Goal: Information Seeking & Learning: Learn about a topic

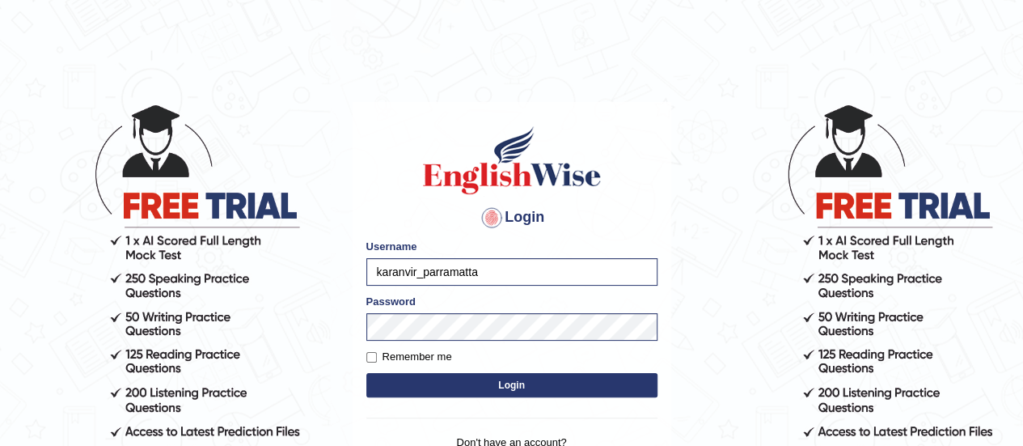
click at [429, 384] on button "Login" at bounding box center [511, 385] width 291 height 24
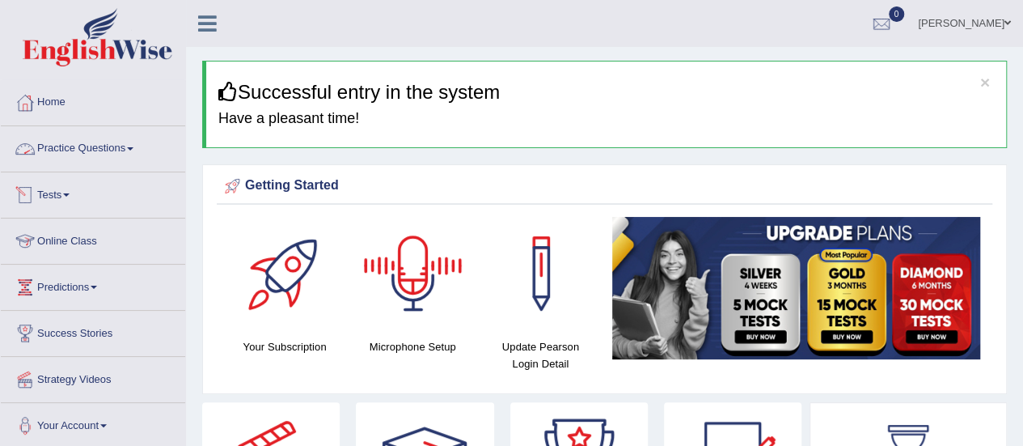
click at [104, 151] on link "Practice Questions" at bounding box center [93, 146] width 184 height 40
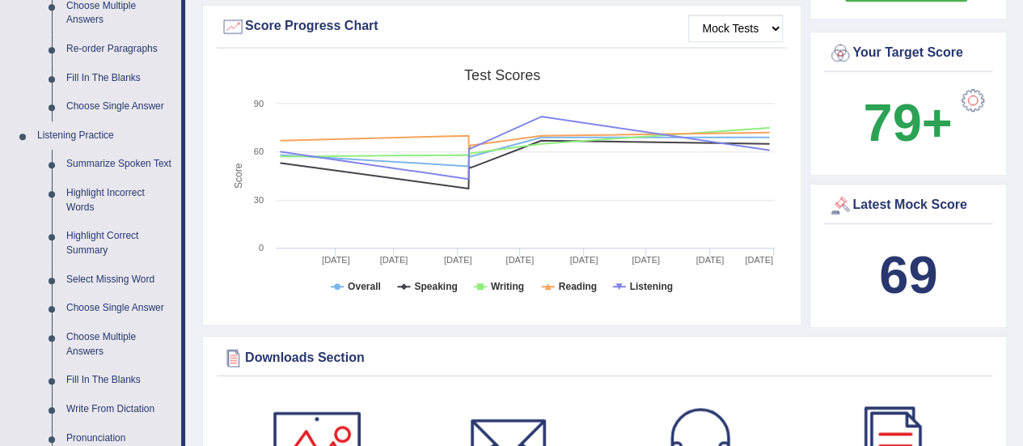
scroll to position [584, 0]
click at [146, 159] on link "Summarize Spoken Text" at bounding box center [120, 163] width 122 height 29
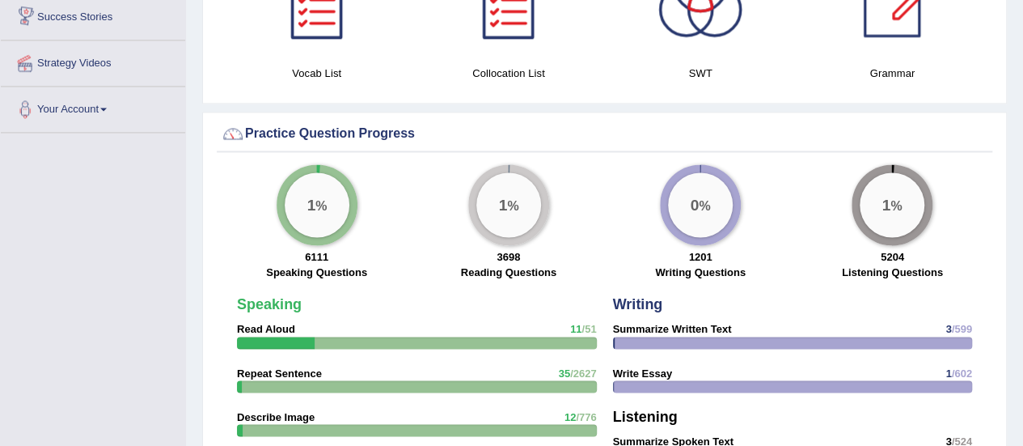
scroll to position [1229, 0]
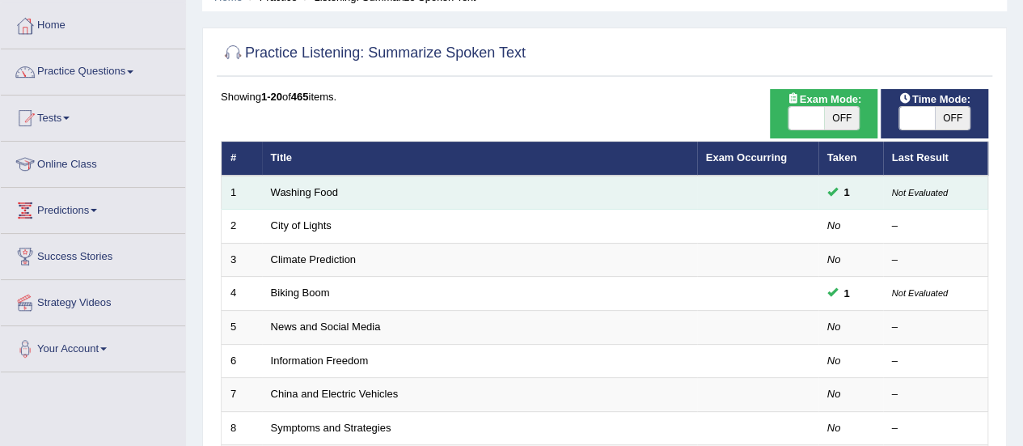
click at [573, 177] on td "Washing Food" at bounding box center [479, 192] width 435 height 34
click at [580, 192] on td "Washing Food" at bounding box center [479, 192] width 435 height 34
click at [312, 190] on link "Washing Food" at bounding box center [304, 192] width 67 height 12
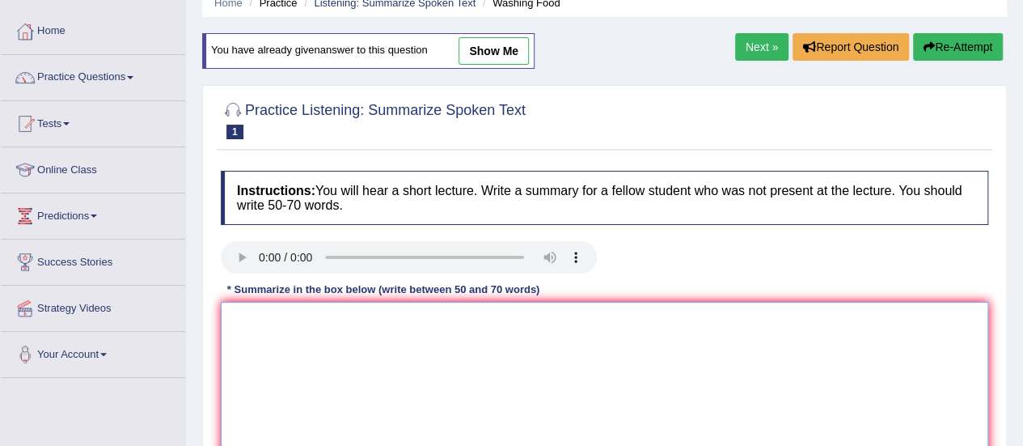
click at [324, 325] on textarea at bounding box center [604, 380] width 767 height 157
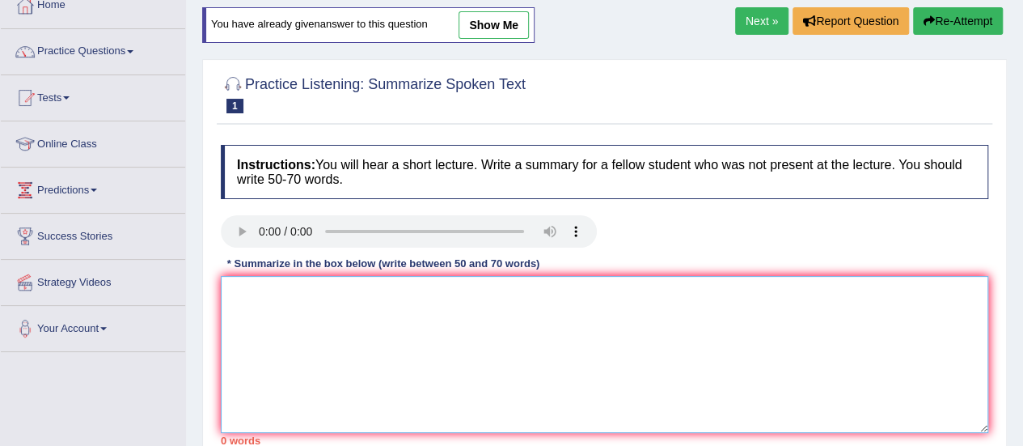
scroll to position [99, 0]
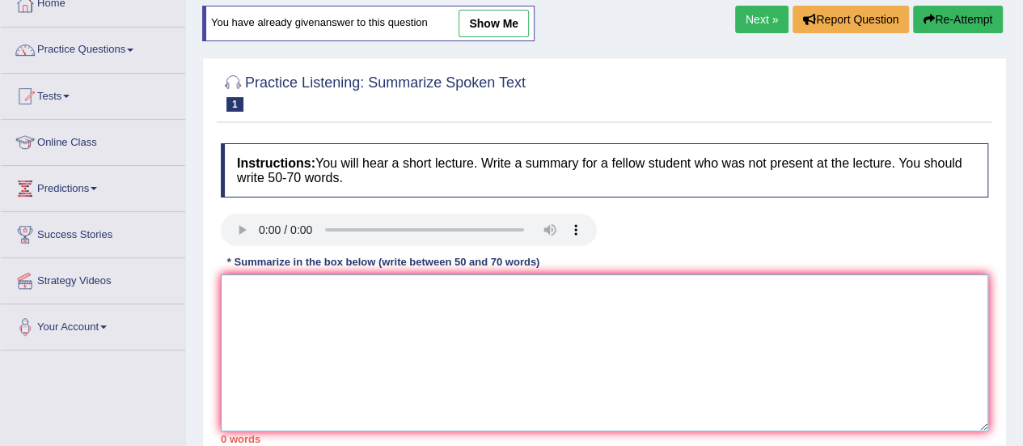
click at [331, 310] on textarea at bounding box center [604, 352] width 767 height 157
click at [252, 308] on textarea at bounding box center [604, 352] width 767 height 157
click at [270, 295] on textarea at bounding box center [604, 352] width 767 height 157
type textarea "food safety proper cleaning leafy green, raw meats"
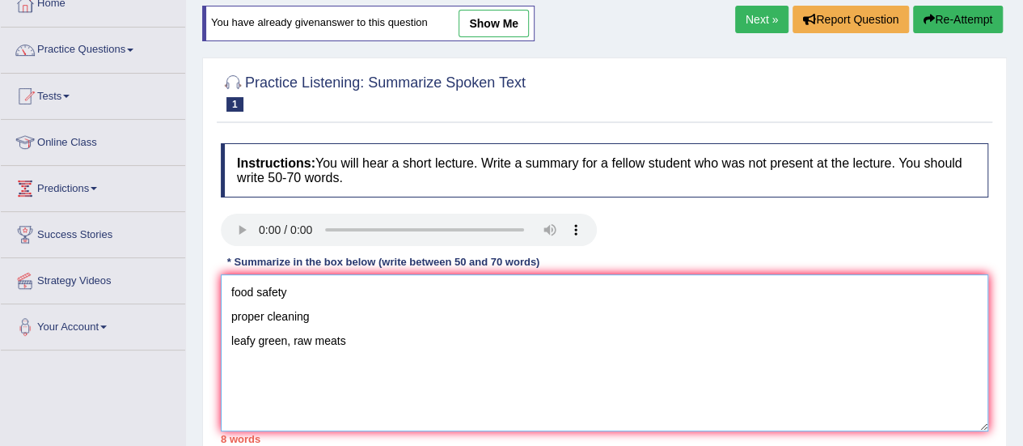
click at [414, 331] on textarea "food safety proper cleaning leafy green, raw meats" at bounding box center [604, 352] width 767 height 157
click at [390, 334] on textarea "food safety proper cleaning leafy green, raw meats" at bounding box center [604, 352] width 767 height 157
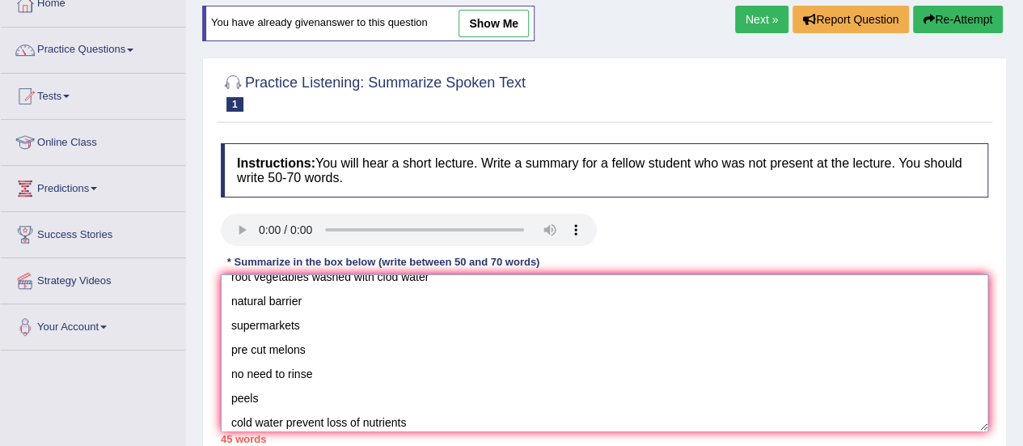
scroll to position [0, 0]
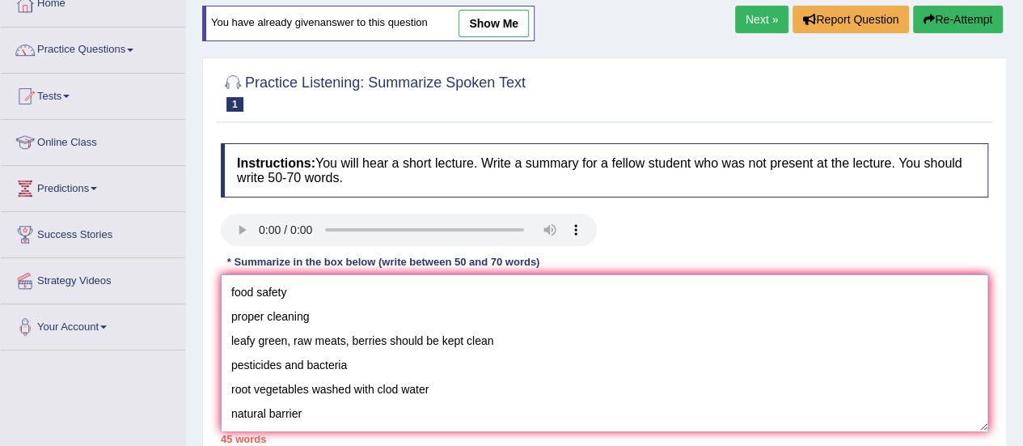
click at [226, 290] on textarea "food safety proper cleaning leafy green, raw meats, berries should be kept clea…" at bounding box center [604, 352] width 767 height 157
paste textarea "The speaker provided a comprehensive overview of [main topic], highlighting sev…"
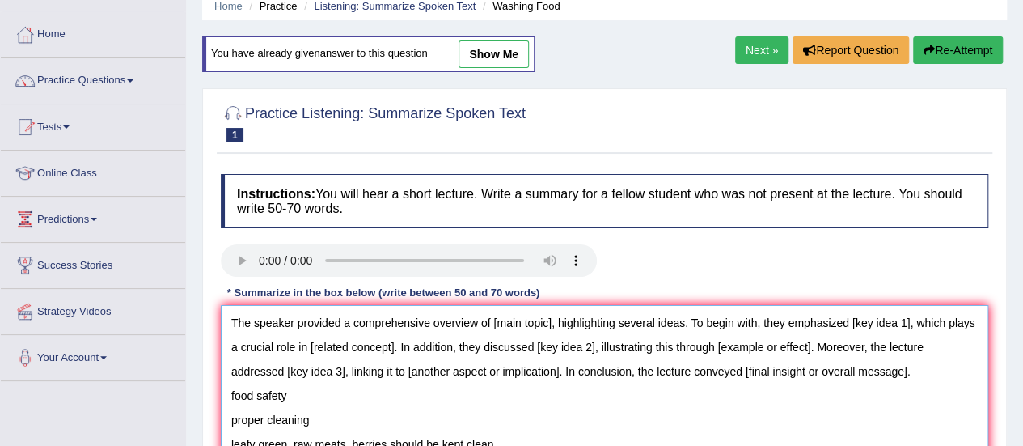
click at [550, 319] on textarea "The speaker provided a comprehensive overview of [main topic], highlighting sev…" at bounding box center [604, 383] width 767 height 157
drag, startPoint x: 847, startPoint y: 319, endPoint x: 906, endPoint y: 329, distance: 60.6
click at [906, 329] on textarea "The speaker provided a comprehensive overview of food safety, highlighting seve…" at bounding box center [604, 383] width 767 height 157
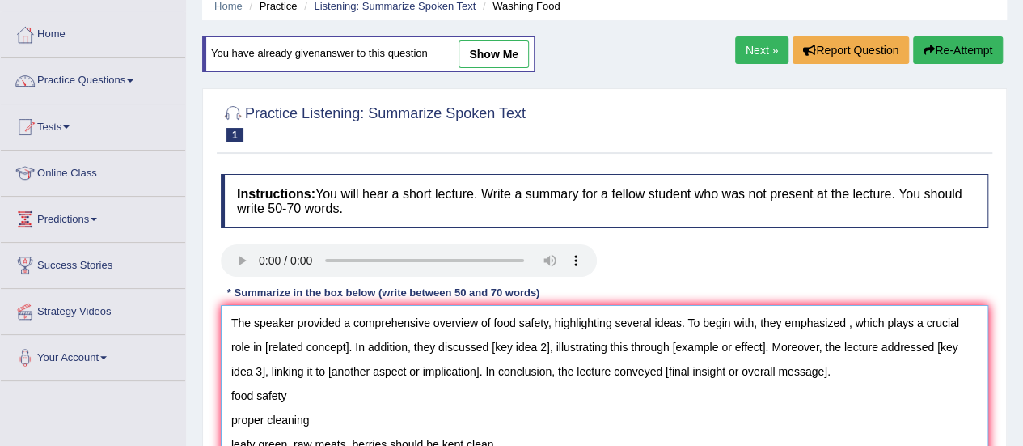
scroll to position [57, 0]
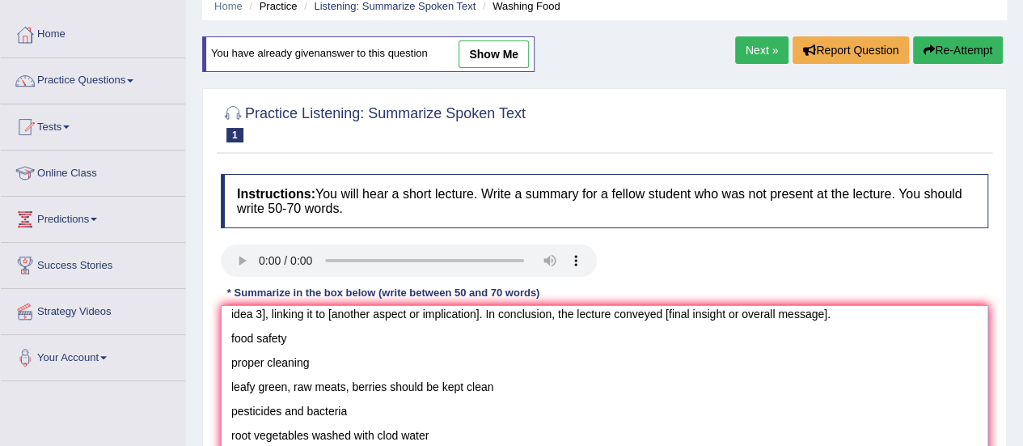
drag, startPoint x: 233, startPoint y: 359, endPoint x: 495, endPoint y: 388, distance: 263.6
click at [495, 388] on textarea "The speaker provided a comprehensive overview of food safety, highlighting seve…" at bounding box center [604, 383] width 767 height 157
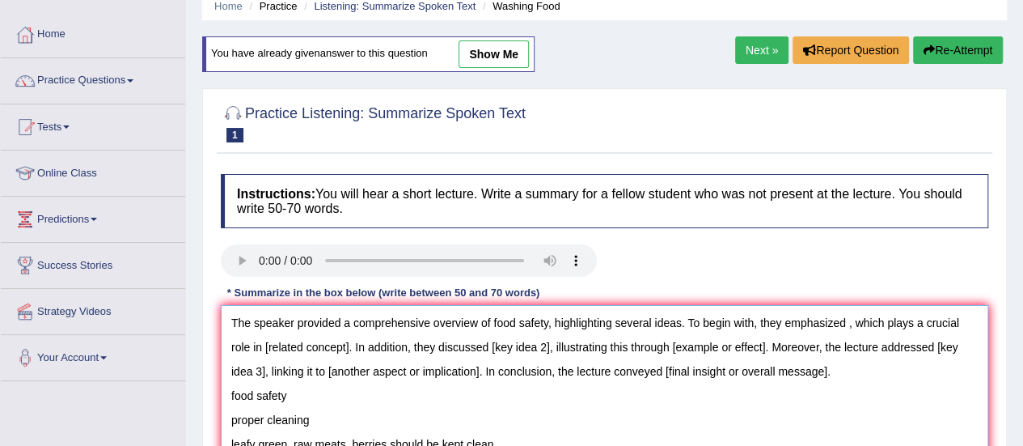
click at [846, 320] on textarea "The speaker provided a comprehensive overview of food safety, highlighting seve…" at bounding box center [604, 383] width 767 height 157
paste textarea "proper cleaning leafy green, raw meats, berries should be kept clean"
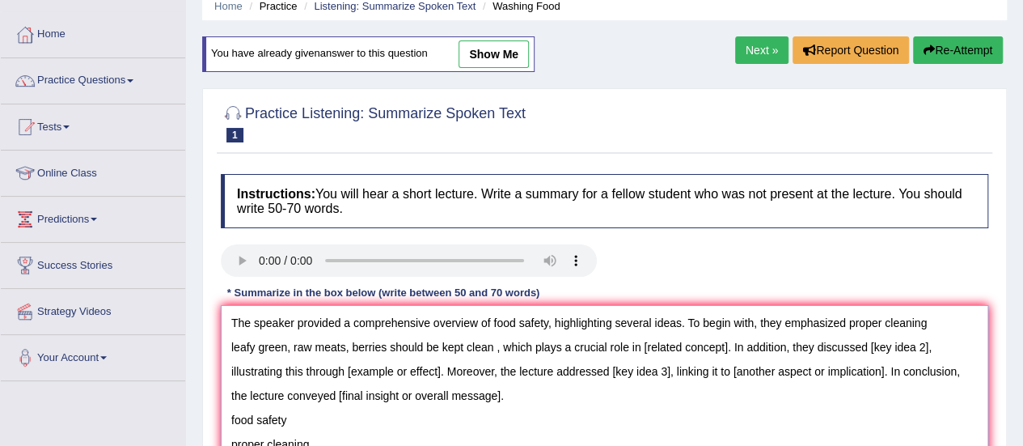
click at [943, 319] on textarea "The speaker provided a comprehensive overview of food safety, highlighting seve…" at bounding box center [604, 383] width 767 height 157
click at [283, 351] on textarea "The speaker provided a comprehensive overview of food safety, highlighting seve…" at bounding box center [604, 383] width 767 height 157
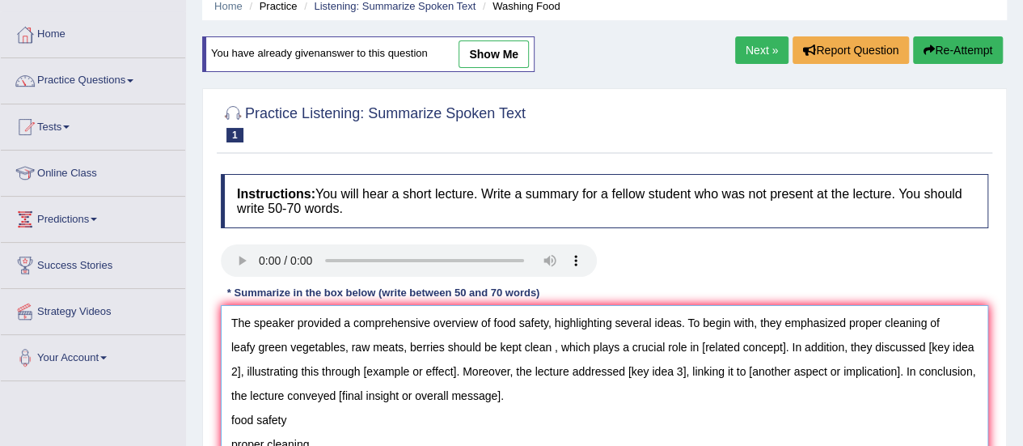
click at [378, 345] on textarea "The speaker provided a comprehensive overview of food safety, highlighting seve…" at bounding box center [604, 383] width 767 height 157
drag, startPoint x: 519, startPoint y: 345, endPoint x: 408, endPoint y: 345, distance: 110.8
click at [408, 345] on textarea "The speaker provided a comprehensive overview of food safety, highlighting seve…" at bounding box center [604, 383] width 767 height 157
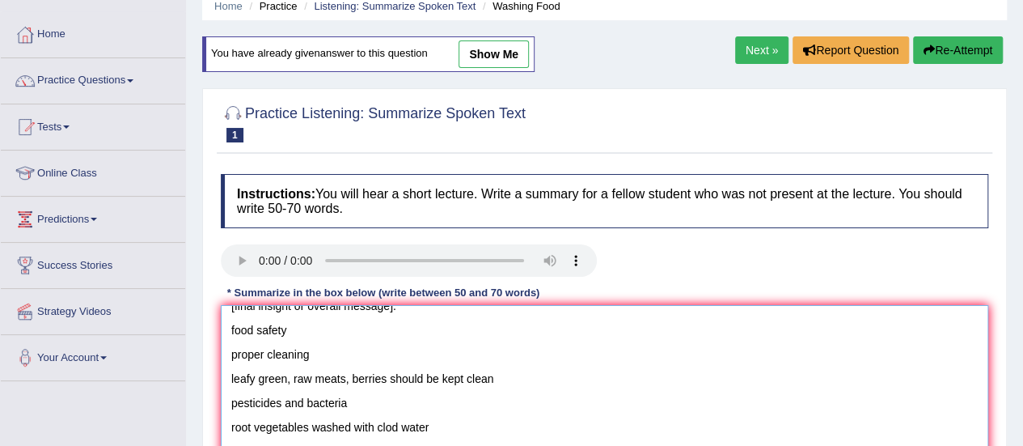
scroll to position [127, 0]
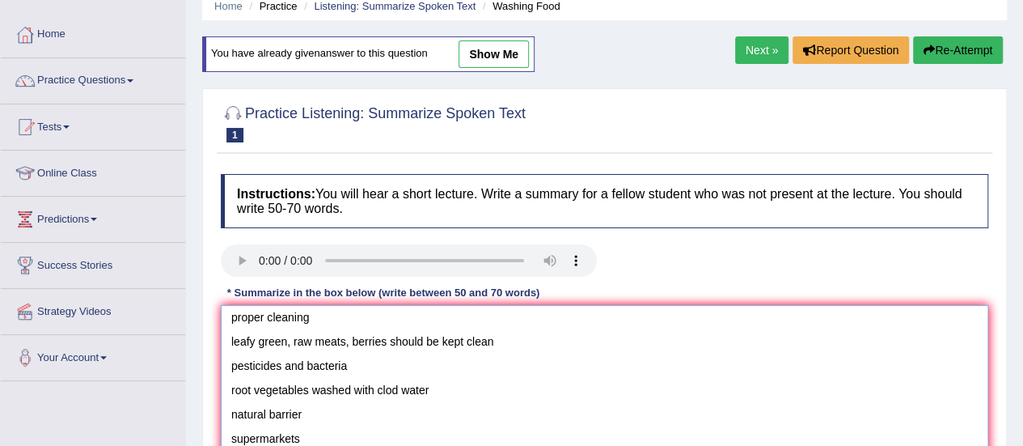
drag, startPoint x: 373, startPoint y: 359, endPoint x: 231, endPoint y: 363, distance: 141.6
click at [231, 363] on textarea "The speaker provided a comprehensive overview of food safety, highlighting seve…" at bounding box center [604, 383] width 767 height 157
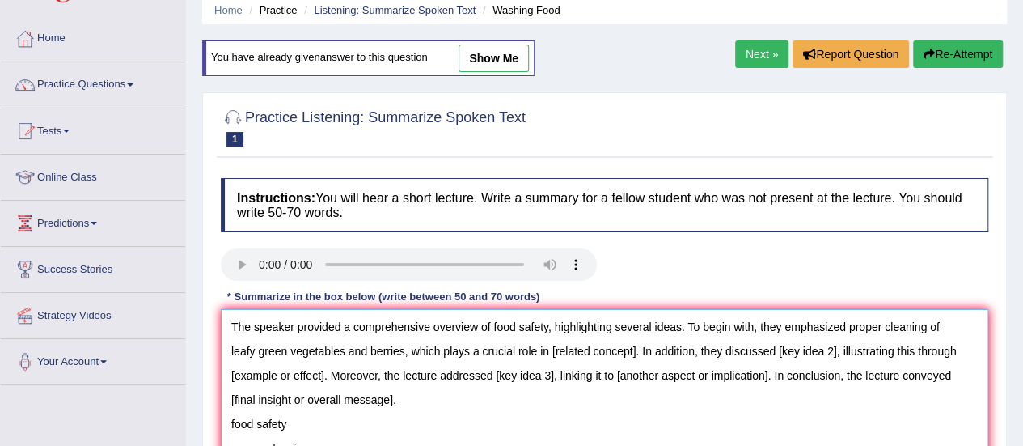
scroll to position [60, 0]
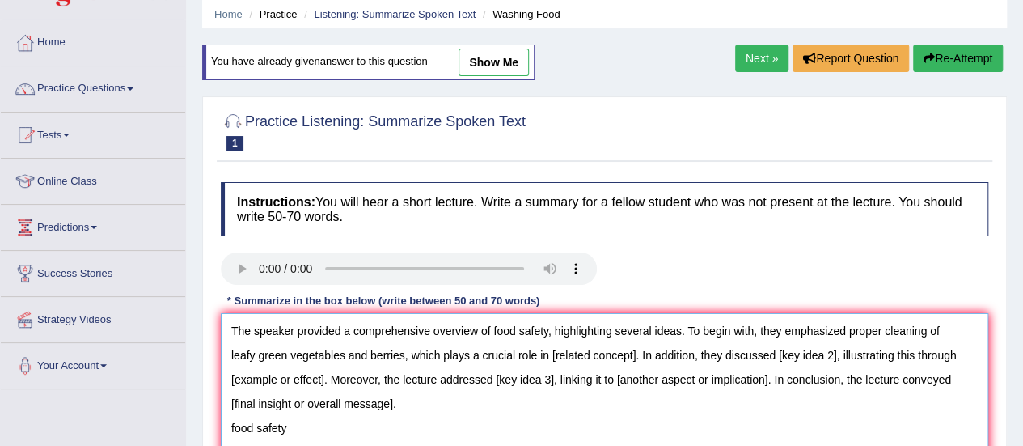
click at [636, 357] on textarea "The speaker provided a comprehensive overview of food safety, highlighting seve…" at bounding box center [604, 391] width 767 height 157
paste textarea "pesticides and bacteria"
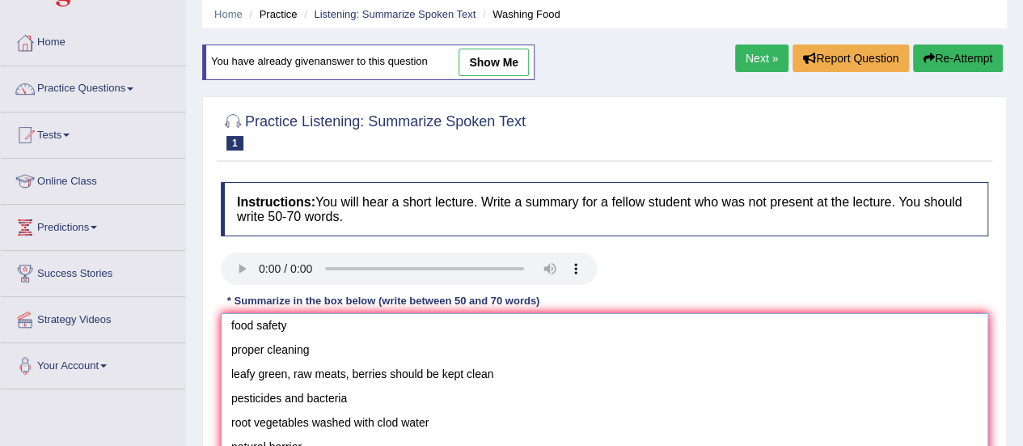
scroll to position [105, 0]
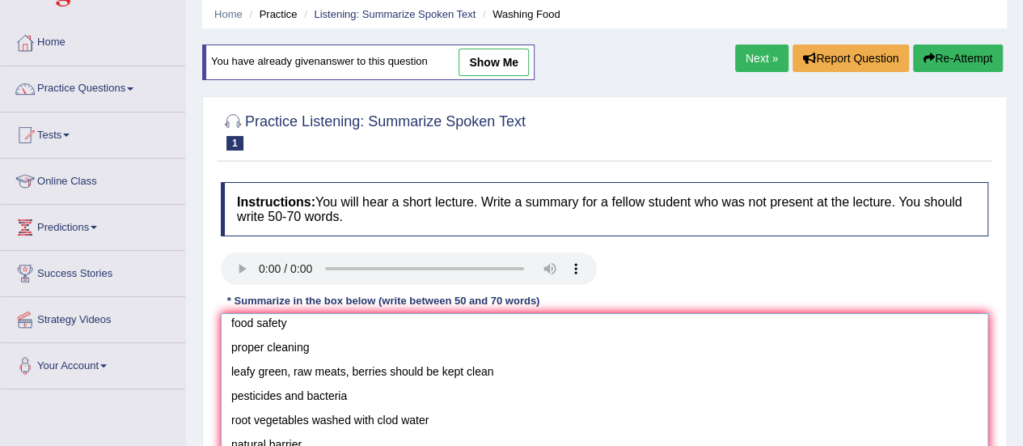
drag, startPoint x: 445, startPoint y: 416, endPoint x: 223, endPoint y: 407, distance: 221.8
click at [223, 407] on textarea "The speaker provided a comprehensive overview of food safety, highlighting seve…" at bounding box center [604, 391] width 767 height 157
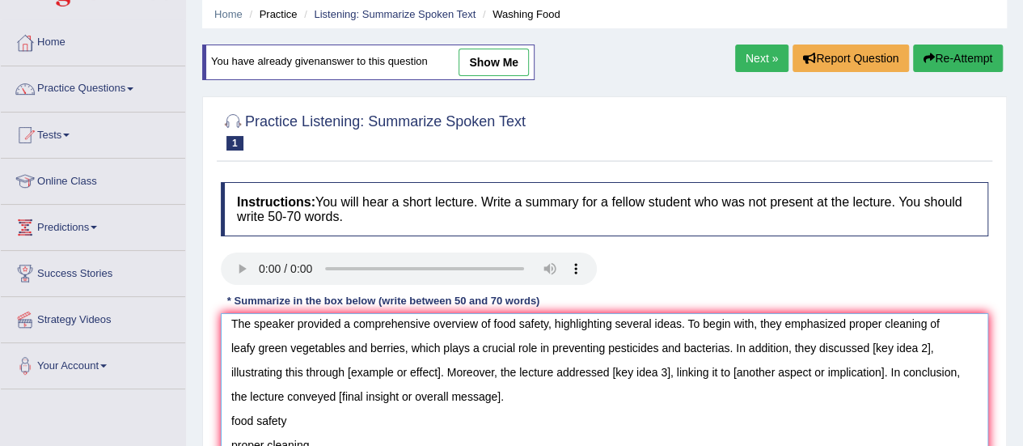
scroll to position [0, 0]
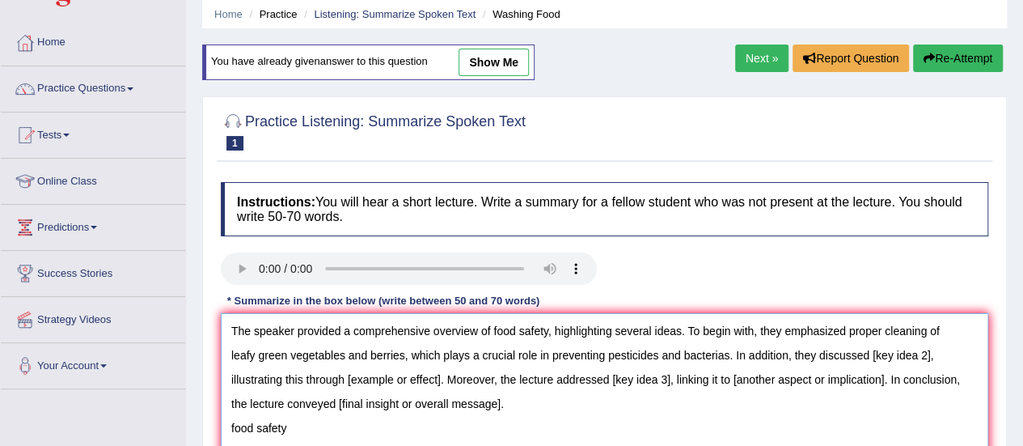
drag, startPoint x: 868, startPoint y: 352, endPoint x: 932, endPoint y: 353, distance: 63.1
click at [932, 353] on textarea "The speaker provided a comprehensive overview of food safety, highlighting seve…" at bounding box center [604, 391] width 767 height 157
paste textarea "root vegetables washed with clod water"
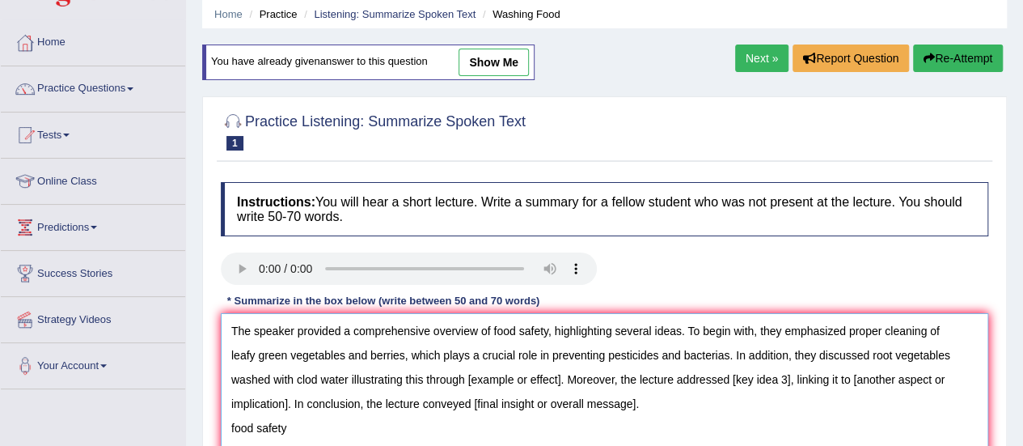
click at [311, 373] on textarea "The speaker provided a comprehensive overview of food safety, highlighting seve…" at bounding box center [604, 391] width 767 height 157
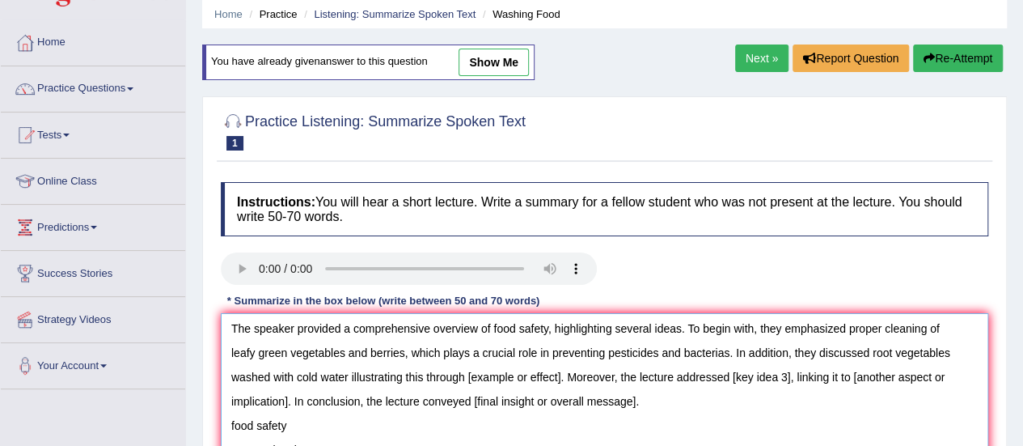
click at [567, 374] on textarea "The speaker provided a comprehensive overview of food safety, highlighting seve…" at bounding box center [604, 391] width 767 height 157
click at [558, 373] on textarea "The speaker provided a comprehensive overview of food safety, highlighting seve…" at bounding box center [604, 391] width 767 height 157
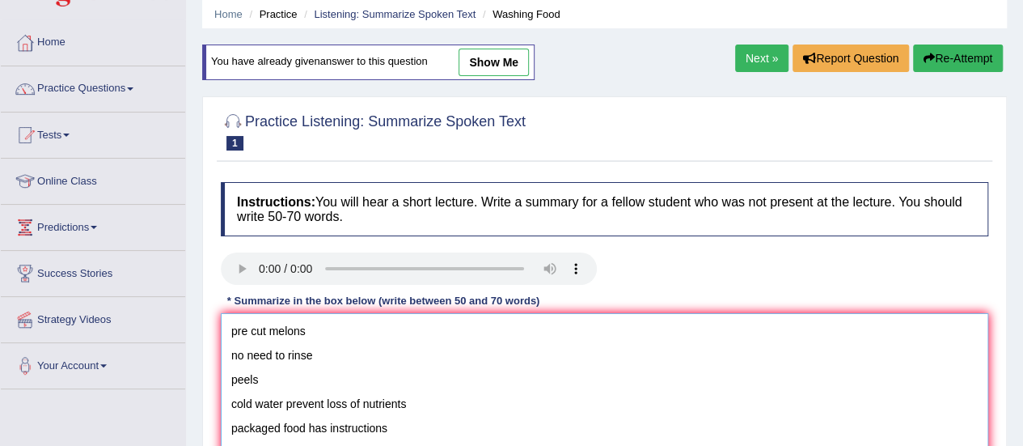
scroll to position [285, 0]
drag, startPoint x: 416, startPoint y: 382, endPoint x: 230, endPoint y: 379, distance: 186.0
click at [230, 379] on textarea "The speaker provided a comprehensive overview of food safety, highlighting seve…" at bounding box center [604, 391] width 767 height 157
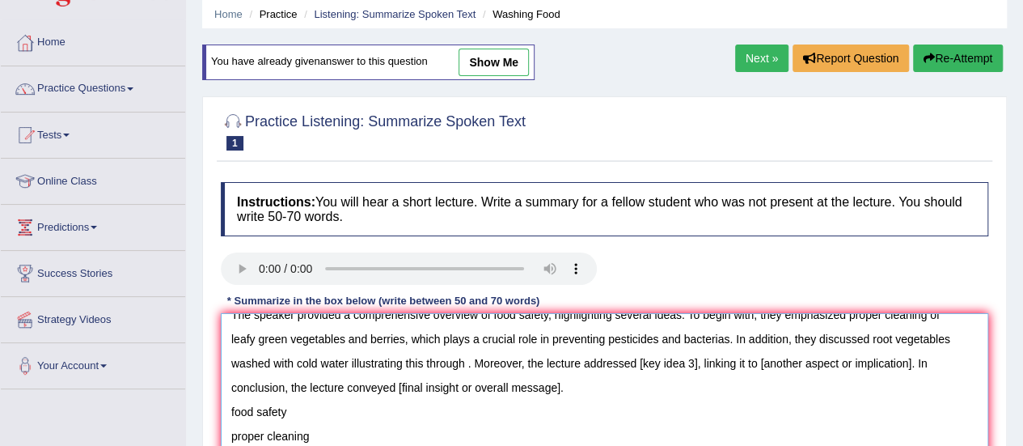
scroll to position [6, 0]
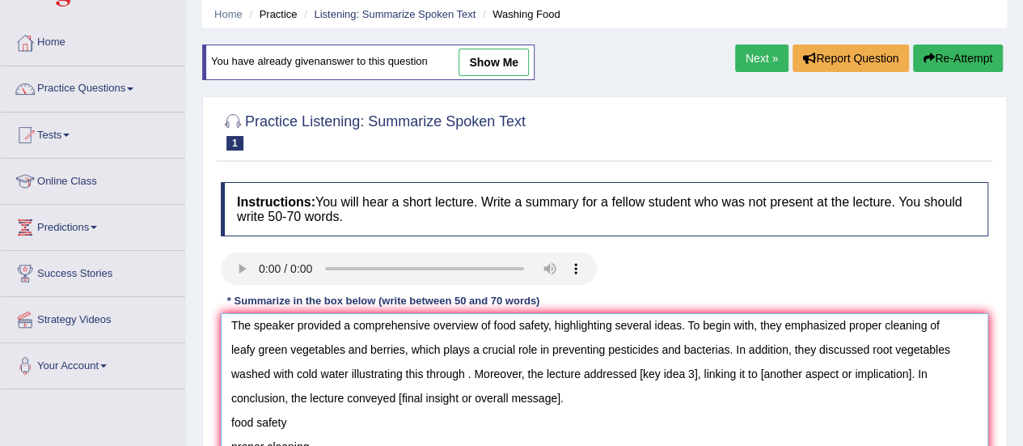
drag, startPoint x: 467, startPoint y: 374, endPoint x: 352, endPoint y: 366, distance: 115.9
click at [352, 366] on textarea "The speaker provided a comprehensive overview of food safety, highlighting seve…" at bounding box center [604, 391] width 767 height 157
paste textarea "cold water prevent loss of nutrients"
click at [459, 370] on textarea "The speaker provided a comprehensive overview of food safety, highlighting seve…" at bounding box center [604, 391] width 767 height 157
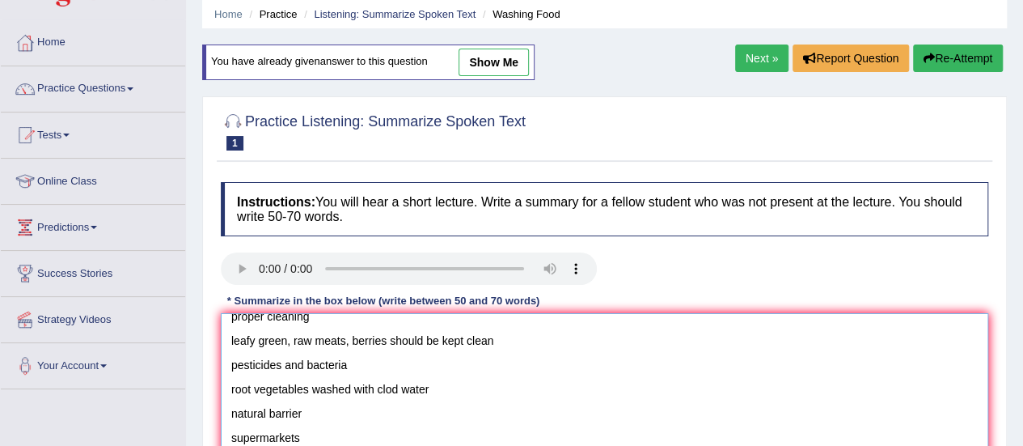
scroll to position [183, 0]
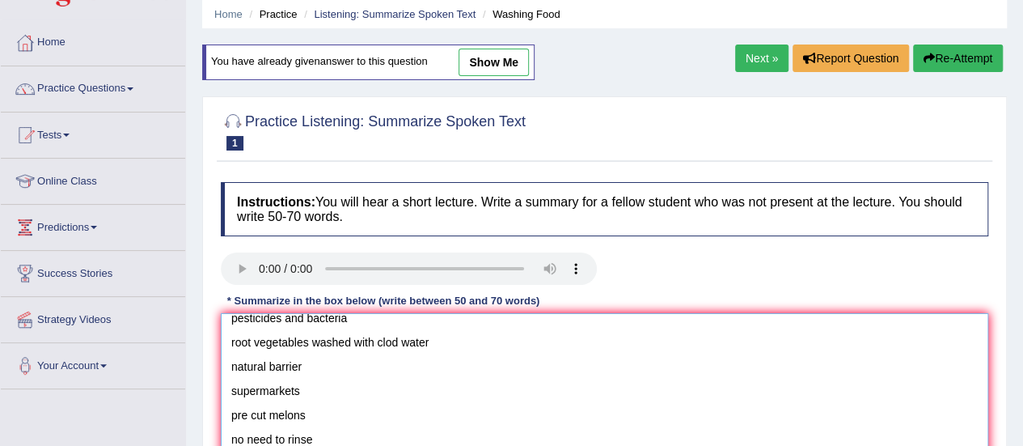
drag, startPoint x: 315, startPoint y: 388, endPoint x: 230, endPoint y: 391, distance: 84.9
click at [230, 391] on textarea "The speaker provided a comprehensive overview of food safety, highlighting seve…" at bounding box center [604, 391] width 767 height 157
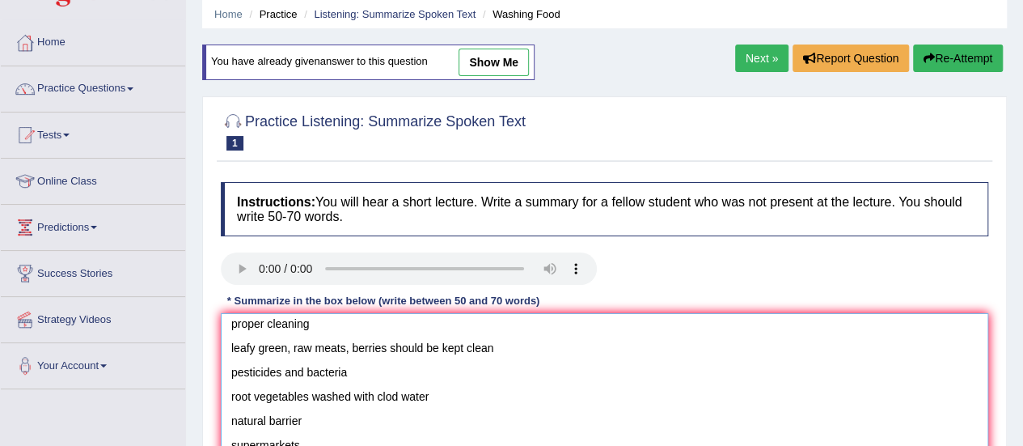
scroll to position [32, 0]
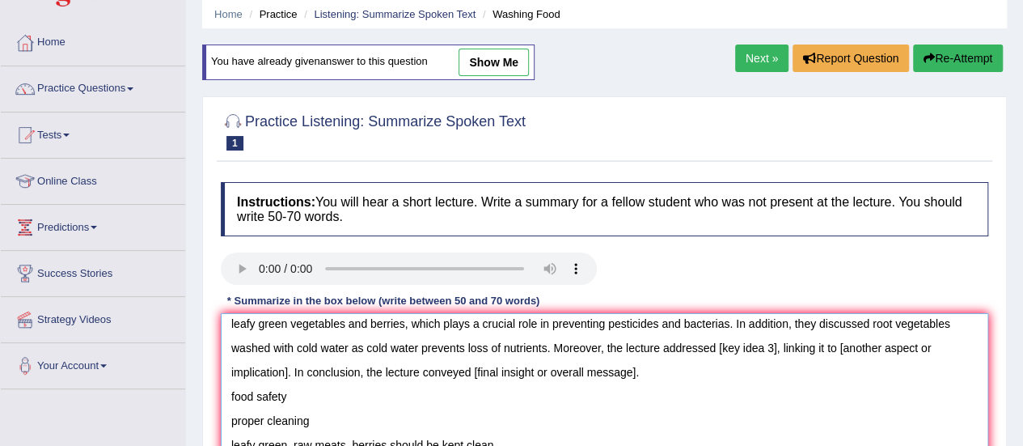
click at [763, 353] on textarea "The speaker provided a comprehensive overview of food safety, highlighting seve…" at bounding box center [604, 391] width 767 height 157
click at [776, 347] on textarea "The speaker provided a comprehensive overview of food safety, highlighting seve…" at bounding box center [604, 391] width 767 height 157
paste textarea "supermarkets"
drag, startPoint x: 850, startPoint y: 350, endPoint x: 289, endPoint y: 363, distance: 561.3
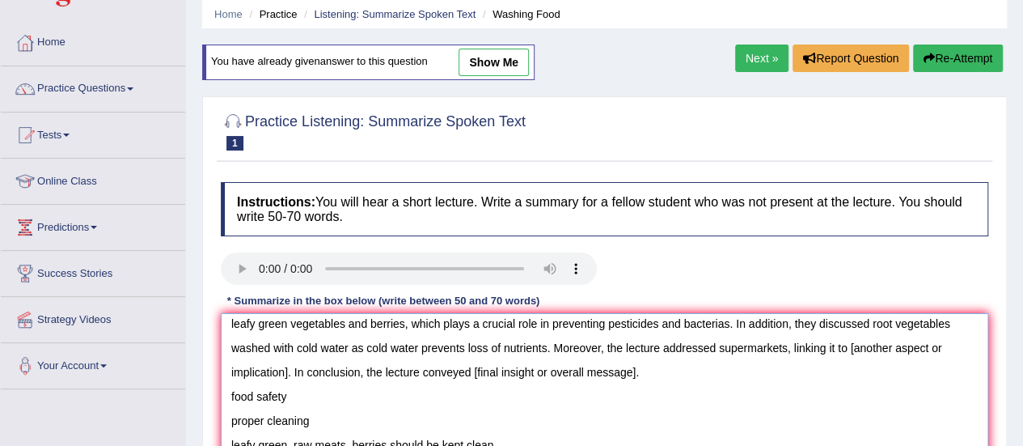
click at [289, 363] on textarea "The speaker provided a comprehensive overview of food safety, highlighting seve…" at bounding box center [604, 391] width 767 height 157
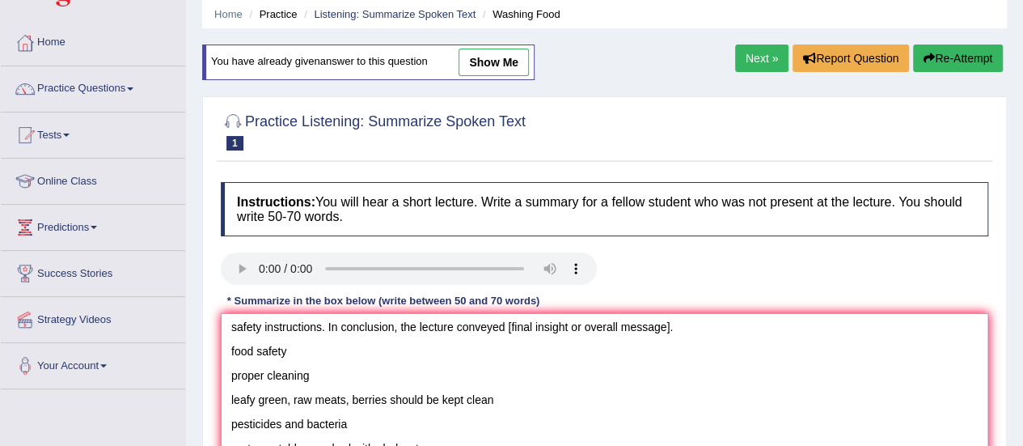
scroll to position [68, 0]
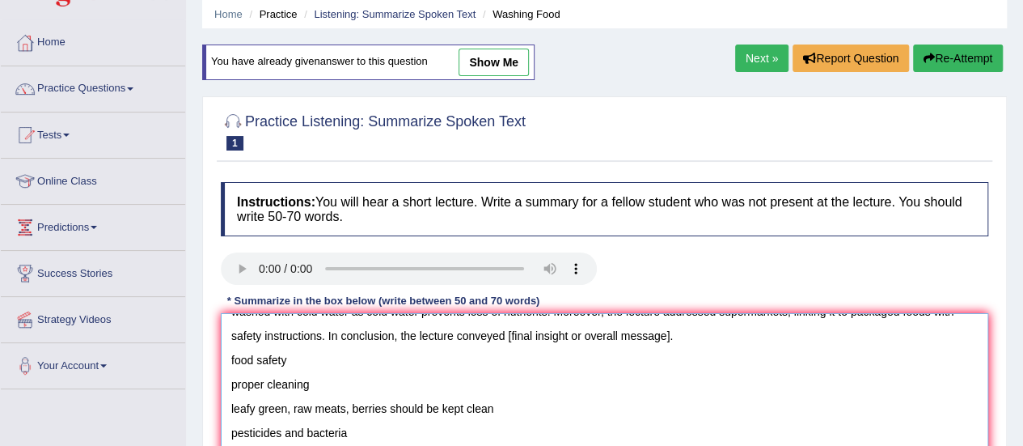
drag, startPoint x: 319, startPoint y: 384, endPoint x: 228, endPoint y: 382, distance: 91.4
click at [228, 382] on textarea "The speaker provided a comprehensive overview of food safety, highlighting seve…" at bounding box center [604, 391] width 767 height 157
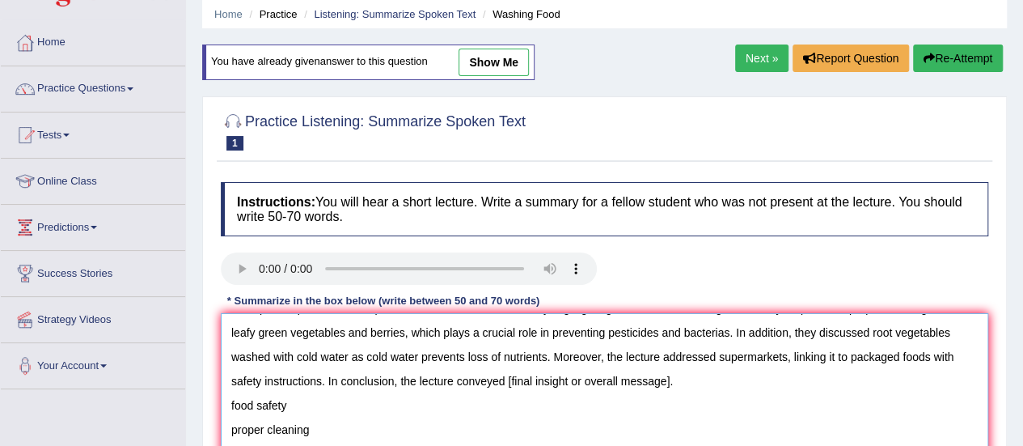
drag, startPoint x: 689, startPoint y: 381, endPoint x: 505, endPoint y: 381, distance: 183.6
click at [505, 381] on textarea "The speaker provided a comprehensive overview of food safety, highlighting seve…" at bounding box center [604, 391] width 767 height 157
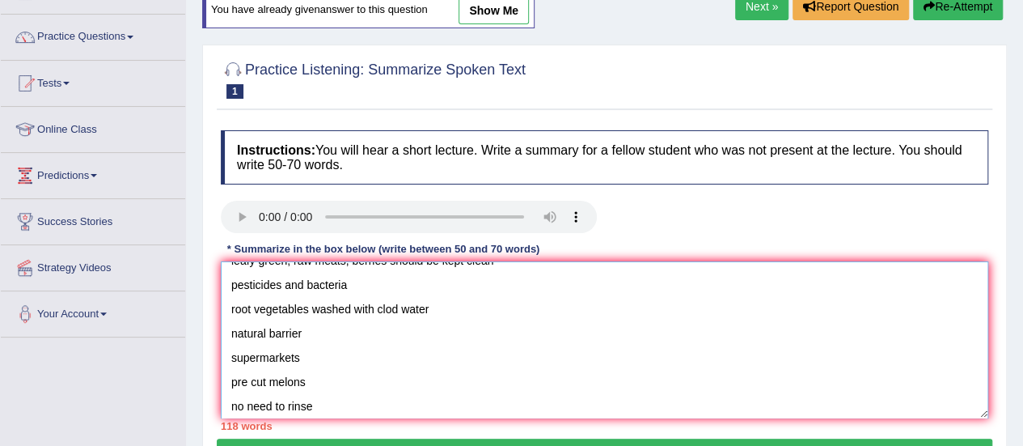
scroll to position [125, 0]
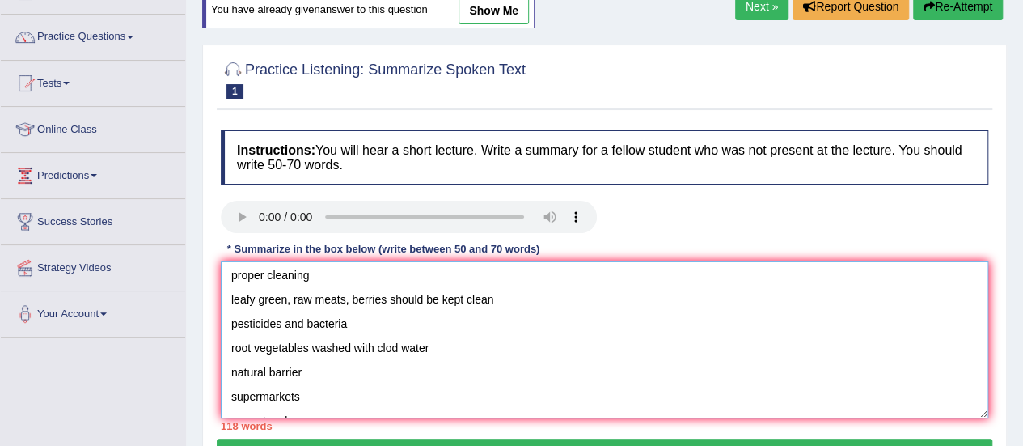
drag, startPoint x: 344, startPoint y: 357, endPoint x: 226, endPoint y: 285, distance: 137.6
click at [226, 285] on textarea "The speaker provided a comprehensive overview of food safety, highlighting seve…" at bounding box center [604, 339] width 767 height 157
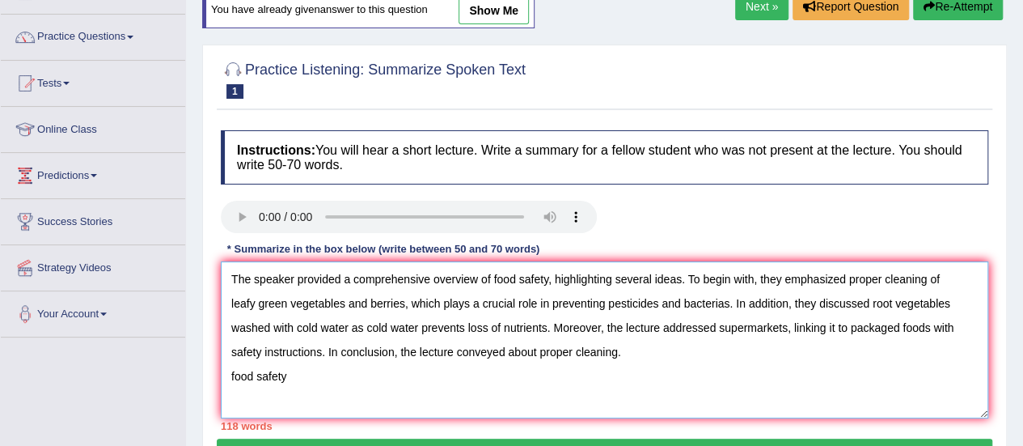
scroll to position [49, 0]
drag, startPoint x: 307, startPoint y: 330, endPoint x: 224, endPoint y: 314, distance: 84.8
click at [224, 314] on textarea "The speaker provided a comprehensive overview of food safety, highlighting seve…" at bounding box center [604, 339] width 767 height 157
drag, startPoint x: 404, startPoint y: 321, endPoint x: 327, endPoint y: 310, distance: 77.7
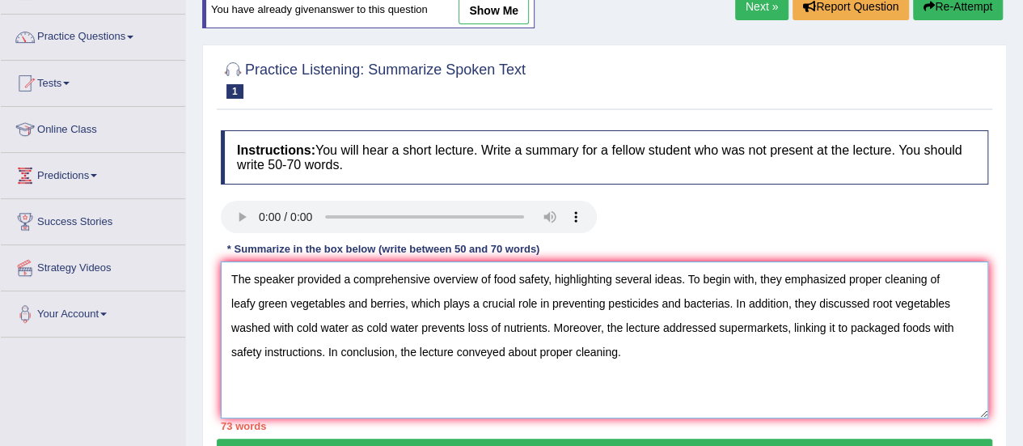
click at [327, 310] on textarea "The speaker provided a comprehensive overview of food safety, highlighting seve…" at bounding box center [604, 339] width 767 height 157
click at [302, 325] on textarea "The speaker provided a comprehensive overview of food safety, highlighting seve…" at bounding box center [604, 339] width 767 height 157
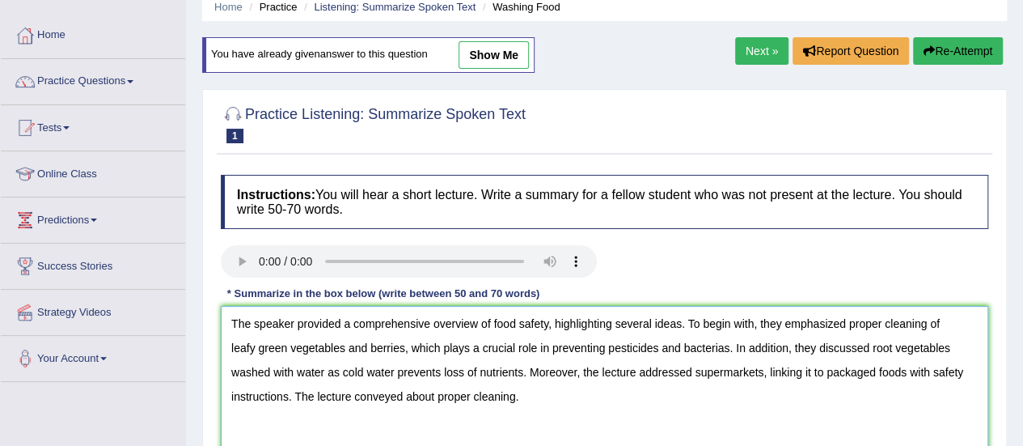
scroll to position [65, 0]
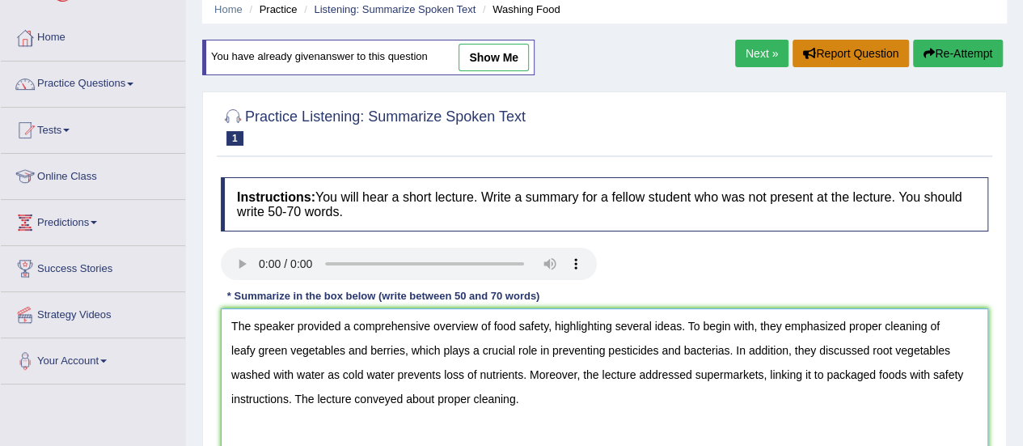
type textarea "The speaker provided a comprehensive overview of food safety, highlighting seve…"
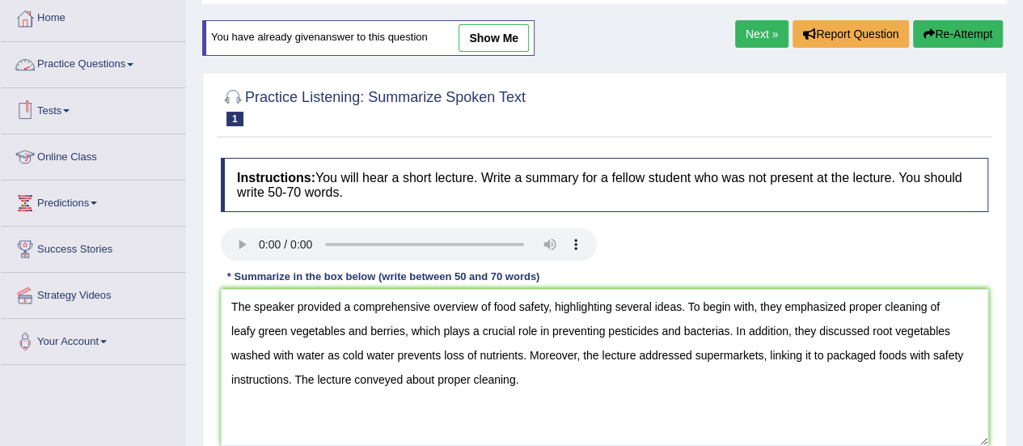
click at [115, 51] on link "Practice Questions" at bounding box center [93, 62] width 184 height 40
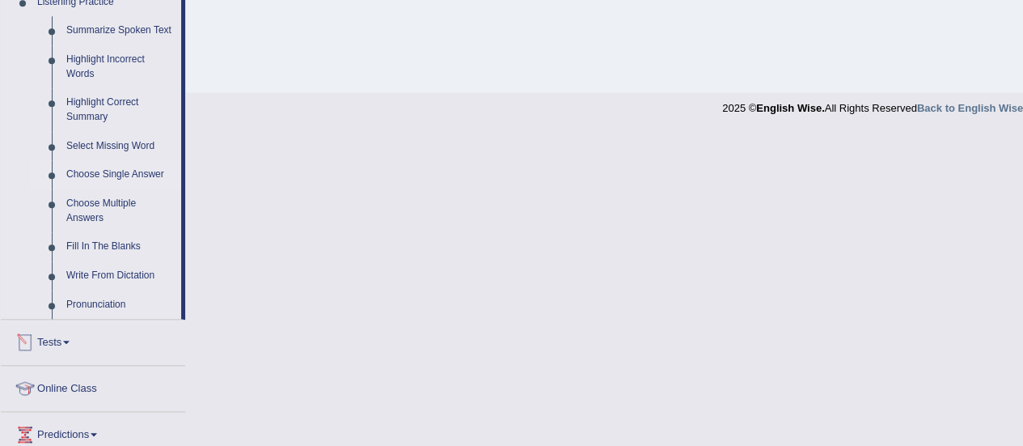
scroll to position [714, 0]
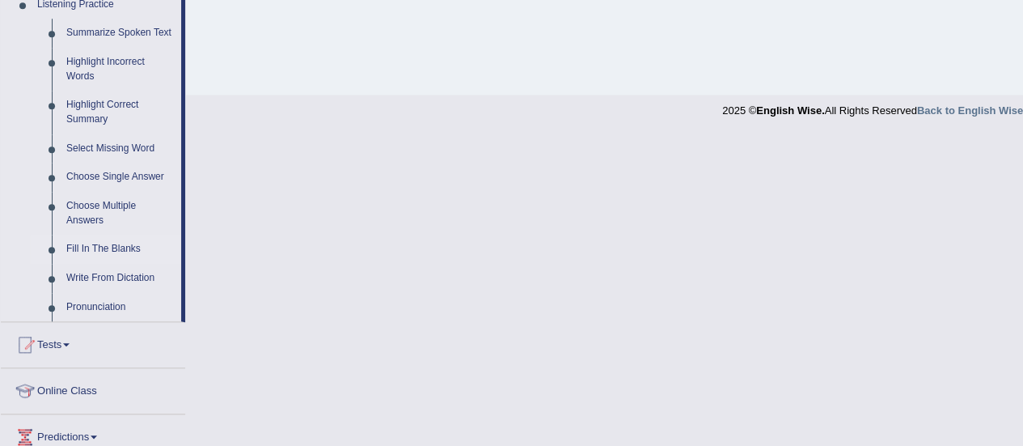
click at [110, 245] on link "Fill In The Blanks" at bounding box center [120, 249] width 122 height 29
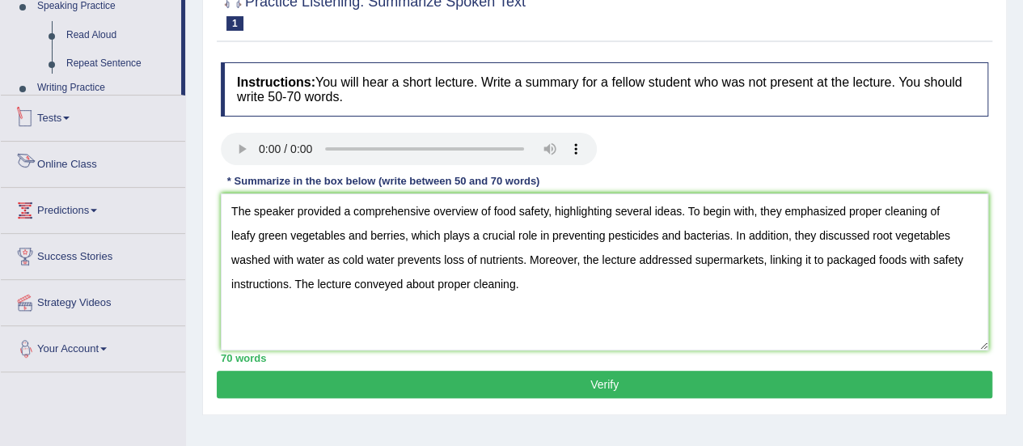
scroll to position [335, 0]
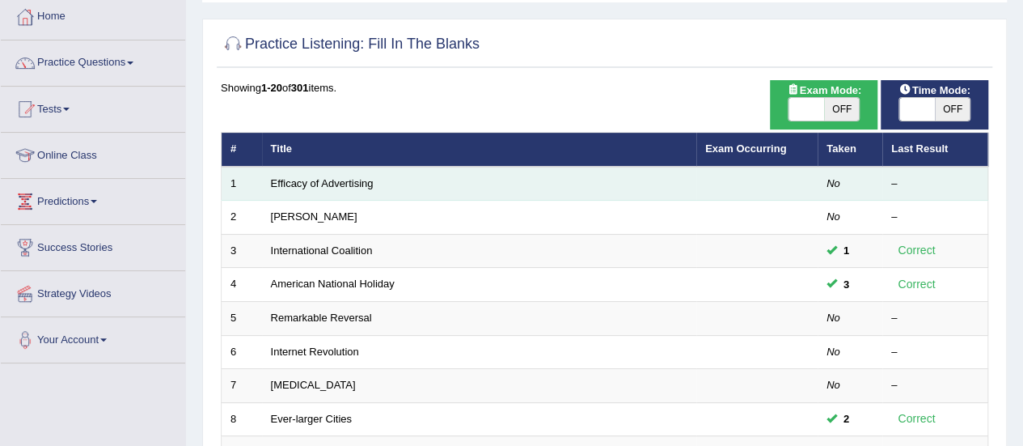
click at [343, 193] on td "Efficacy of Advertising" at bounding box center [479, 184] width 434 height 34
click at [341, 185] on link "Efficacy of Advertising" at bounding box center [322, 183] width 103 height 12
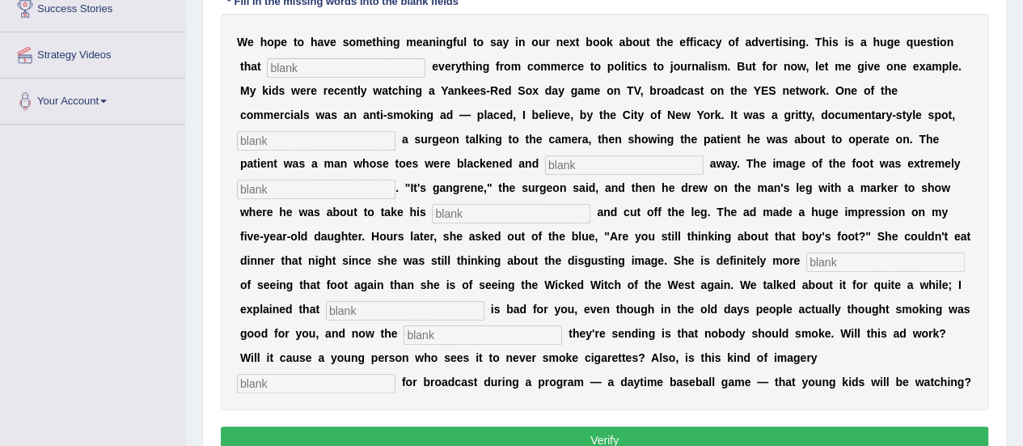
scroll to position [357, 0]
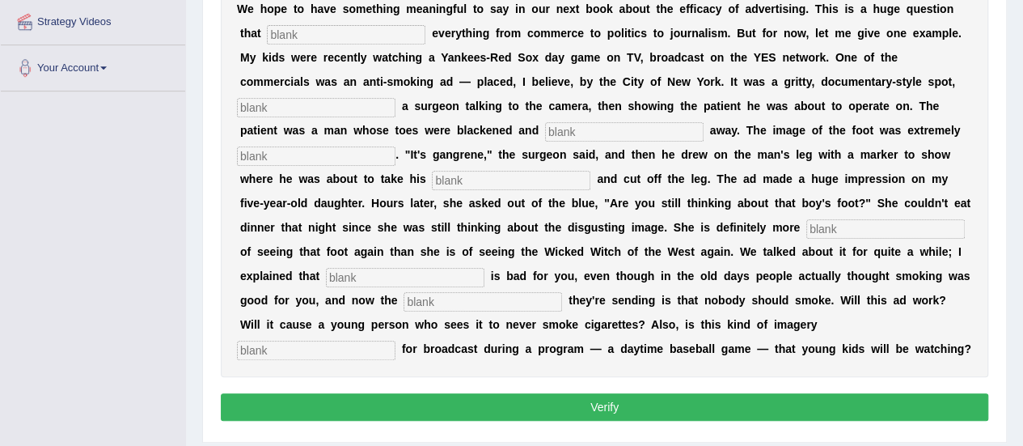
drag, startPoint x: 349, startPoint y: 36, endPoint x: 323, endPoint y: 102, distance: 70.1
click at [323, 102] on div "W e h o p e t o h a v e s o m e t h i n g m e a n i n g f u l t o s a y i n o u…" at bounding box center [604, 179] width 767 height 396
click at [323, 102] on input "text" at bounding box center [316, 107] width 158 height 19
drag, startPoint x: 551, startPoint y: 135, endPoint x: 467, endPoint y: 212, distance: 113.9
click at [467, 212] on div "W e h o p e t o h a v e s o m e t h i n g m e a n i n g f u l t o s a y i n o u…" at bounding box center [604, 179] width 767 height 396
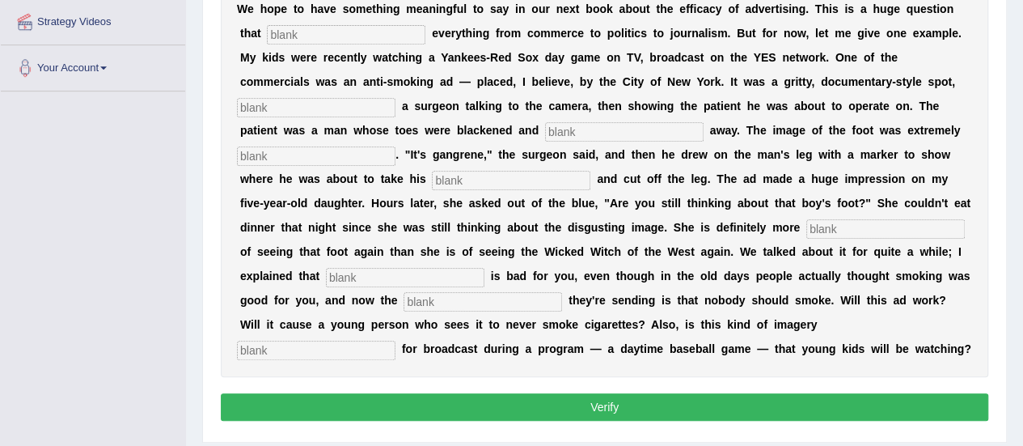
click at [467, 212] on div "W e h o p e t o h a v e s o m e t h i n g m e a n i n g f u l t o s a y i n o u…" at bounding box center [604, 179] width 767 height 396
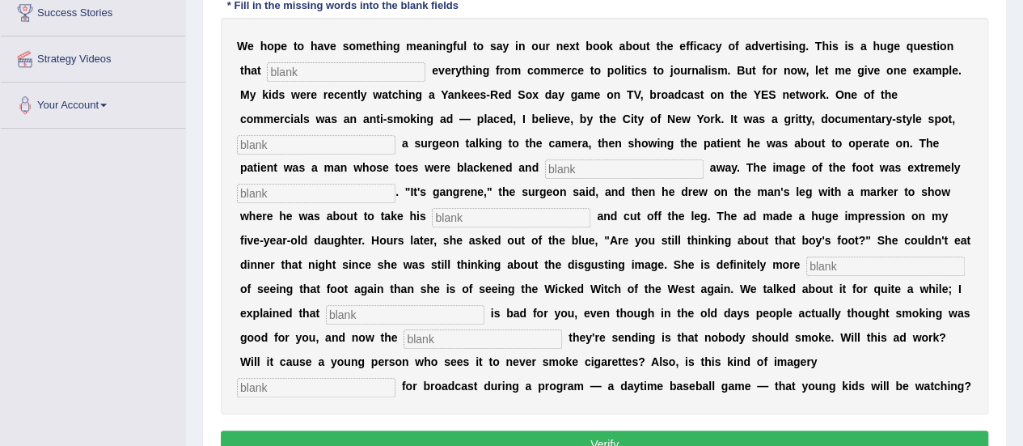
scroll to position [325, 0]
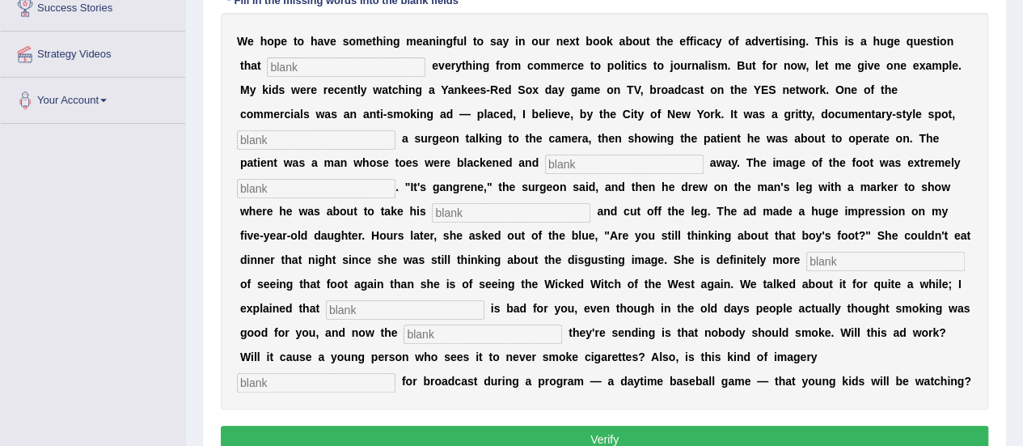
click at [300, 67] on input "text" at bounding box center [346, 66] width 158 height 19
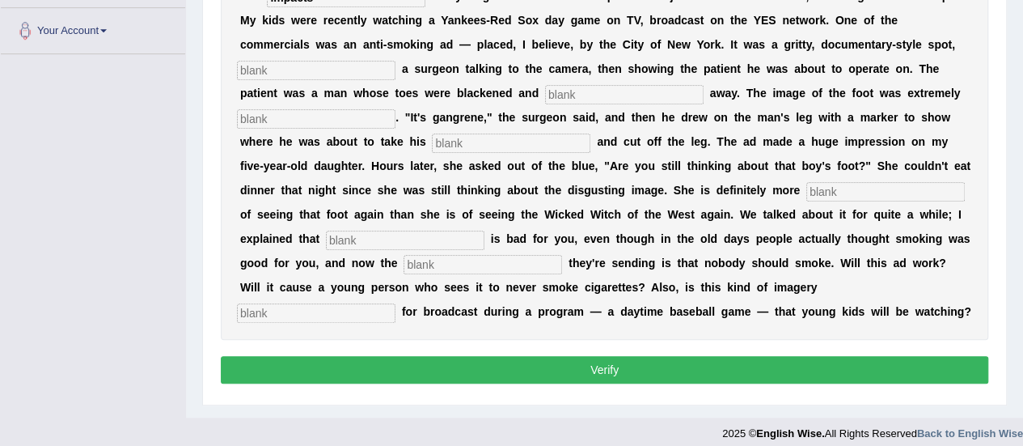
scroll to position [396, 0]
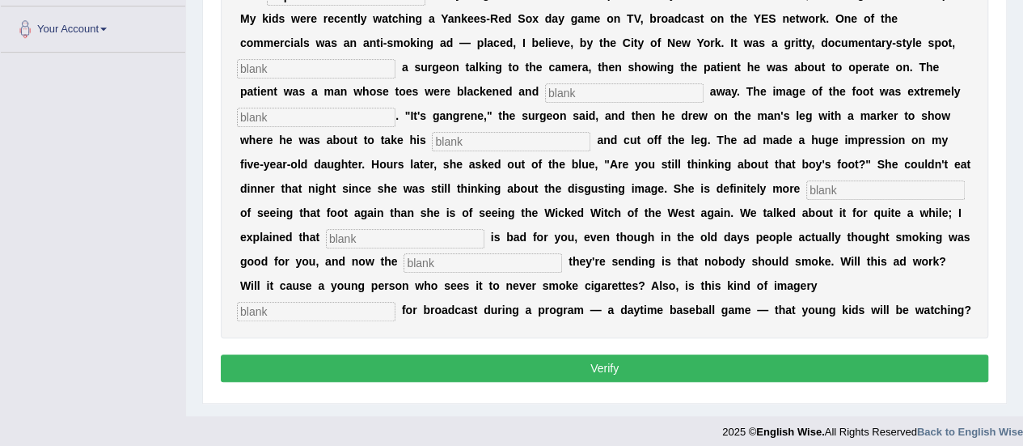
type input "impacts"
click at [357, 63] on input "text" at bounding box center [316, 68] width 158 height 19
type input "featuring"
click at [600, 99] on input "text" at bounding box center [624, 92] width 158 height 19
type input "rotting"
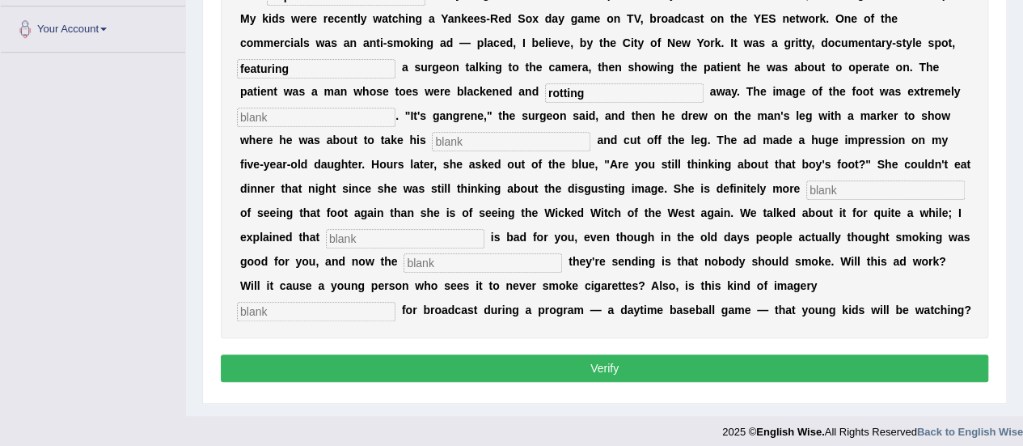
click at [366, 114] on input "text" at bounding box center [316, 117] width 158 height 19
type input "disgusting"
click at [472, 143] on input "text" at bounding box center [511, 141] width 158 height 19
type input "hacksaw"
click at [801, 193] on b at bounding box center [803, 188] width 6 height 13
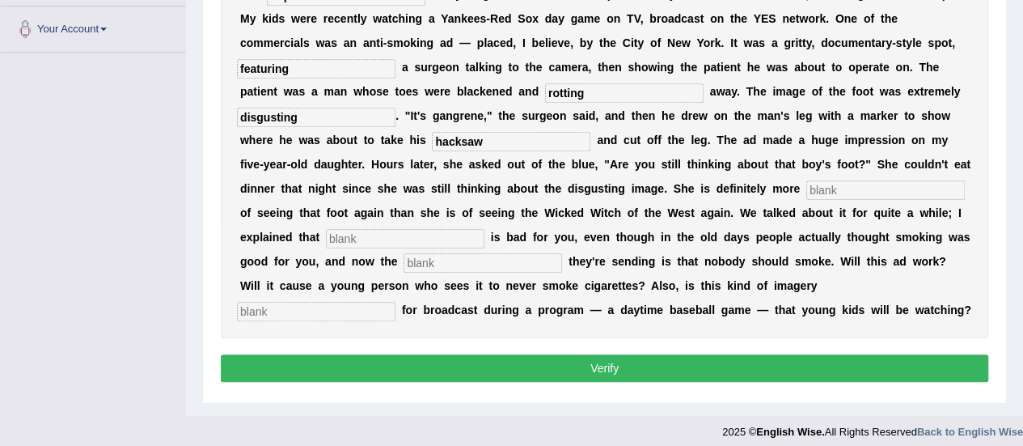
click at [824, 193] on input "text" at bounding box center [885, 189] width 158 height 19
type input "scared"
click at [374, 237] on input "text" at bounding box center [405, 238] width 158 height 19
type input "smoking"
click at [472, 264] on input "text" at bounding box center [483, 262] width 158 height 19
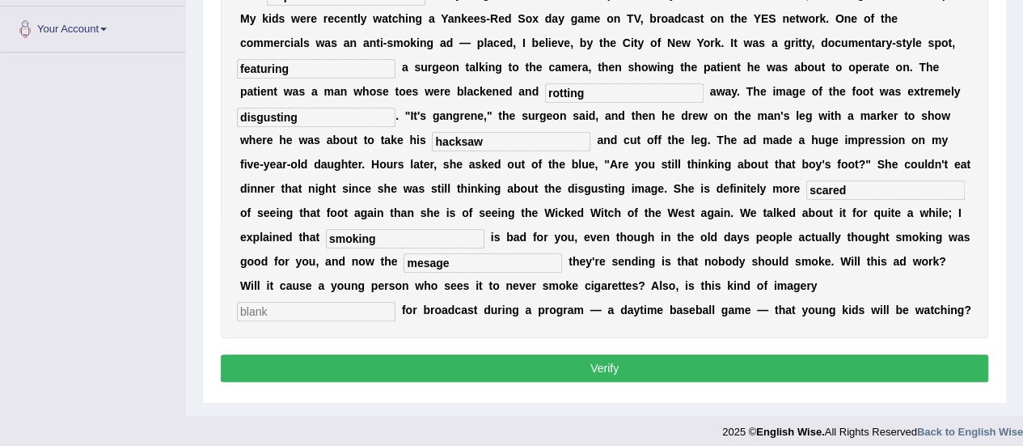
click at [422, 264] on input "mesage" at bounding box center [483, 262] width 158 height 19
type input "message"
click at [395, 302] on input "text" at bounding box center [316, 311] width 158 height 19
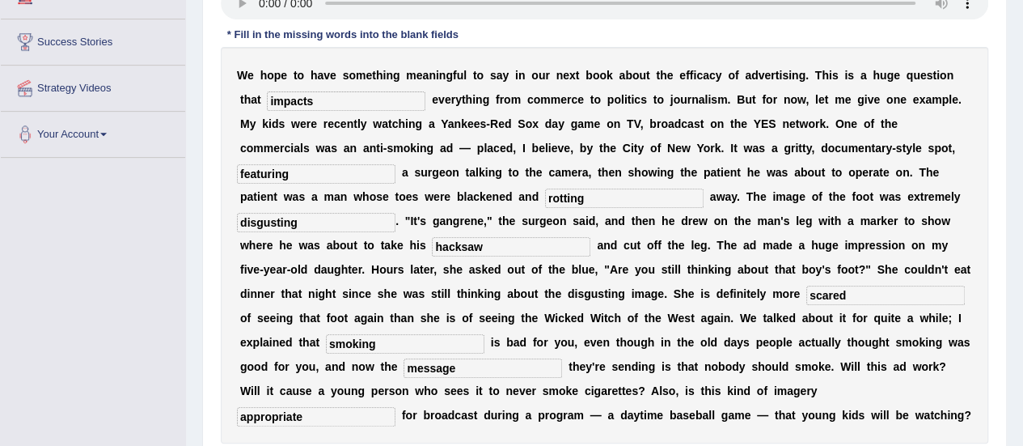
scroll to position [294, 0]
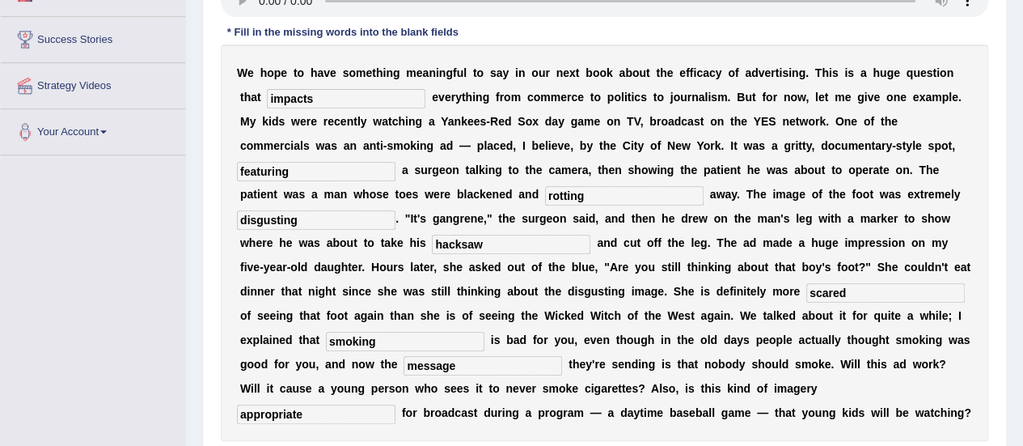
type input "appropriate"
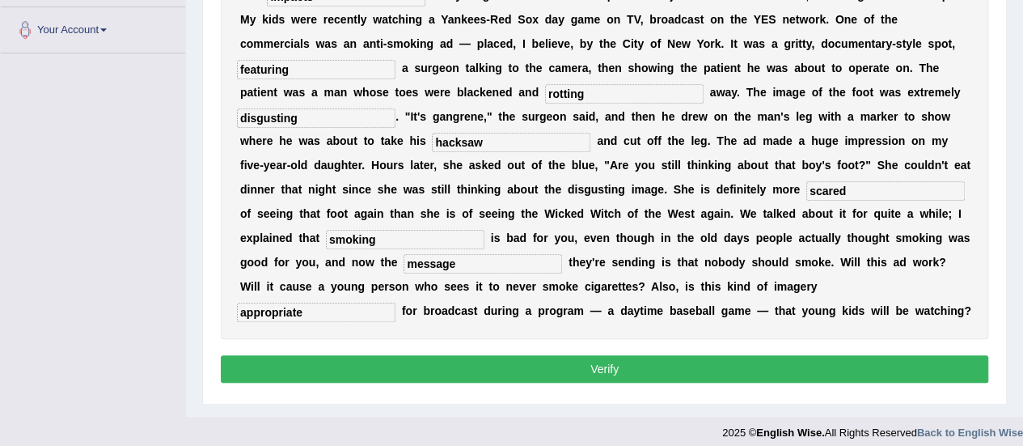
scroll to position [404, 0]
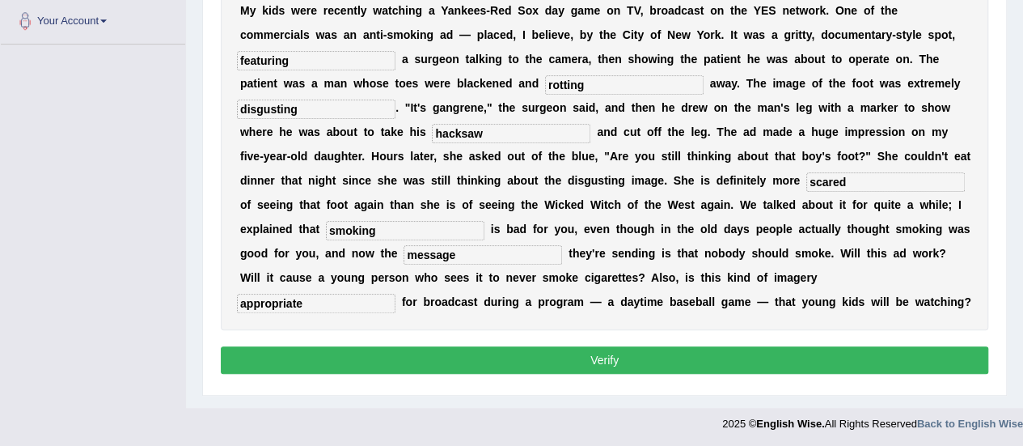
click at [582, 352] on button "Verify" at bounding box center [604, 359] width 767 height 27
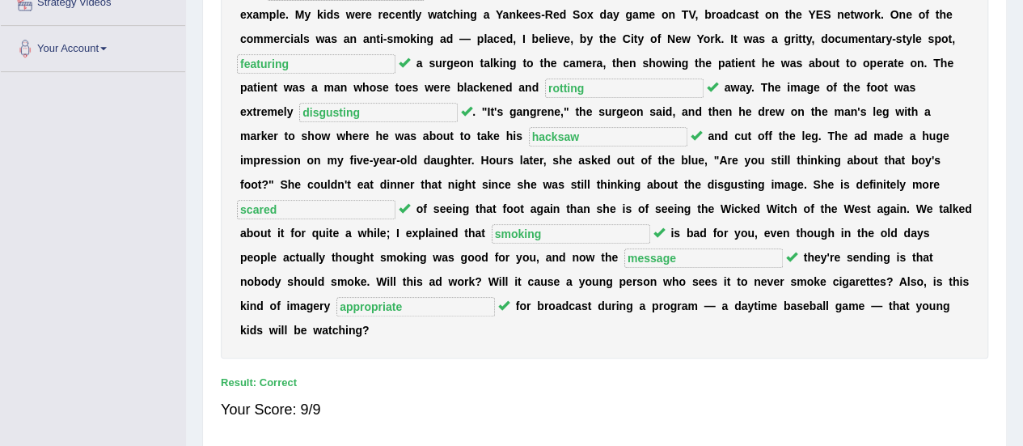
scroll to position [0, 0]
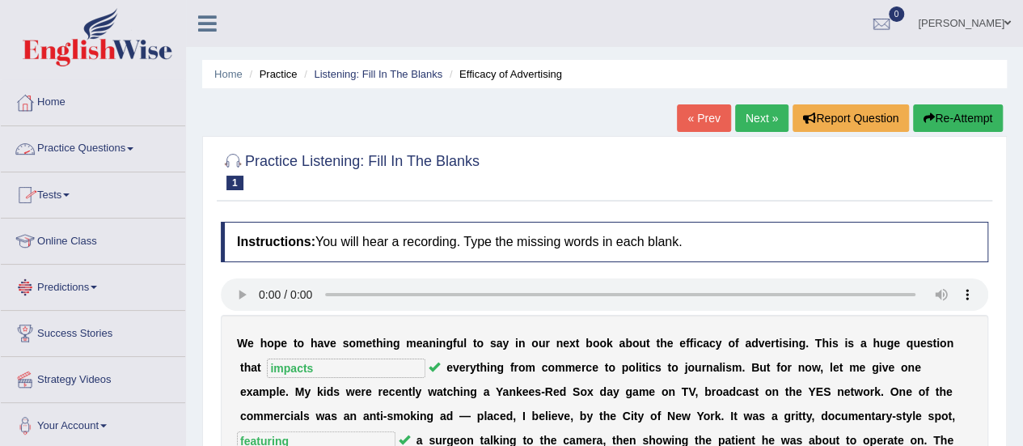
click at [127, 148] on link "Practice Questions" at bounding box center [93, 146] width 184 height 40
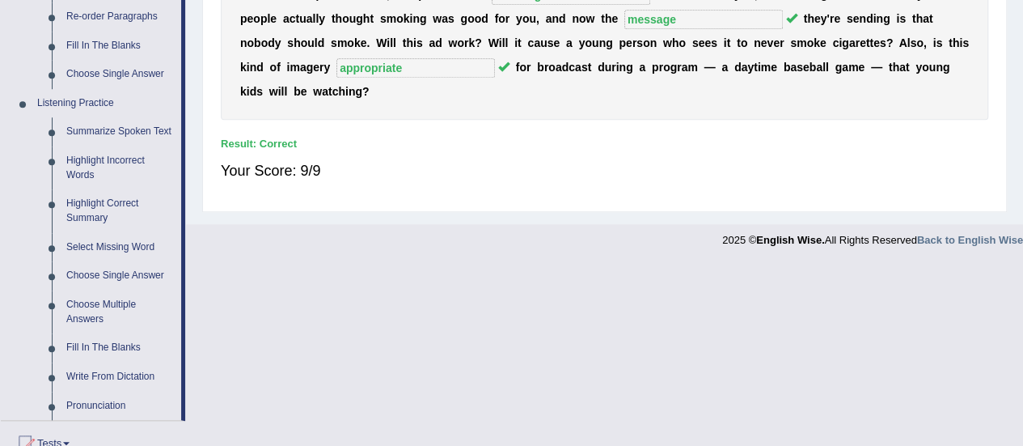
scroll to position [616, 0]
click at [81, 174] on link "Highlight Incorrect Words" at bounding box center [120, 167] width 122 height 43
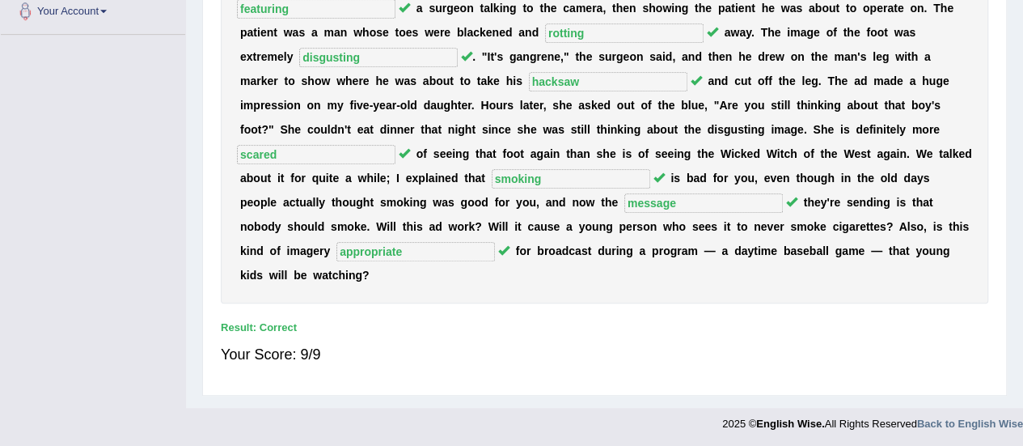
scroll to position [256, 0]
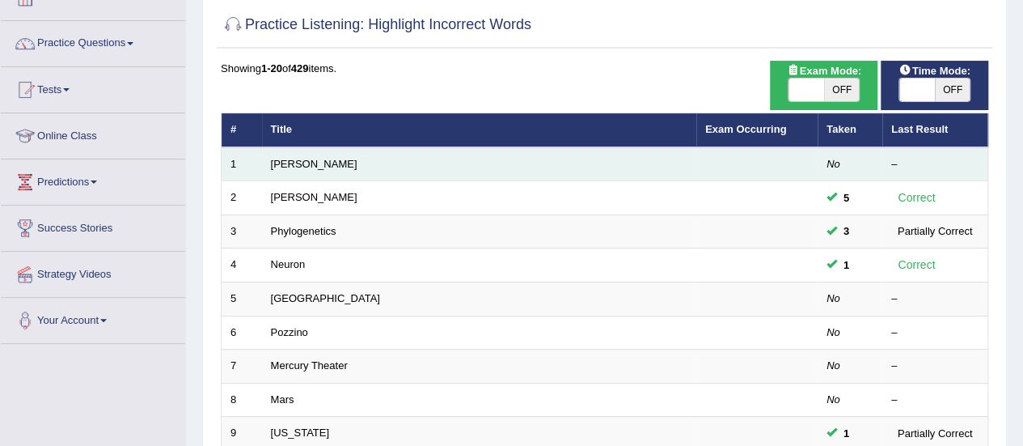
click at [540, 170] on td "[PERSON_NAME]" at bounding box center [479, 164] width 434 height 34
click at [275, 158] on link "[PERSON_NAME]" at bounding box center [314, 164] width 87 height 12
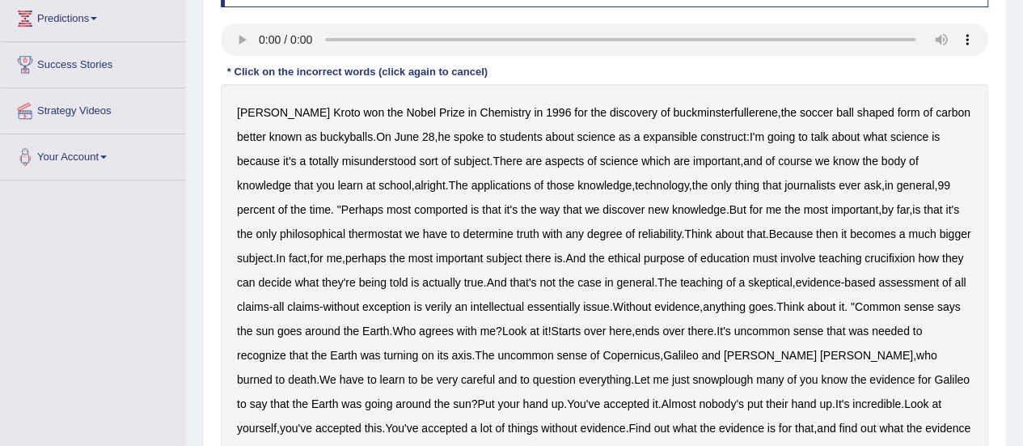
scroll to position [269, 0]
click at [643, 130] on b "expansible" at bounding box center [670, 135] width 54 height 13
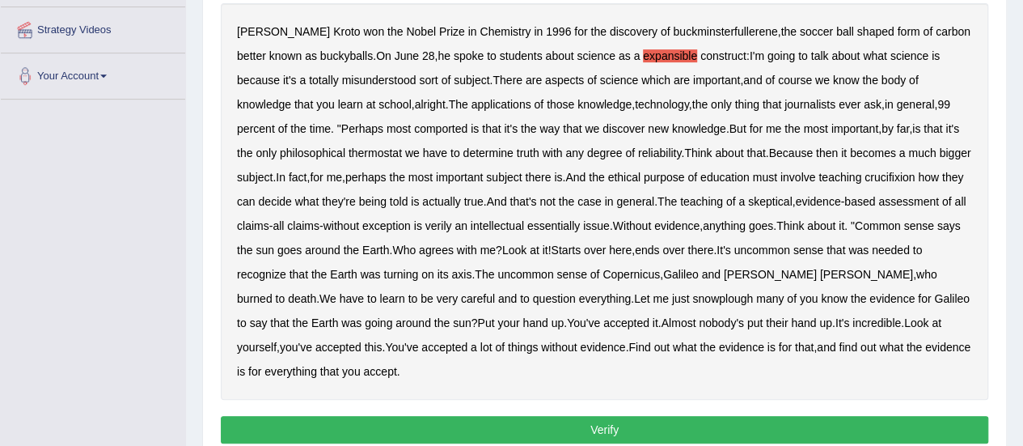
scroll to position [350, 0]
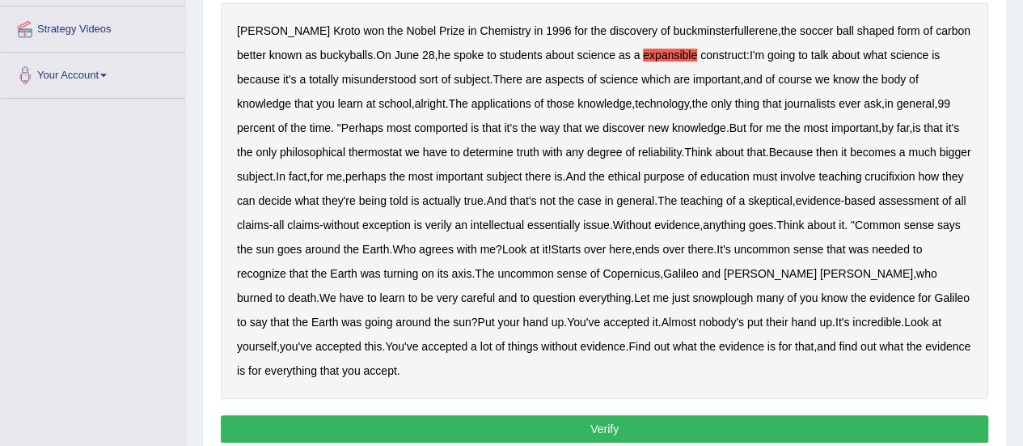
click at [414, 129] on b "comported" at bounding box center [440, 127] width 53 height 13
click at [349, 146] on b "thermostat" at bounding box center [375, 152] width 53 height 13
click at [894, 175] on b "crucifixion" at bounding box center [889, 176] width 50 height 13
click at [450, 222] on div "Harold Kroto won the Nobel Prize in Chemistry in 1996 for the discovery of buck…" at bounding box center [604, 200] width 767 height 396
click at [452, 222] on b "verily" at bounding box center [438, 224] width 27 height 13
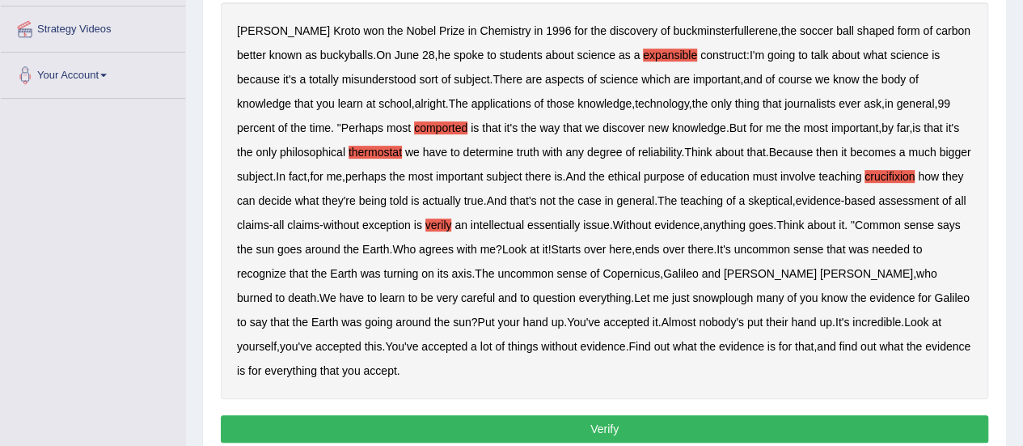
click at [580, 228] on b "essentially" at bounding box center [553, 224] width 53 height 13
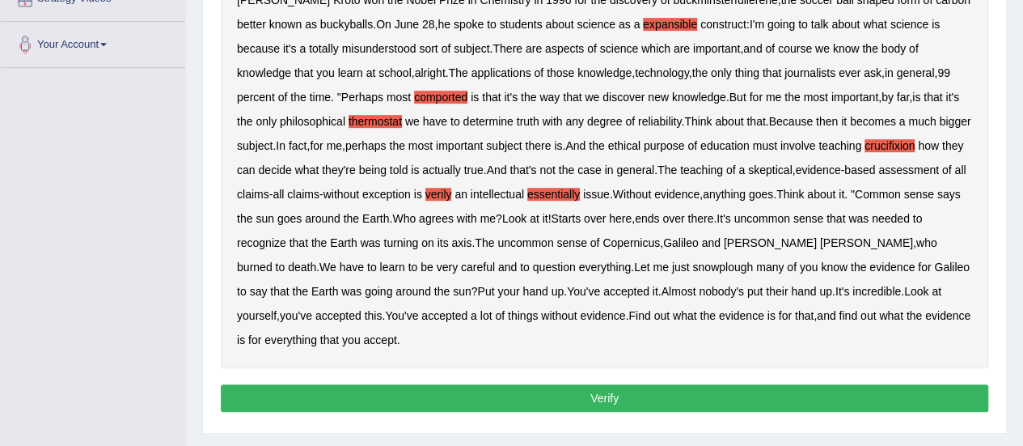
scroll to position [387, 0]
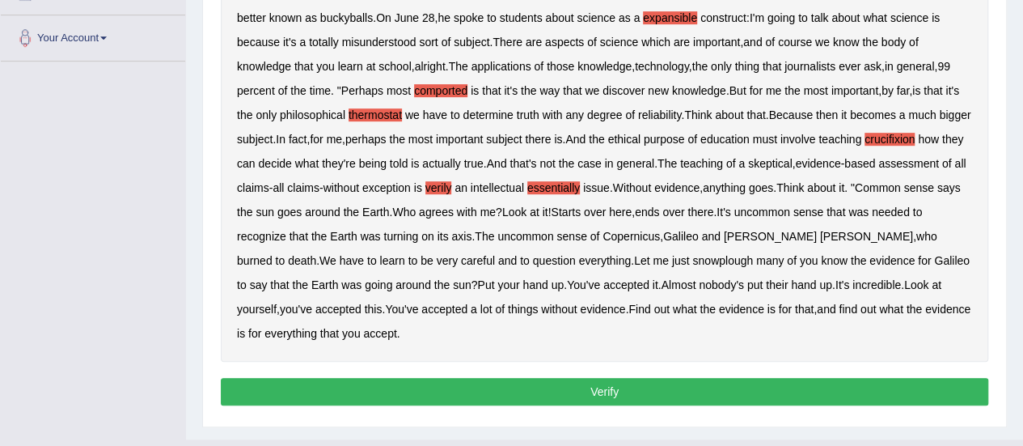
click at [692, 255] on b "snowplough" at bounding box center [722, 260] width 61 height 13
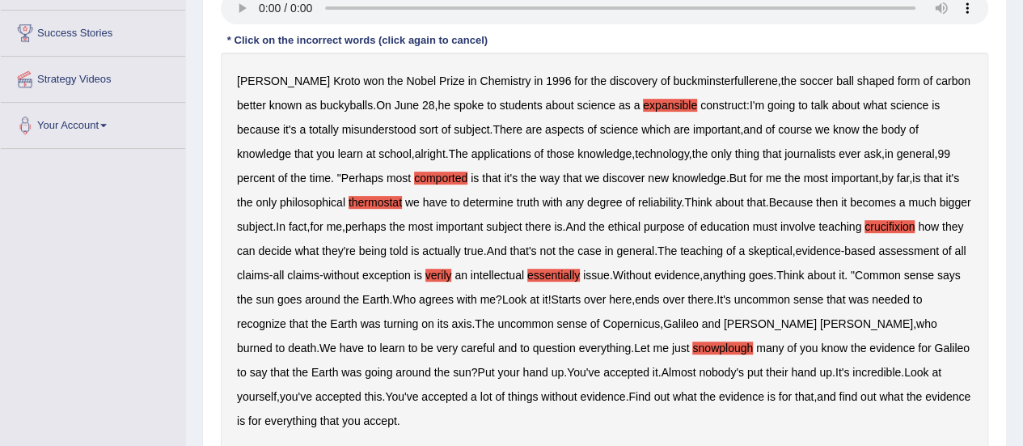
scroll to position [419, 0]
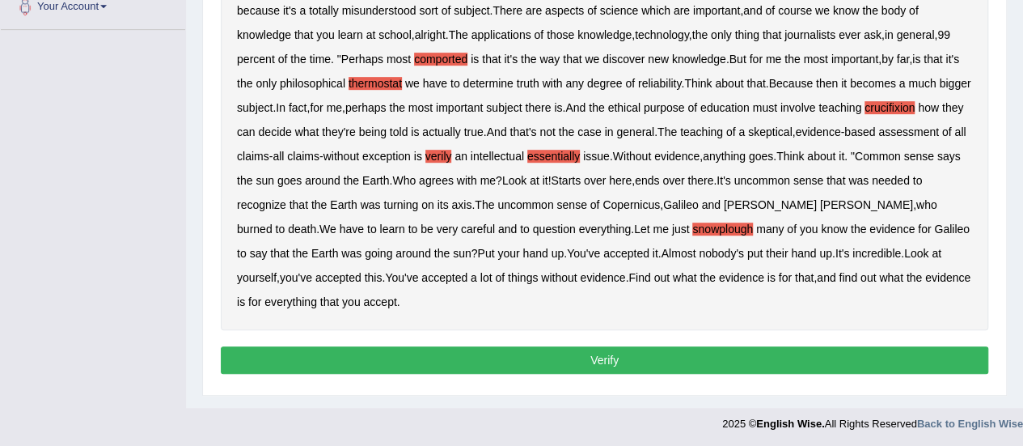
click at [530, 361] on button "Verify" at bounding box center [604, 359] width 767 height 27
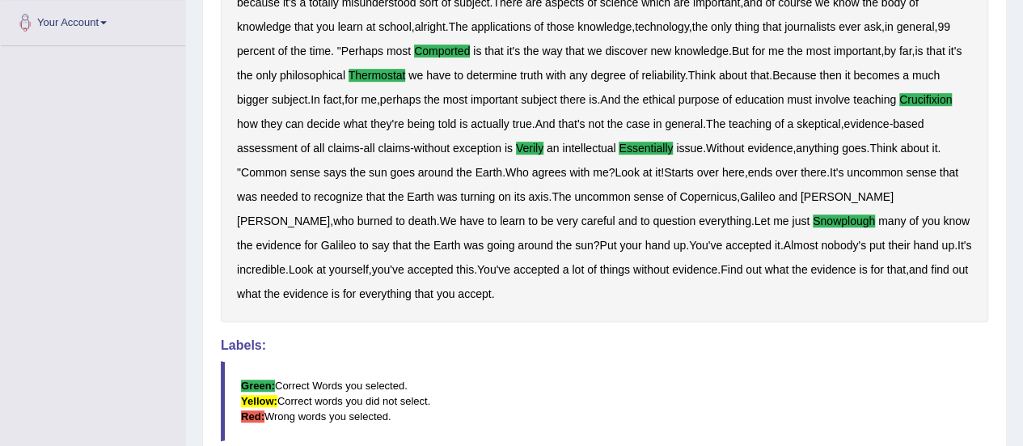
scroll to position [585, 0]
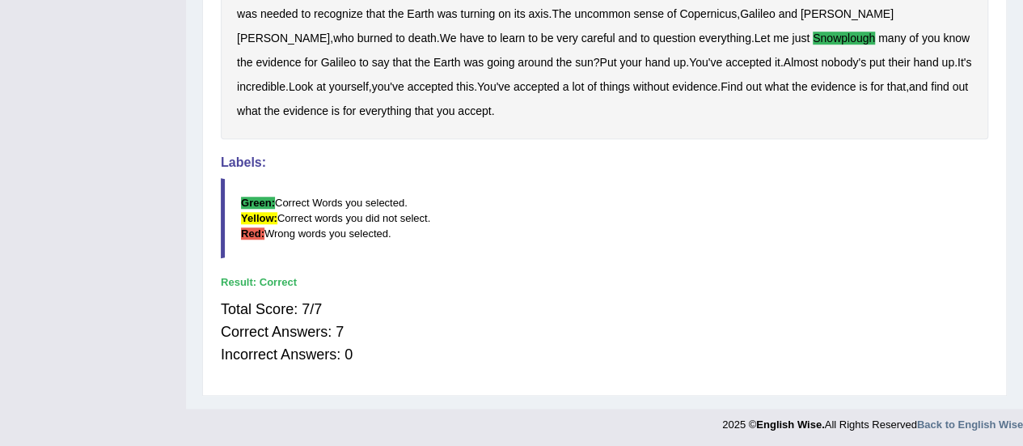
click at [672, 83] on b "evidence" at bounding box center [694, 86] width 45 height 13
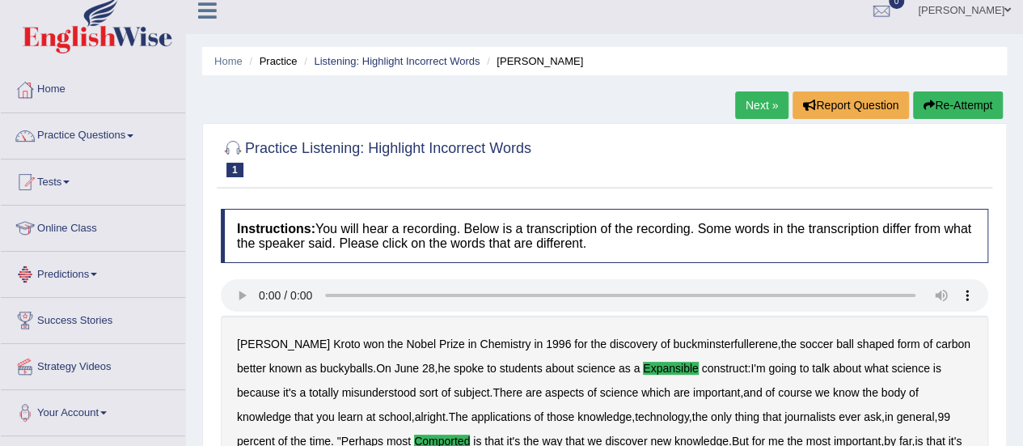
scroll to position [19, 0]
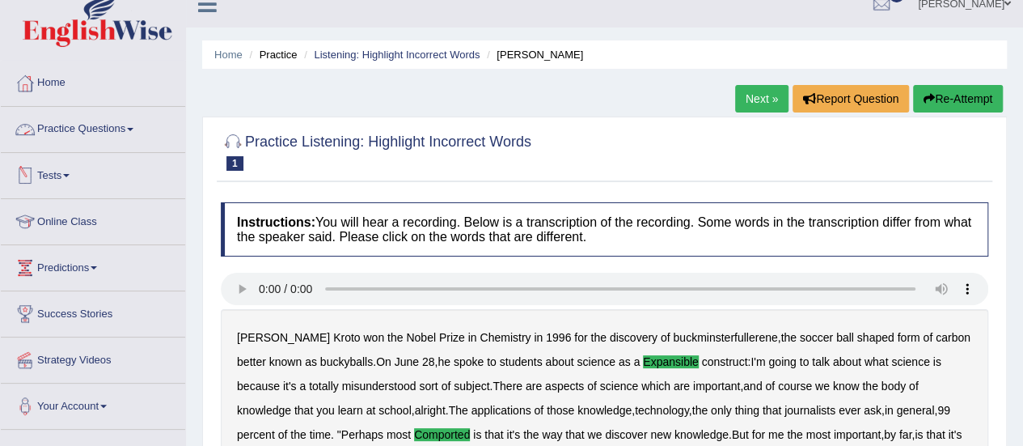
click at [122, 125] on link "Practice Questions" at bounding box center [93, 127] width 184 height 40
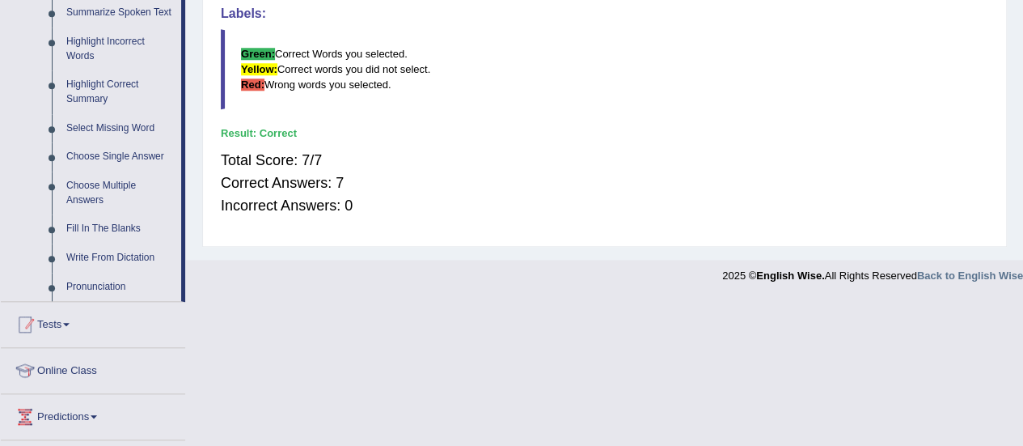
scroll to position [735, 0]
click at [106, 254] on link "Write From Dictation" at bounding box center [120, 257] width 122 height 29
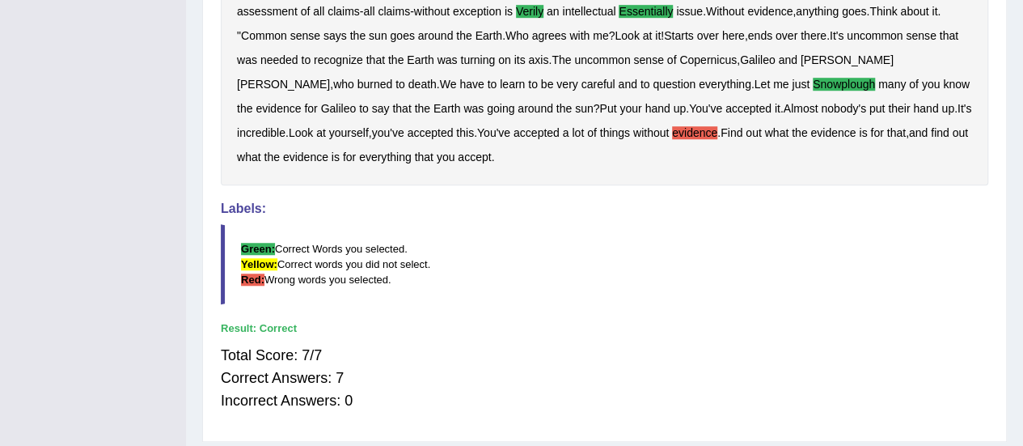
scroll to position [585, 0]
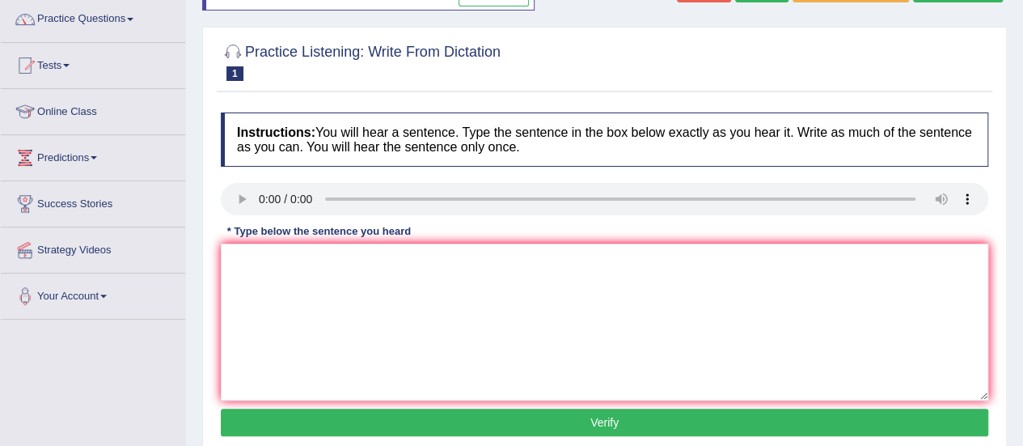
scroll to position [137, 0]
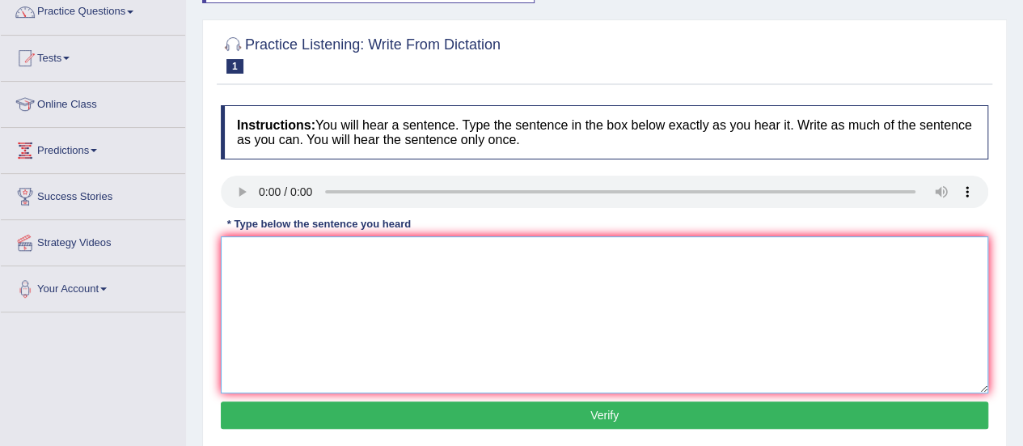
click at [503, 298] on textarea at bounding box center [604, 314] width 767 height 157
paste textarea "The gap between the rich and poor does not decrease."
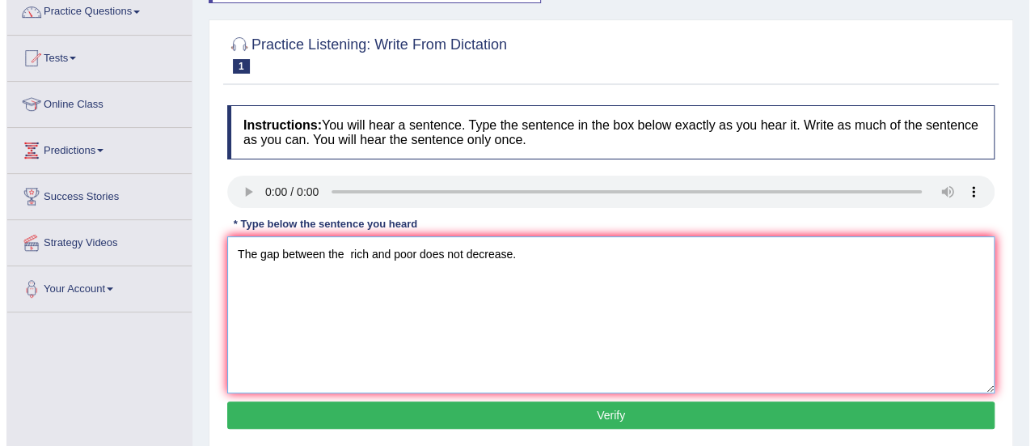
scroll to position [151, 0]
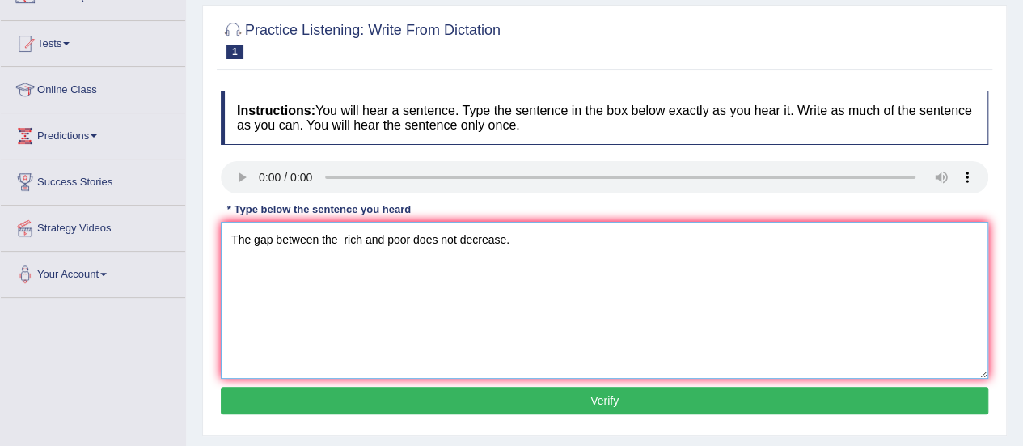
click at [341, 241] on textarea "The gap between the rich and poor does not decrease." at bounding box center [604, 300] width 767 height 157
click at [472, 281] on textarea "The gap between the rich and poor does not decrease." at bounding box center [604, 300] width 767 height 157
type textarea "The gap between the rich and poor does not decrease."
click at [533, 403] on button "Verify" at bounding box center [604, 400] width 767 height 27
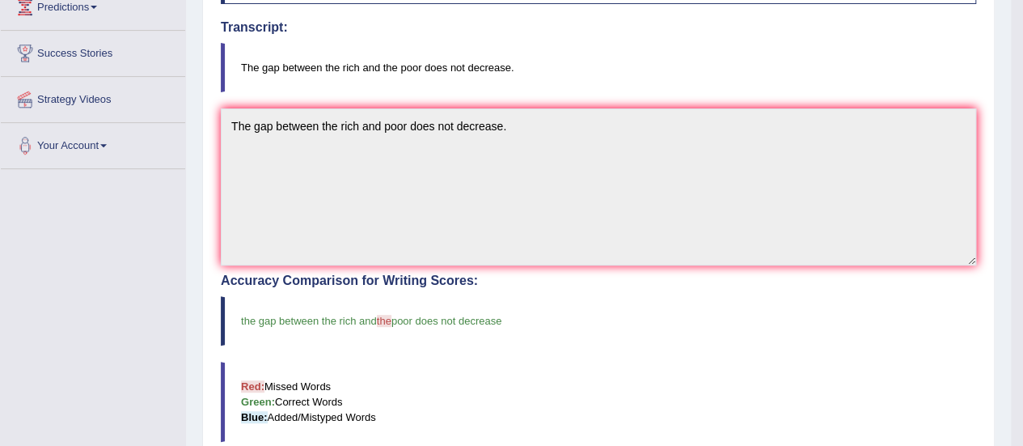
scroll to position [278, 0]
click at [387, 319] on span "the" at bounding box center [384, 322] width 15 height 12
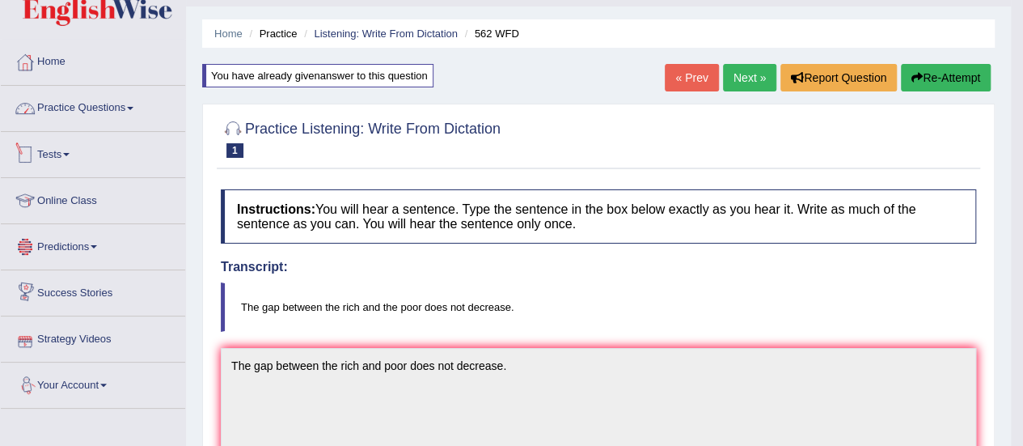
scroll to position [39, 0]
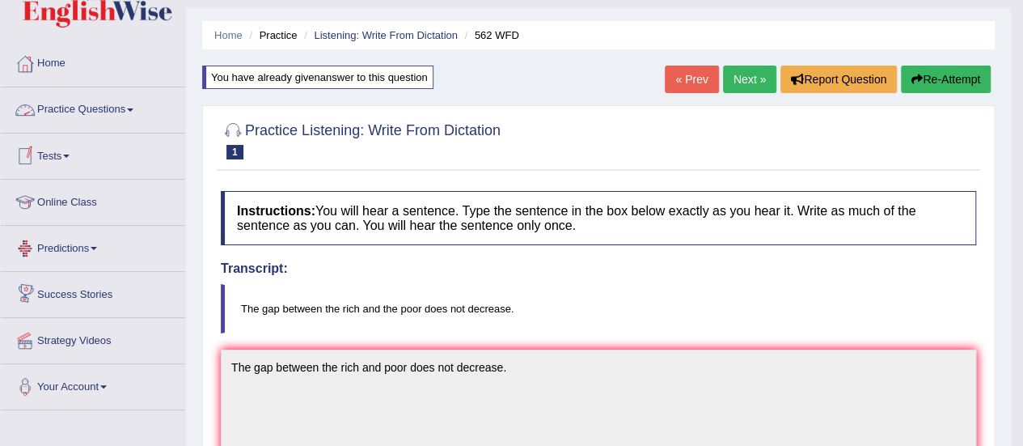
click at [108, 111] on link "Practice Questions" at bounding box center [93, 107] width 184 height 40
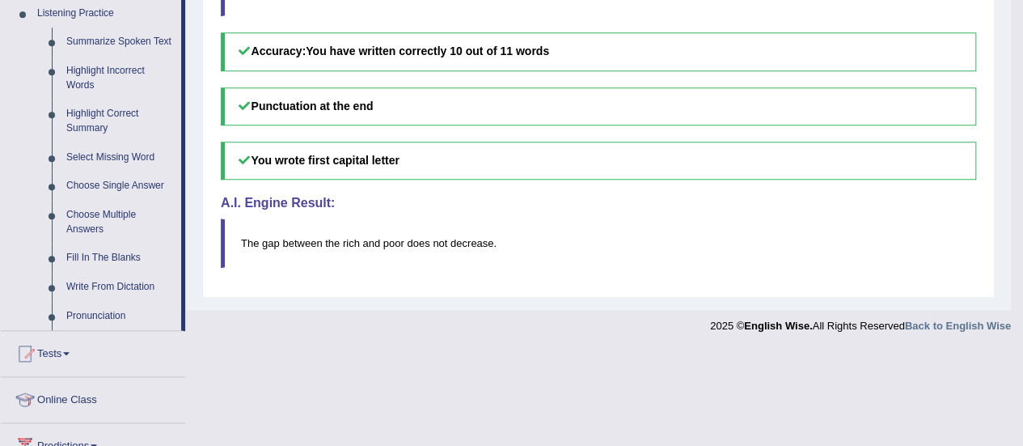
scroll to position [712, 0]
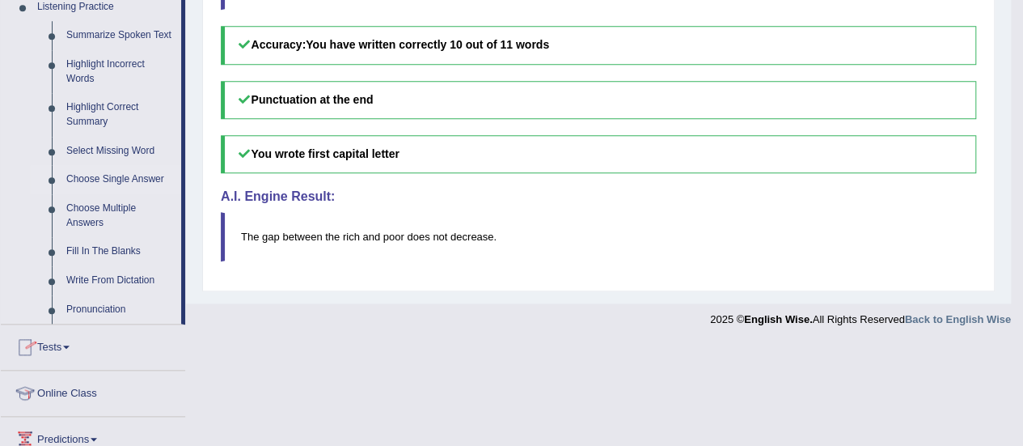
click at [120, 175] on link "Choose Single Answer" at bounding box center [120, 179] width 122 height 29
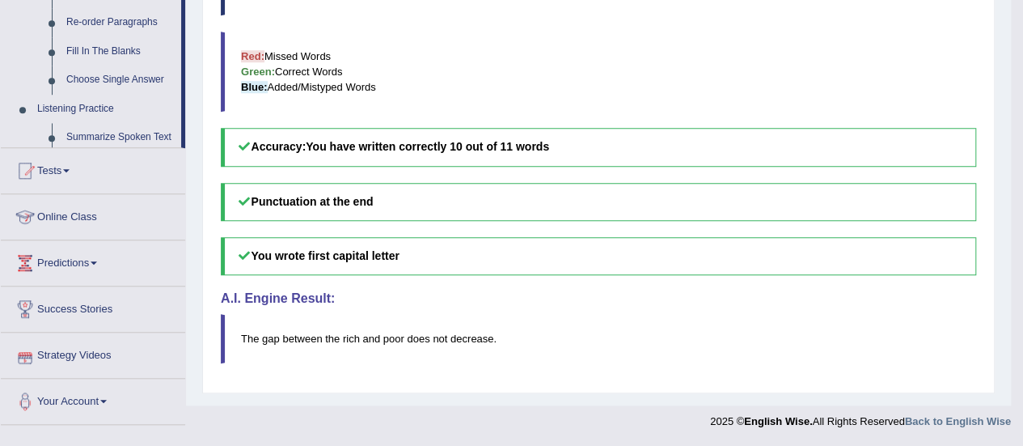
scroll to position [603, 0]
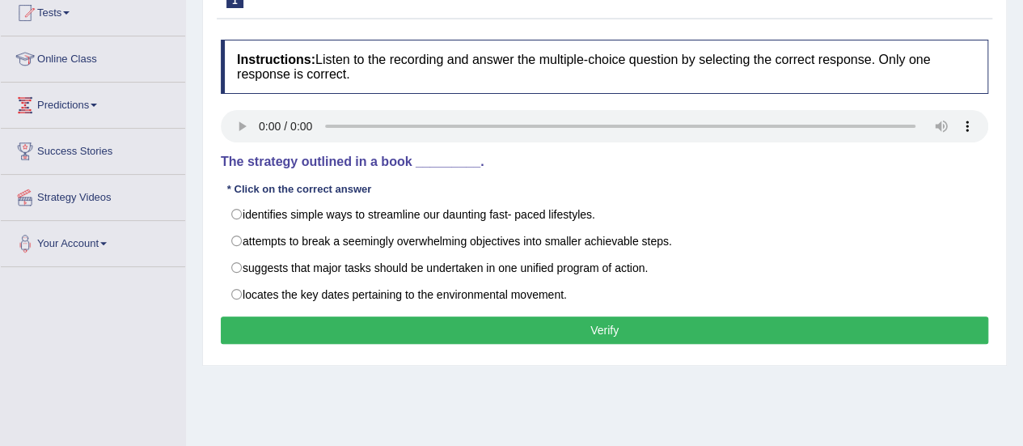
scroll to position [182, 0]
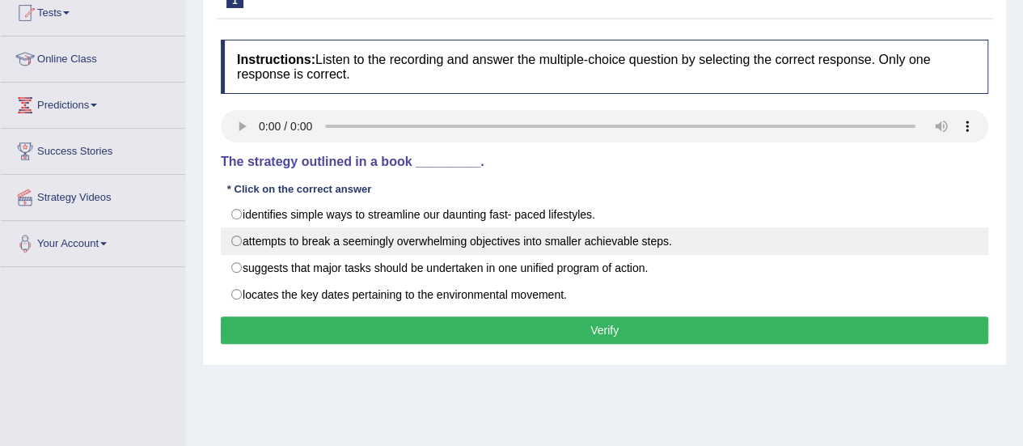
click at [243, 241] on label "attempts to break a seemingly overwhelming objectives into smaller achievable s…" at bounding box center [604, 240] width 767 height 27
radio input "true"
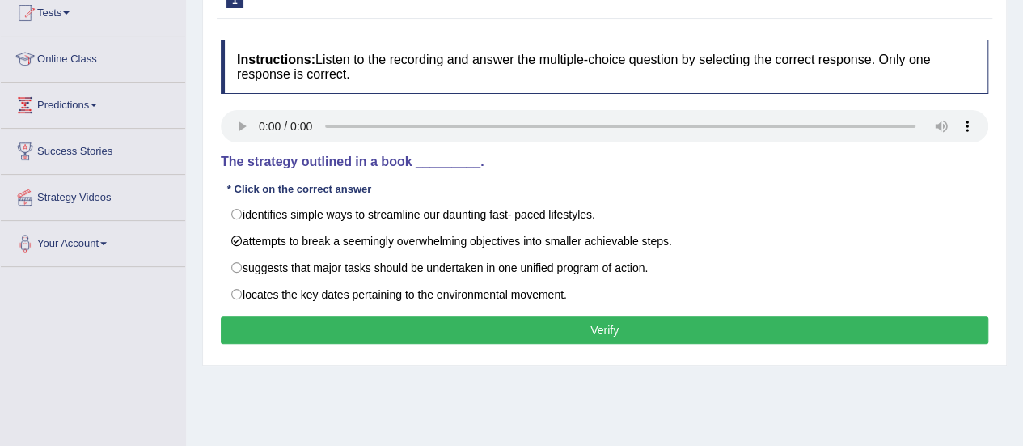
click at [446, 334] on button "Verify" at bounding box center [604, 329] width 767 height 27
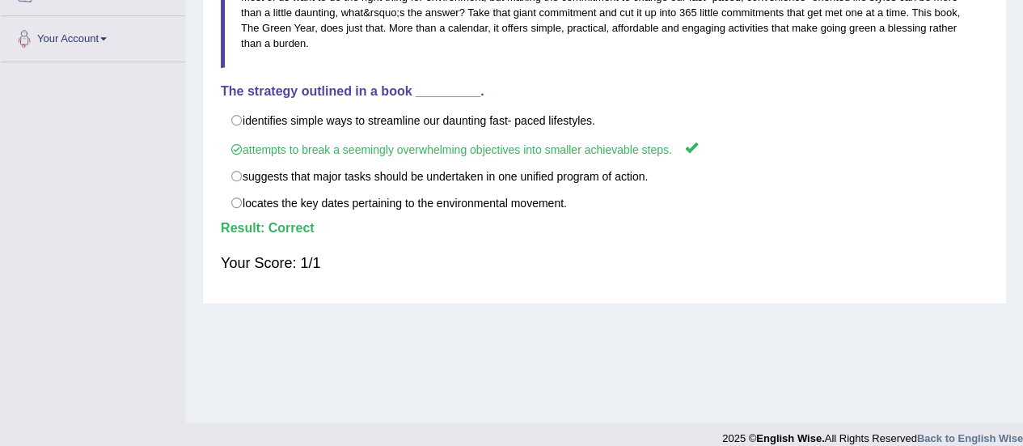
scroll to position [0, 0]
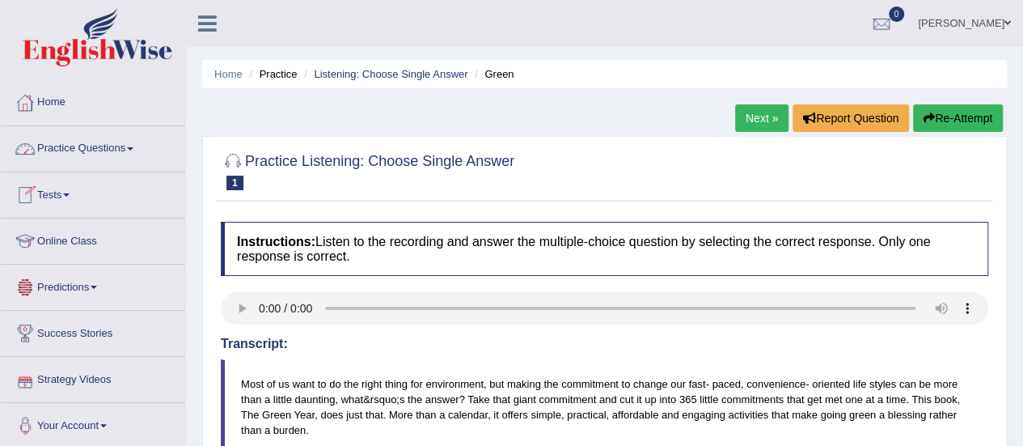
click at [143, 143] on link "Practice Questions" at bounding box center [93, 146] width 184 height 40
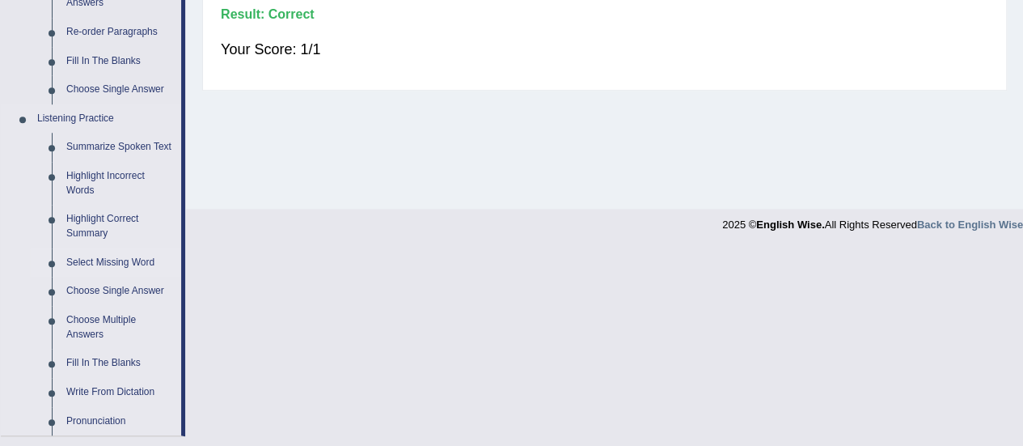
scroll to position [602, 0]
click at [106, 319] on link "Choose Multiple Answers" at bounding box center [120, 325] width 122 height 43
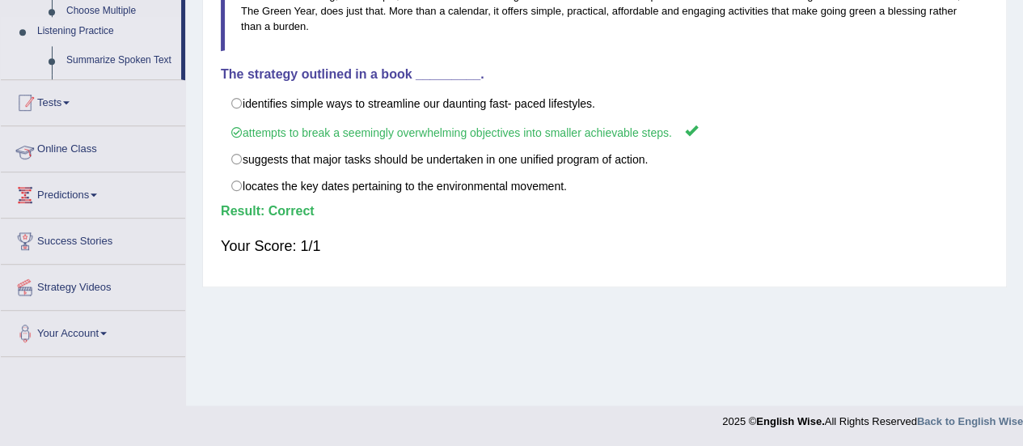
scroll to position [286, 0]
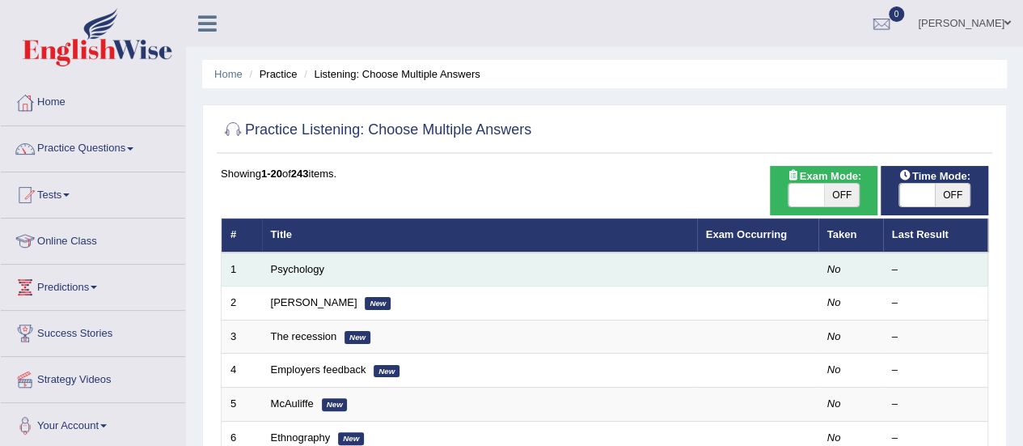
drag, startPoint x: 0, startPoint y: 0, endPoint x: 301, endPoint y: 256, distance: 395.2
click at [301, 256] on td "Psychology" at bounding box center [479, 269] width 435 height 34
click at [301, 273] on link "Psychology" at bounding box center [297, 269] width 53 height 12
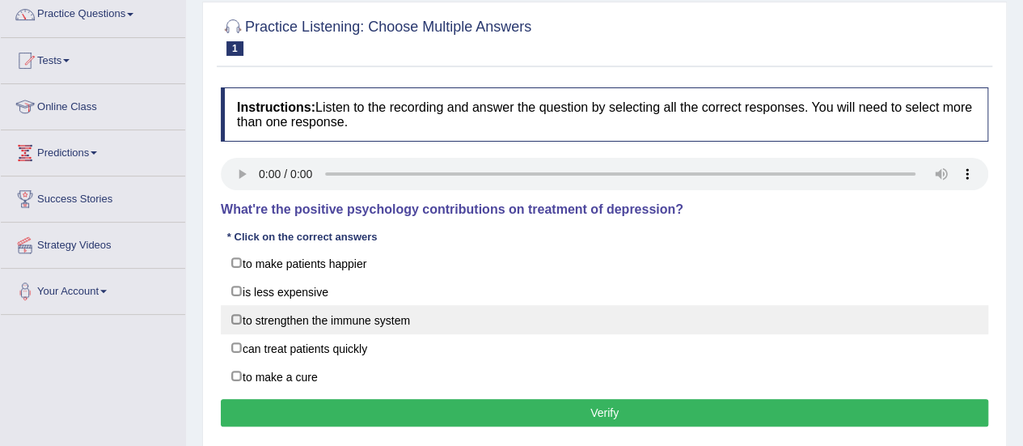
click at [272, 324] on label "to strengthen the immune system" at bounding box center [604, 319] width 767 height 29
checkbox input "true"
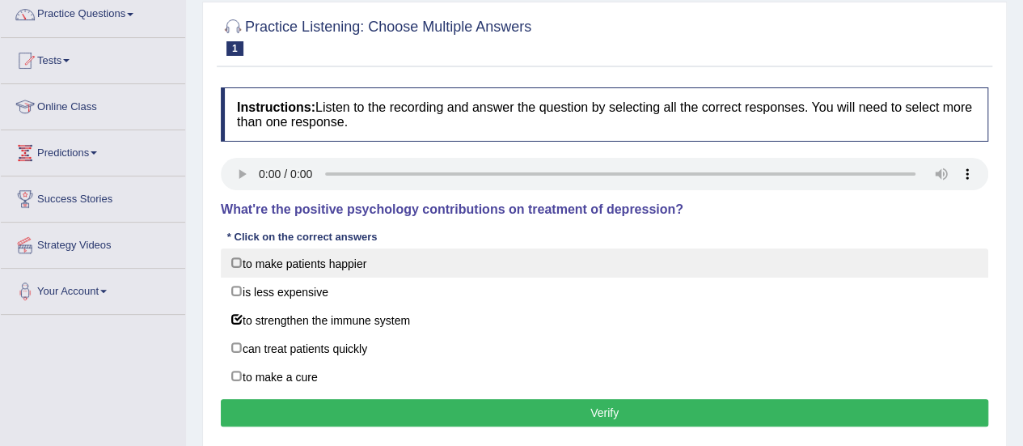
click at [252, 263] on label "to make patients happier" at bounding box center [604, 262] width 767 height 29
checkbox input "true"
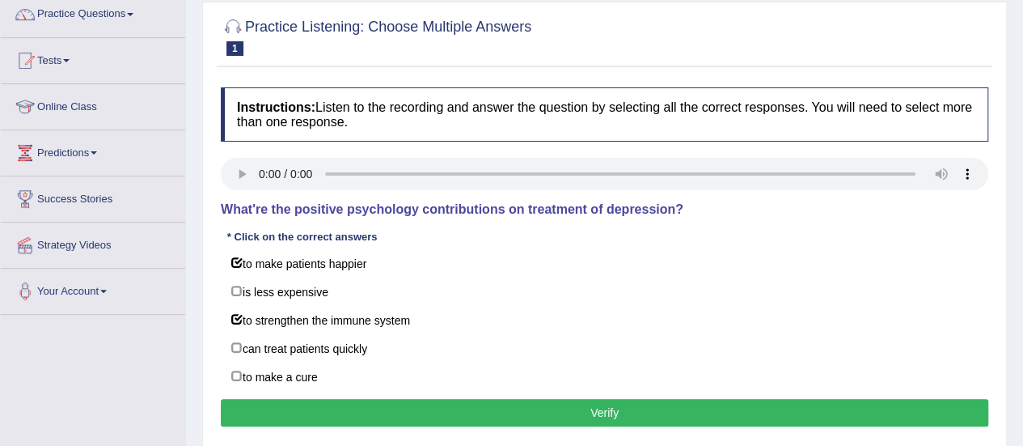
click at [515, 404] on button "Verify" at bounding box center [604, 412] width 767 height 27
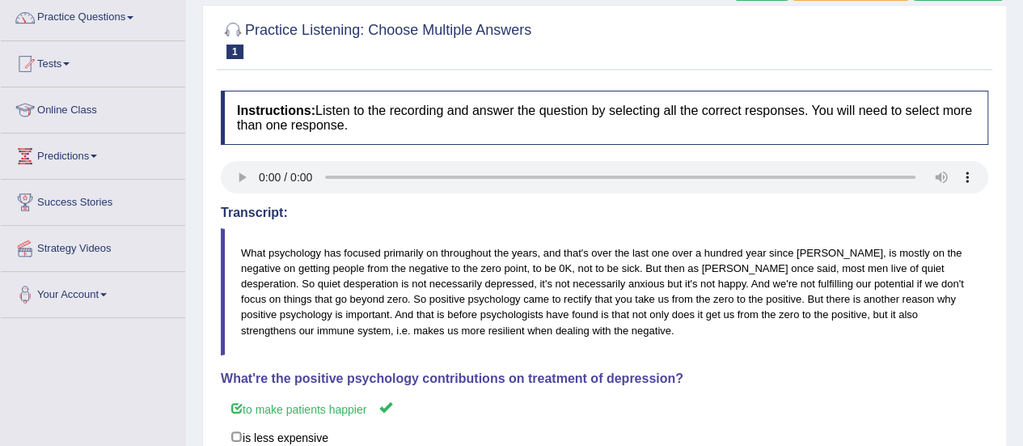
scroll to position [125, 0]
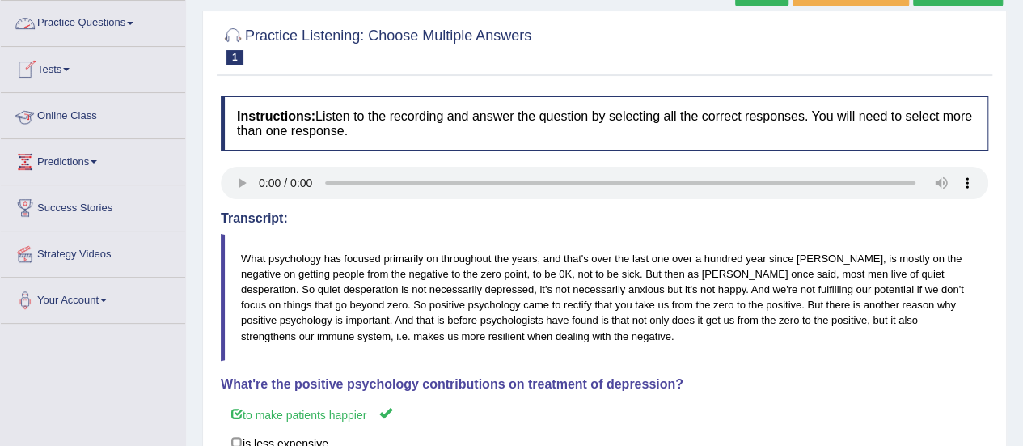
click at [105, 21] on link "Practice Questions" at bounding box center [93, 21] width 184 height 40
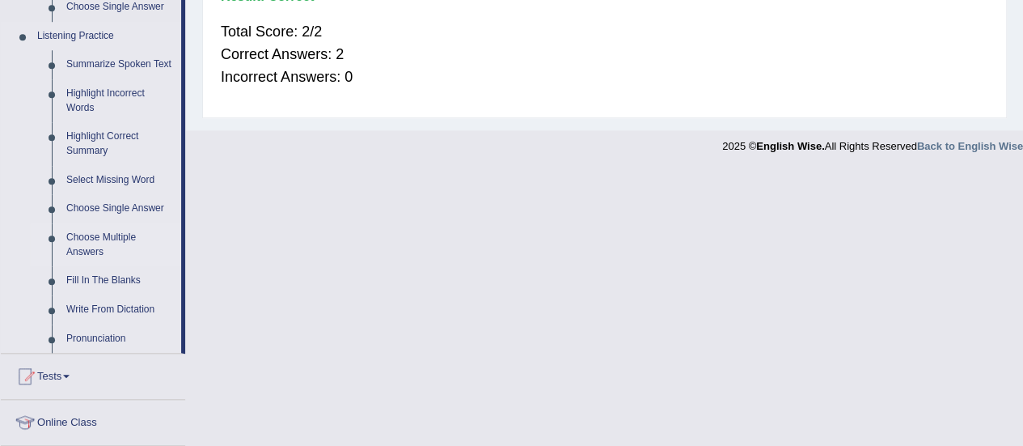
scroll to position [682, 0]
click at [95, 138] on link "Highlight Correct Summary" at bounding box center [120, 144] width 122 height 43
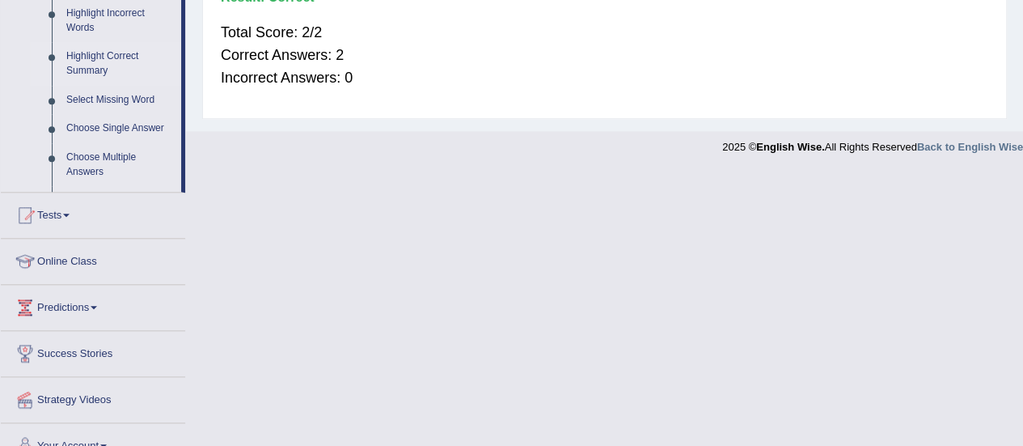
scroll to position [349, 0]
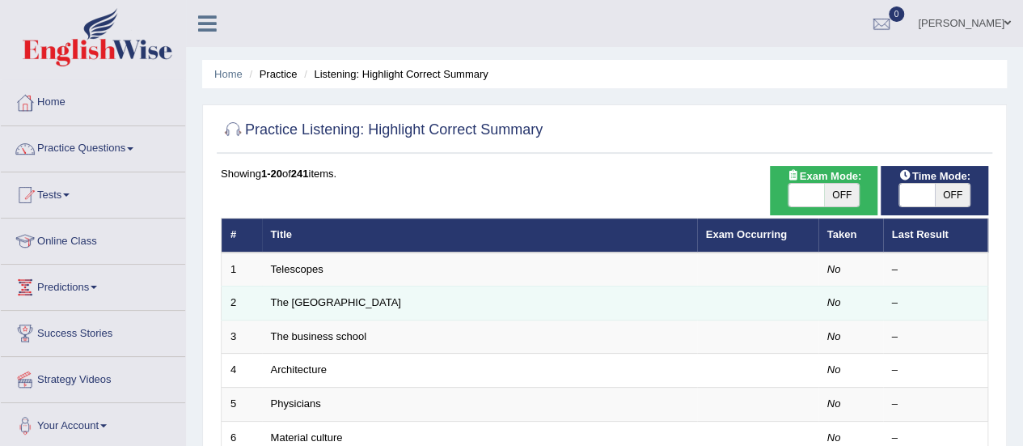
click at [372, 309] on td "The [GEOGRAPHIC_DATA]" at bounding box center [479, 303] width 435 height 34
click at [333, 315] on td "The [GEOGRAPHIC_DATA]" at bounding box center [479, 303] width 435 height 34
click at [348, 289] on td "The [GEOGRAPHIC_DATA]" at bounding box center [479, 303] width 435 height 34
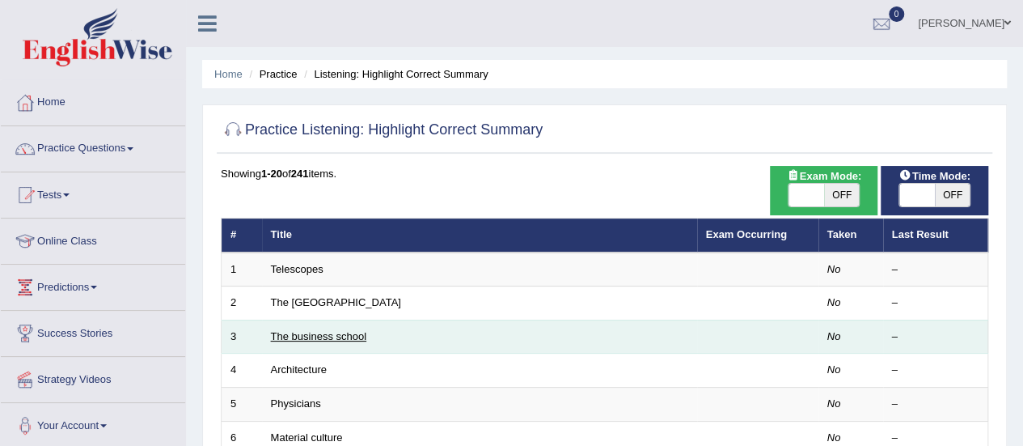
click at [355, 336] on link "The business school" at bounding box center [319, 336] width 96 height 12
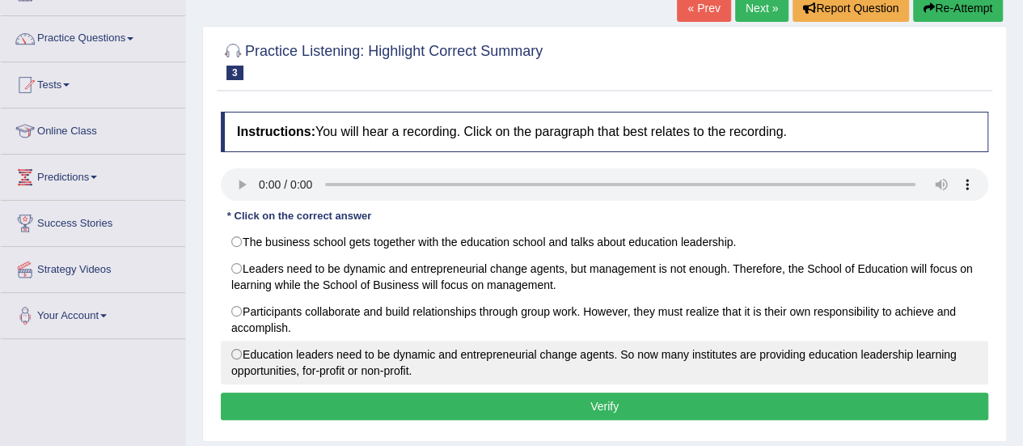
click at [266, 345] on label "Education leaders need to be dynamic and entrepreneurial change agents. So now …" at bounding box center [604, 362] width 767 height 44
radio input "true"
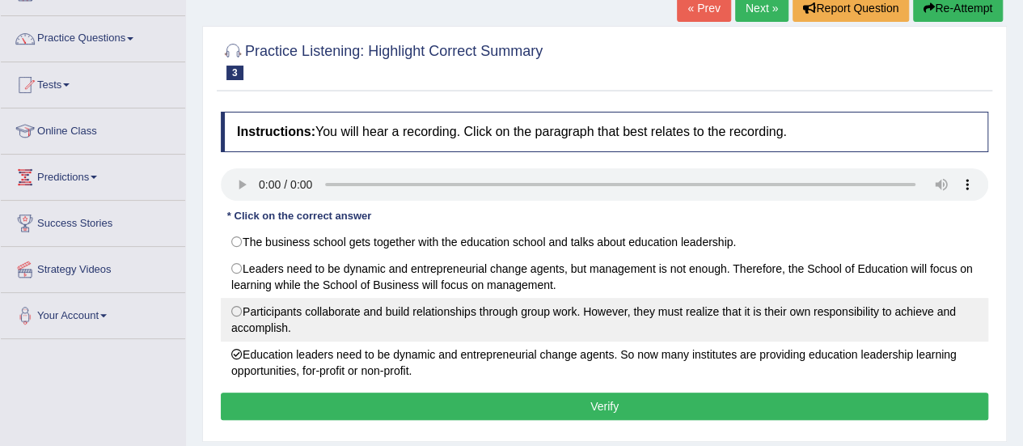
click at [285, 315] on label "Participants collaborate and build relationships through group work. However, t…" at bounding box center [604, 320] width 767 height 44
radio input "true"
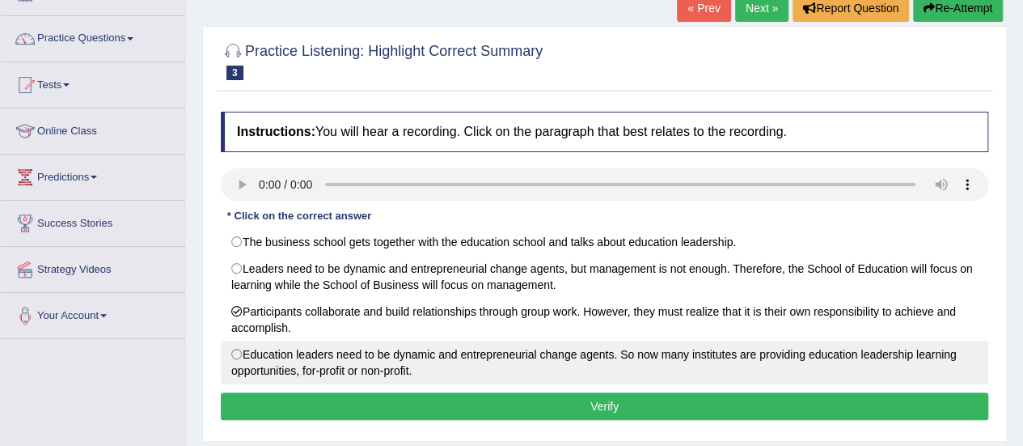
click at [277, 353] on label "Education leaders need to be dynamic and entrepreneurial change agents. So now …" at bounding box center [604, 362] width 767 height 44
radio input "true"
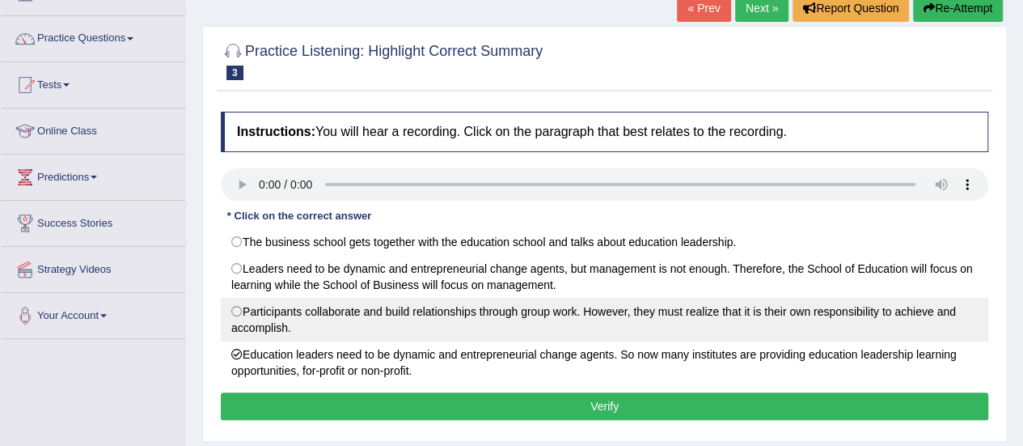
click at [315, 319] on label "Participants collaborate and build relationships through group work. However, t…" at bounding box center [604, 320] width 767 height 44
radio input "true"
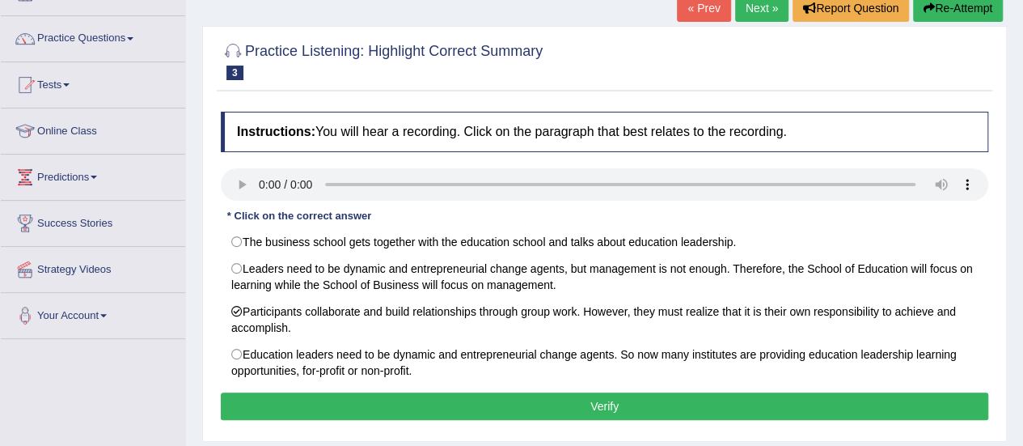
click at [441, 399] on button "Verify" at bounding box center [604, 405] width 767 height 27
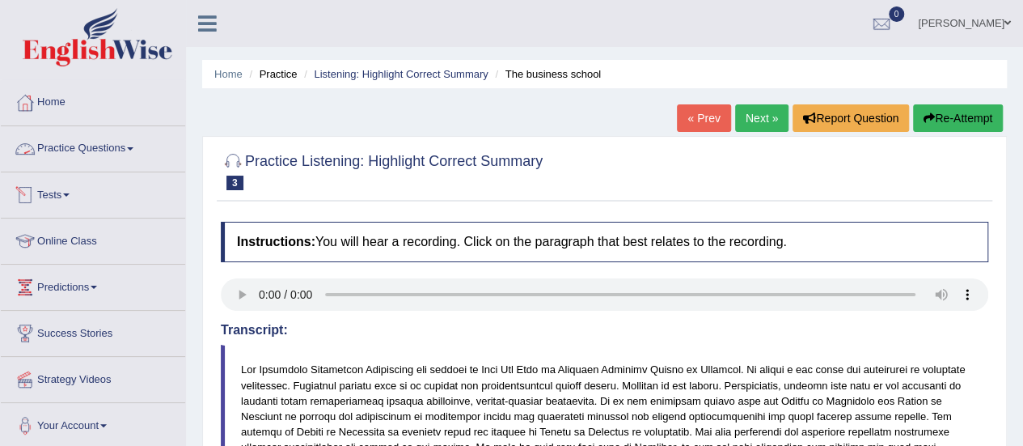
click at [115, 160] on link "Practice Questions" at bounding box center [93, 146] width 184 height 40
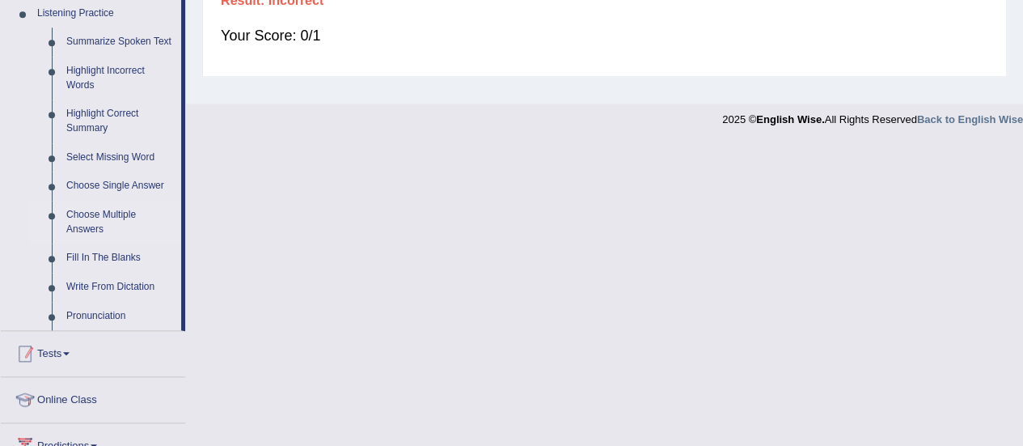
scroll to position [704, 0]
click at [112, 150] on link "Select Missing Word" at bounding box center [120, 158] width 122 height 29
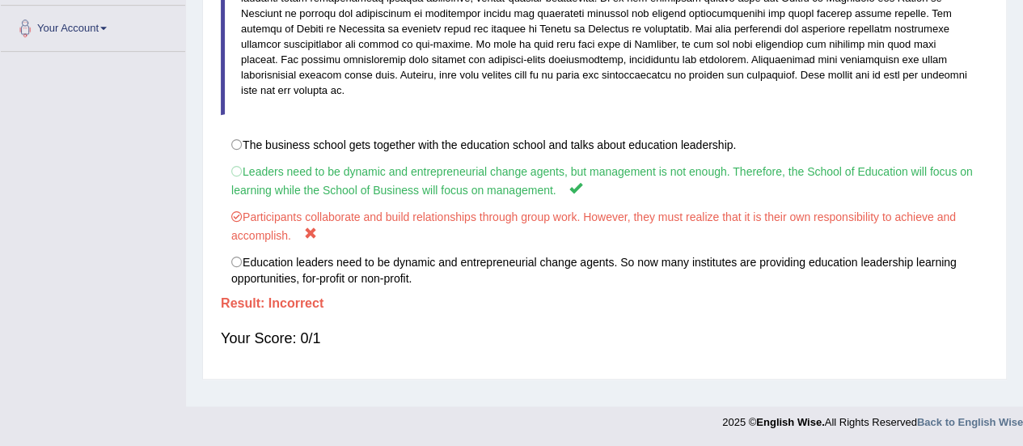
scroll to position [194, 0]
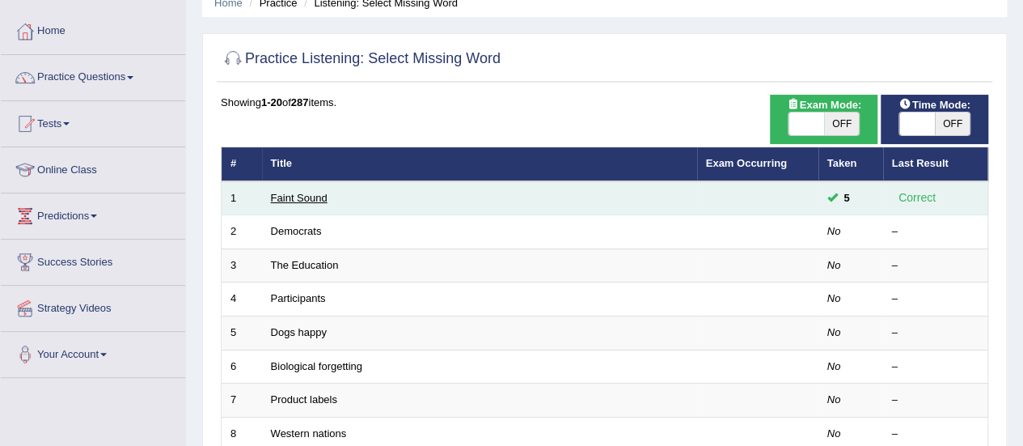
click at [301, 193] on link "Faint Sound" at bounding box center [299, 198] width 57 height 12
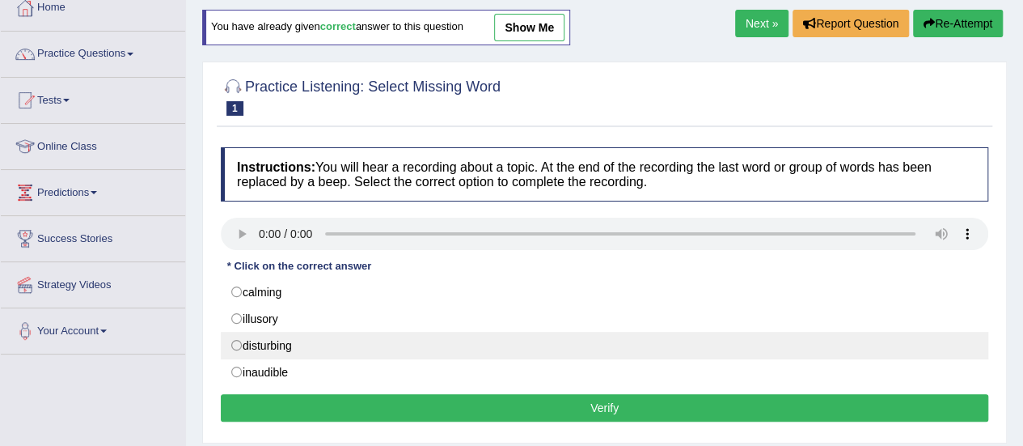
click at [396, 333] on label "disturbing" at bounding box center [604, 345] width 767 height 27
radio input "true"
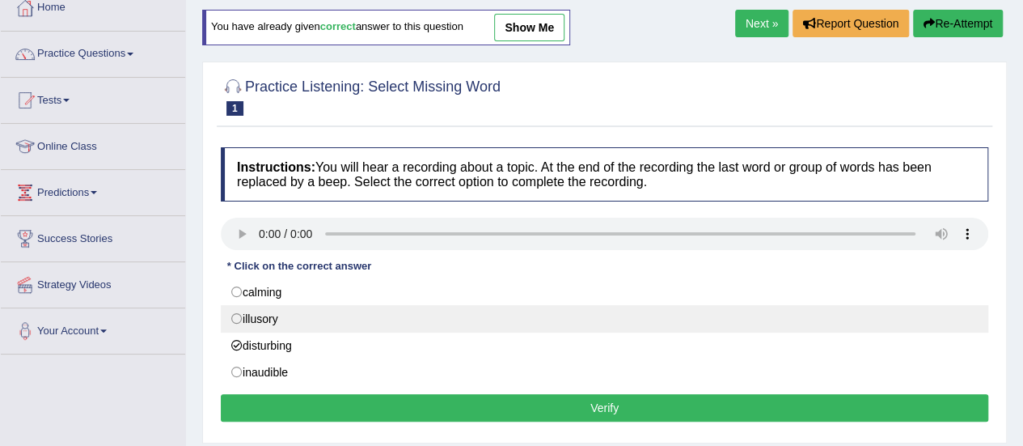
click at [269, 315] on label "illusory" at bounding box center [604, 318] width 767 height 27
radio input "true"
click at [235, 321] on label "illusory" at bounding box center [604, 318] width 767 height 27
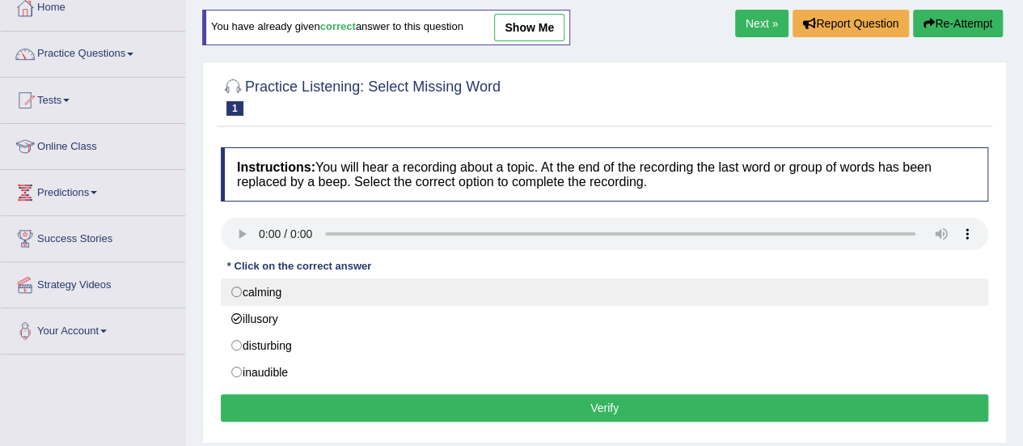
click at [240, 278] on label "calming" at bounding box center [604, 291] width 767 height 27
radio input "true"
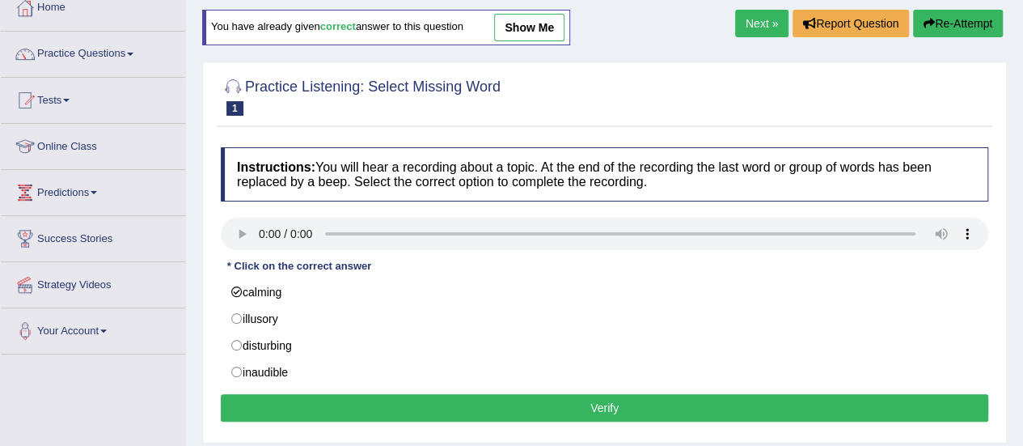
click at [429, 402] on button "Verify" at bounding box center [604, 407] width 767 height 27
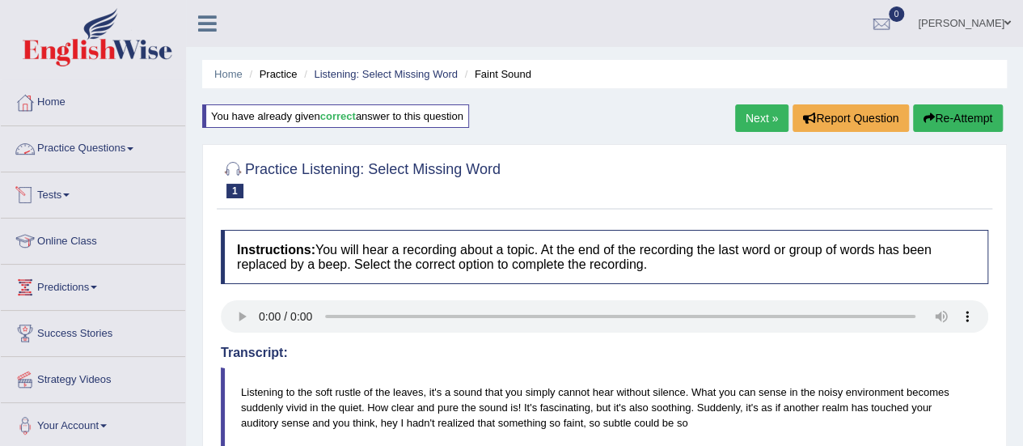
click at [105, 145] on link "Practice Questions" at bounding box center [93, 146] width 184 height 40
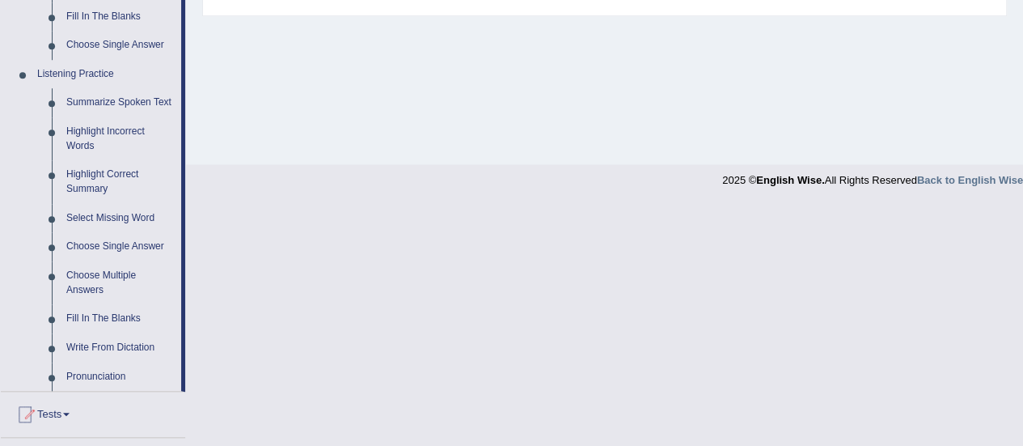
scroll to position [645, 0]
click at [123, 98] on link "Summarize Spoken Text" at bounding box center [120, 101] width 122 height 29
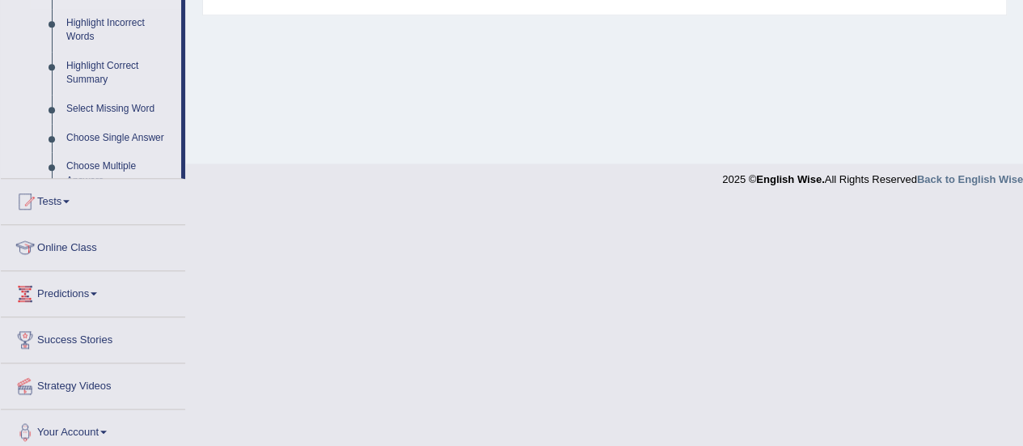
scroll to position [259, 0]
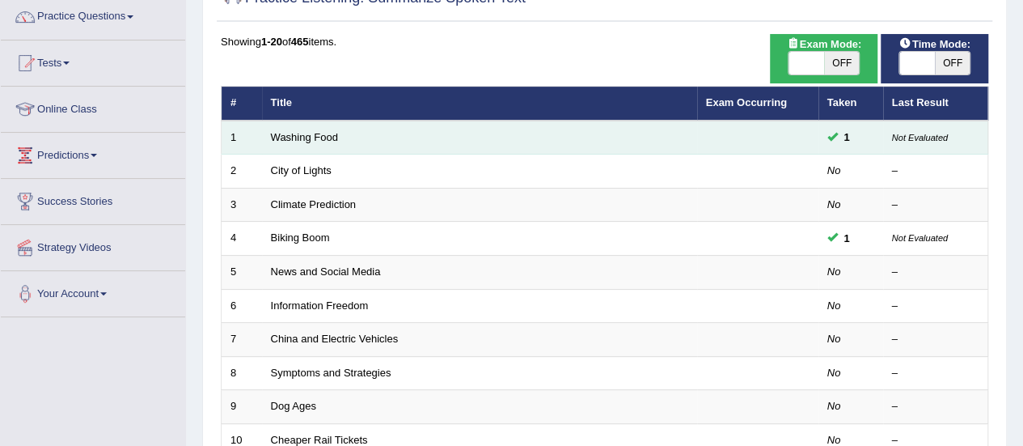
scroll to position [133, 0]
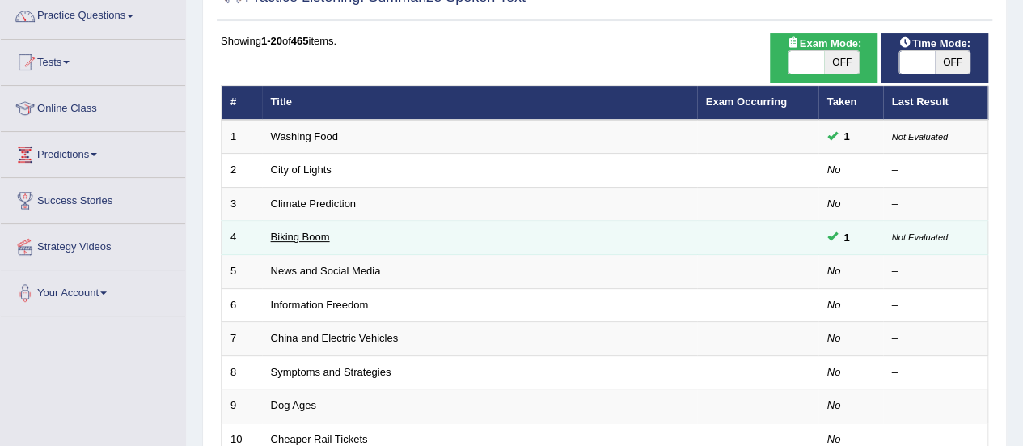
click at [300, 232] on link "Biking Boom" at bounding box center [300, 236] width 59 height 12
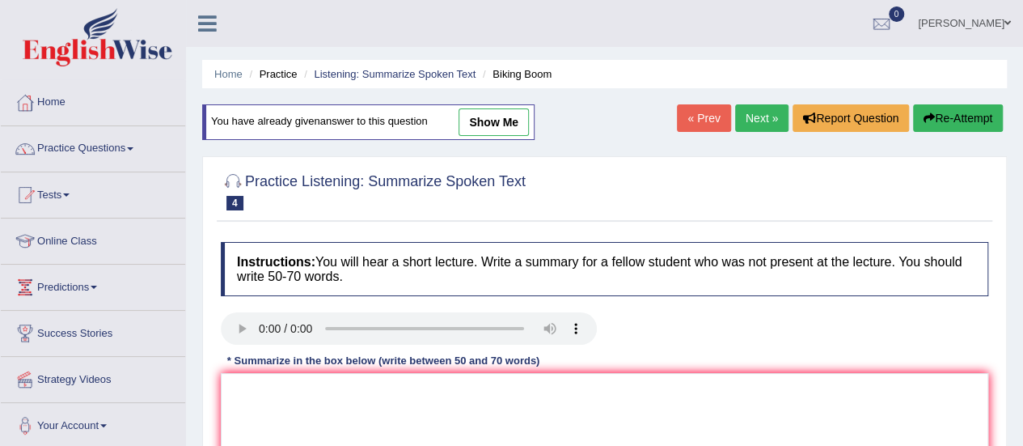
click at [750, 122] on link "Next »" at bounding box center [761, 117] width 53 height 27
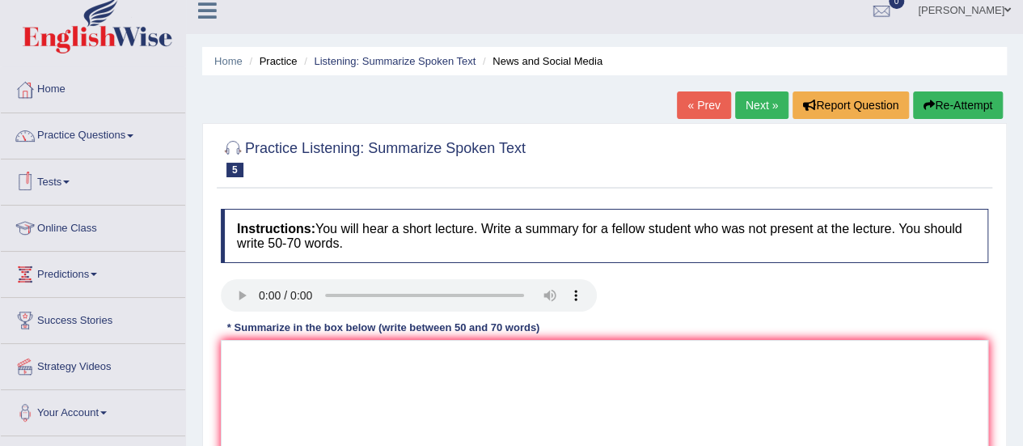
click at [108, 144] on link "Practice Questions" at bounding box center [93, 133] width 184 height 40
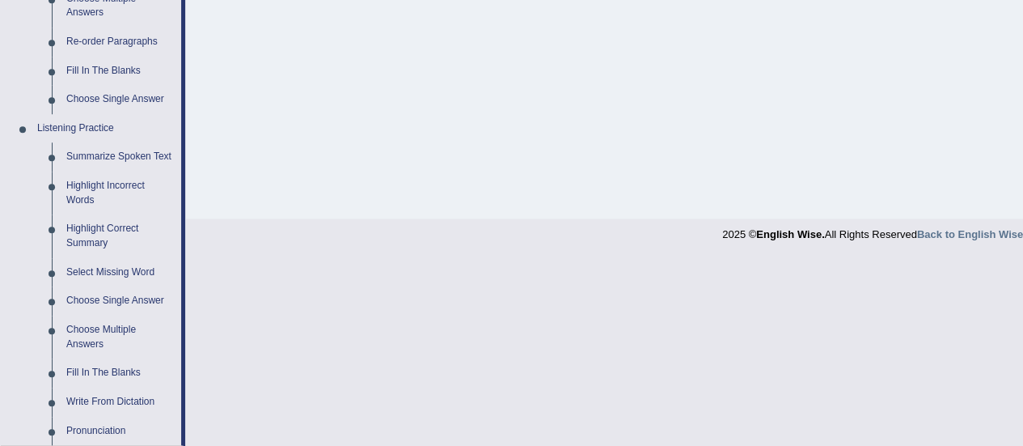
scroll to position [598, 0]
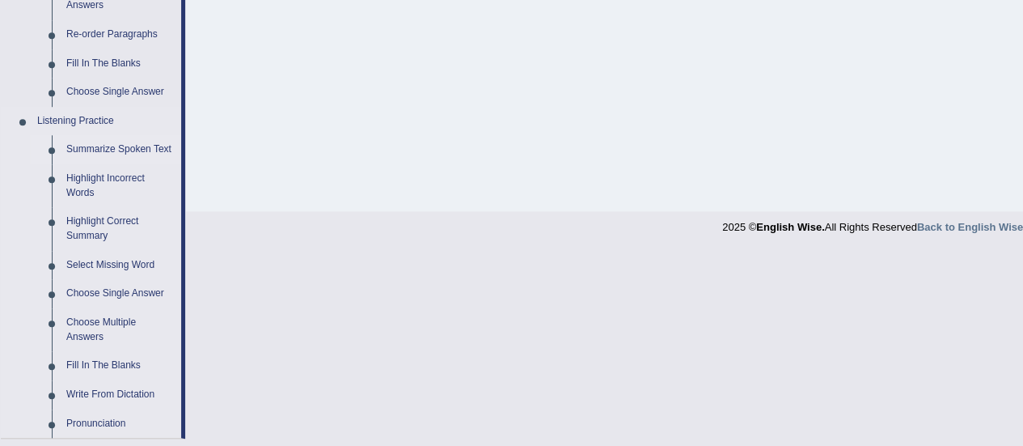
click at [94, 148] on link "Summarize Spoken Text" at bounding box center [120, 149] width 122 height 29
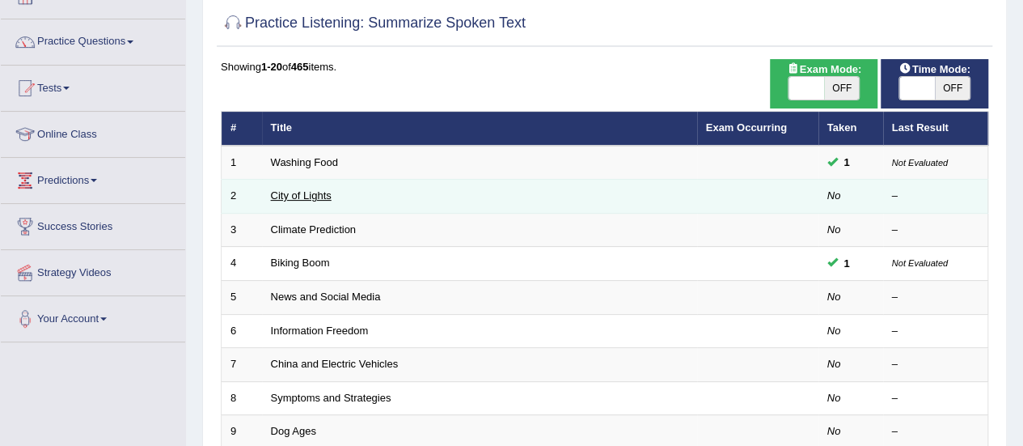
click at [311, 197] on link "City of Lights" at bounding box center [301, 195] width 61 height 12
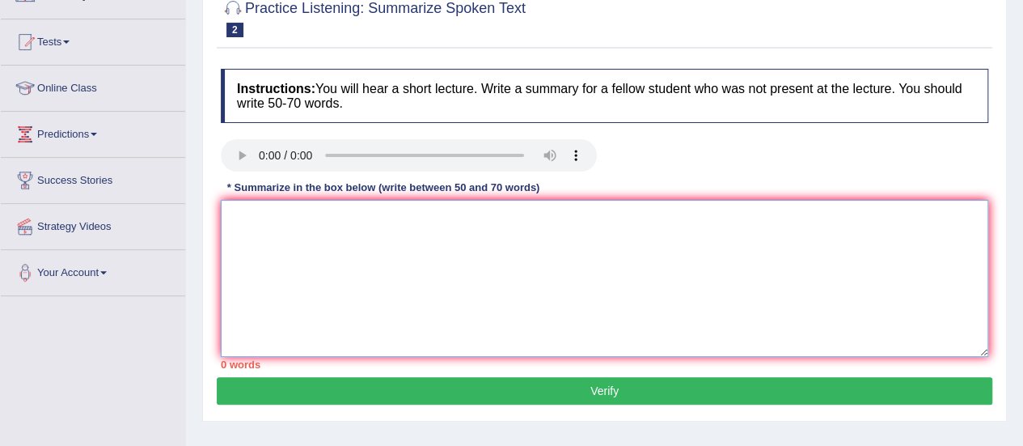
click at [500, 233] on textarea at bounding box center [604, 278] width 767 height 157
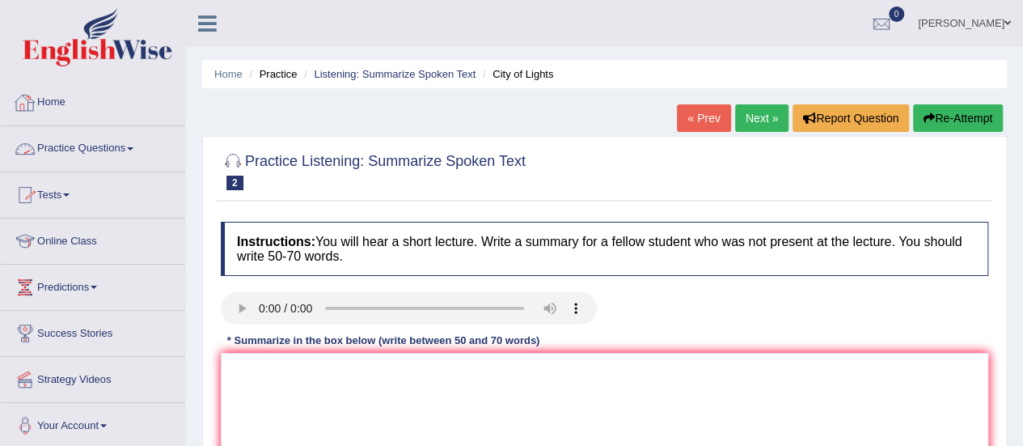
click at [78, 148] on link "Practice Questions" at bounding box center [93, 146] width 184 height 40
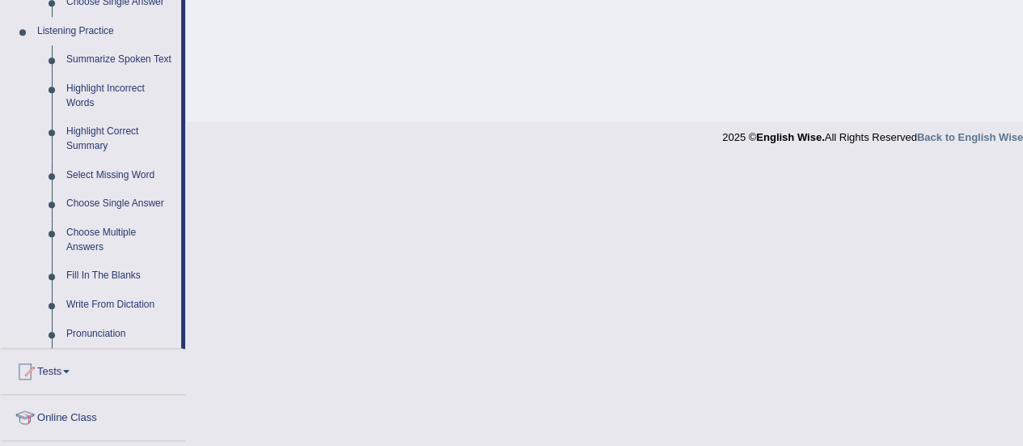
scroll to position [689, 0]
click at [94, 270] on link "Fill In The Blanks" at bounding box center [120, 274] width 122 height 29
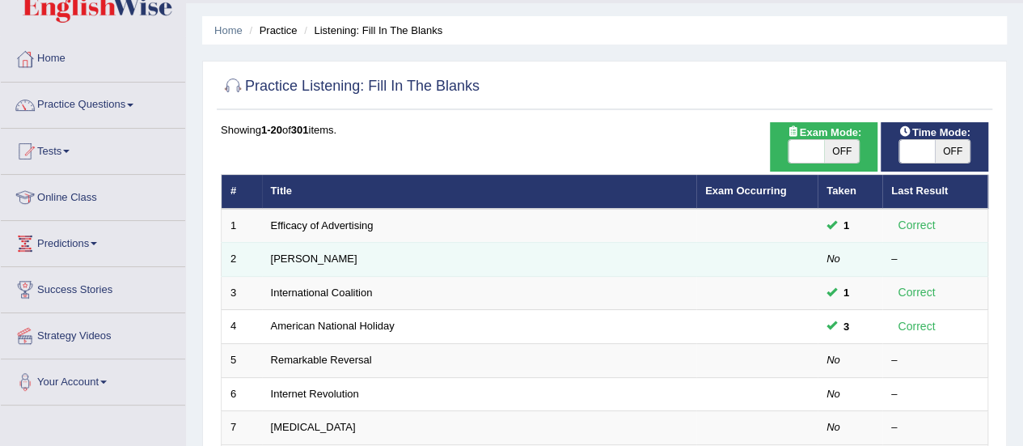
click at [302, 264] on td "[PERSON_NAME]" at bounding box center [479, 260] width 434 height 34
click at [287, 252] on link "[PERSON_NAME]" at bounding box center [314, 258] width 87 height 12
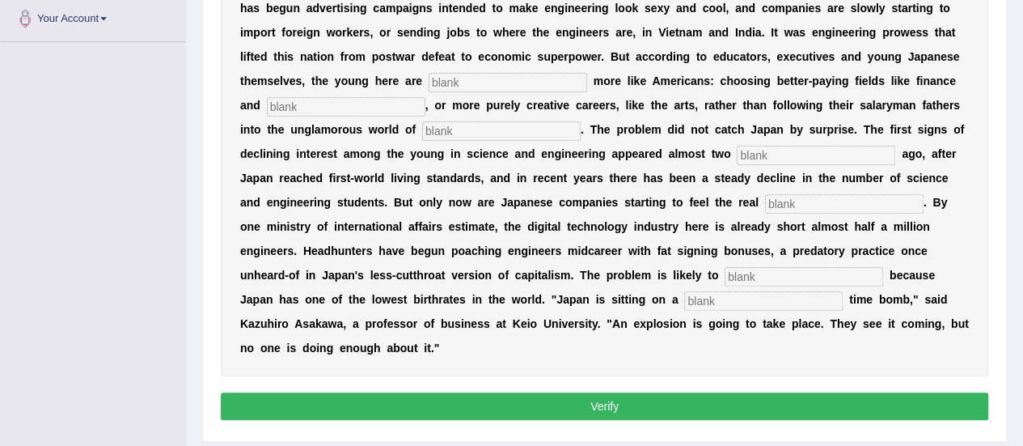
scroll to position [453, 0]
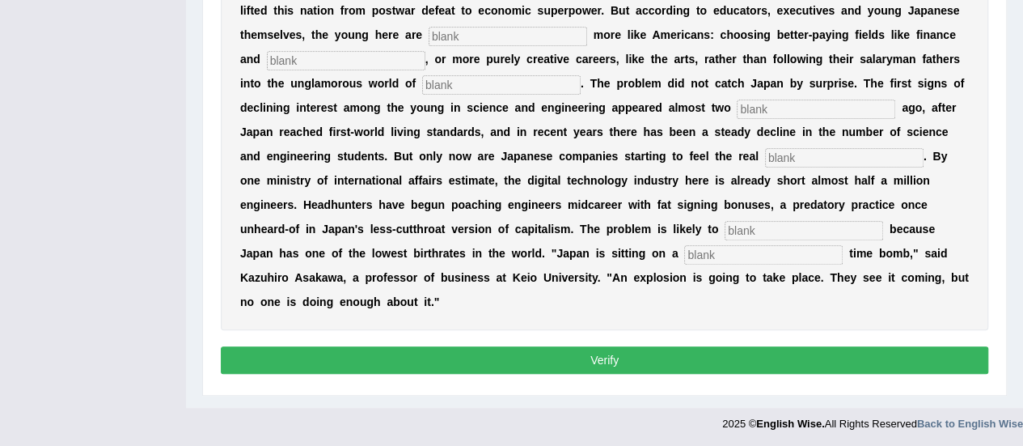
click at [592, 347] on button "Verify" at bounding box center [604, 359] width 767 height 27
click at [539, 337] on div "Instructions: You will hear a recording. Type the missing words in each blank. …" at bounding box center [604, 74] width 775 height 626
drag, startPoint x: 539, startPoint y: 378, endPoint x: 554, endPoint y: 350, distance: 31.1
click at [554, 350] on div "Instructions: You will hear a recording. Type the missing words in each blank. …" at bounding box center [604, 74] width 775 height 626
click at [554, 350] on button "Verify" at bounding box center [604, 359] width 767 height 27
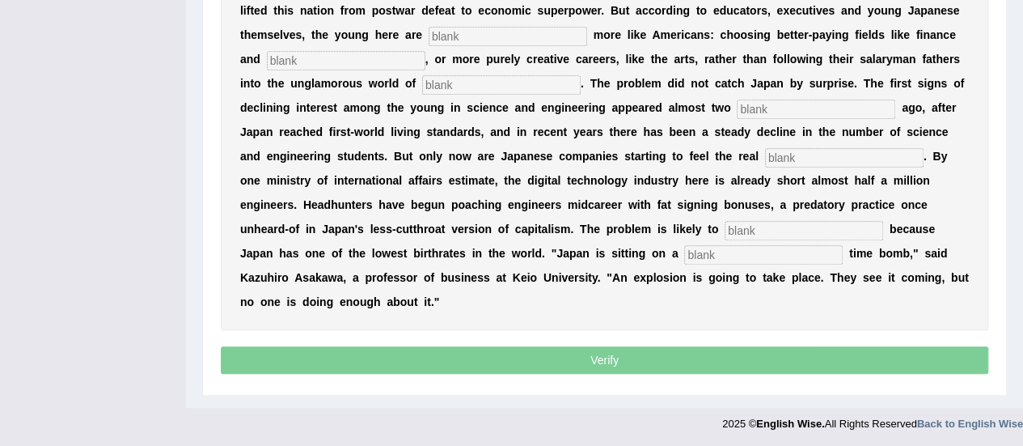
scroll to position [143, 0]
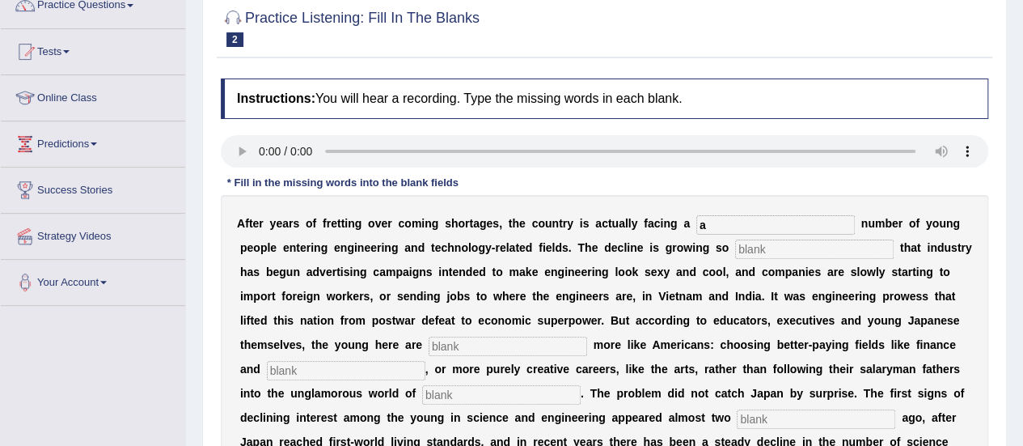
type input "a"
click at [783, 243] on input "text" at bounding box center [814, 248] width 158 height 19
type input "b"
click at [533, 337] on input "text" at bounding box center [508, 345] width 158 height 19
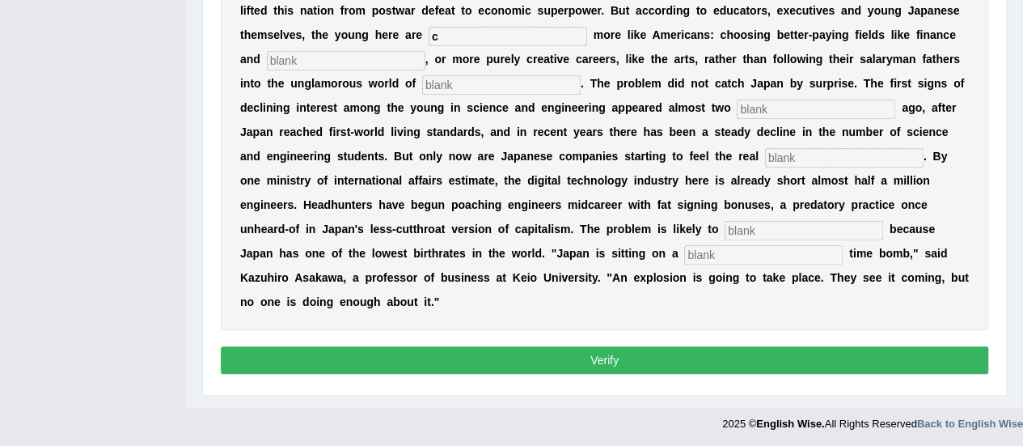
type input "c"
click at [542, 346] on button "Verify" at bounding box center [604, 359] width 767 height 27
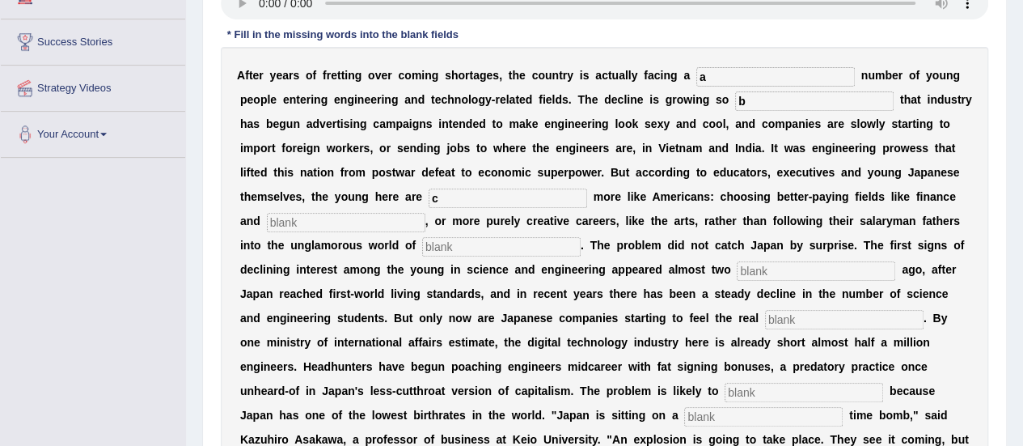
scroll to position [292, 0]
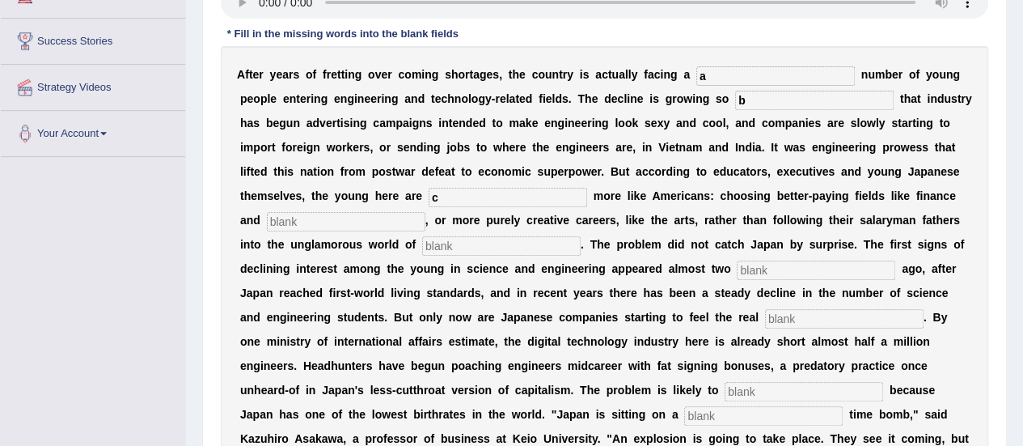
click at [393, 220] on input "text" at bounding box center [346, 221] width 158 height 19
type input "d"
click at [442, 247] on input "text" at bounding box center [501, 245] width 158 height 19
type input "r"
click at [846, 271] on input "text" at bounding box center [816, 269] width 158 height 19
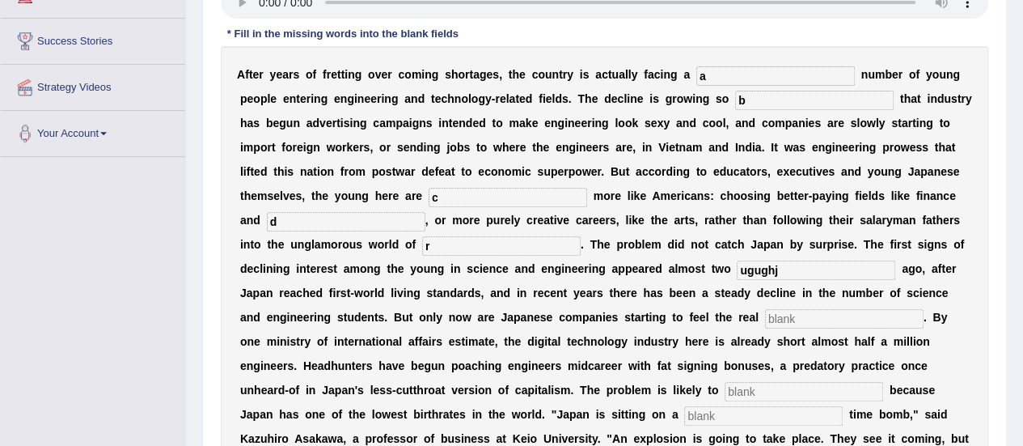
type input "ugughj"
click at [825, 322] on input "text" at bounding box center [844, 318] width 158 height 19
type input "yggjh"
click at [794, 383] on input "text" at bounding box center [804, 391] width 158 height 19
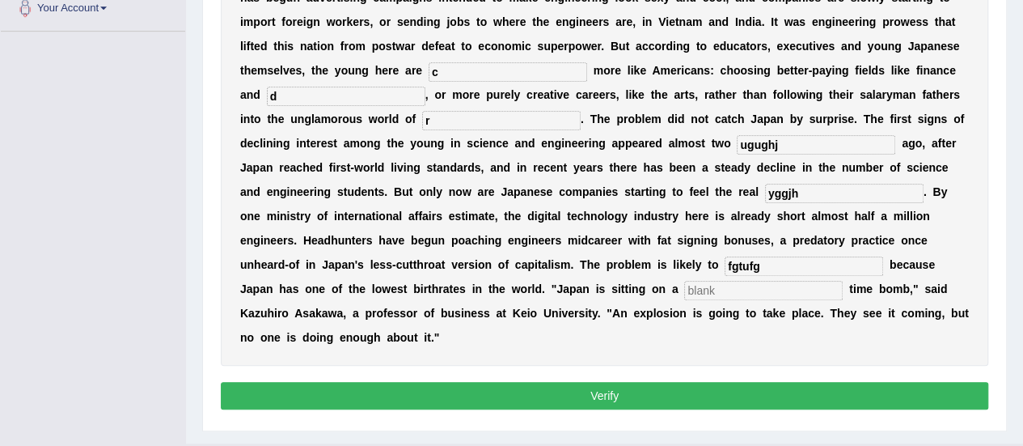
scroll to position [418, 0]
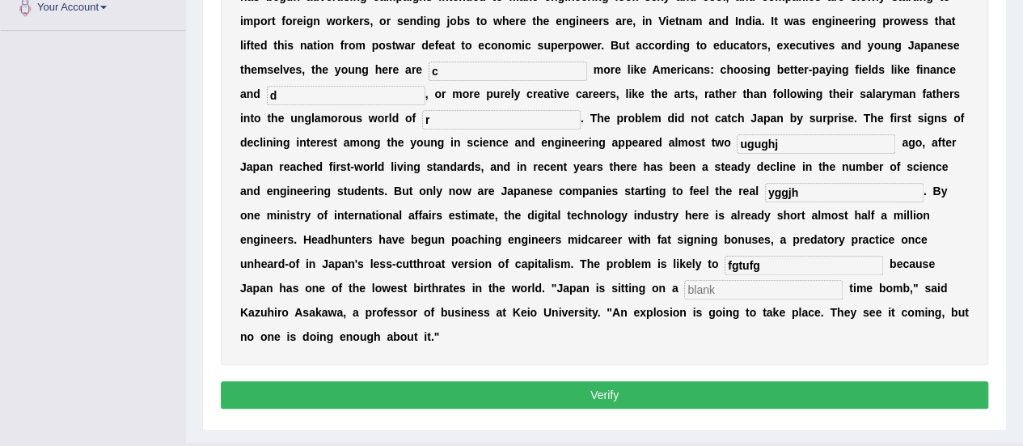
type input "fgtufg"
click at [749, 287] on input "text" at bounding box center [763, 289] width 158 height 19
type input "tdrfgu"
click at [697, 388] on button "Verify" at bounding box center [604, 394] width 767 height 27
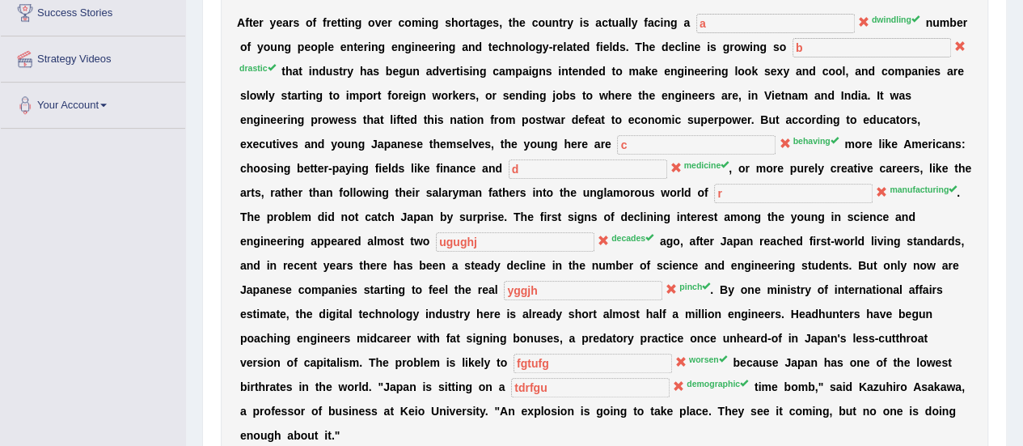
scroll to position [322, 0]
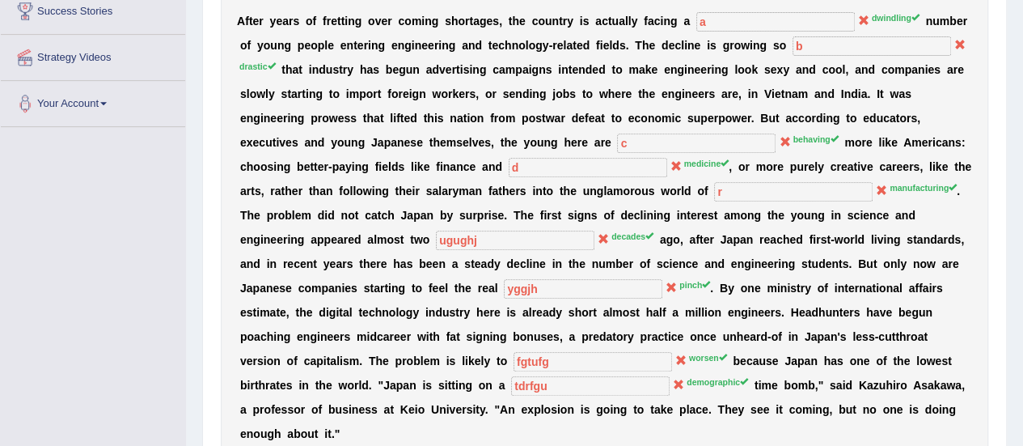
click at [728, 382] on sup "demographic" at bounding box center [717, 382] width 61 height 10
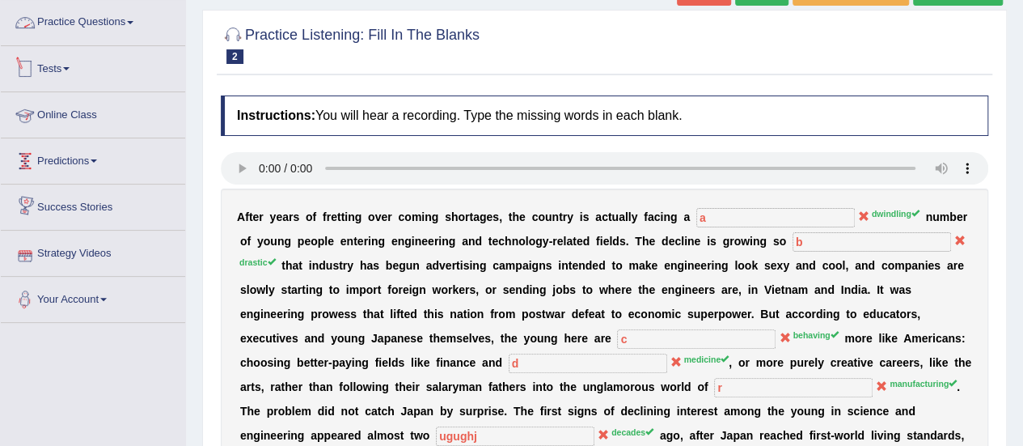
scroll to position [100, 0]
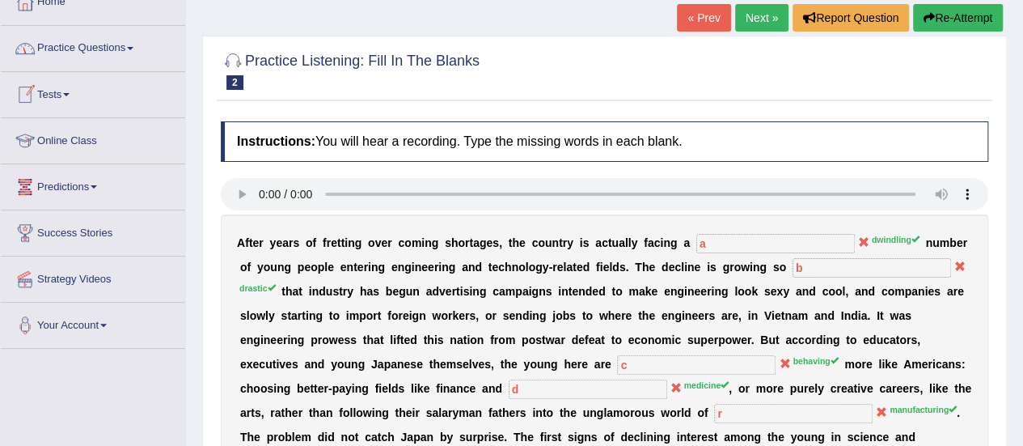
click at [109, 45] on link "Practice Questions" at bounding box center [93, 46] width 184 height 40
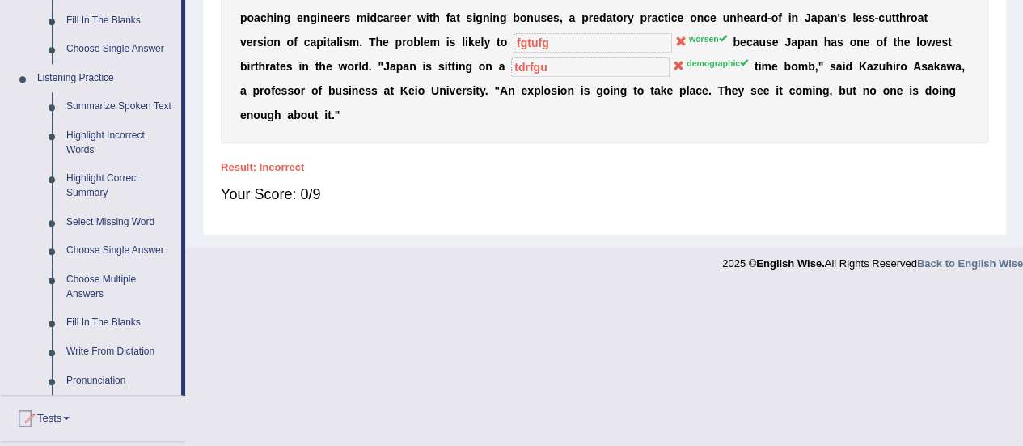
scroll to position [640, 0]
click at [89, 132] on link "Highlight Incorrect Words" at bounding box center [120, 142] width 122 height 43
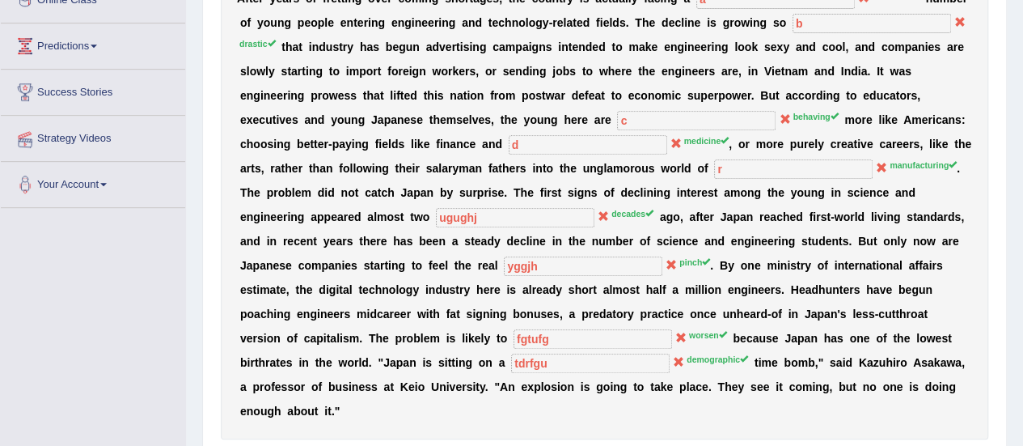
scroll to position [245, 0]
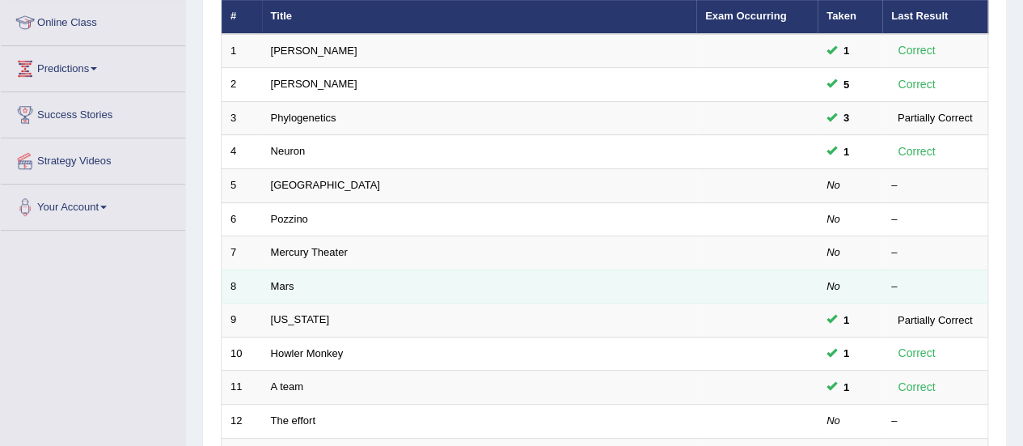
drag, startPoint x: 0, startPoint y: 0, endPoint x: 319, endPoint y: 269, distance: 417.2
click at [319, 269] on td "Mars" at bounding box center [479, 286] width 434 height 34
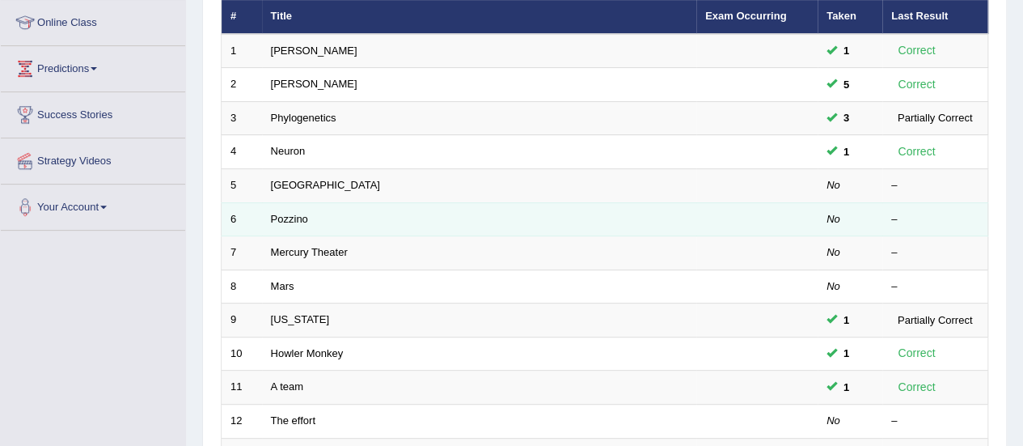
click at [311, 230] on td "Pozzino" at bounding box center [479, 219] width 434 height 34
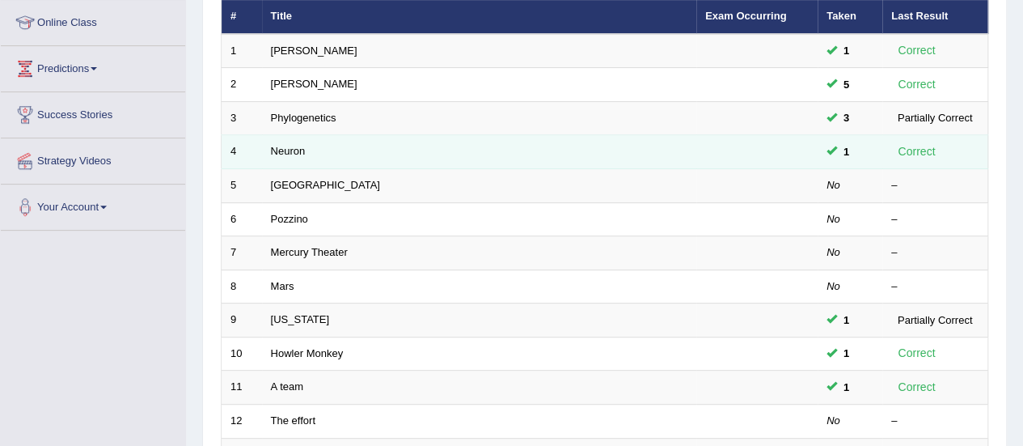
click at [322, 146] on td "Neuron" at bounding box center [479, 152] width 434 height 34
click at [294, 152] on link "Neuron" at bounding box center [288, 151] width 35 height 12
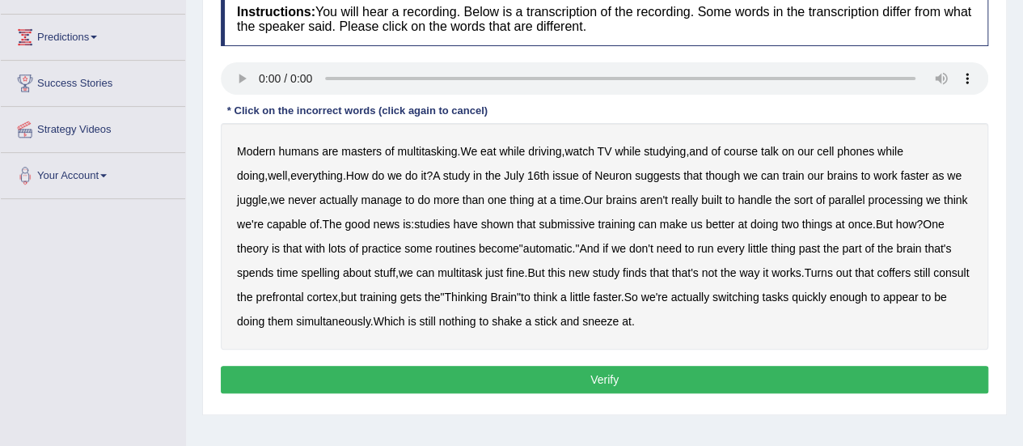
click at [547, 226] on b "submissive" at bounding box center [567, 224] width 56 height 13
click at [877, 267] on b "coffers" at bounding box center [894, 272] width 34 height 13
click at [799, 298] on b "quickly" at bounding box center [809, 296] width 35 height 13
click at [277, 273] on b "time" at bounding box center [287, 272] width 21 height 13
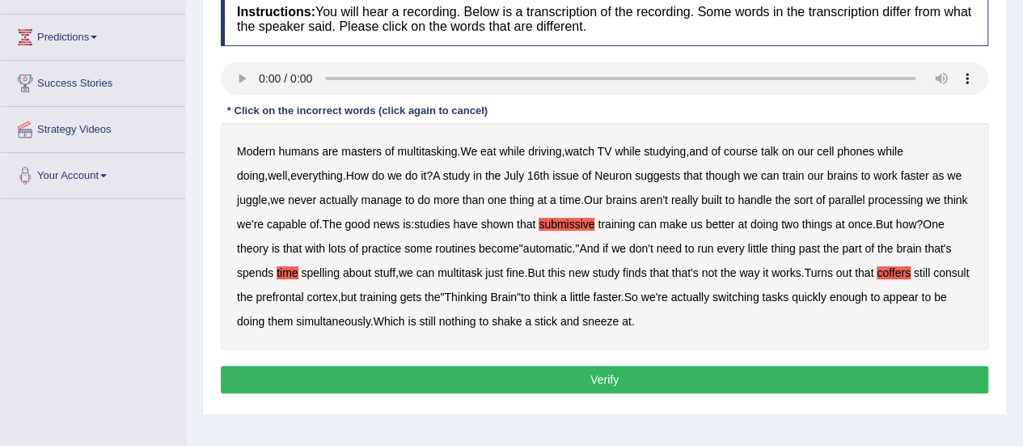
click at [301, 273] on b "spelling" at bounding box center [320, 272] width 38 height 13
click at [611, 375] on button "Verify" at bounding box center [604, 379] width 767 height 27
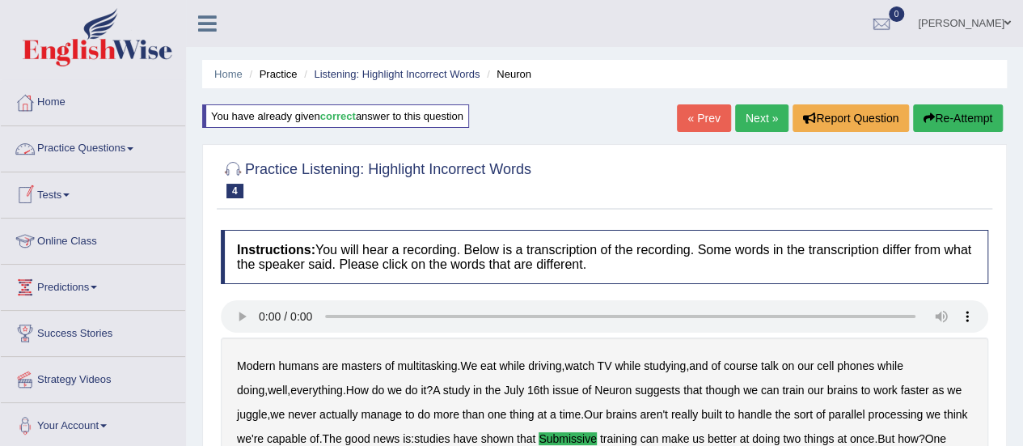
click at [120, 151] on link "Practice Questions" at bounding box center [93, 146] width 184 height 40
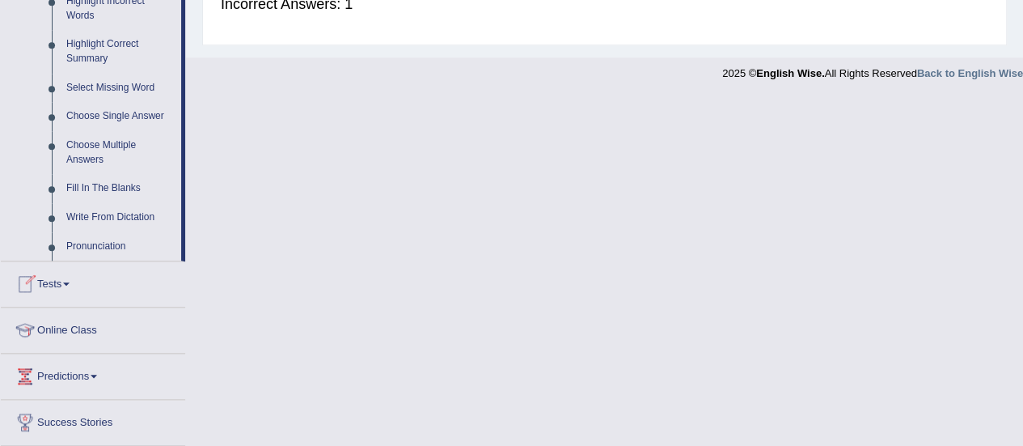
scroll to position [775, 0]
click at [131, 214] on link "Write From Dictation" at bounding box center [120, 216] width 122 height 29
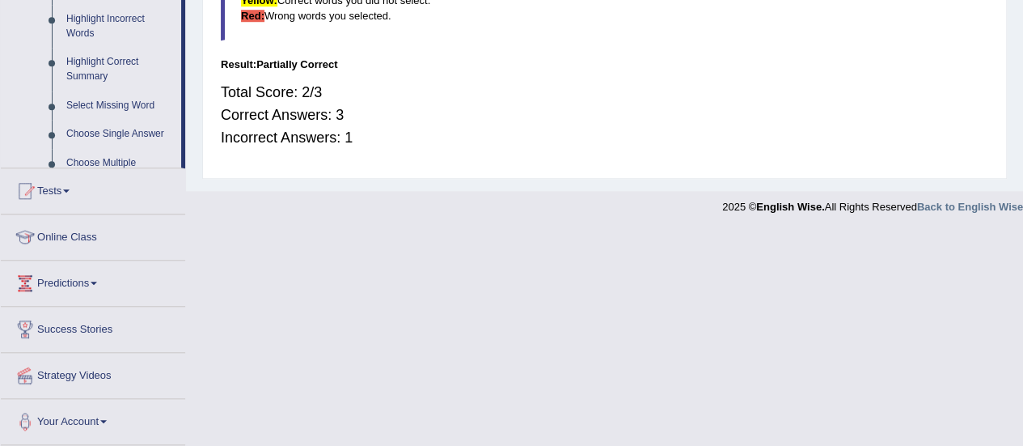
scroll to position [424, 0]
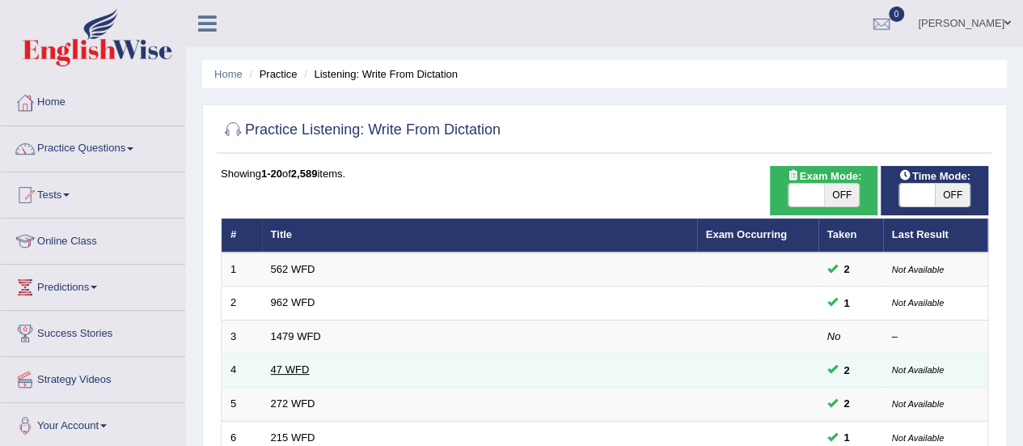
click at [294, 367] on link "47 WFD" at bounding box center [290, 369] width 39 height 12
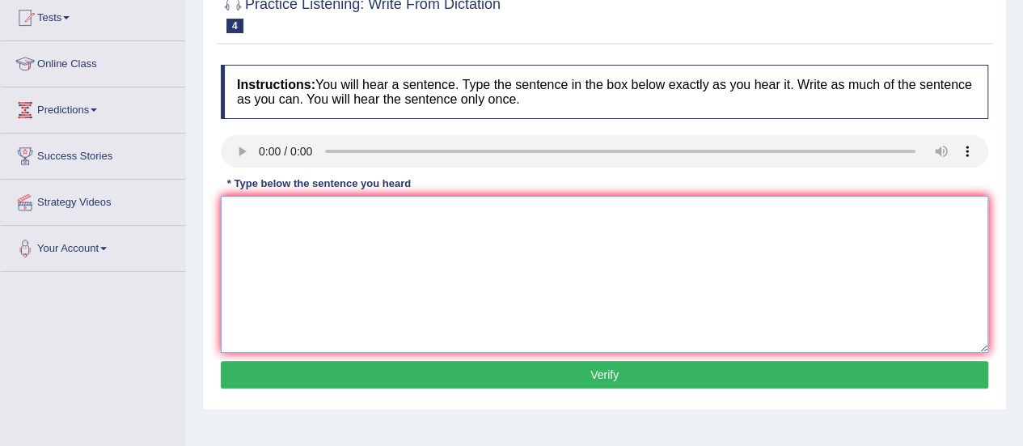
click at [359, 249] on textarea at bounding box center [604, 274] width 767 height 157
paste textarea "Two drops of soultions were dropped in a test tube."
click at [387, 214] on textarea "Two drops of soultions were dropped in a test tube." at bounding box center [604, 274] width 767 height 157
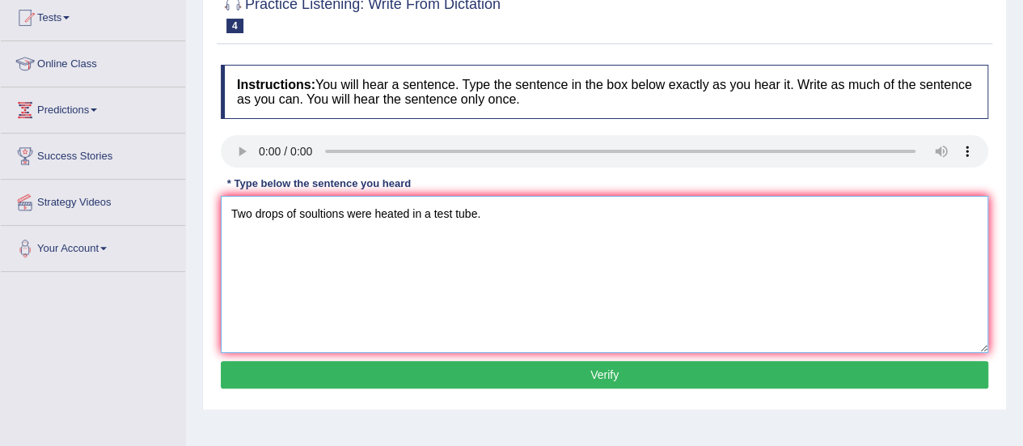
type textarea "Two drops of soultions were heated in a test tube."
click at [462, 374] on button "Verify" at bounding box center [604, 374] width 767 height 27
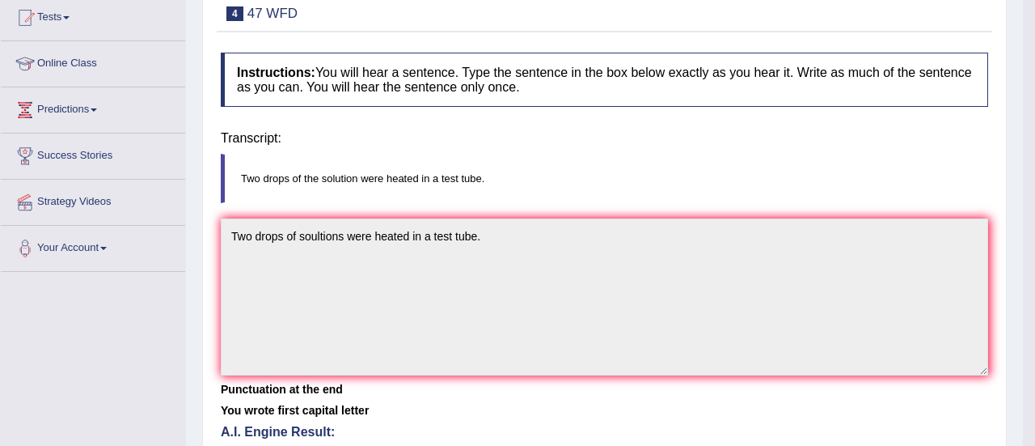
click at [462, 374] on div "Home Practice Listening: Write From Dictation 47 WFD You have already given ans…" at bounding box center [604, 227] width 837 height 809
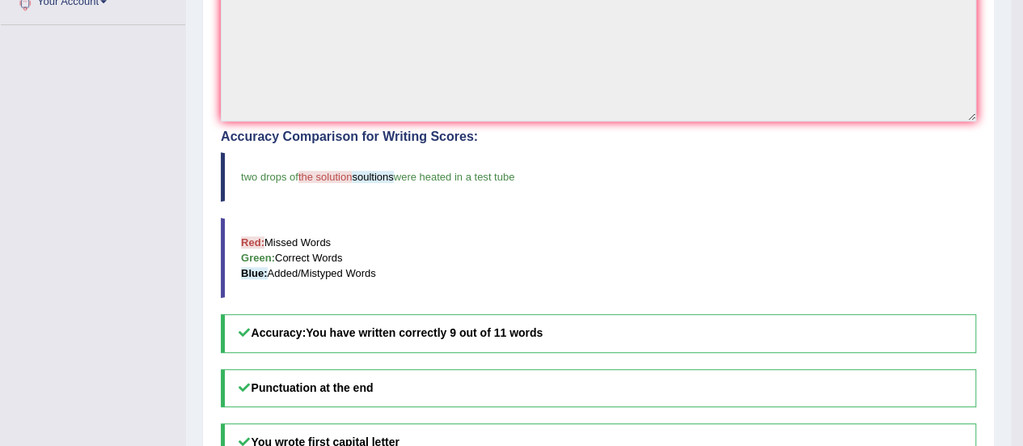
scroll to position [422, 0]
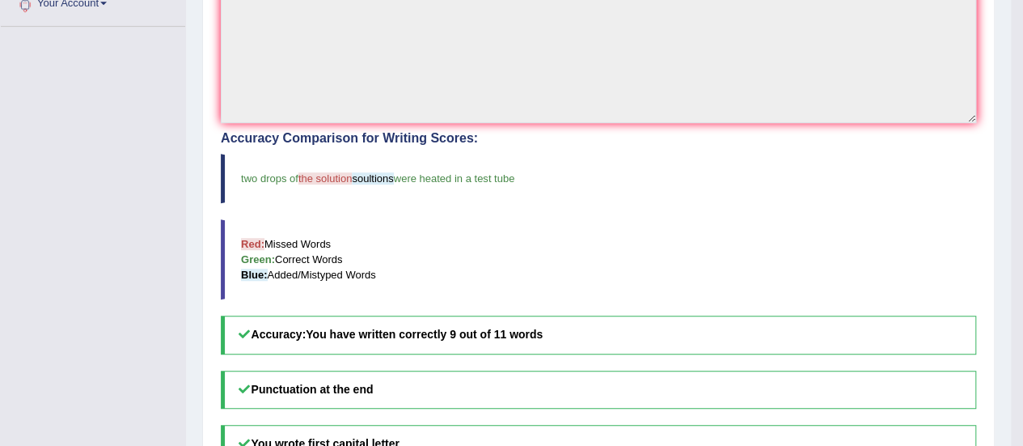
click at [371, 174] on span "soultions" at bounding box center [372, 178] width 41 height 12
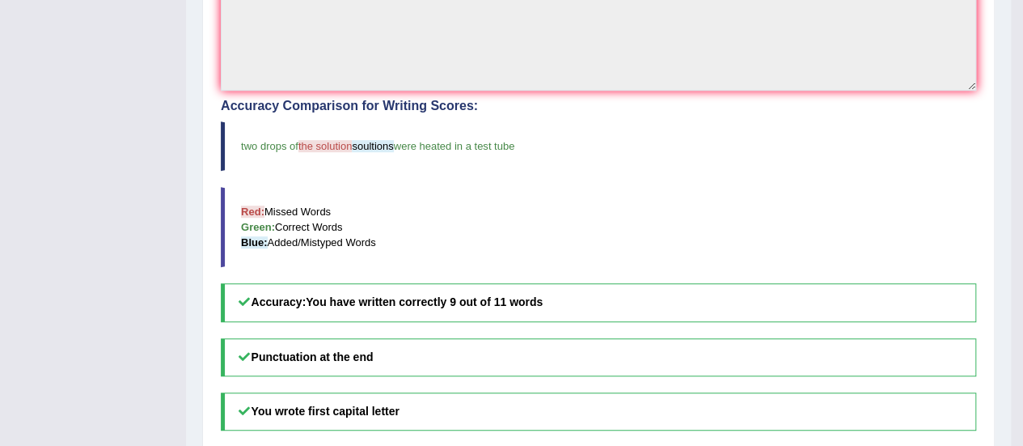
scroll to position [454, 0]
click at [334, 145] on span "the solution" at bounding box center [325, 146] width 54 height 12
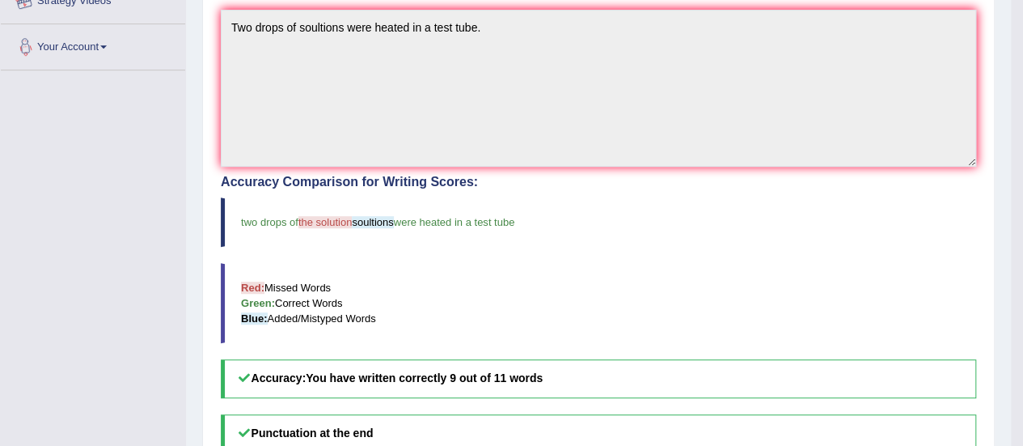
scroll to position [0, 0]
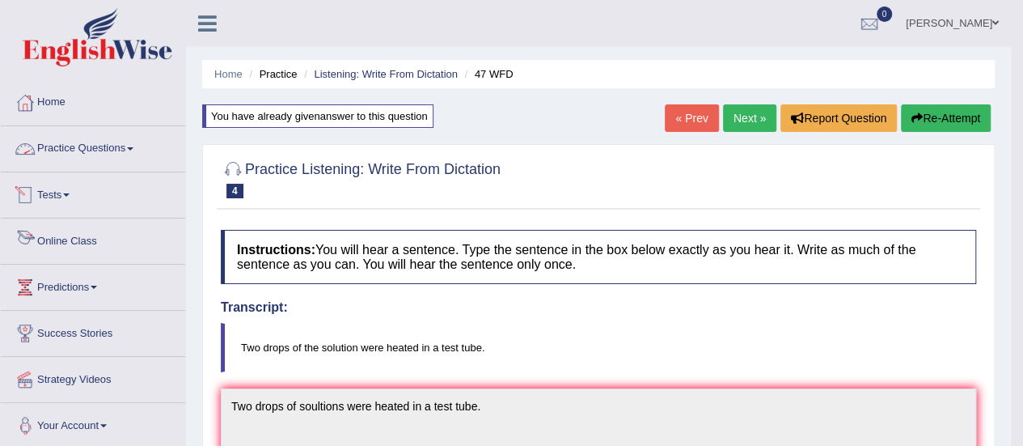
click at [86, 240] on link "Online Class" at bounding box center [93, 238] width 184 height 40
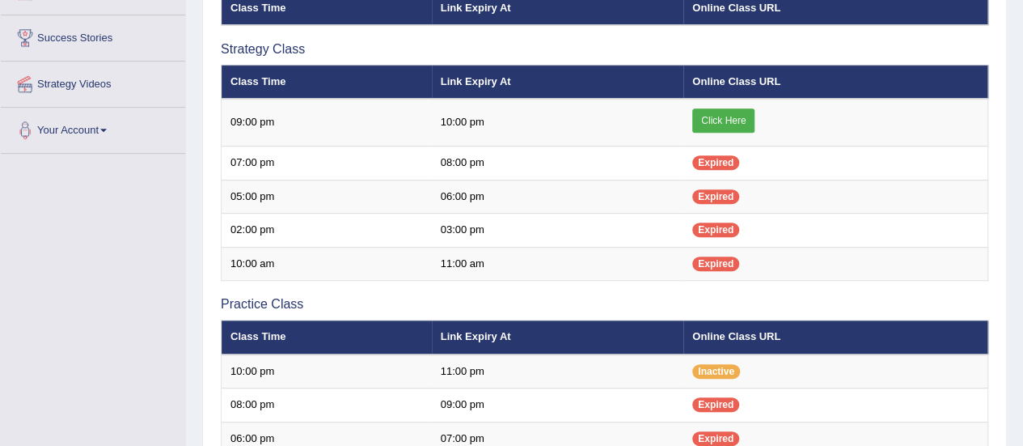
scroll to position [294, 0]
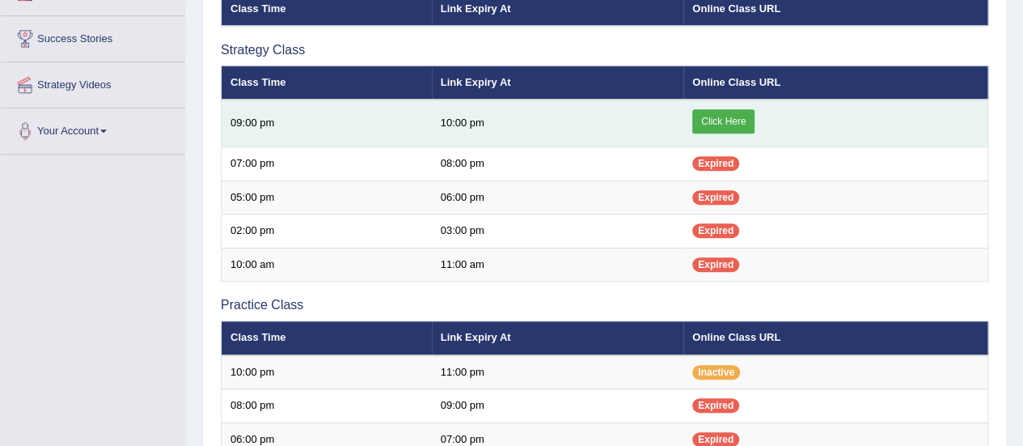
click at [722, 117] on link "Click Here" at bounding box center [723, 121] width 62 height 24
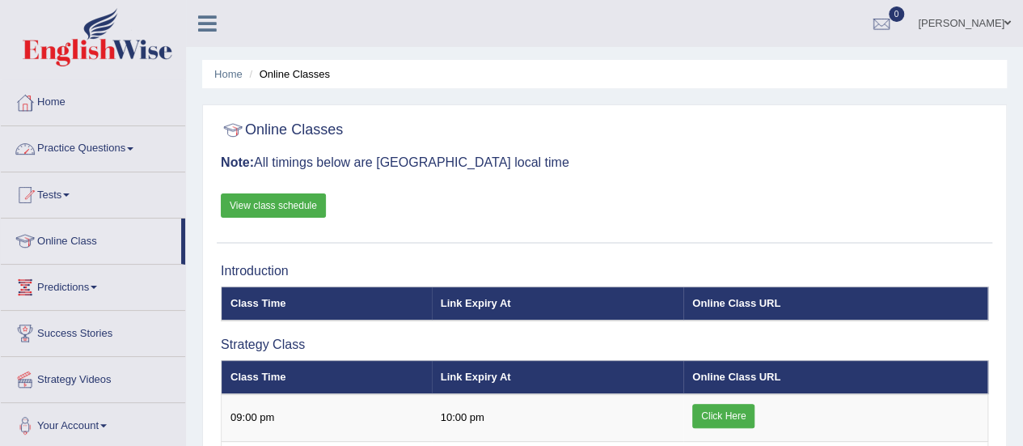
click at [112, 151] on link "Practice Questions" at bounding box center [93, 146] width 184 height 40
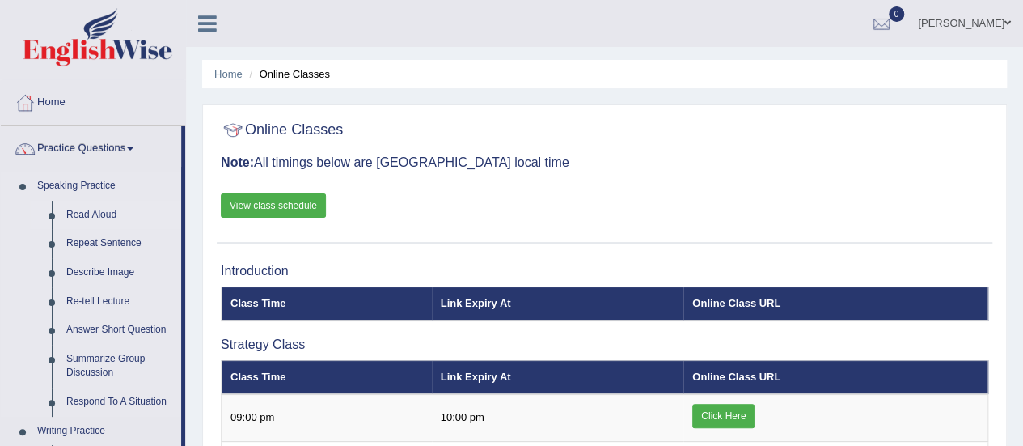
click at [78, 217] on link "Read Aloud" at bounding box center [120, 215] width 122 height 29
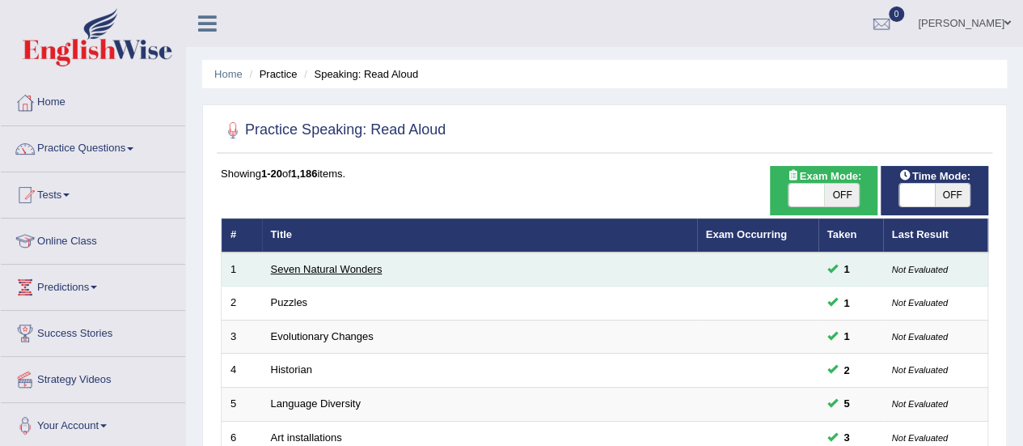
click at [338, 268] on link "Seven Natural Wonders" at bounding box center [327, 269] width 112 height 12
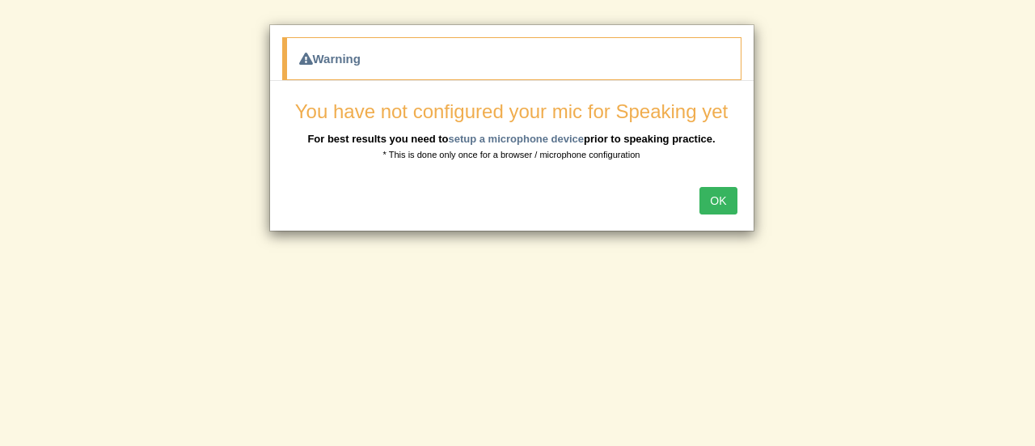
click at [695, 201] on div "OK" at bounding box center [512, 202] width 484 height 57
click at [707, 201] on button "OK" at bounding box center [717, 200] width 37 height 27
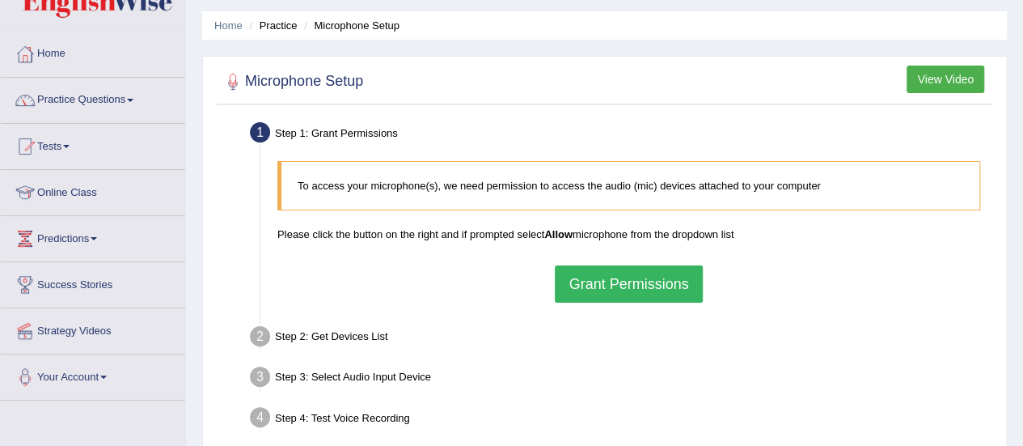
click at [644, 282] on button "Grant Permissions" at bounding box center [628, 283] width 147 height 37
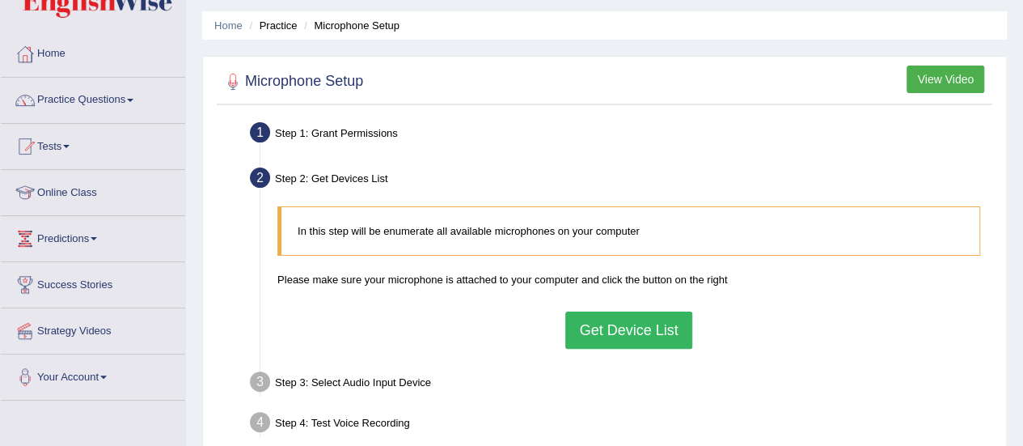
click at [623, 332] on button "Get Device List" at bounding box center [628, 329] width 126 height 37
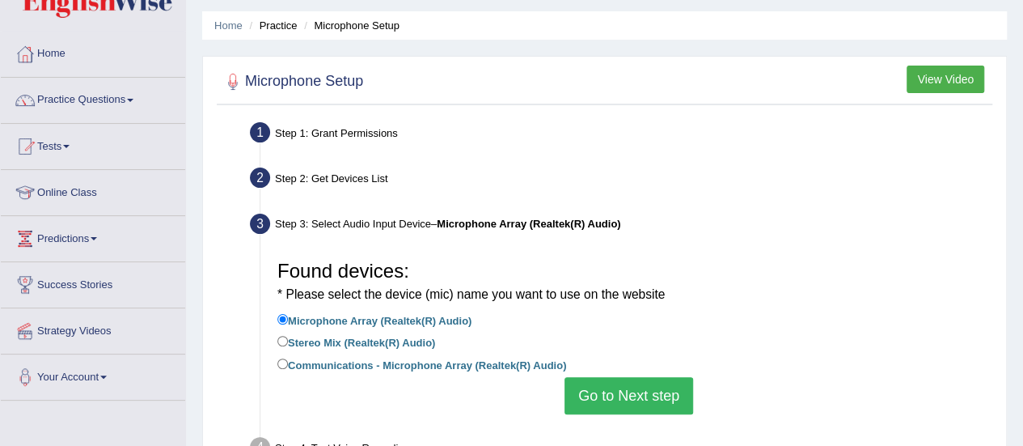
click at [634, 374] on li "Communications - Microphone Array (Realtek(R) Audio)" at bounding box center [628, 366] width 703 height 22
click at [634, 402] on button "Go to Next step" at bounding box center [628, 395] width 129 height 37
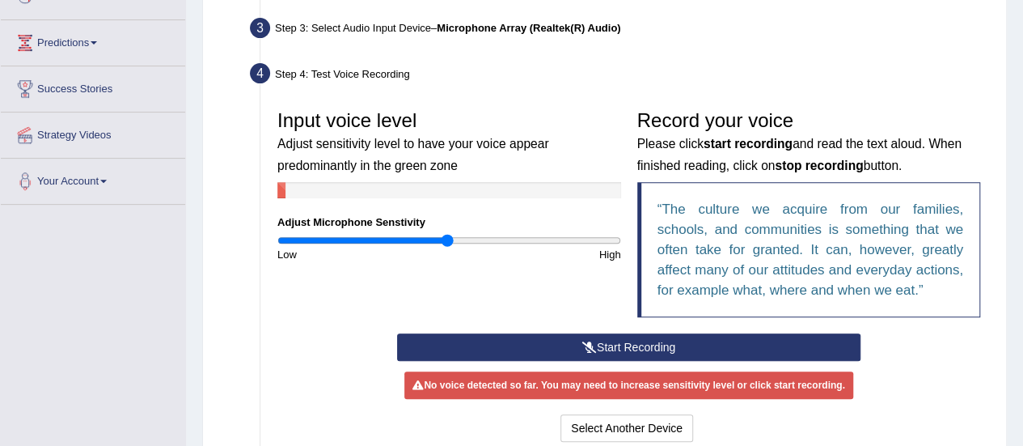
scroll to position [265, 0]
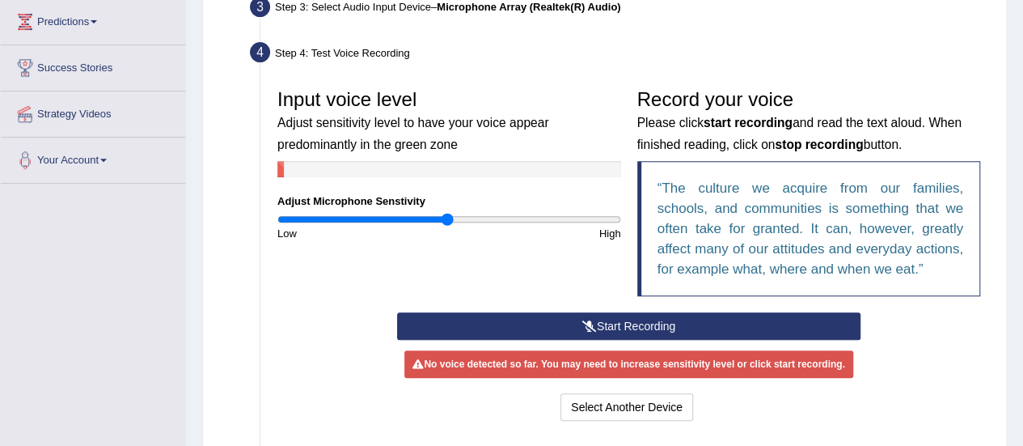
click at [667, 326] on button "Start Recording" at bounding box center [628, 325] width 463 height 27
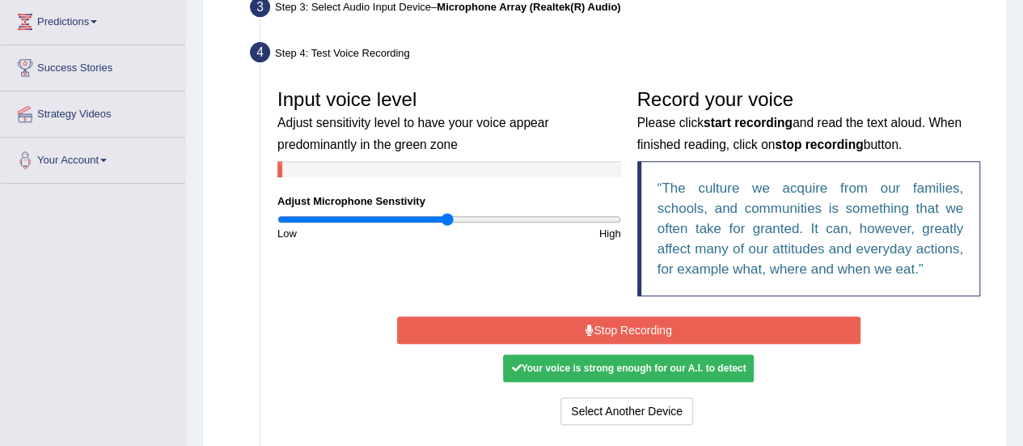
click at [667, 326] on button "Stop Recording" at bounding box center [628, 329] width 463 height 27
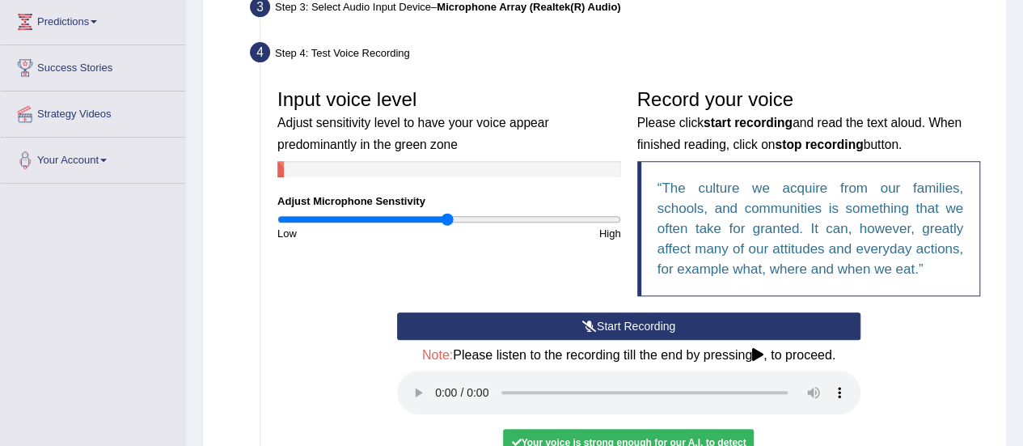
scroll to position [377, 0]
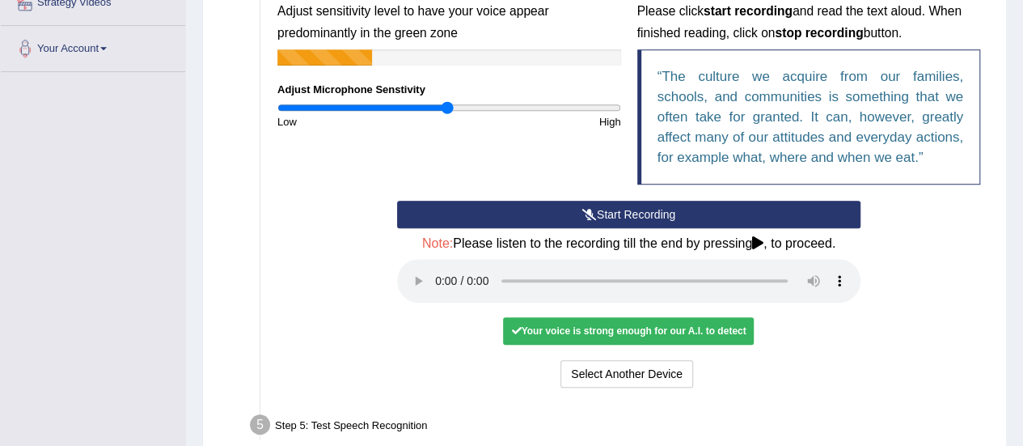
click at [657, 336] on div "Your voice is strong enough for our A.I. to detect" at bounding box center [628, 330] width 251 height 27
click at [653, 317] on div "Your voice is strong enough for our A.I. to detect" at bounding box center [628, 330] width 251 height 27
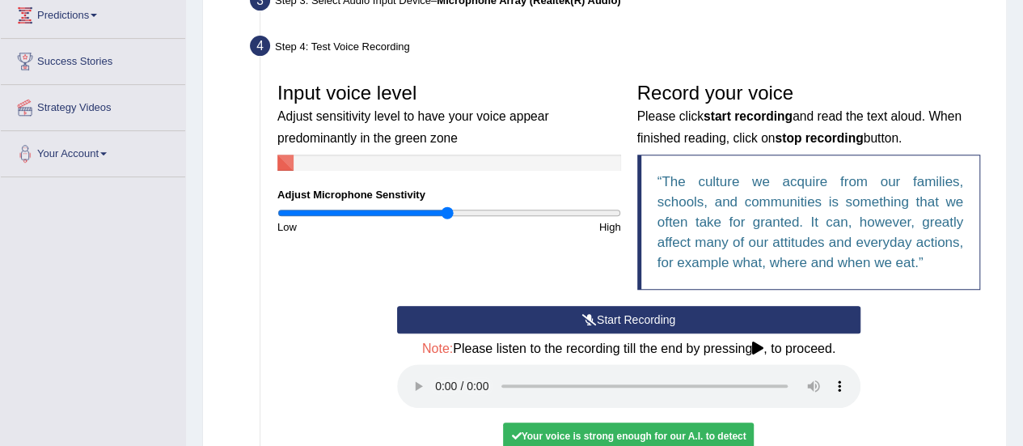
click at [771, 245] on q "The culture we acquire from our families, schools, and communities is something…" at bounding box center [810, 222] width 306 height 96
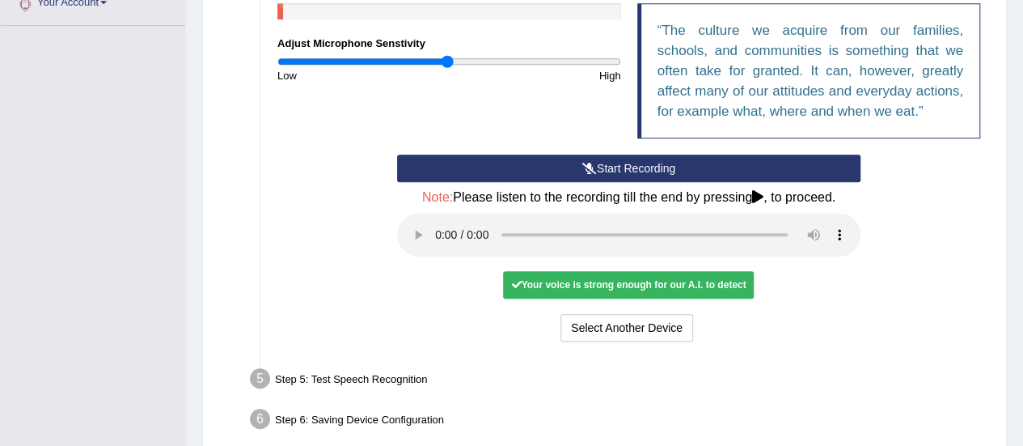
scroll to position [424, 0]
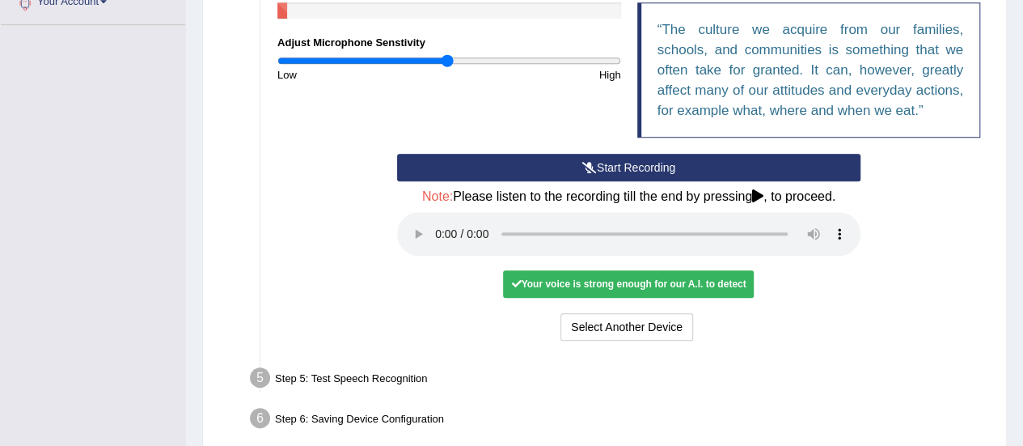
click at [687, 281] on div "Your voice is strong enough for our A.I. to detect" at bounding box center [628, 283] width 251 height 27
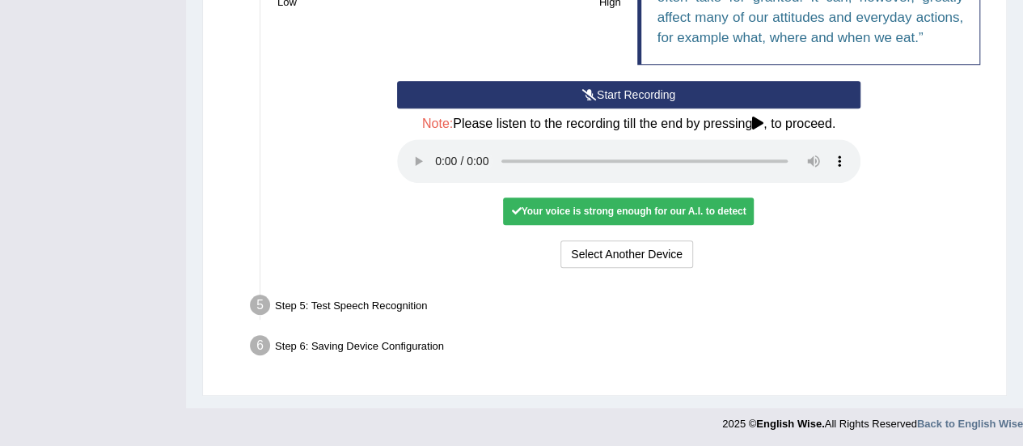
click at [391, 305] on div "Step 5: Test Speech Recognition" at bounding box center [621, 307] width 756 height 36
click at [260, 306] on li "Step 5: Test Speech Recognition Text to read The culture we acquire from our fa…" at bounding box center [620, 307] width 735 height 36
click at [611, 88] on button "Start Recording" at bounding box center [628, 94] width 463 height 27
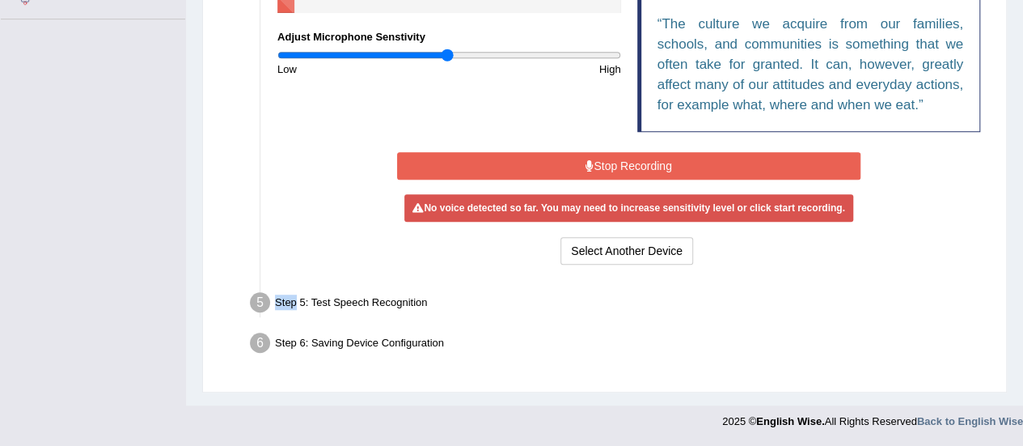
scroll to position [422, 0]
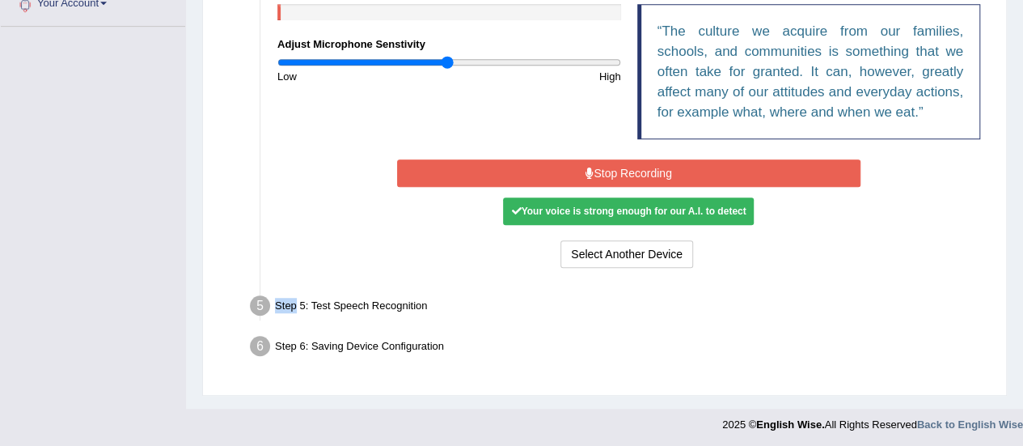
click at [633, 172] on button "Stop Recording" at bounding box center [628, 172] width 463 height 27
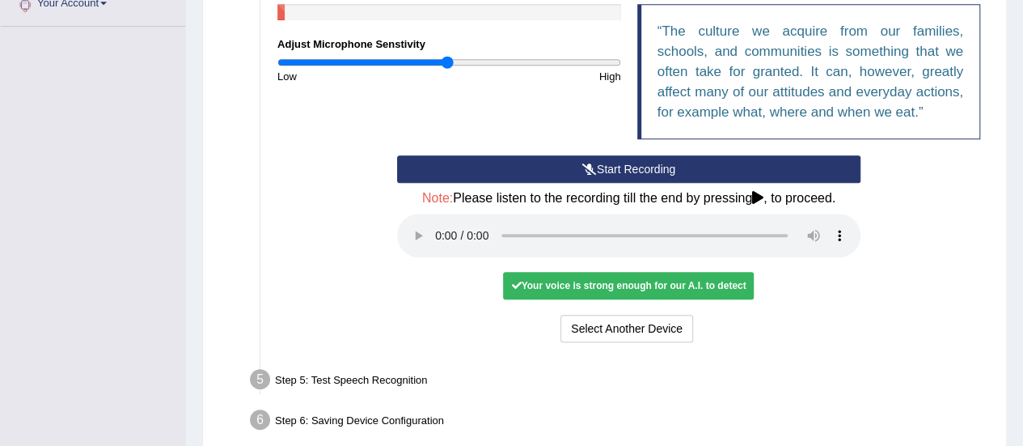
click at [649, 293] on div "Your voice is strong enough for our A.I. to detect" at bounding box center [628, 285] width 251 height 27
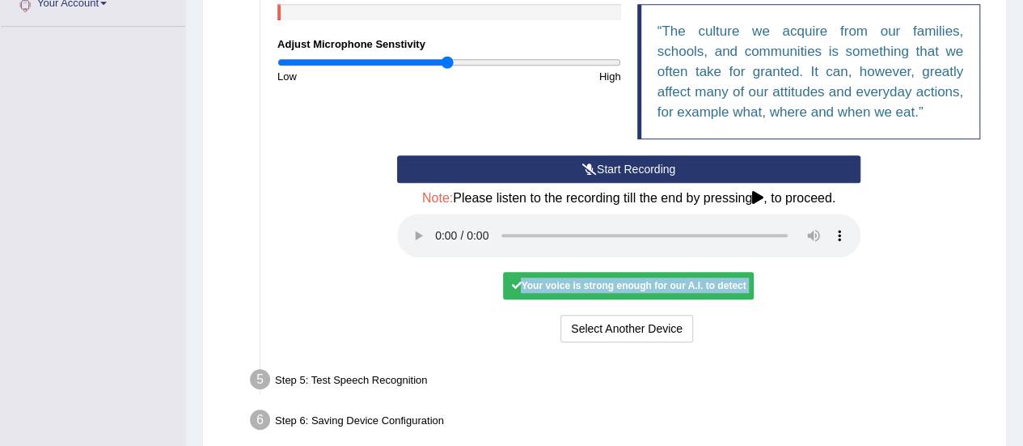
click at [649, 293] on div "Your voice is strong enough for our A.I. to detect" at bounding box center [628, 285] width 251 height 27
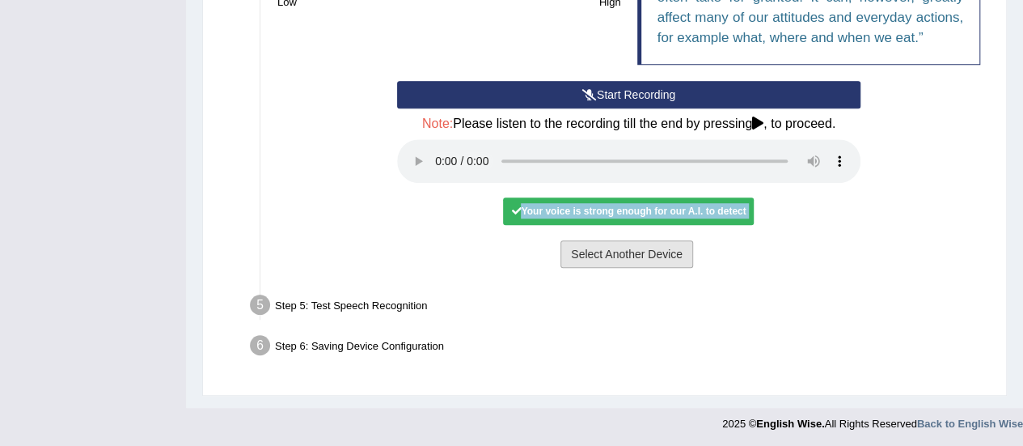
click at [613, 252] on button "Select Another Device" at bounding box center [626, 253] width 133 height 27
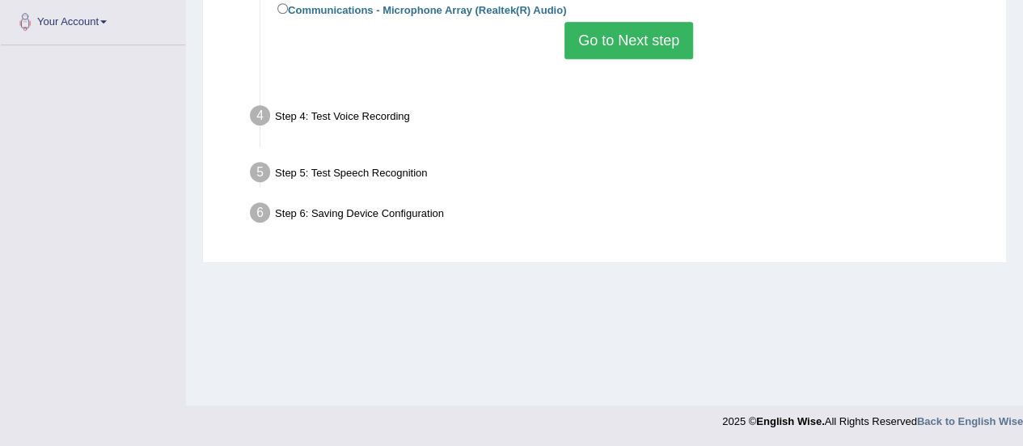
scroll to position [403, 0]
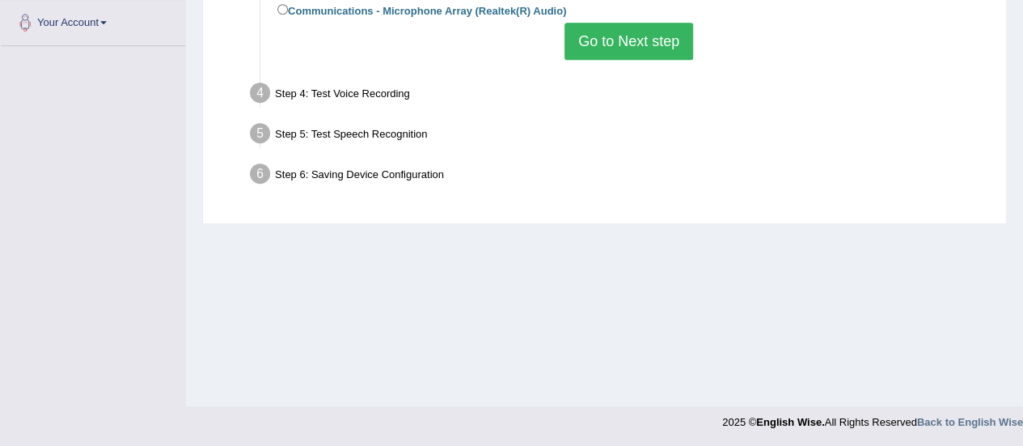
click at [645, 37] on button "Go to Next step" at bounding box center [628, 41] width 129 height 37
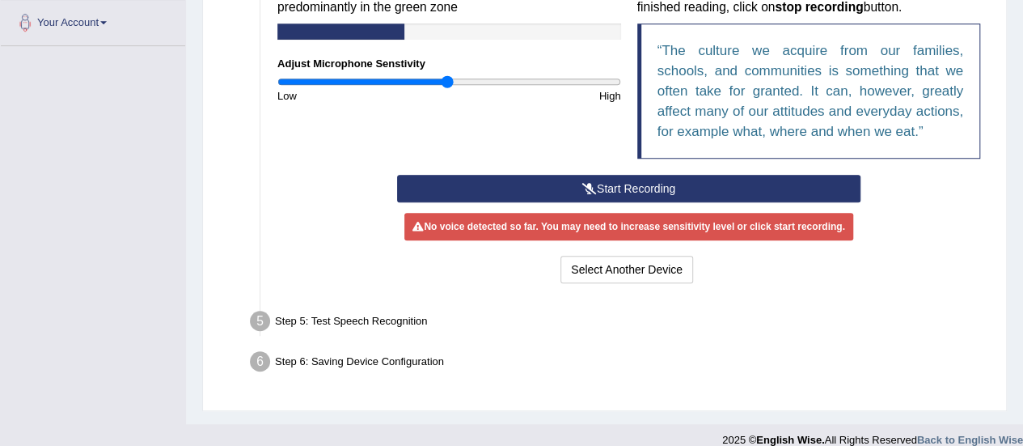
click at [645, 200] on button "Start Recording" at bounding box center [628, 188] width 463 height 27
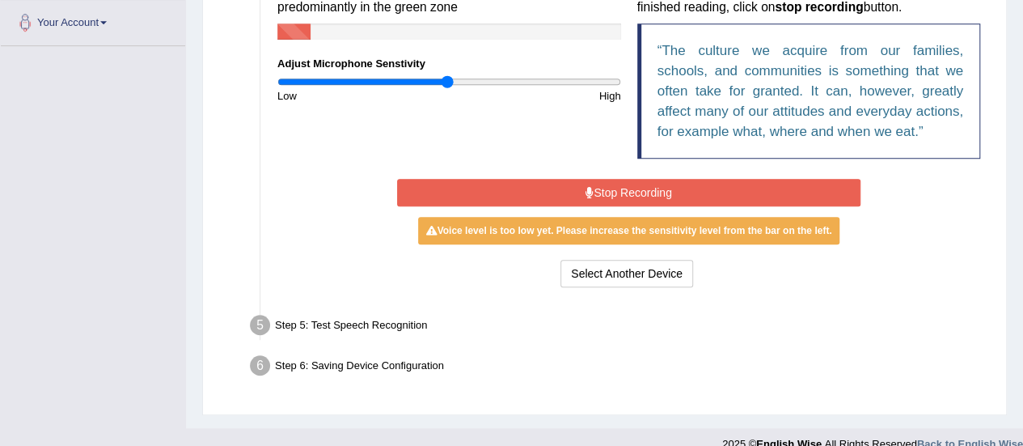
click at [655, 197] on button "Stop Recording" at bounding box center [628, 192] width 463 height 27
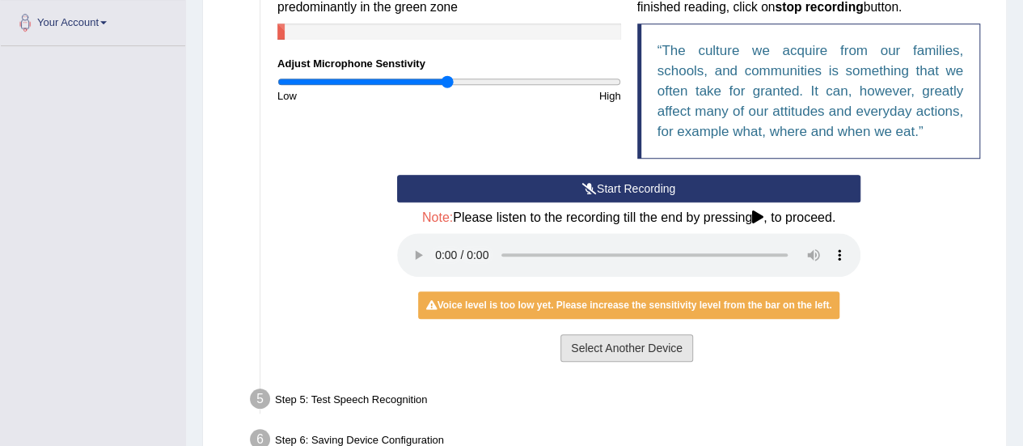
click at [654, 338] on button "Select Another Device" at bounding box center [626, 347] width 133 height 27
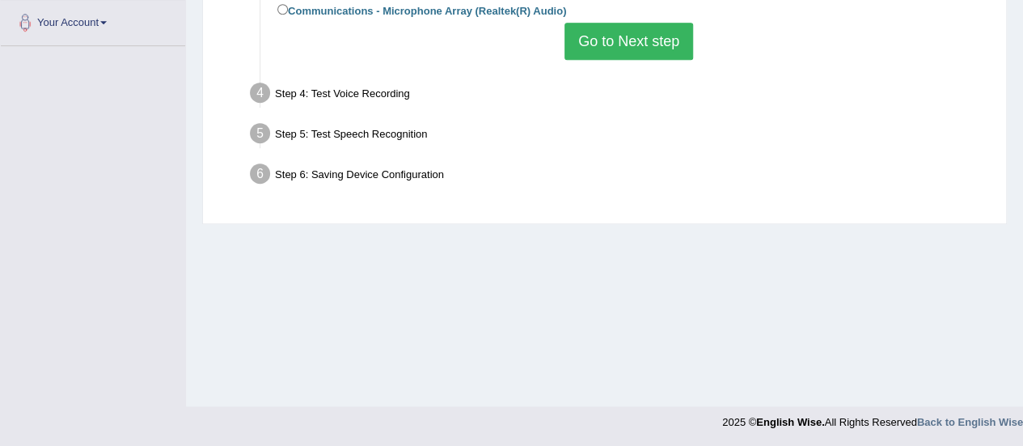
click at [612, 52] on button "Go to Next step" at bounding box center [628, 41] width 129 height 37
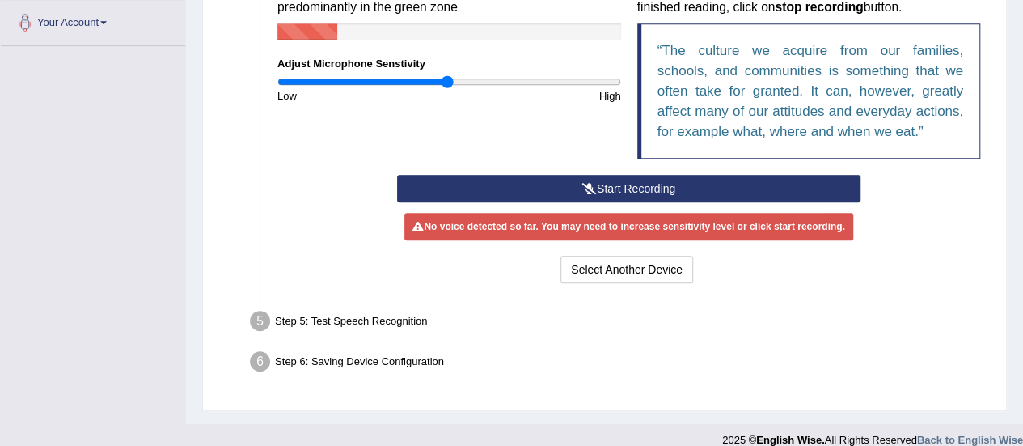
click at [631, 192] on button "Start Recording" at bounding box center [628, 188] width 463 height 27
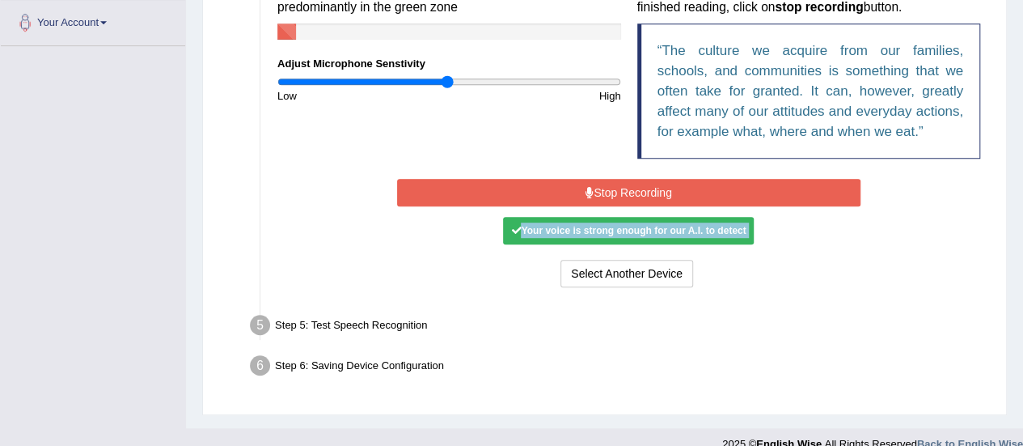
click at [631, 192] on button "Stop Recording" at bounding box center [628, 192] width 463 height 27
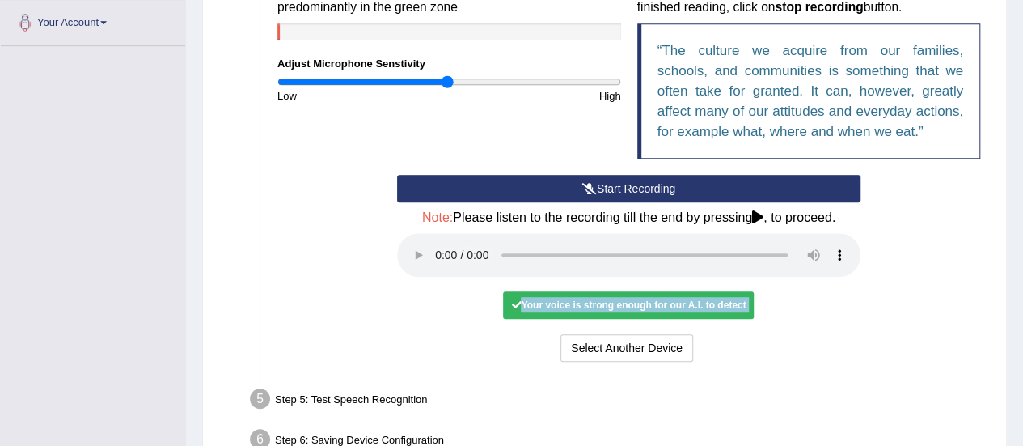
click at [625, 302] on div "Your voice is strong enough for our A.I. to detect" at bounding box center [628, 304] width 251 height 27
drag, startPoint x: 625, startPoint y: 302, endPoint x: 327, endPoint y: 387, distance: 310.5
click at [327, 387] on ul "Step 1: Grant Permissions To access your microphone(s), we need permission to a…" at bounding box center [604, 111] width 767 height 696
click at [327, 387] on div "Step 5: Test Speech Recognition" at bounding box center [621, 401] width 756 height 36
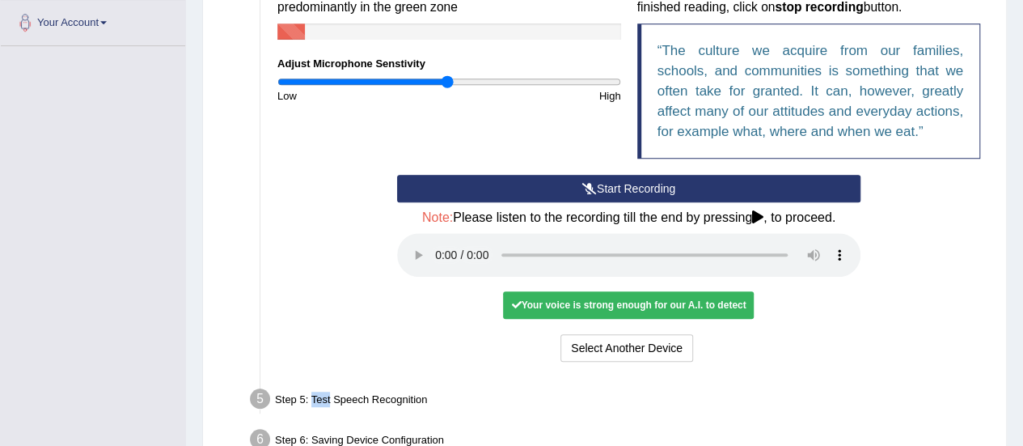
click at [327, 387] on div "Step 5: Test Speech Recognition" at bounding box center [621, 401] width 756 height 36
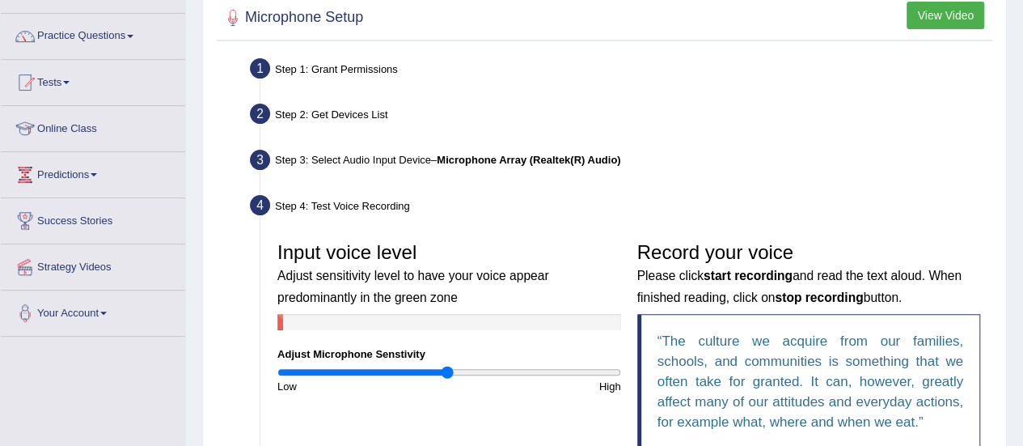
scroll to position [90, 0]
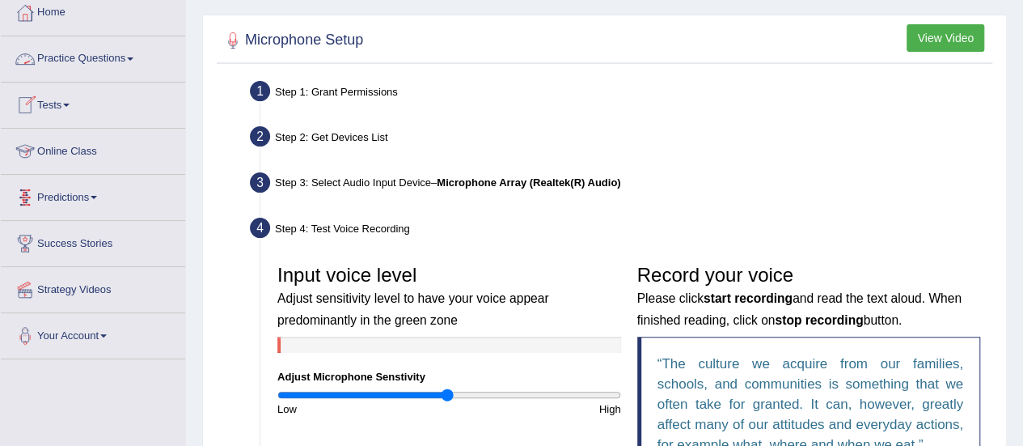
click at [114, 72] on link "Practice Questions" at bounding box center [93, 56] width 184 height 40
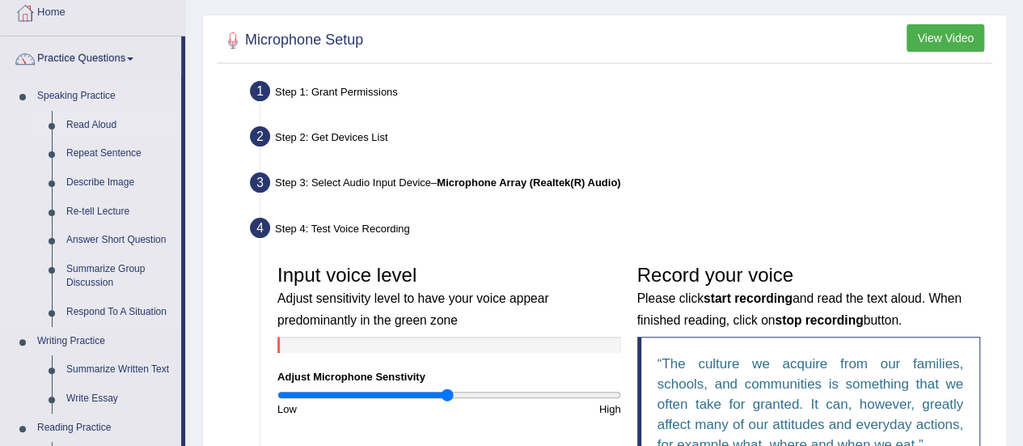
click at [99, 134] on link "Read Aloud" at bounding box center [120, 125] width 122 height 29
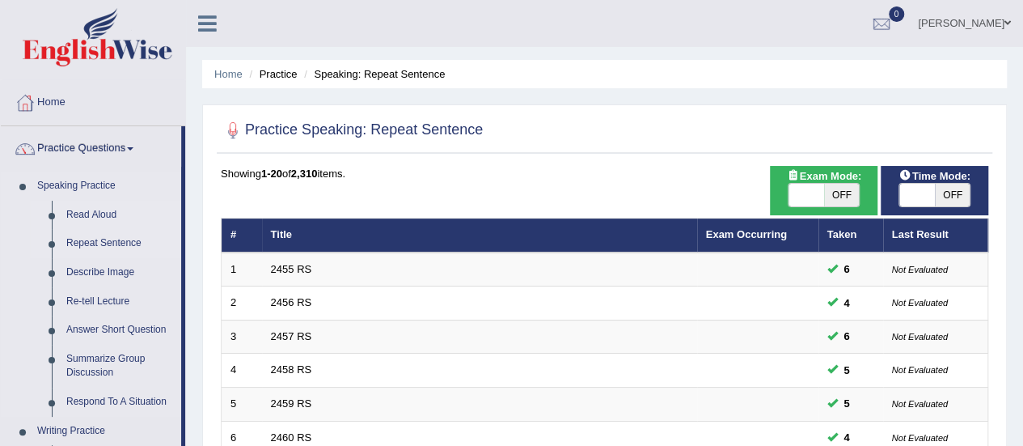
click at [68, 221] on link "Read Aloud" at bounding box center [120, 215] width 122 height 29
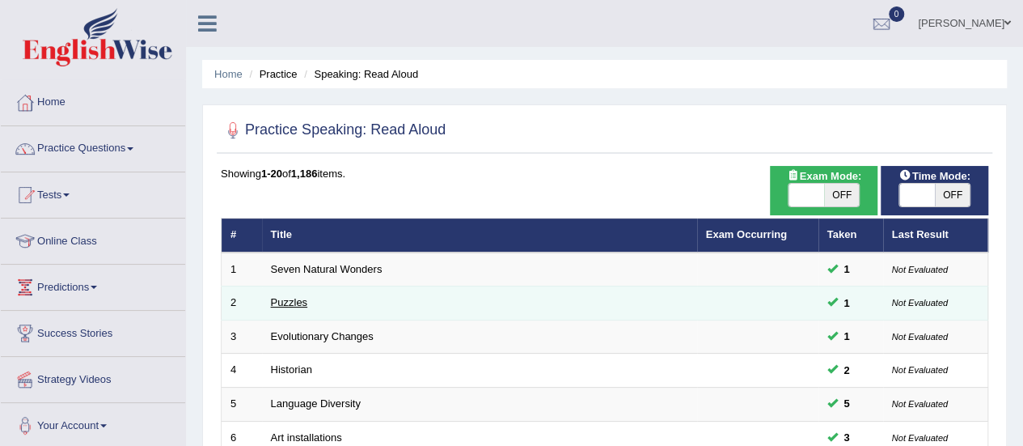
click at [286, 304] on link "Puzzles" at bounding box center [289, 302] width 37 height 12
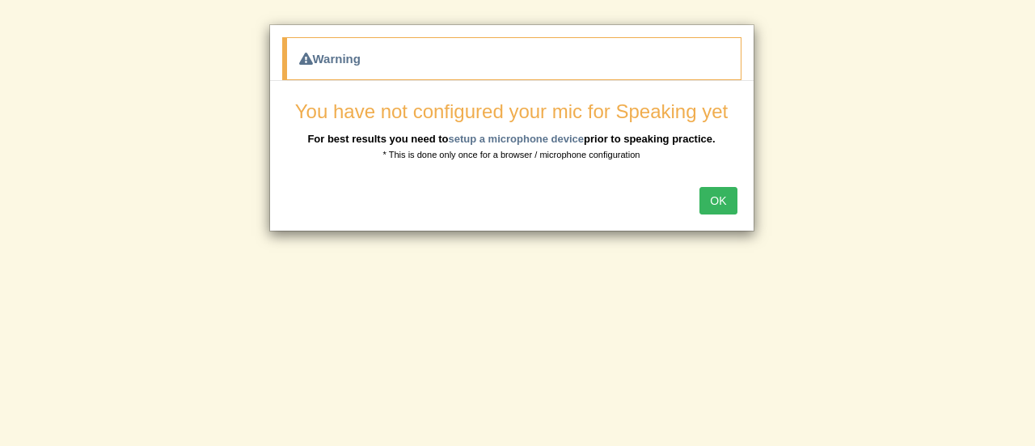
drag, startPoint x: 0, startPoint y: 0, endPoint x: 725, endPoint y: 202, distance: 752.2
click at [725, 202] on button "OK" at bounding box center [717, 200] width 37 height 27
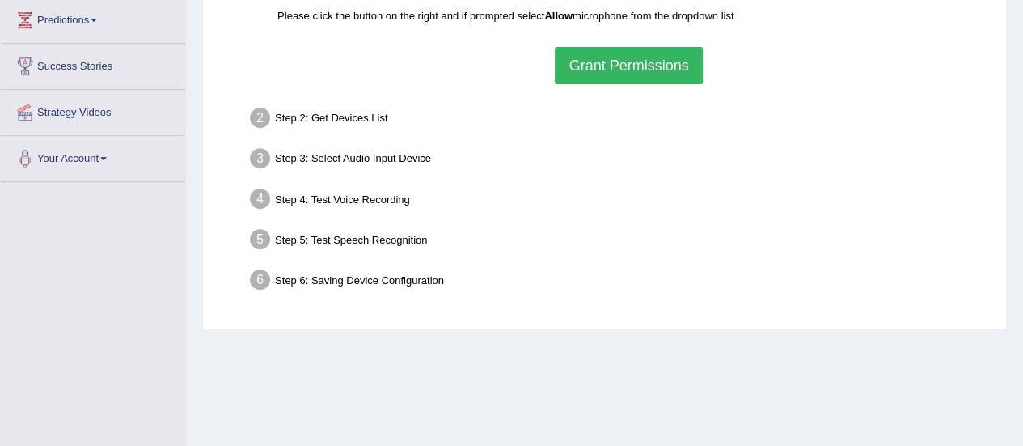
scroll to position [267, 0]
click at [647, 53] on button "Grant Permissions" at bounding box center [628, 65] width 147 height 37
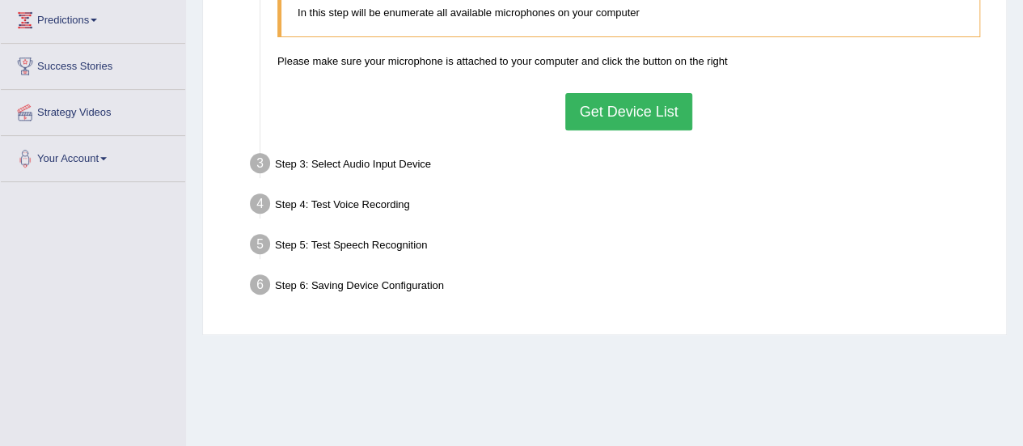
click at [652, 113] on button "Get Device List" at bounding box center [628, 111] width 126 height 37
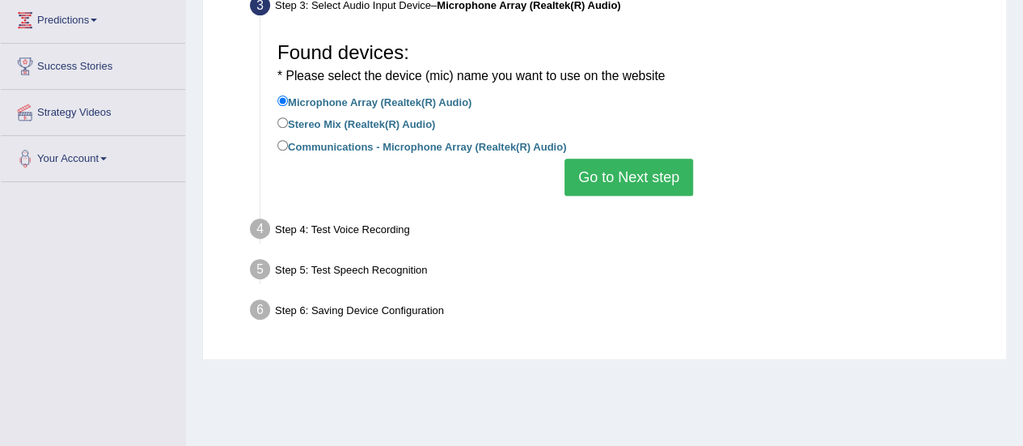
click at [378, 133] on li "Stereo Mix (Realtek(R) Audio)" at bounding box center [628, 125] width 703 height 22
click at [657, 180] on button "Go to Next step" at bounding box center [628, 176] width 129 height 37
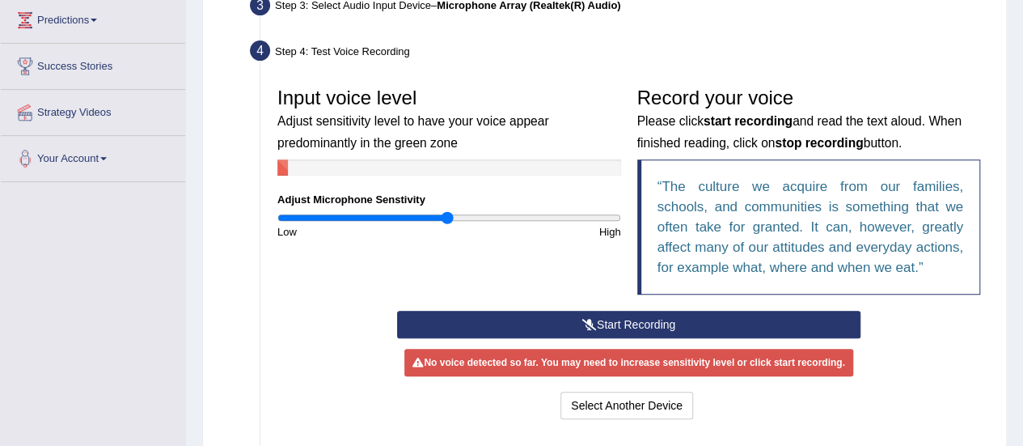
click at [597, 316] on button "Start Recording" at bounding box center [628, 324] width 463 height 27
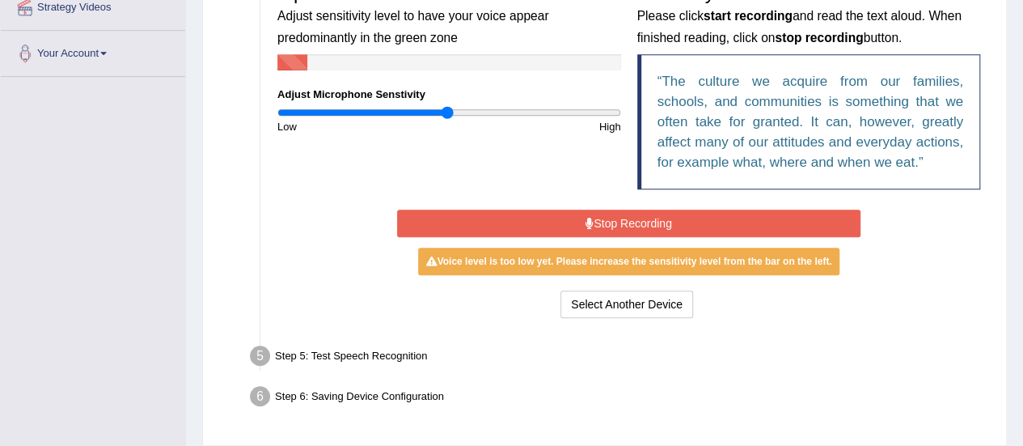
scroll to position [378, 0]
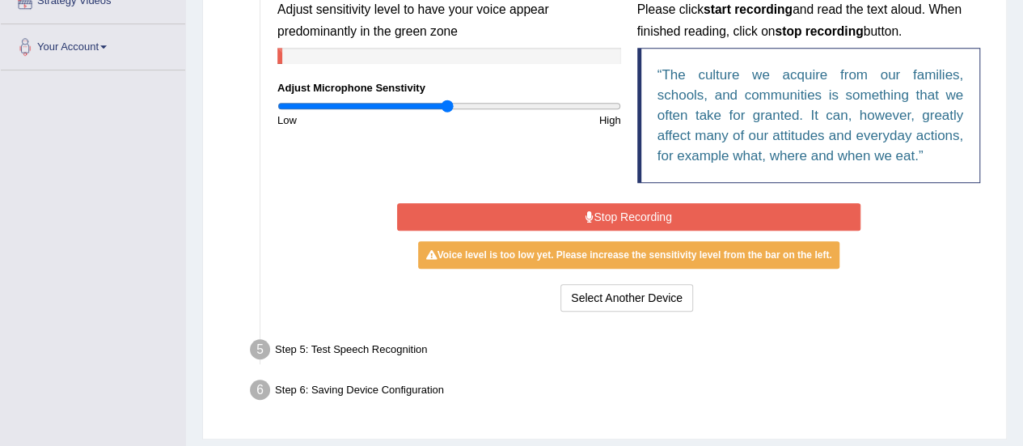
click at [656, 210] on button "Stop Recording" at bounding box center [628, 216] width 463 height 27
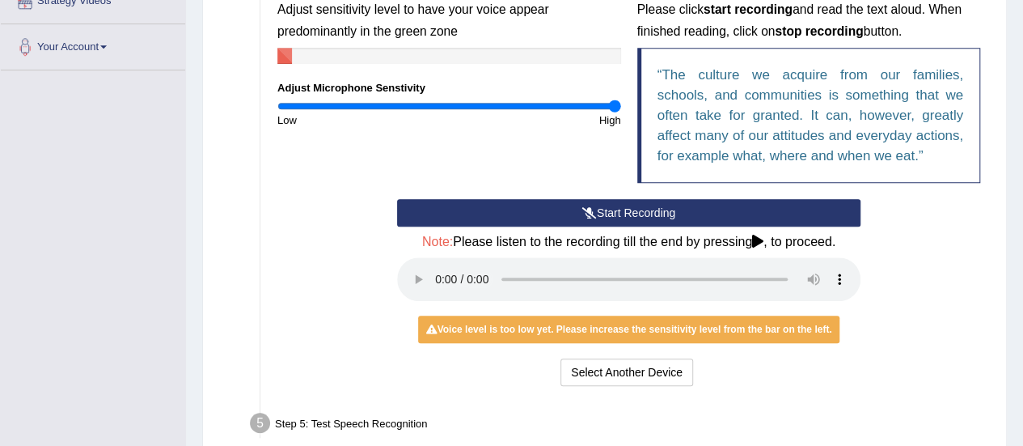
type input "2"
click at [617, 104] on input "range" at bounding box center [449, 105] width 344 height 13
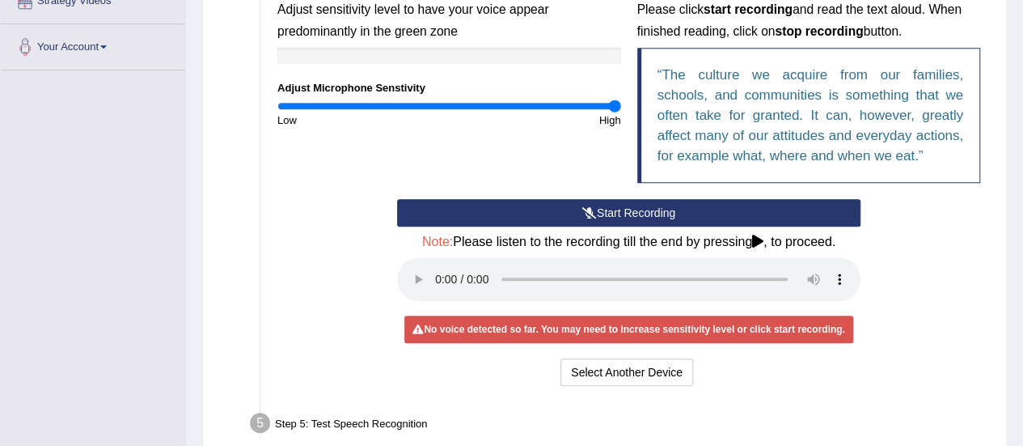
scroll to position [497, 0]
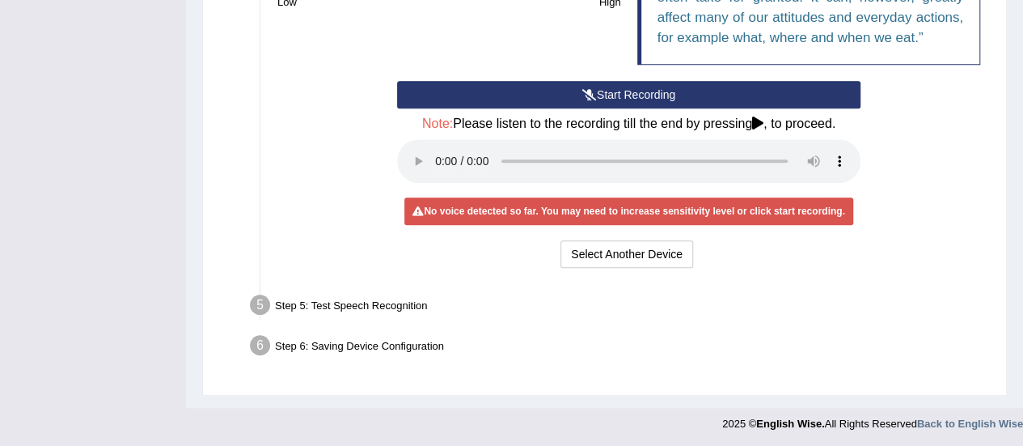
click at [448, 217] on div "No voice detected so far. You may need to increase sensitivity level or click s…" at bounding box center [628, 210] width 448 height 27
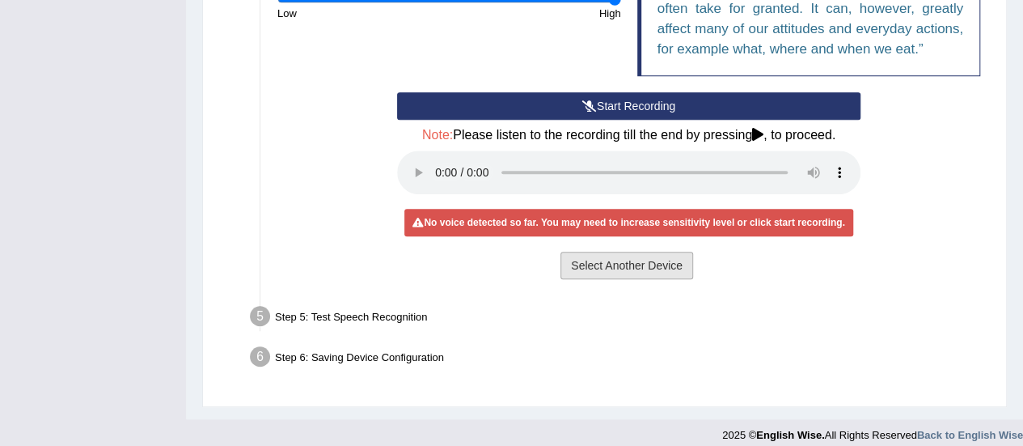
click at [644, 263] on button "Select Another Device" at bounding box center [626, 264] width 133 height 27
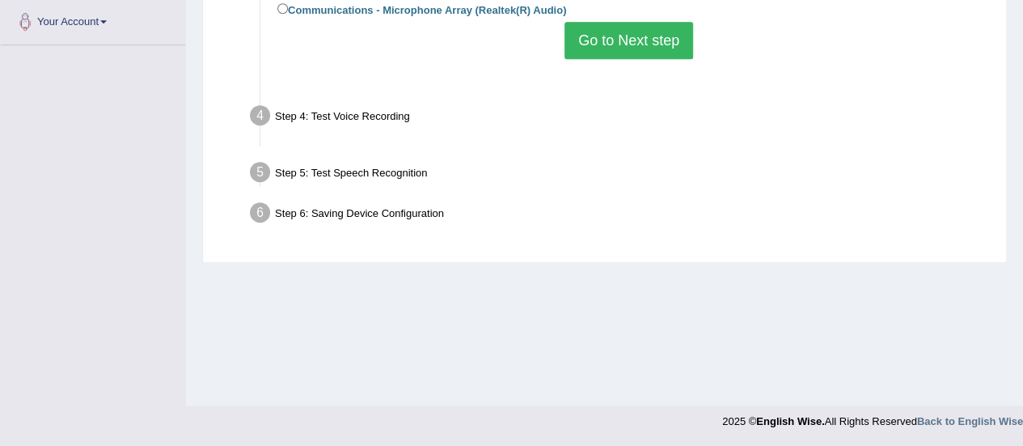
scroll to position [403, 0]
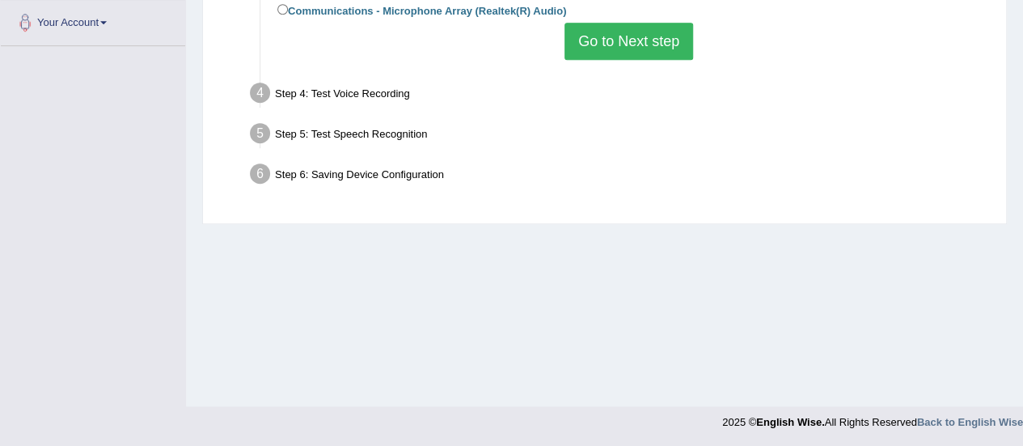
click at [623, 47] on button "Go to Next step" at bounding box center [628, 41] width 129 height 37
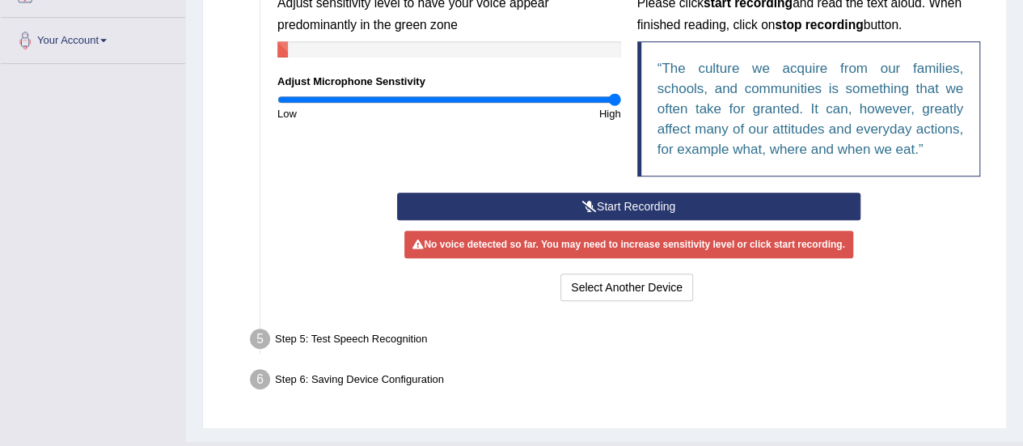
scroll to position [361, 0]
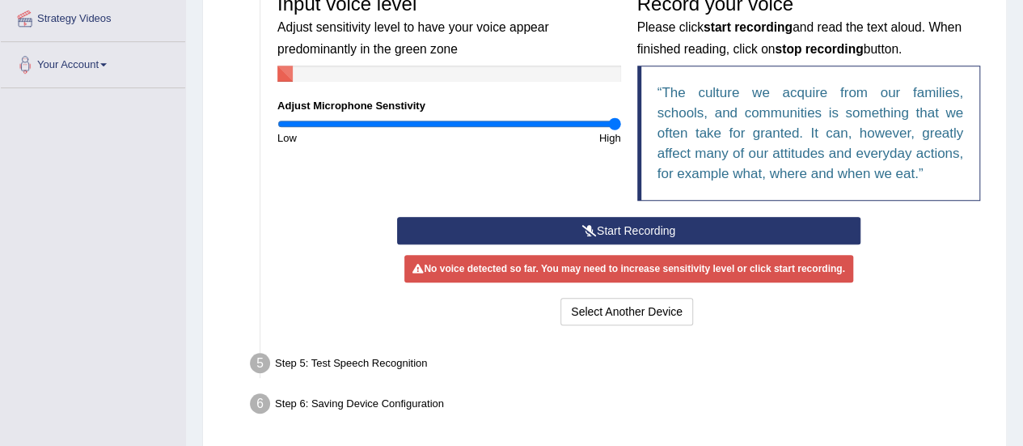
click at [543, 222] on button "Start Recording" at bounding box center [628, 230] width 463 height 27
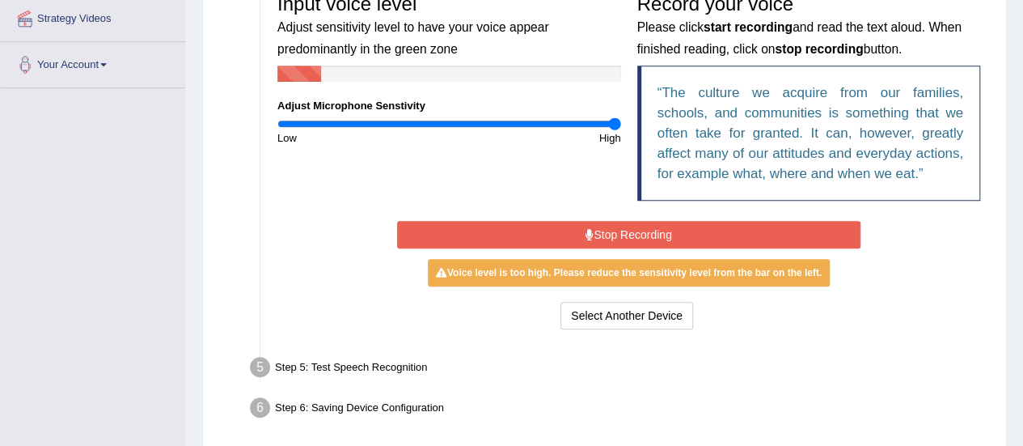
click at [543, 222] on button "Stop Recording" at bounding box center [628, 234] width 463 height 27
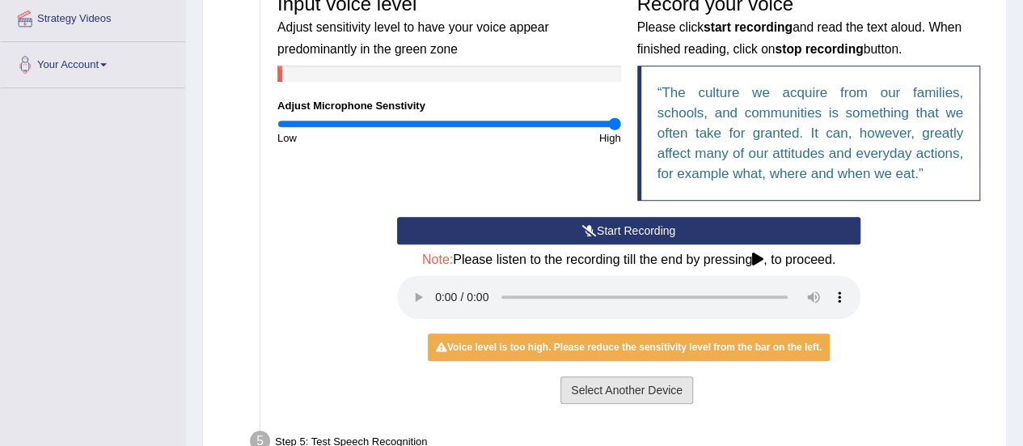
click at [639, 395] on button "Select Another Device" at bounding box center [626, 389] width 133 height 27
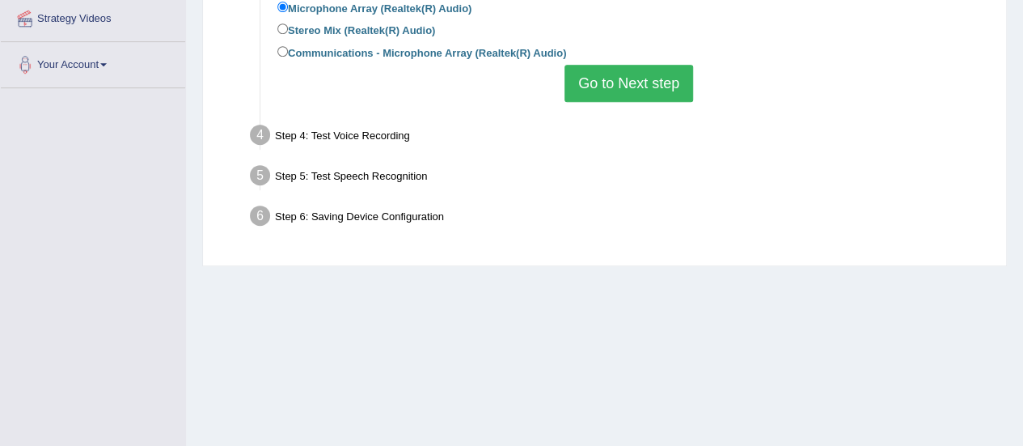
click at [629, 92] on button "Go to Next step" at bounding box center [628, 83] width 129 height 37
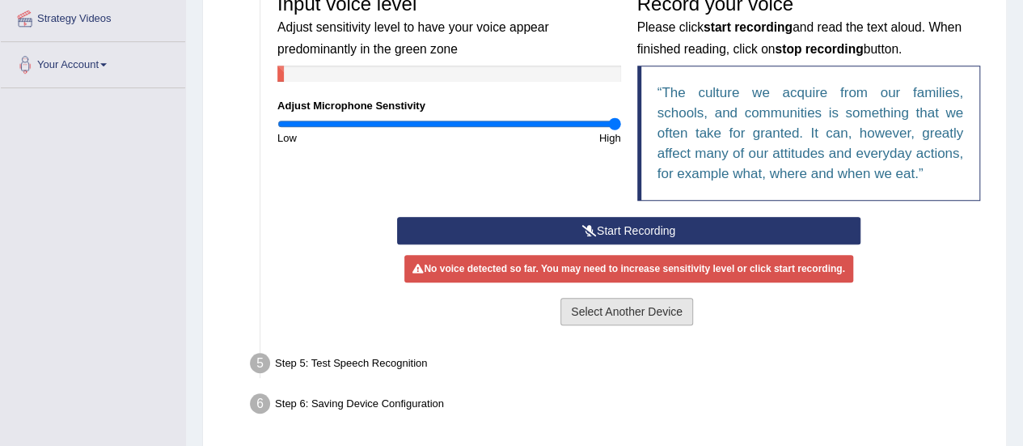
click at [632, 311] on button "Select Another Device" at bounding box center [626, 311] width 133 height 27
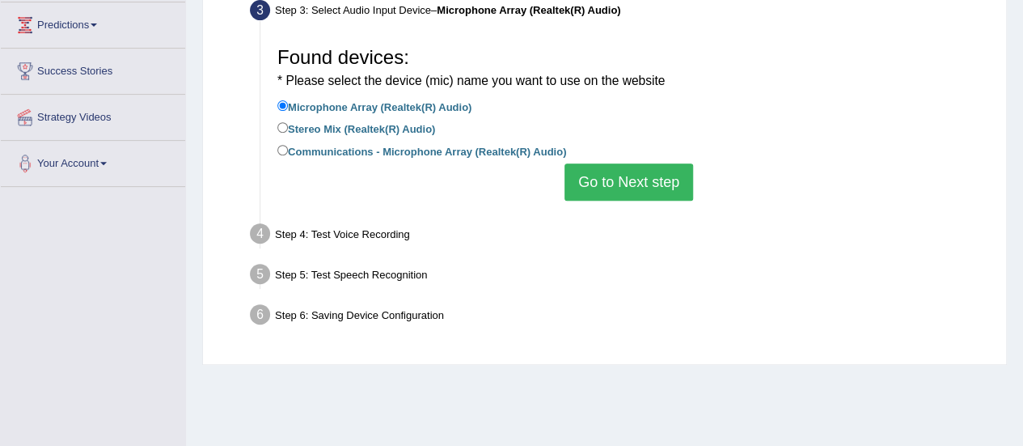
scroll to position [259, 0]
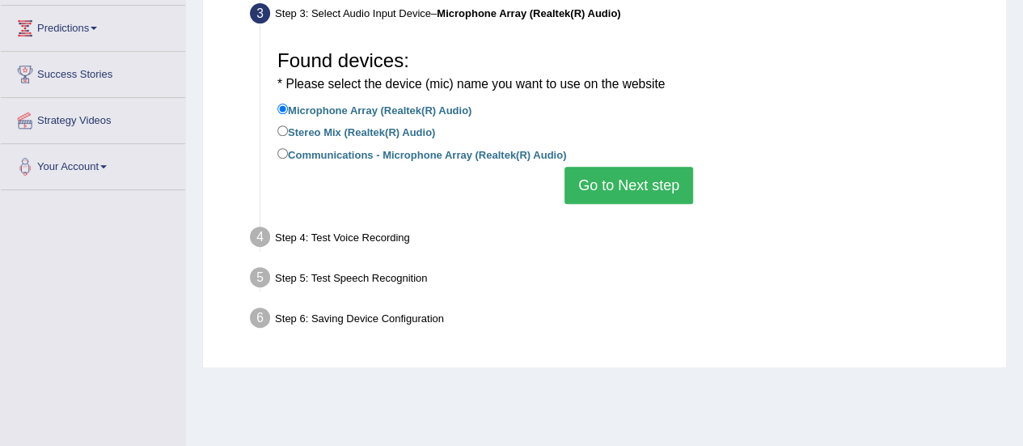
click at [374, 140] on li "Stereo Mix (Realtek(R) Audio)" at bounding box center [628, 133] width 703 height 22
click at [281, 132] on input "Stereo Mix (Realtek(R) Audio)" at bounding box center [282, 130] width 11 height 11
radio input "true"
click at [620, 184] on button "Go to Next step" at bounding box center [628, 185] width 129 height 37
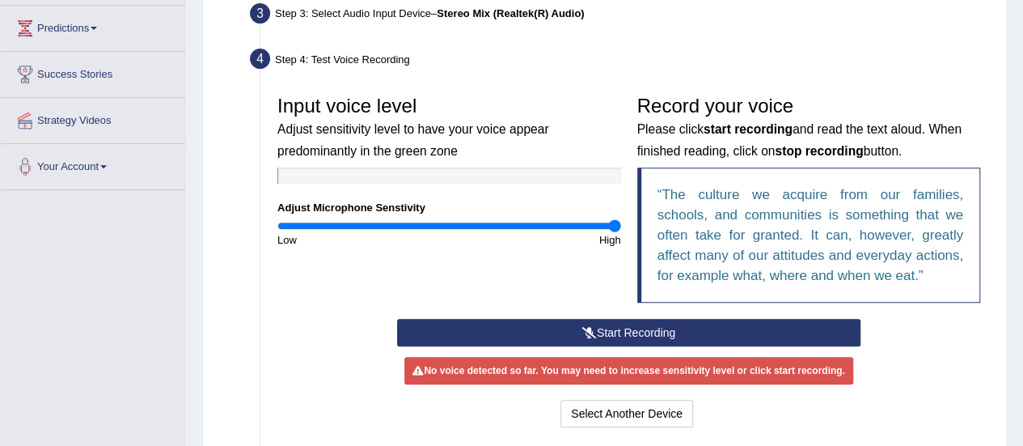
click at [606, 321] on button "Start Recording" at bounding box center [628, 332] width 463 height 27
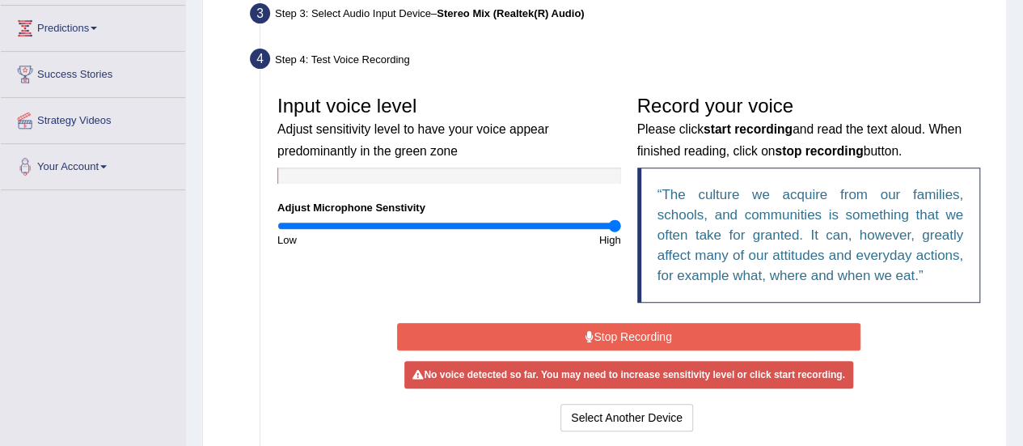
scroll to position [328, 0]
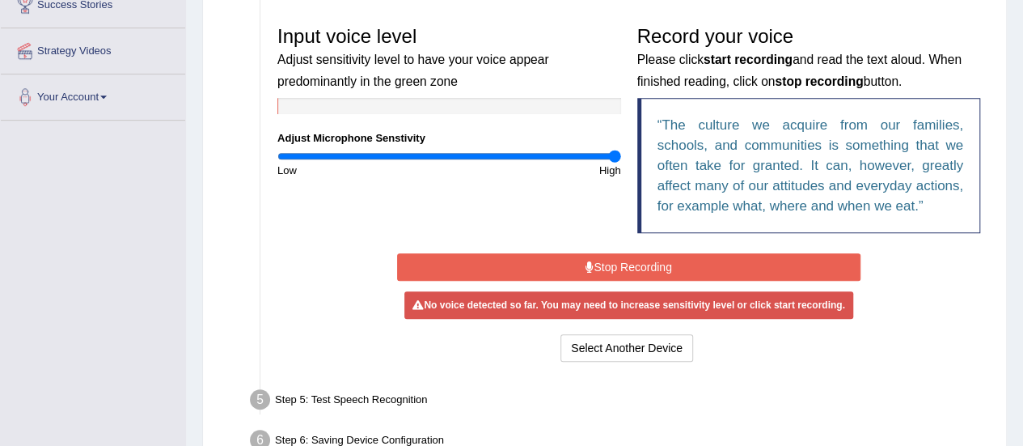
click at [566, 266] on button "Stop Recording" at bounding box center [628, 266] width 463 height 27
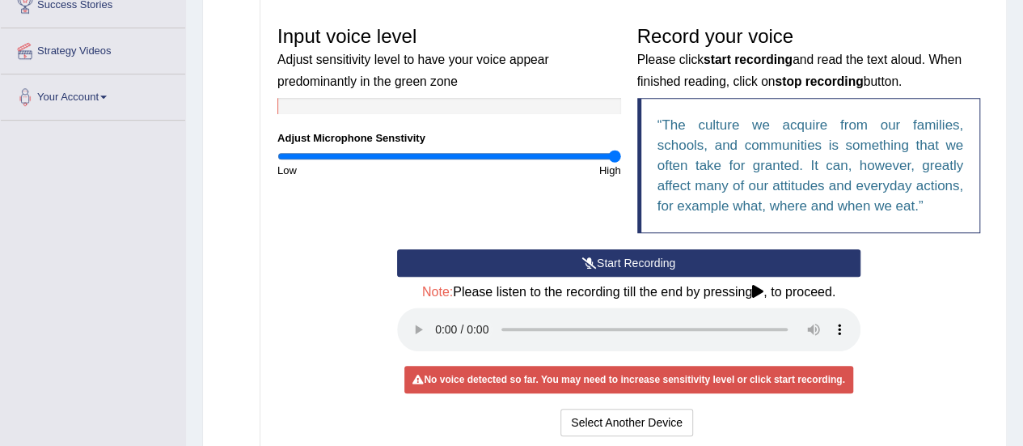
click at [594, 260] on button "Start Recording" at bounding box center [628, 262] width 463 height 27
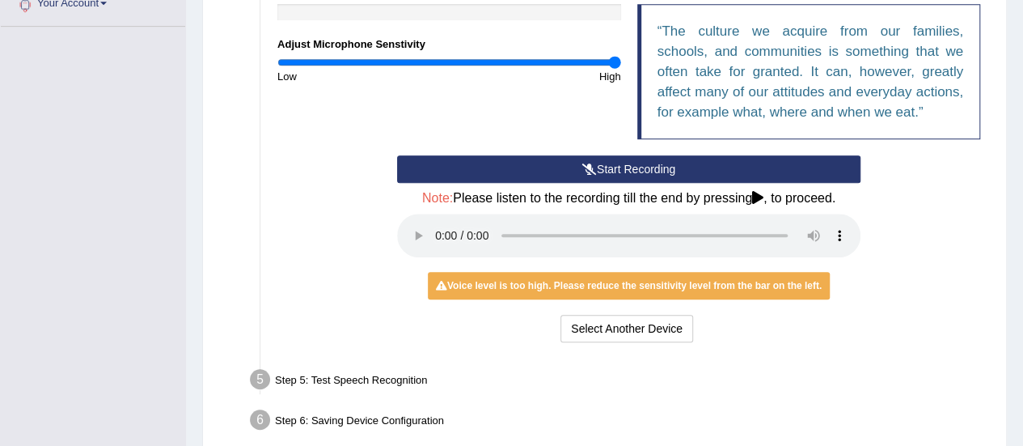
scroll to position [497, 0]
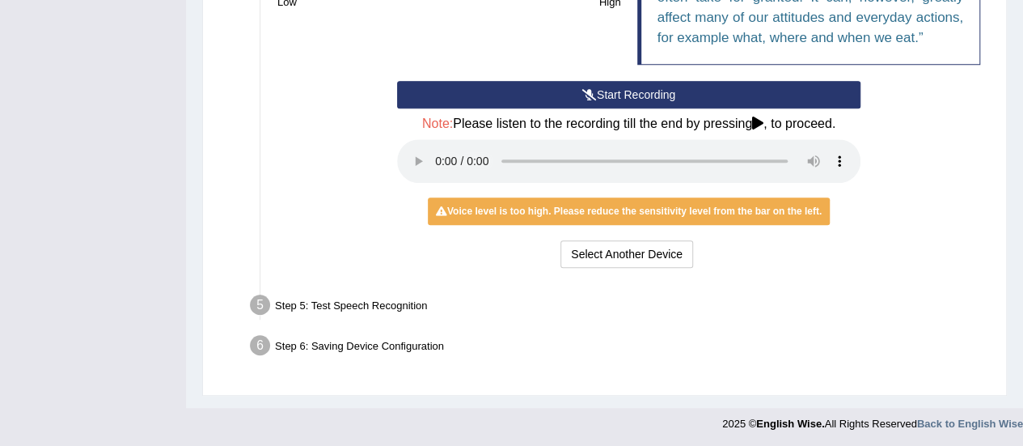
click at [264, 298] on li "Step 5: Test Speech Recognition Text to read The culture we acquire from our fa…" at bounding box center [620, 307] width 735 height 36
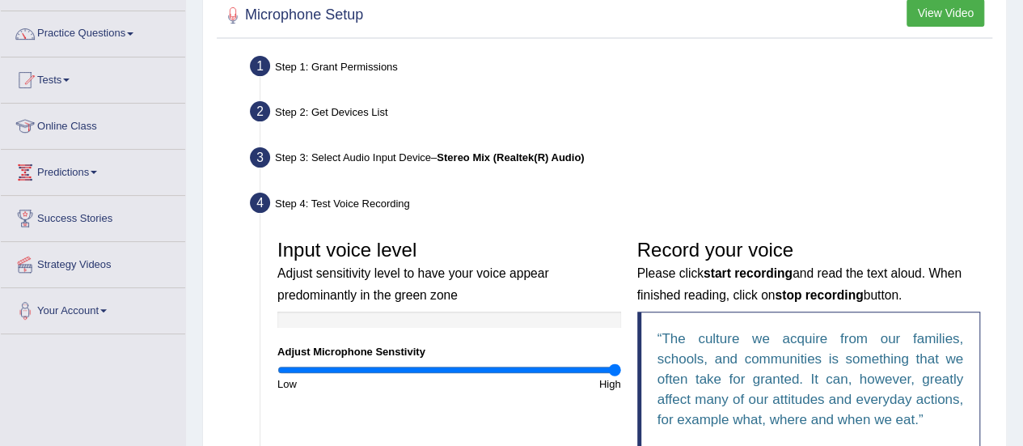
scroll to position [318, 0]
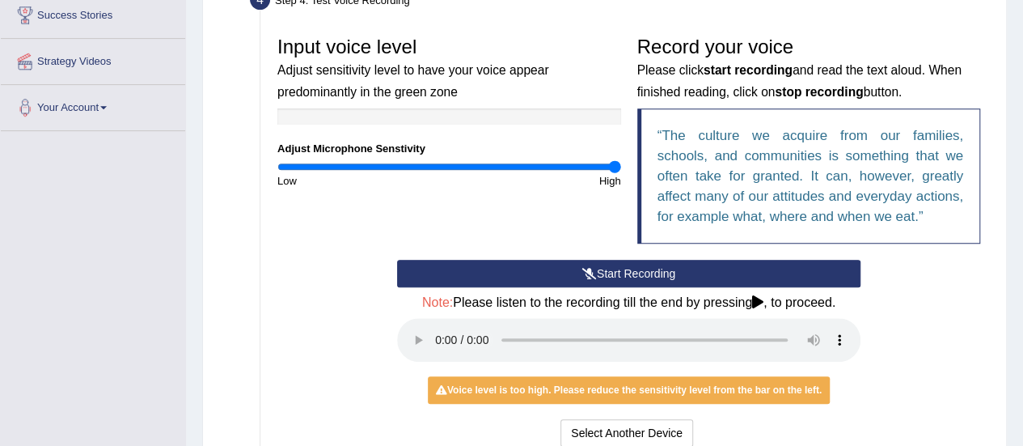
click at [704, 177] on q "The culture we acquire from our families, schools, and communities is something…" at bounding box center [810, 176] width 306 height 96
click at [687, 278] on button "Start Recording" at bounding box center [628, 273] width 463 height 27
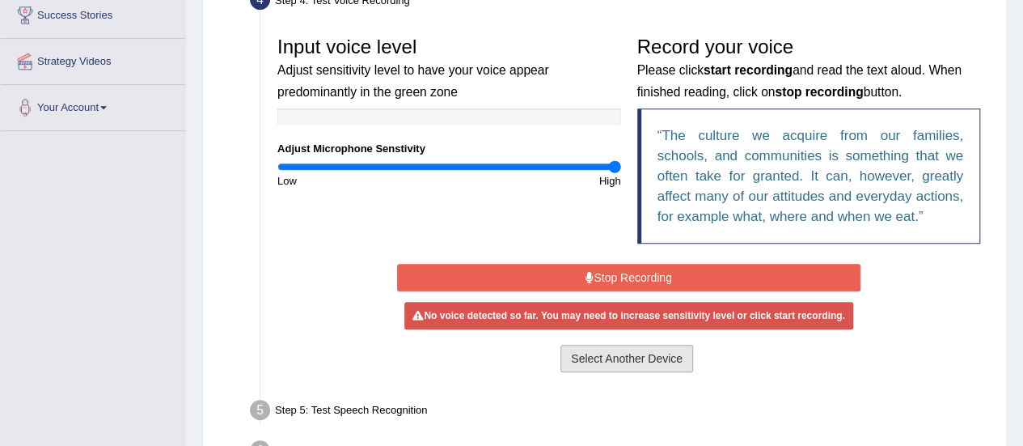
click at [646, 344] on button "Select Another Device" at bounding box center [626, 357] width 133 height 27
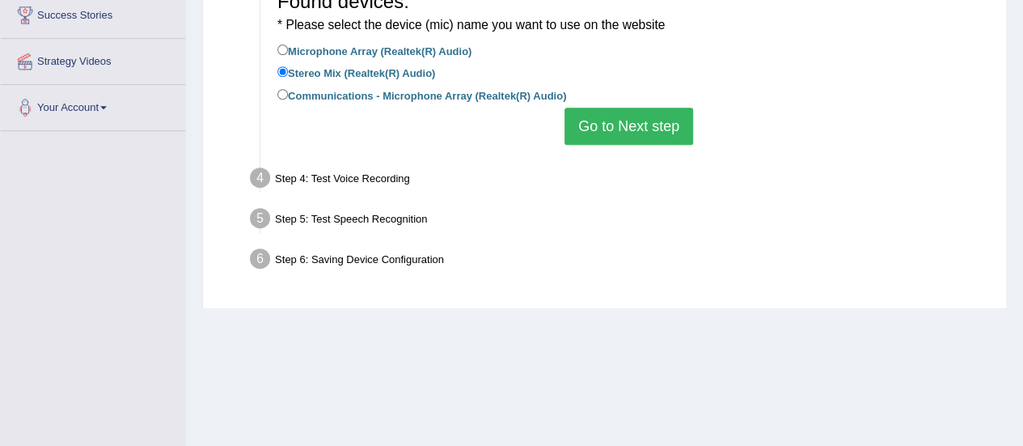
click at [638, 142] on button "Go to Next step" at bounding box center [628, 126] width 129 height 37
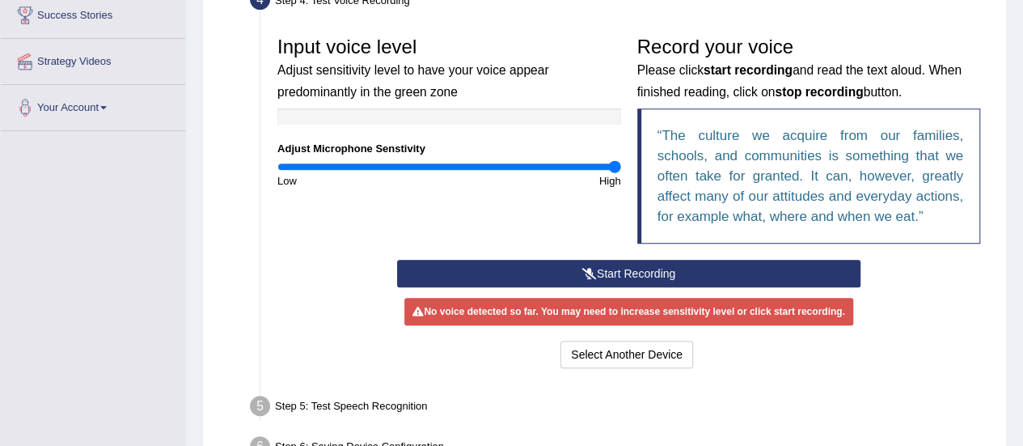
click at [568, 273] on button "Start Recording" at bounding box center [628, 273] width 463 height 27
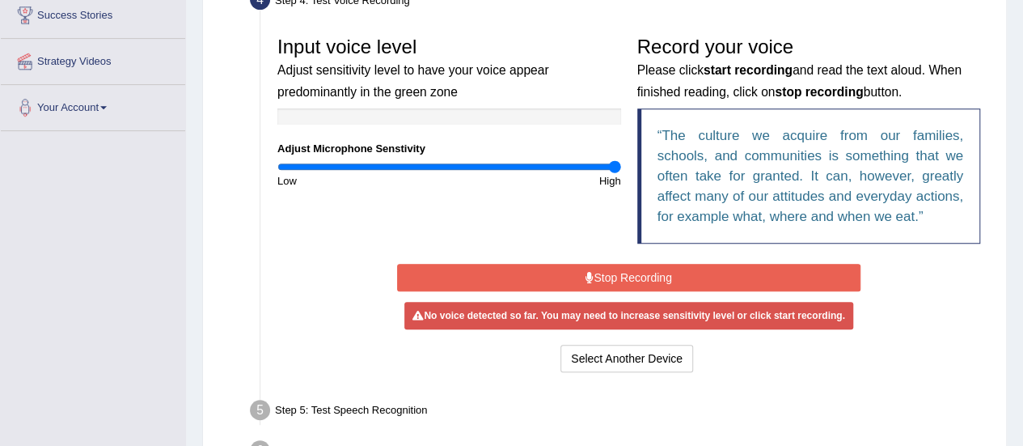
click at [568, 273] on button "Stop Recording" at bounding box center [628, 277] width 463 height 27
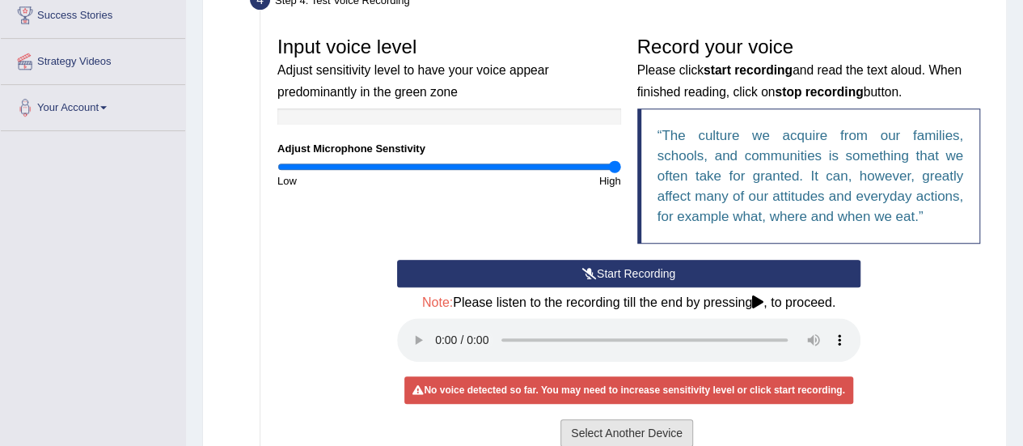
click at [615, 428] on button "Select Another Device" at bounding box center [626, 432] width 133 height 27
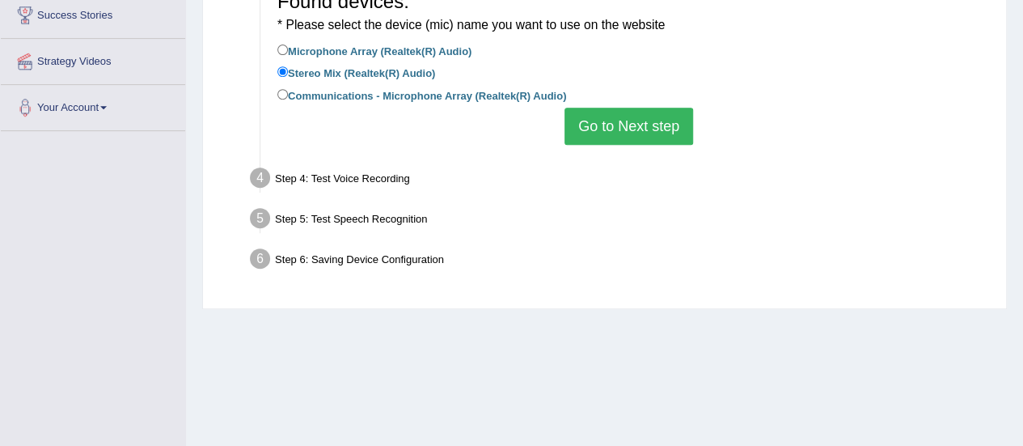
click at [471, 57] on label "Microphone Array (Realtek(R) Audio)" at bounding box center [374, 50] width 194 height 18
click at [288, 55] on input "Microphone Array (Realtek(R) Audio)" at bounding box center [282, 49] width 11 height 11
radio input "true"
click at [645, 116] on button "Go to Next step" at bounding box center [628, 126] width 129 height 37
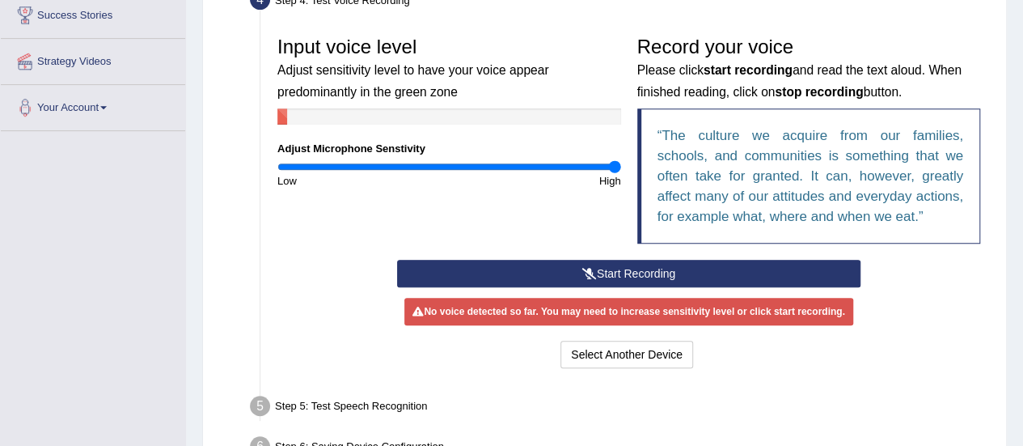
click at [623, 274] on button "Start Recording" at bounding box center [628, 273] width 463 height 27
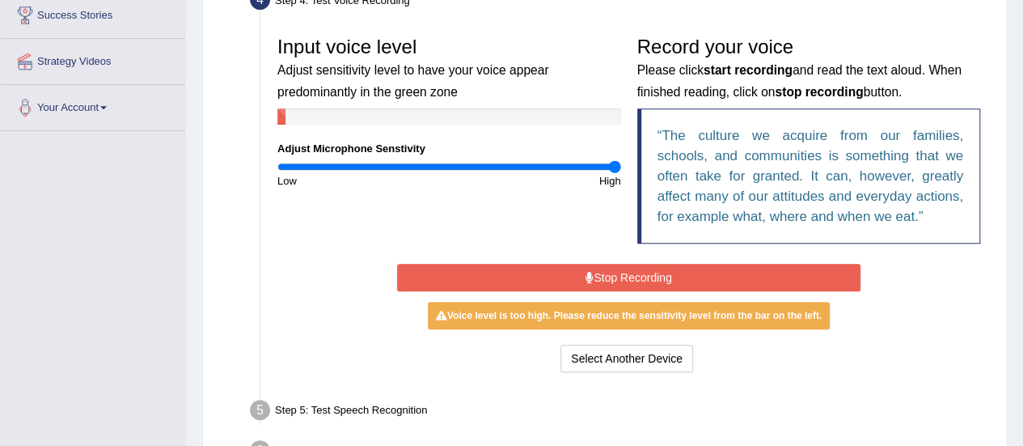
click at [671, 289] on button "Stop Recording" at bounding box center [628, 277] width 463 height 27
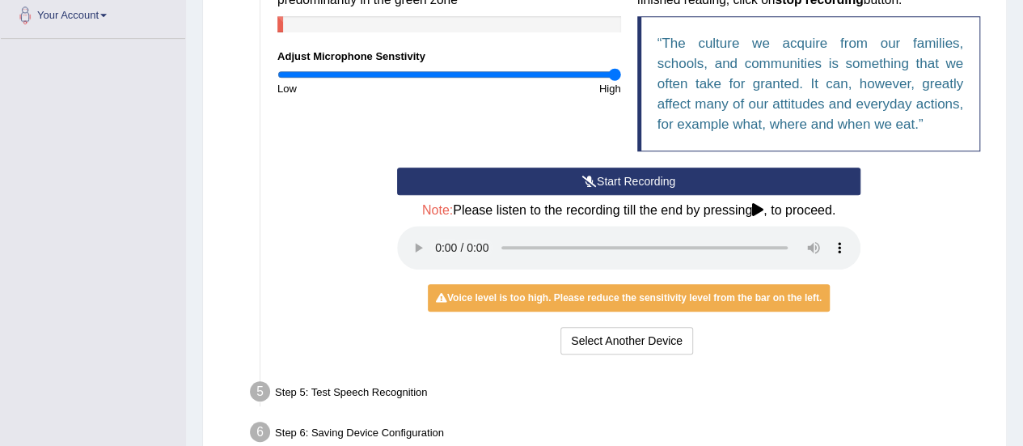
scroll to position [497, 0]
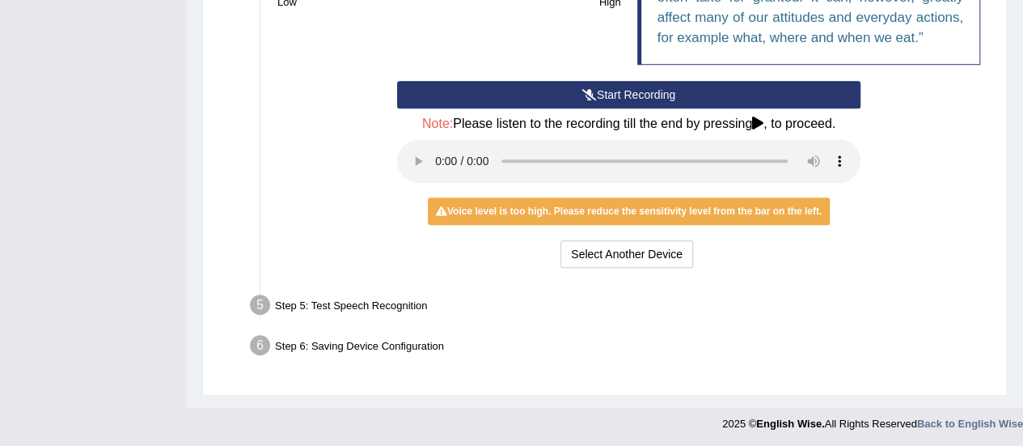
click at [684, 88] on button "Start Recording" at bounding box center [628, 94] width 463 height 27
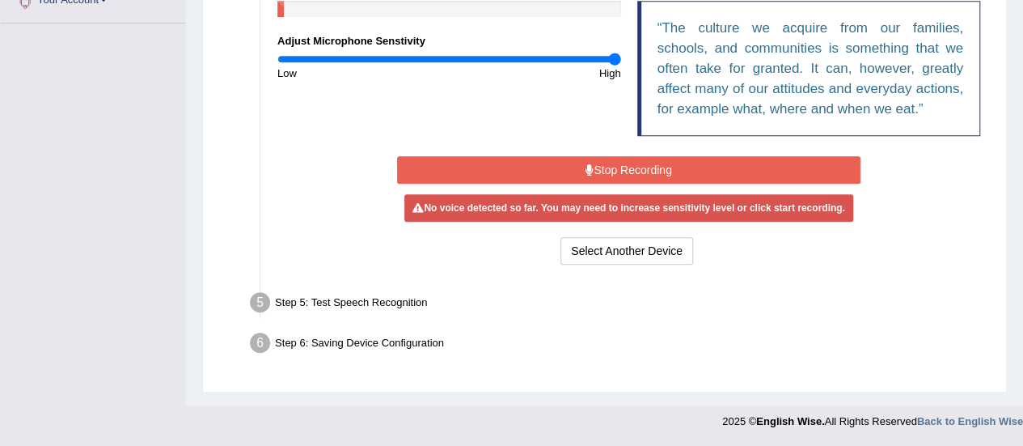
scroll to position [422, 0]
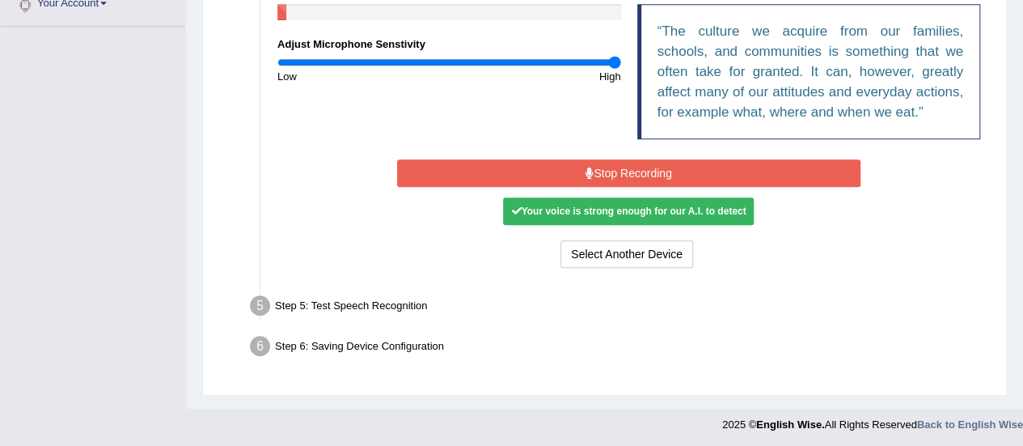
click at [737, 177] on button "Stop Recording" at bounding box center [628, 172] width 463 height 27
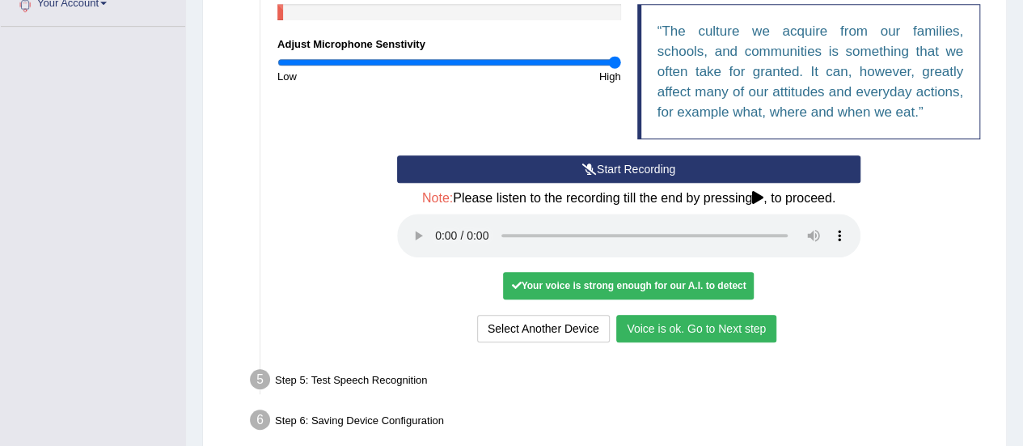
click at [694, 319] on button "Voice is ok. Go to Next step" at bounding box center [696, 328] width 160 height 27
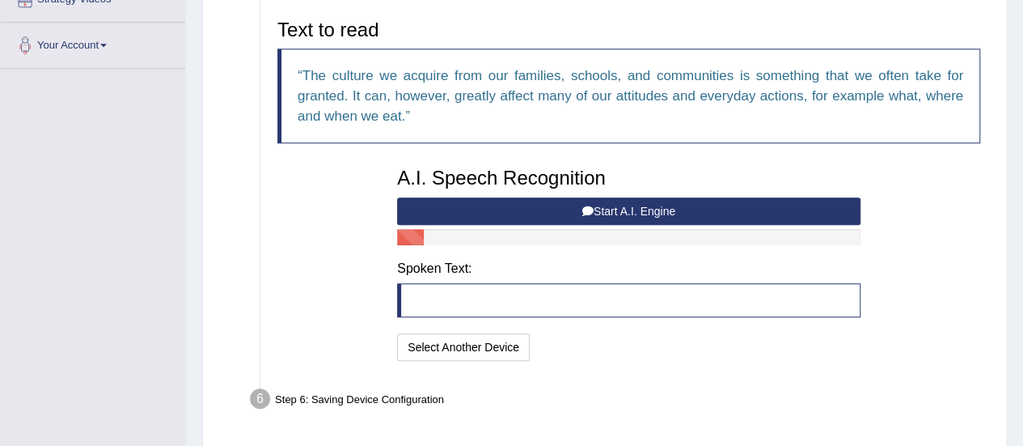
scroll to position [375, 0]
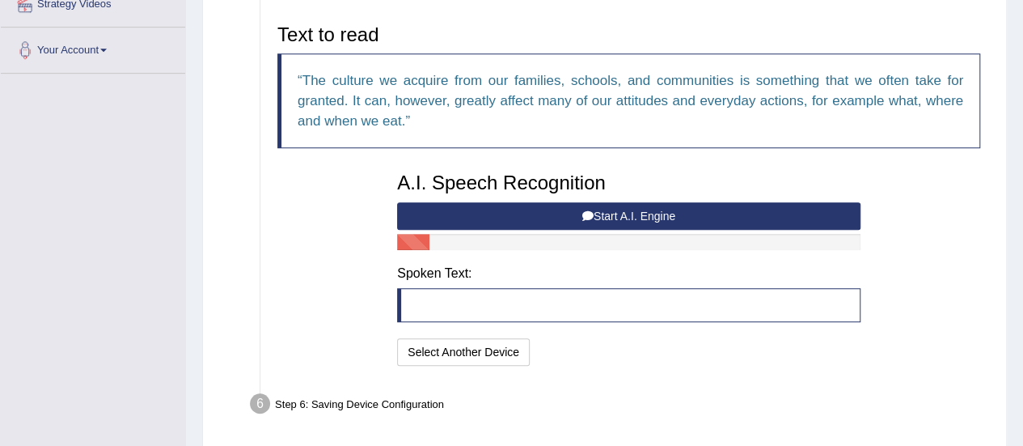
click at [639, 221] on button "Start A.I. Engine" at bounding box center [628, 215] width 463 height 27
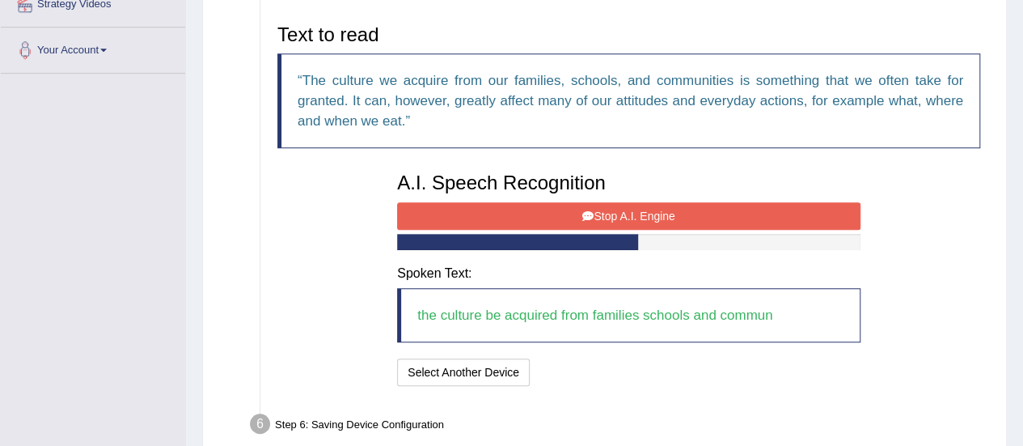
click at [639, 221] on button "Stop A.I. Engine" at bounding box center [628, 215] width 463 height 27
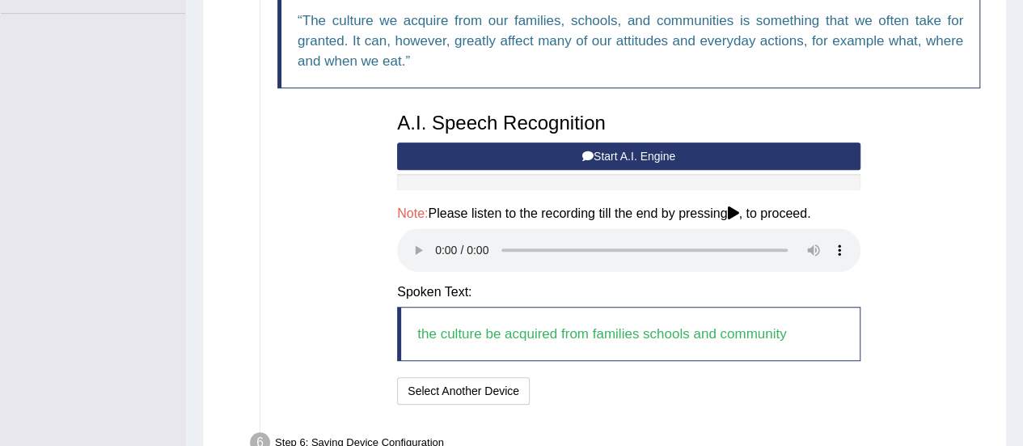
scroll to position [530, 0]
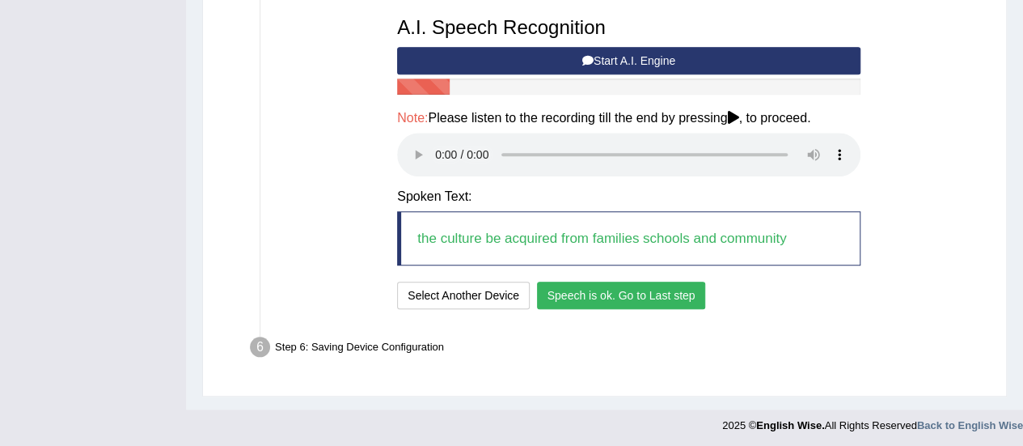
click at [629, 298] on button "Speech is ok. Go to Last step" at bounding box center [621, 294] width 169 height 27
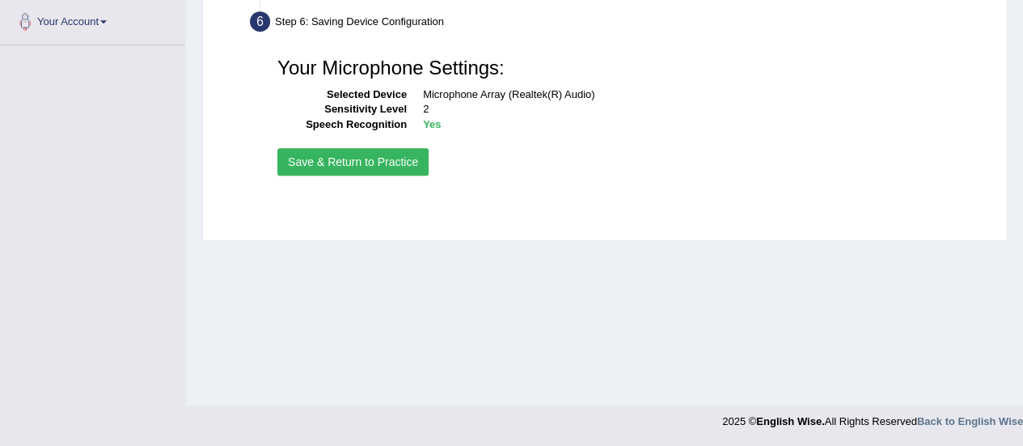
scroll to position [403, 0]
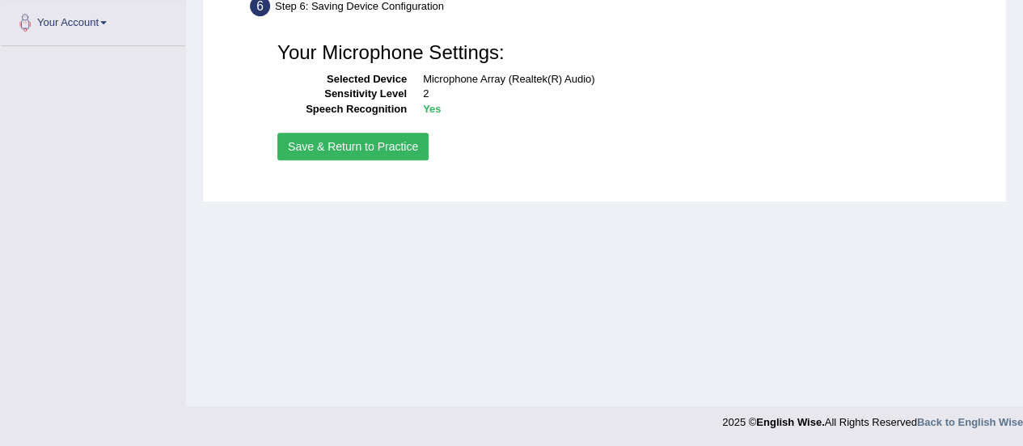
click at [404, 140] on button "Save & Return to Practice" at bounding box center [352, 146] width 151 height 27
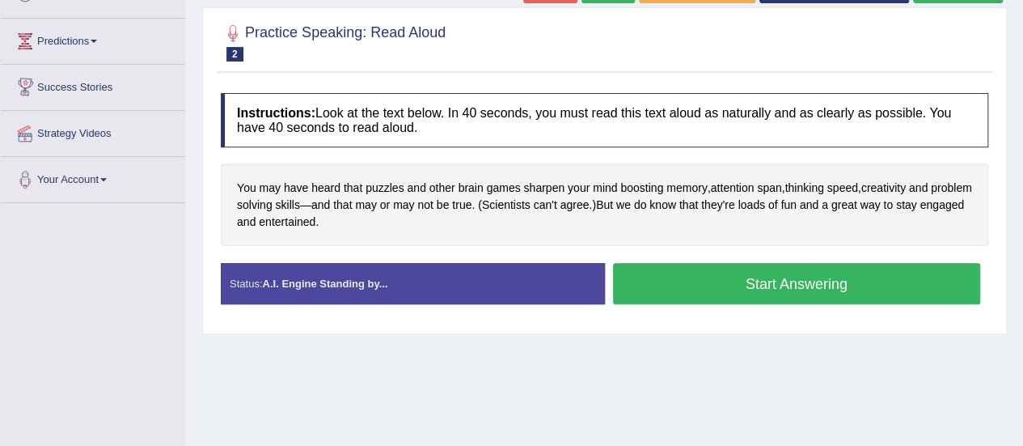
scroll to position [117, 0]
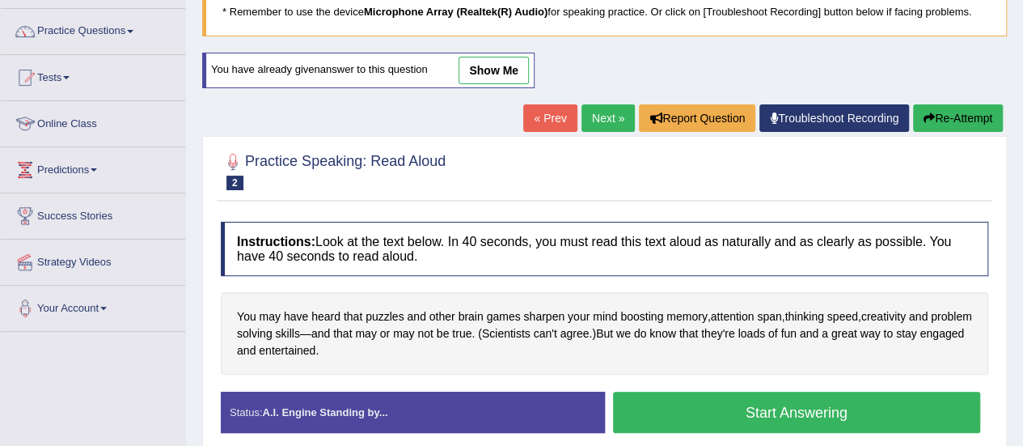
click at [134, 37] on link "Practice Questions" at bounding box center [93, 29] width 184 height 40
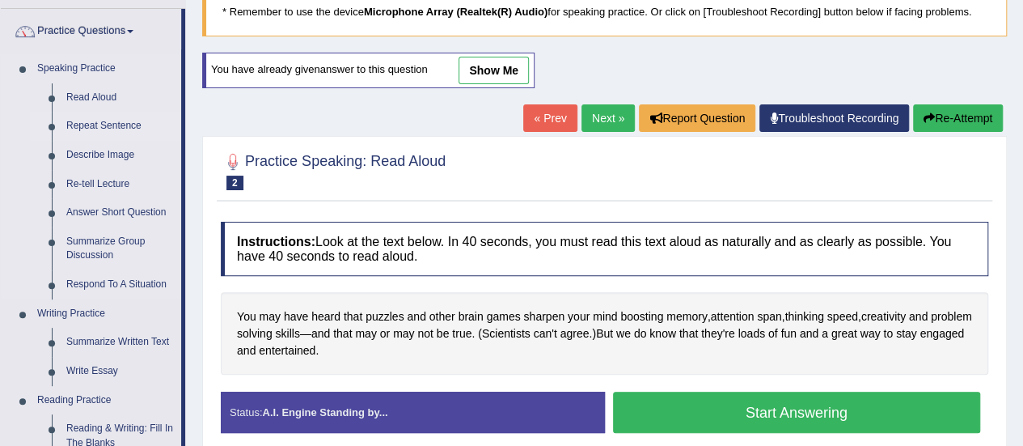
click at [125, 133] on link "Repeat Sentence" at bounding box center [120, 126] width 122 height 29
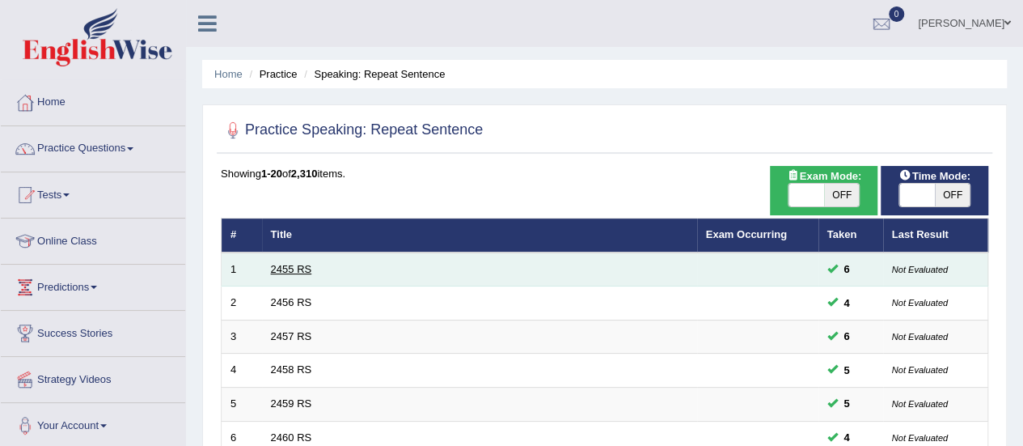
click at [298, 263] on link "2455 RS" at bounding box center [291, 269] width 41 height 12
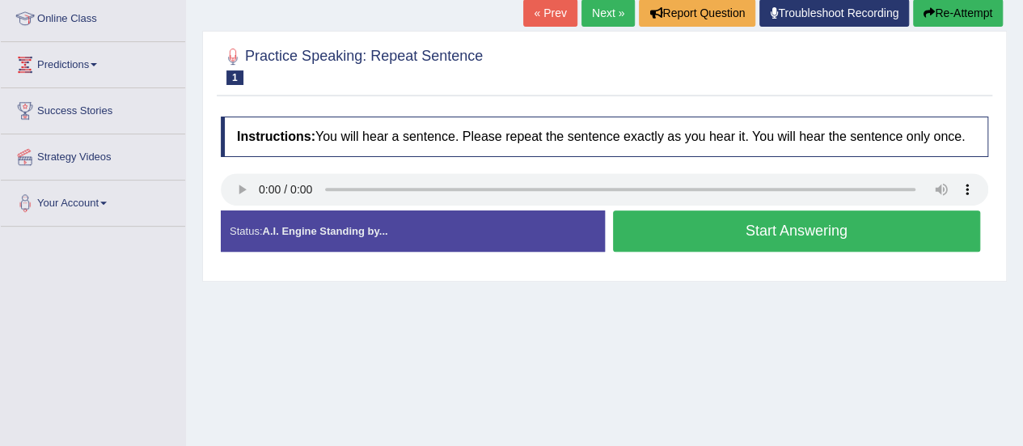
click at [771, 240] on button "Start Answering" at bounding box center [797, 230] width 368 height 41
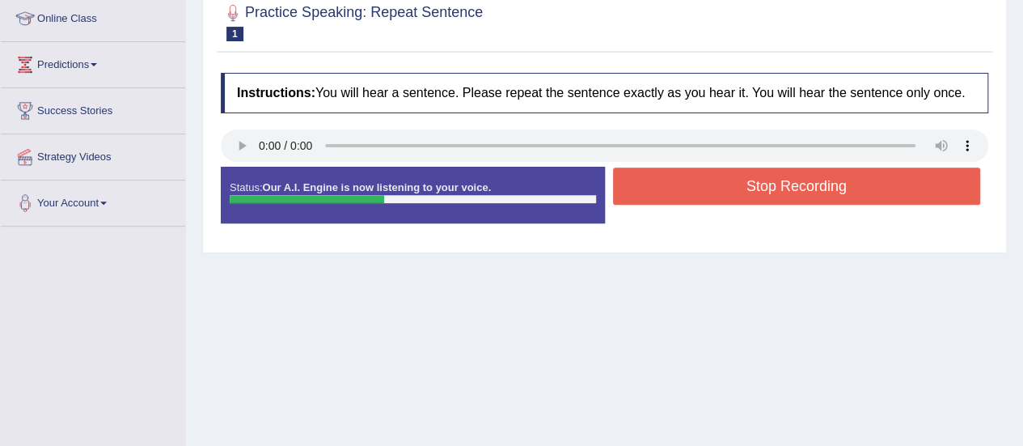
click at [799, 184] on button "Stop Recording" at bounding box center [797, 185] width 368 height 37
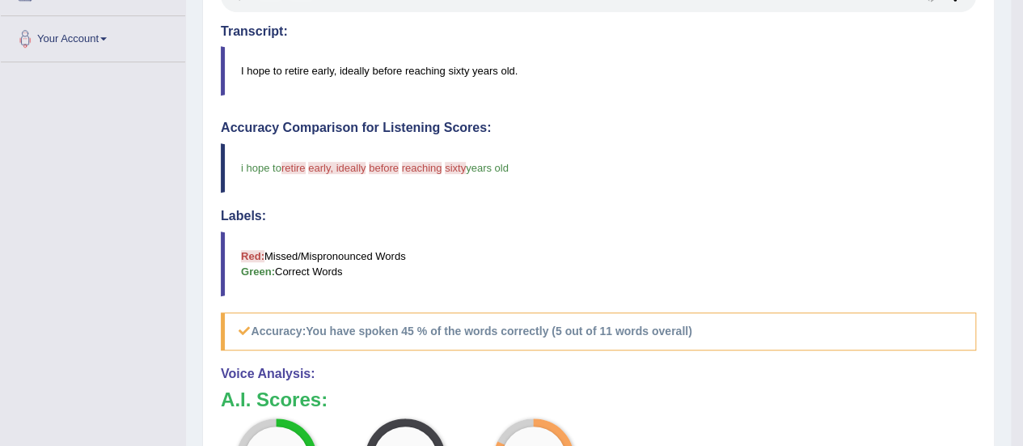
scroll to position [178, 0]
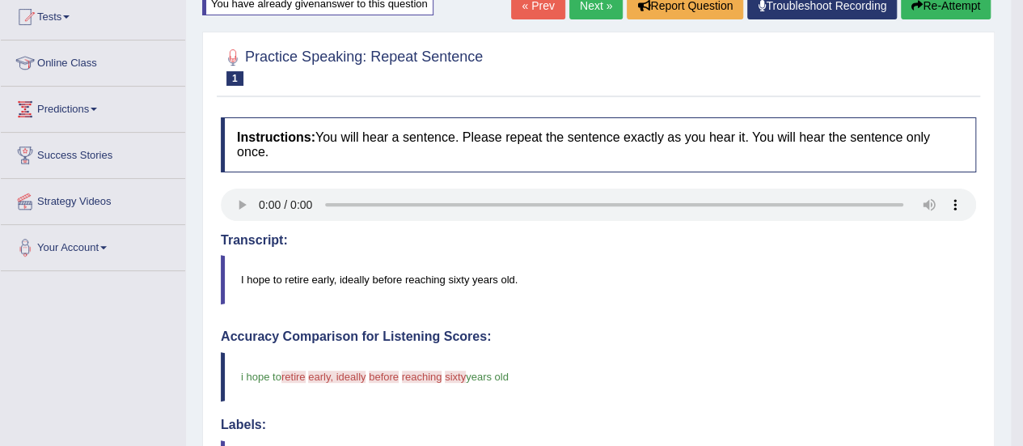
click at [597, 6] on link "Next »" at bounding box center [595, 5] width 53 height 27
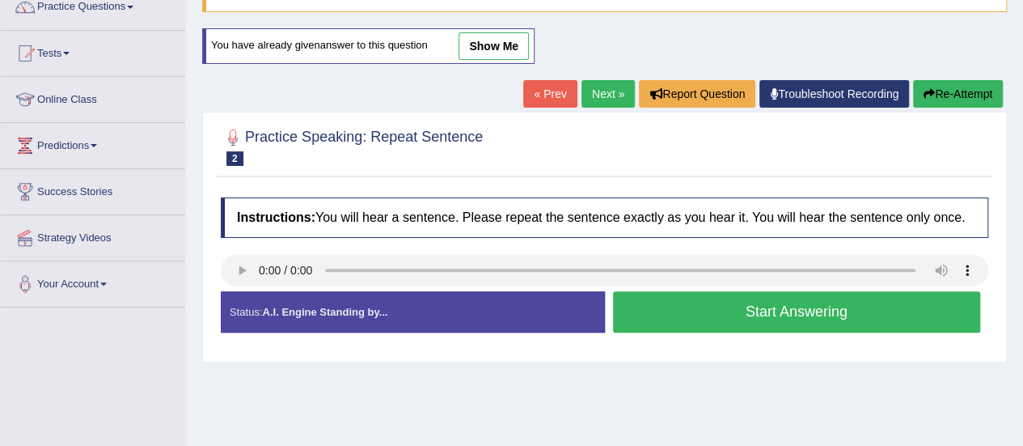
click at [771, 311] on button "Start Answering" at bounding box center [797, 311] width 368 height 41
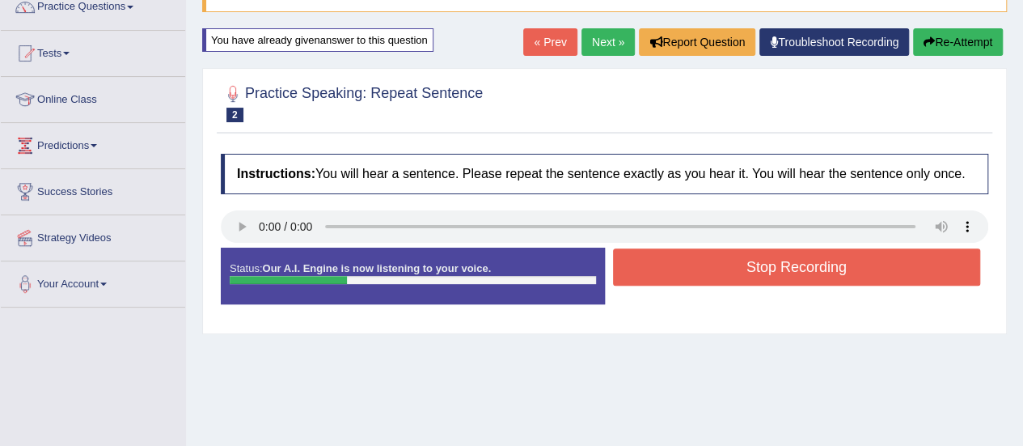
click at [781, 253] on button "Stop Recording" at bounding box center [797, 266] width 368 height 37
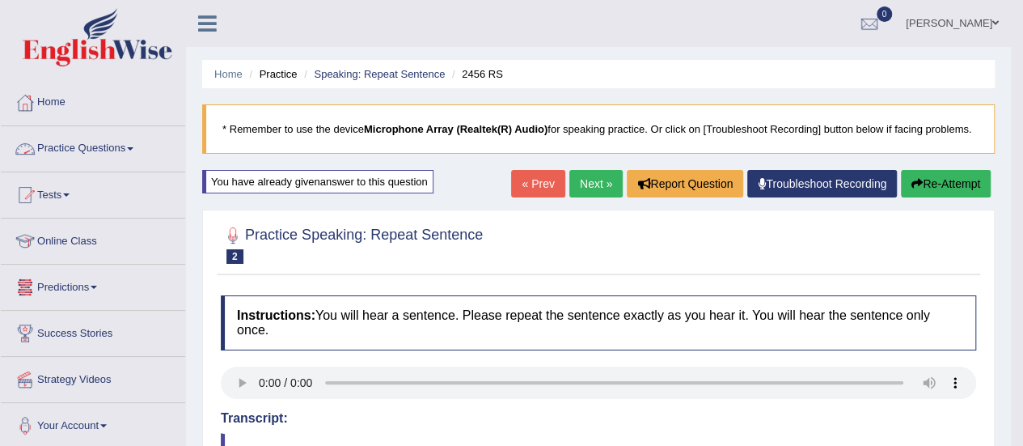
click at [113, 141] on link "Practice Questions" at bounding box center [93, 146] width 184 height 40
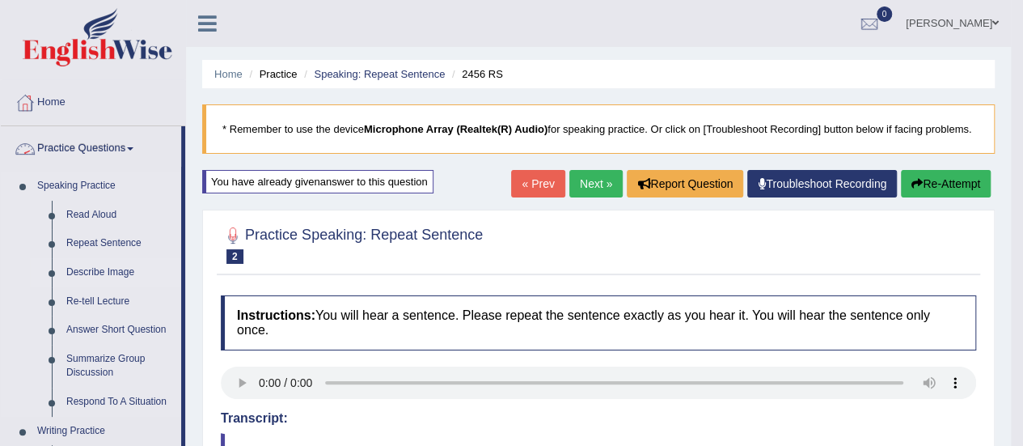
click at [119, 277] on link "Describe Image" at bounding box center [120, 272] width 122 height 29
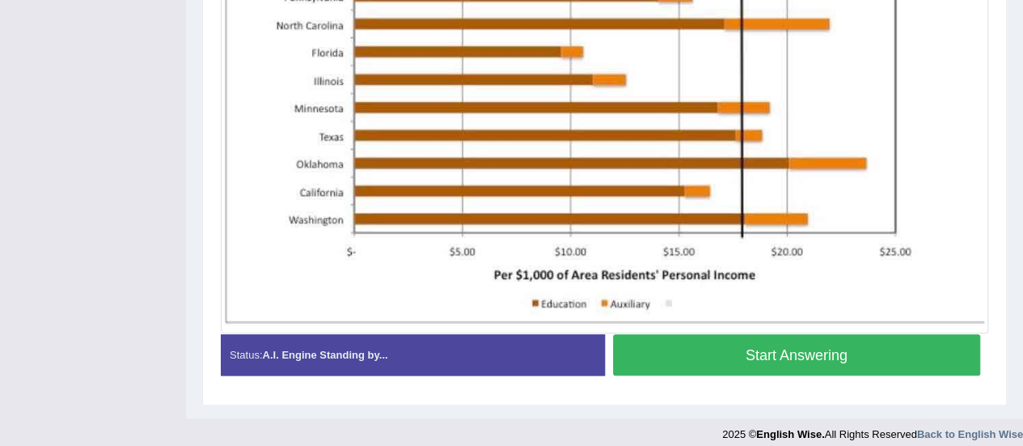
scroll to position [623, 0]
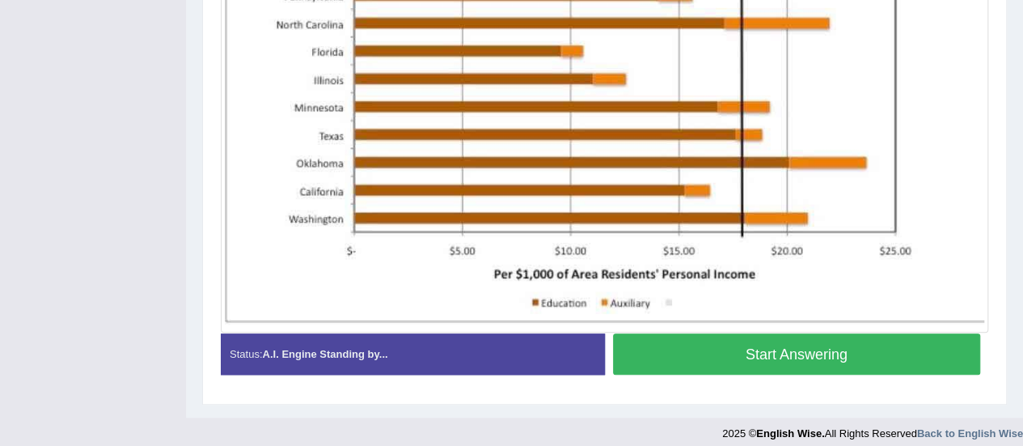
click at [692, 338] on button "Start Answering" at bounding box center [797, 353] width 368 height 41
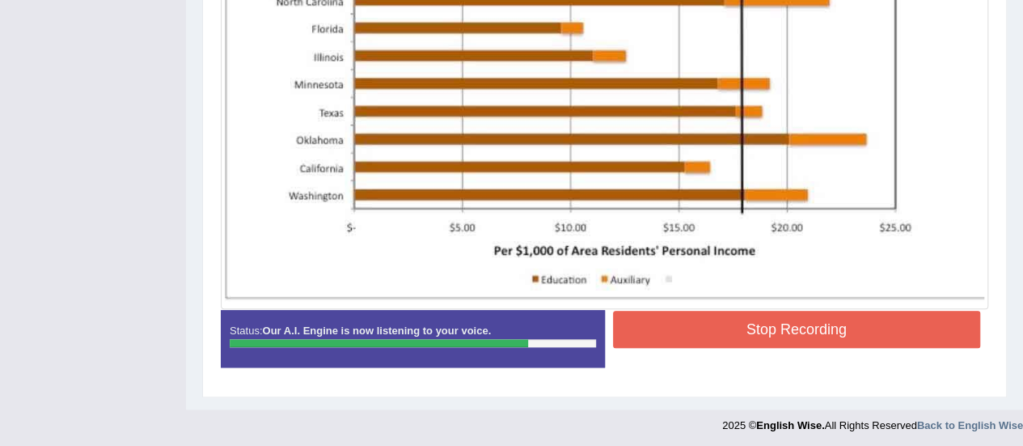
scroll to position [604, 0]
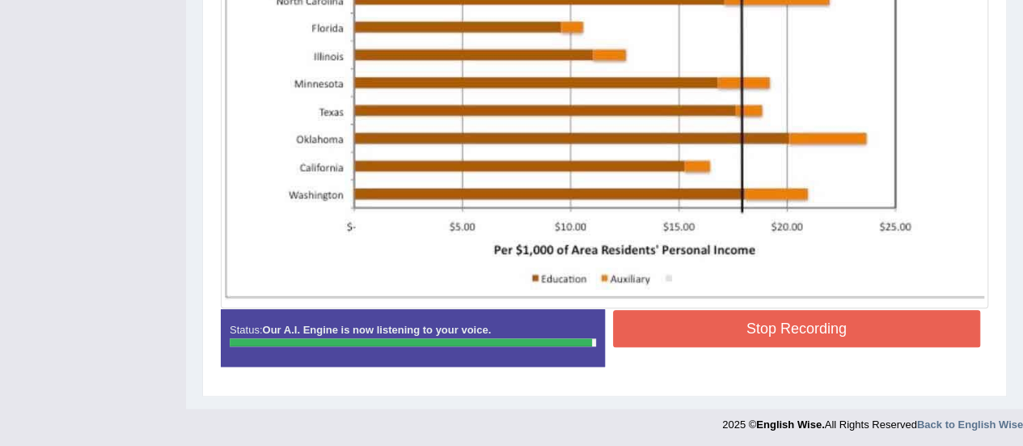
click at [734, 322] on button "Stop Recording" at bounding box center [797, 328] width 368 height 37
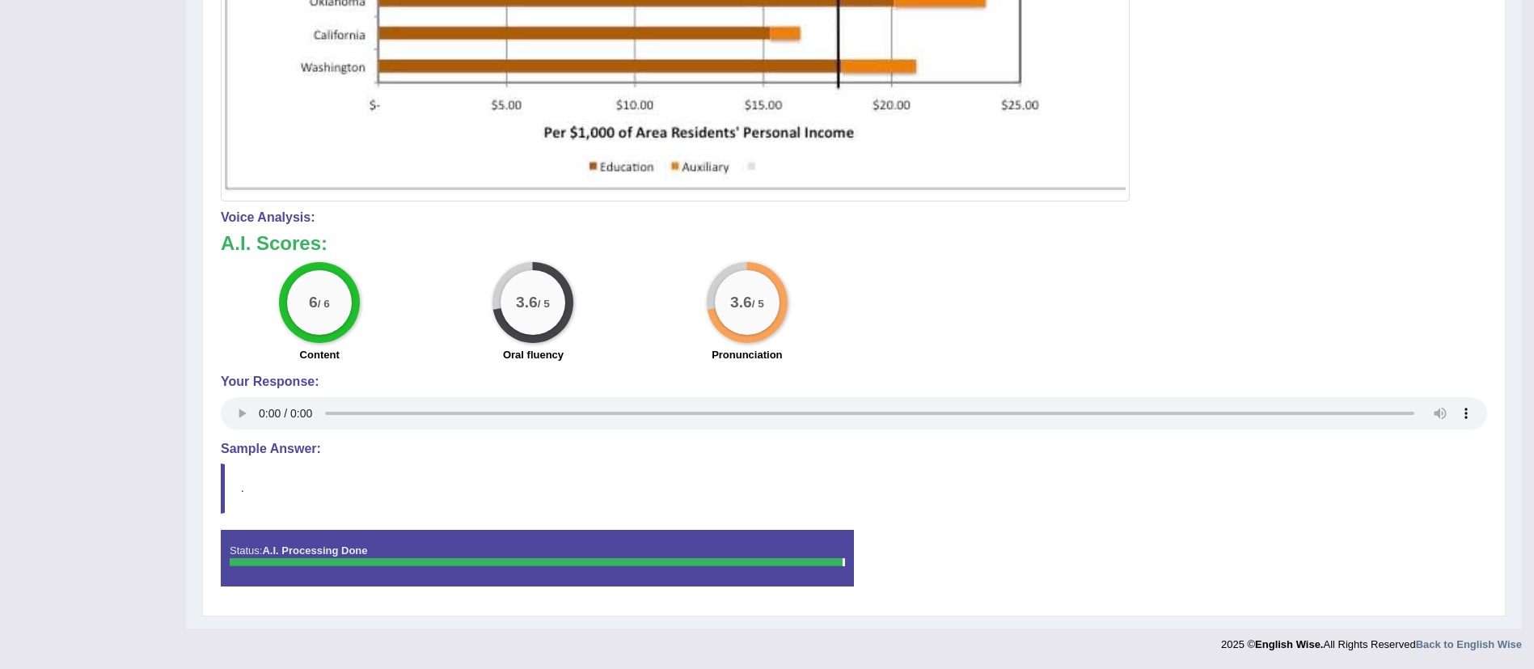
scroll to position [0, 0]
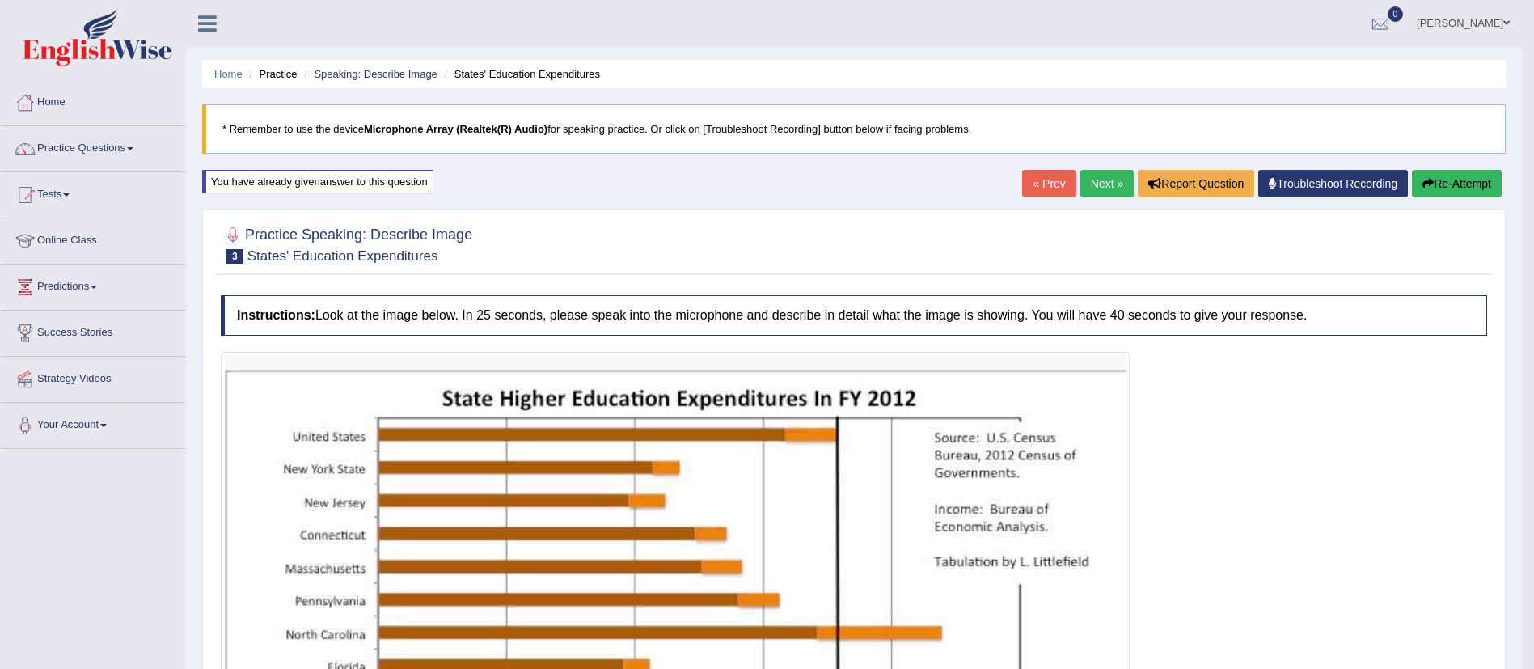
click at [1022, 182] on link "Next »" at bounding box center [1106, 183] width 53 height 27
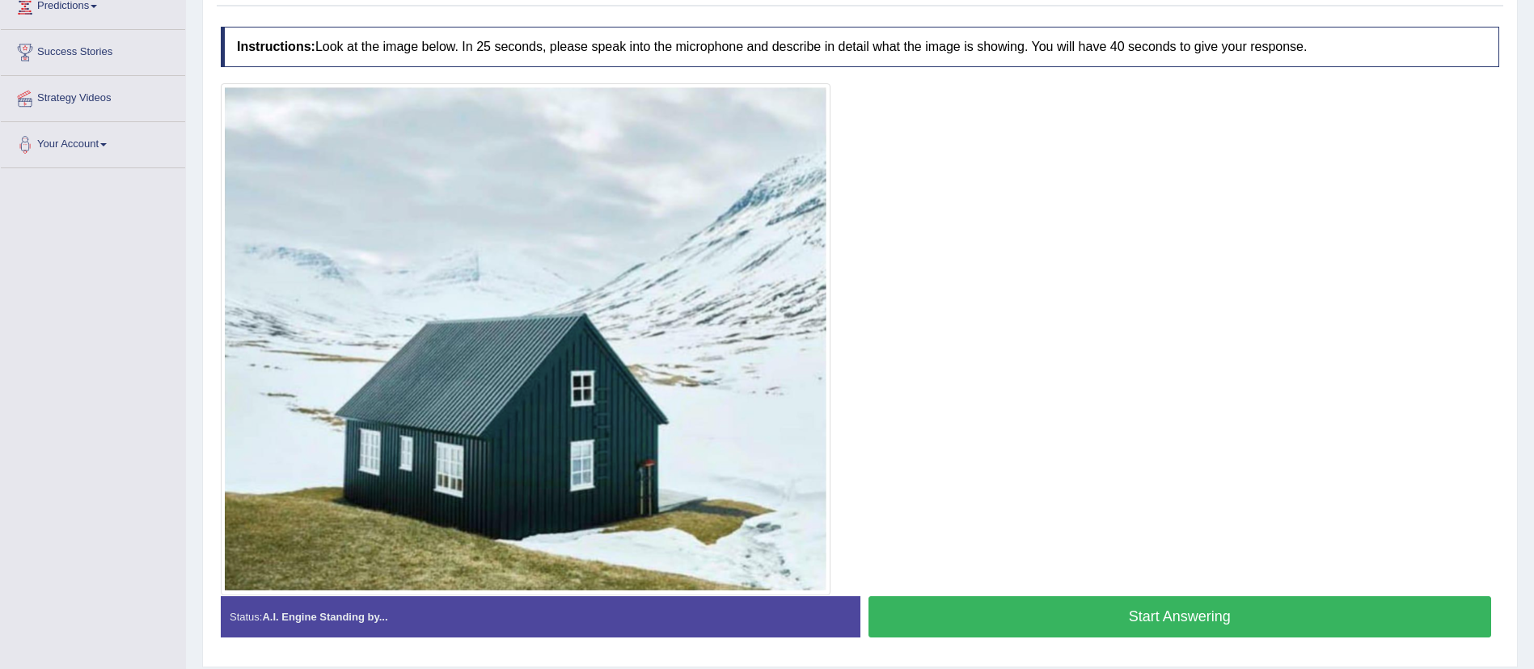
click at [1202, 614] on button "Start Answering" at bounding box center [1179, 616] width 623 height 41
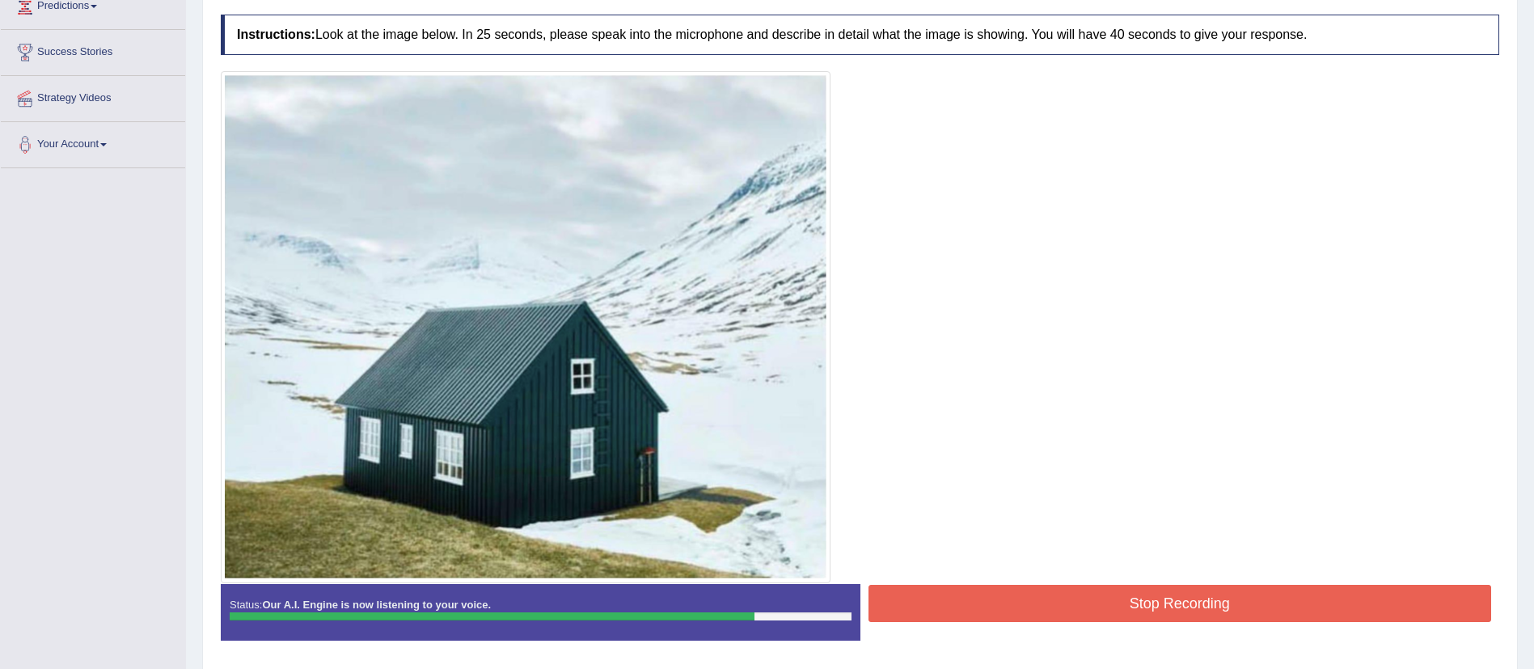
click at [1276, 590] on button "Stop Recording" at bounding box center [1179, 603] width 623 height 37
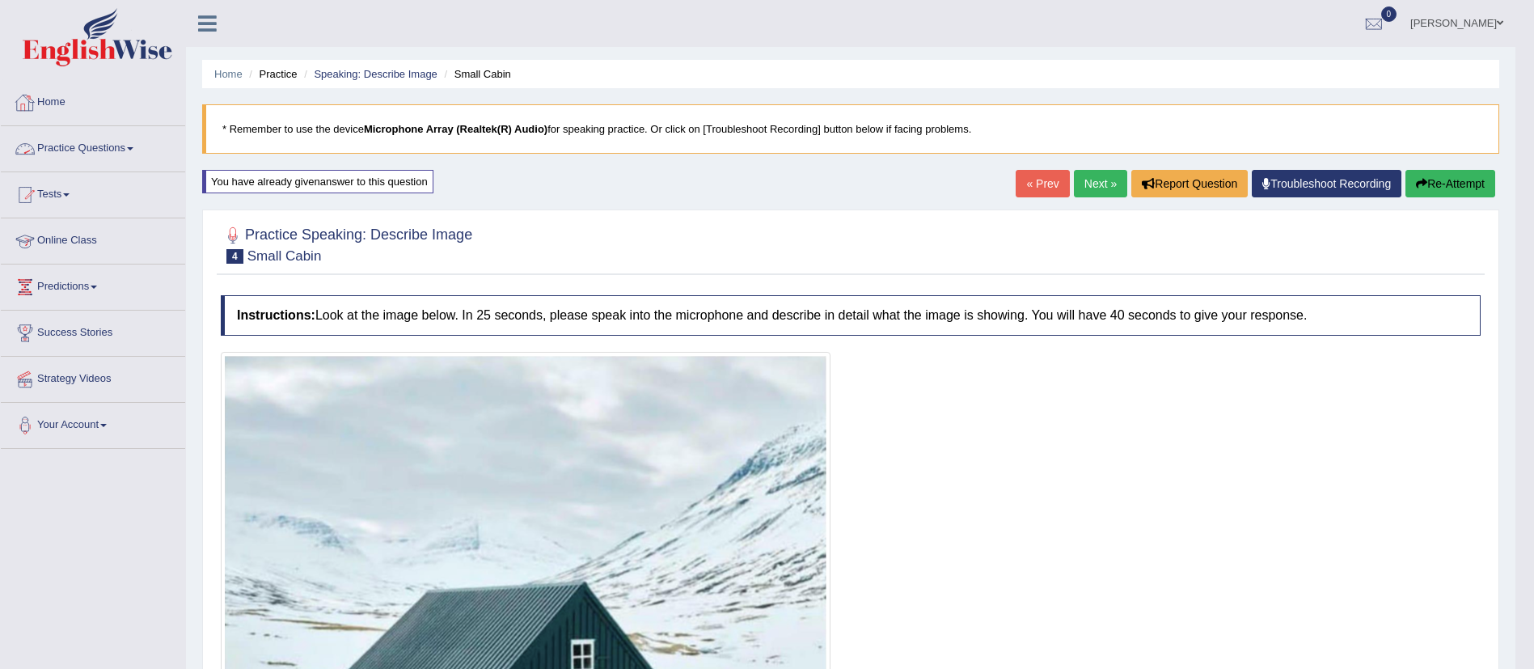
click at [148, 145] on link "Practice Questions" at bounding box center [93, 146] width 184 height 40
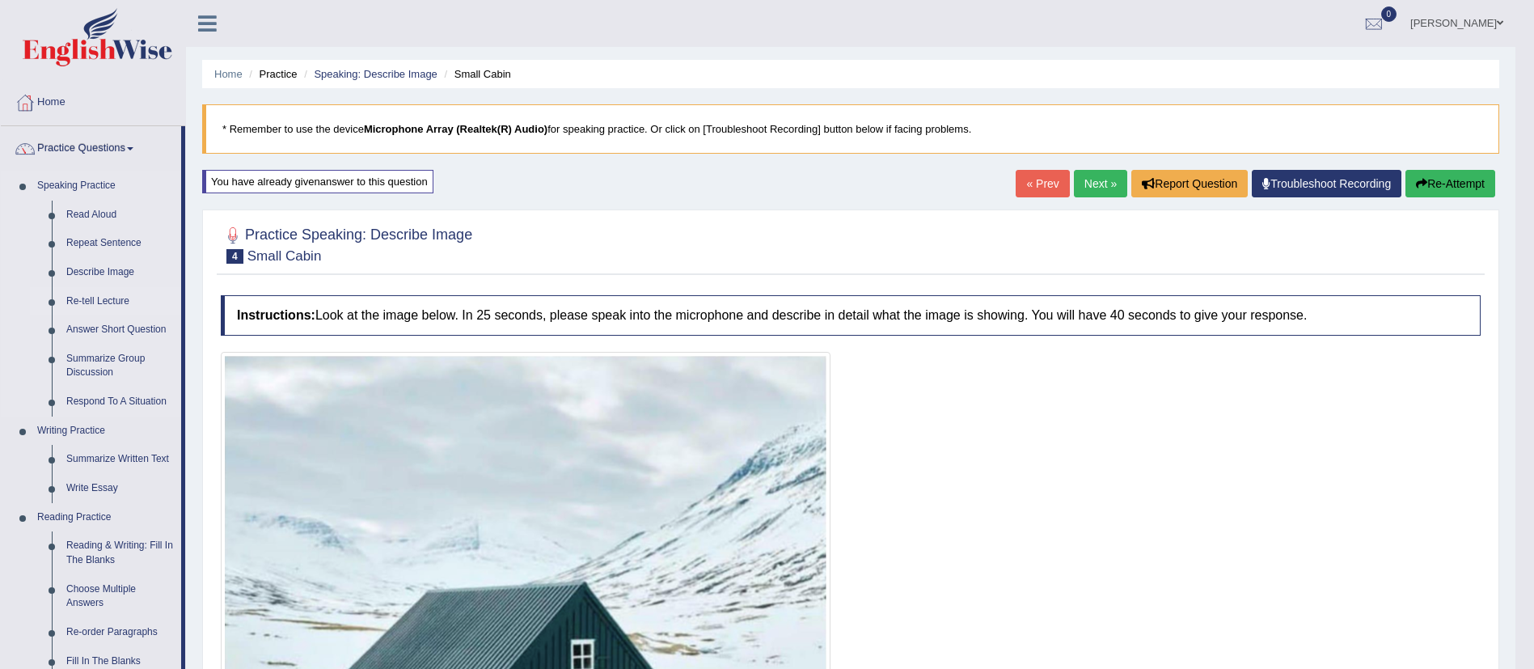
click at [110, 294] on link "Re-tell Lecture" at bounding box center [120, 301] width 122 height 29
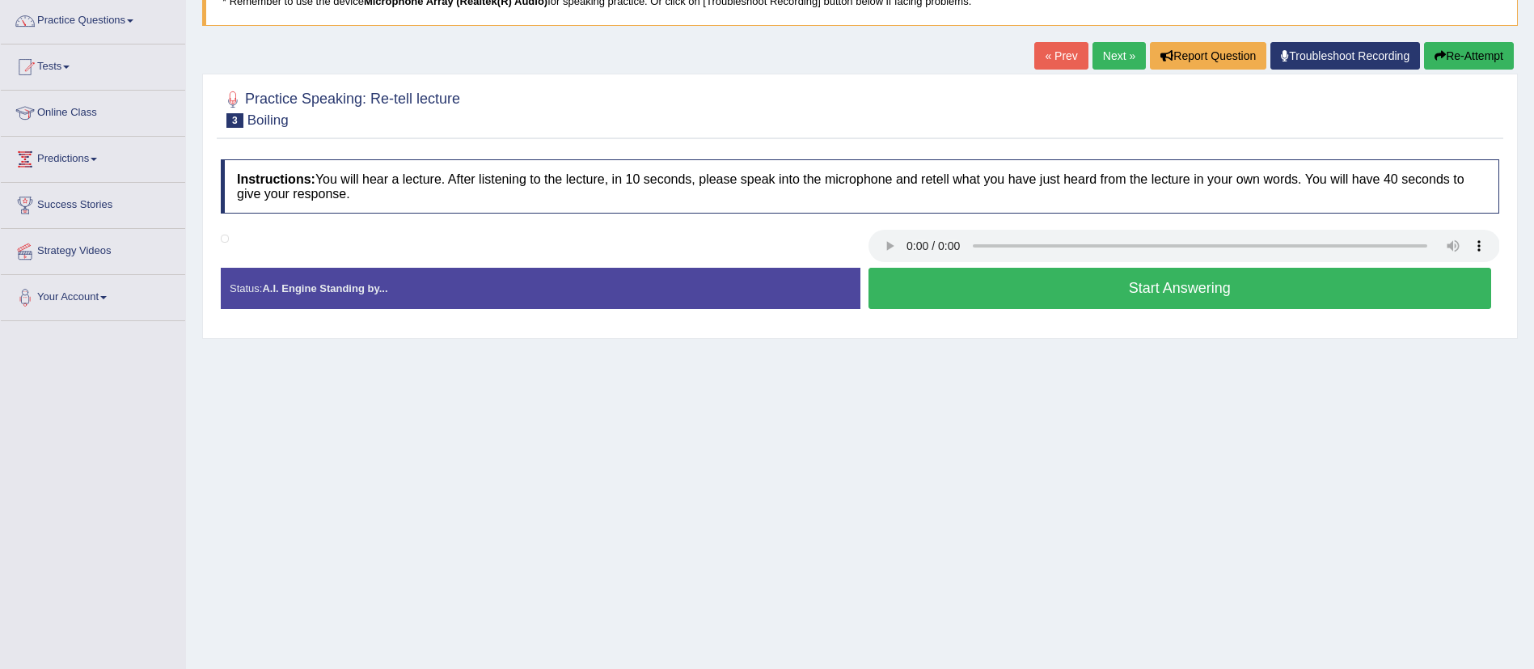
click at [1152, 291] on button "Start Answering" at bounding box center [1179, 288] width 623 height 41
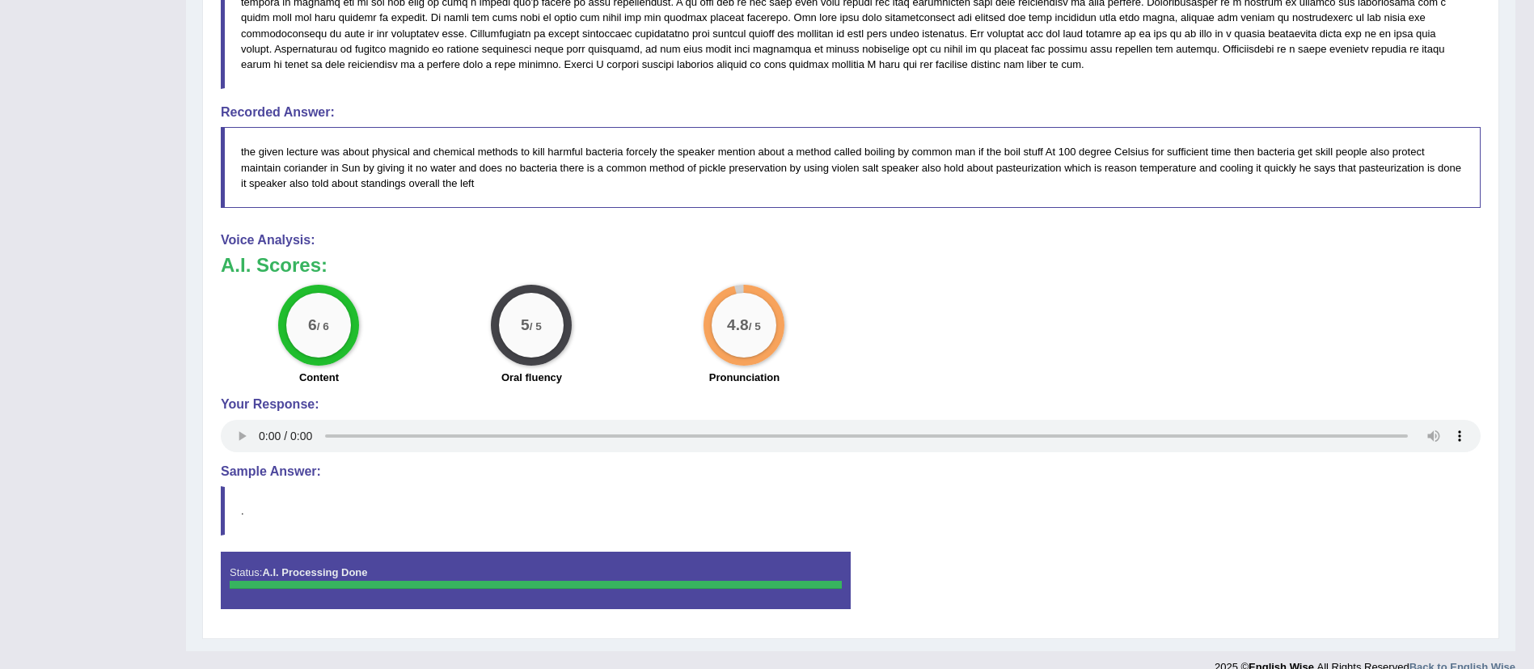
scroll to position [477, 0]
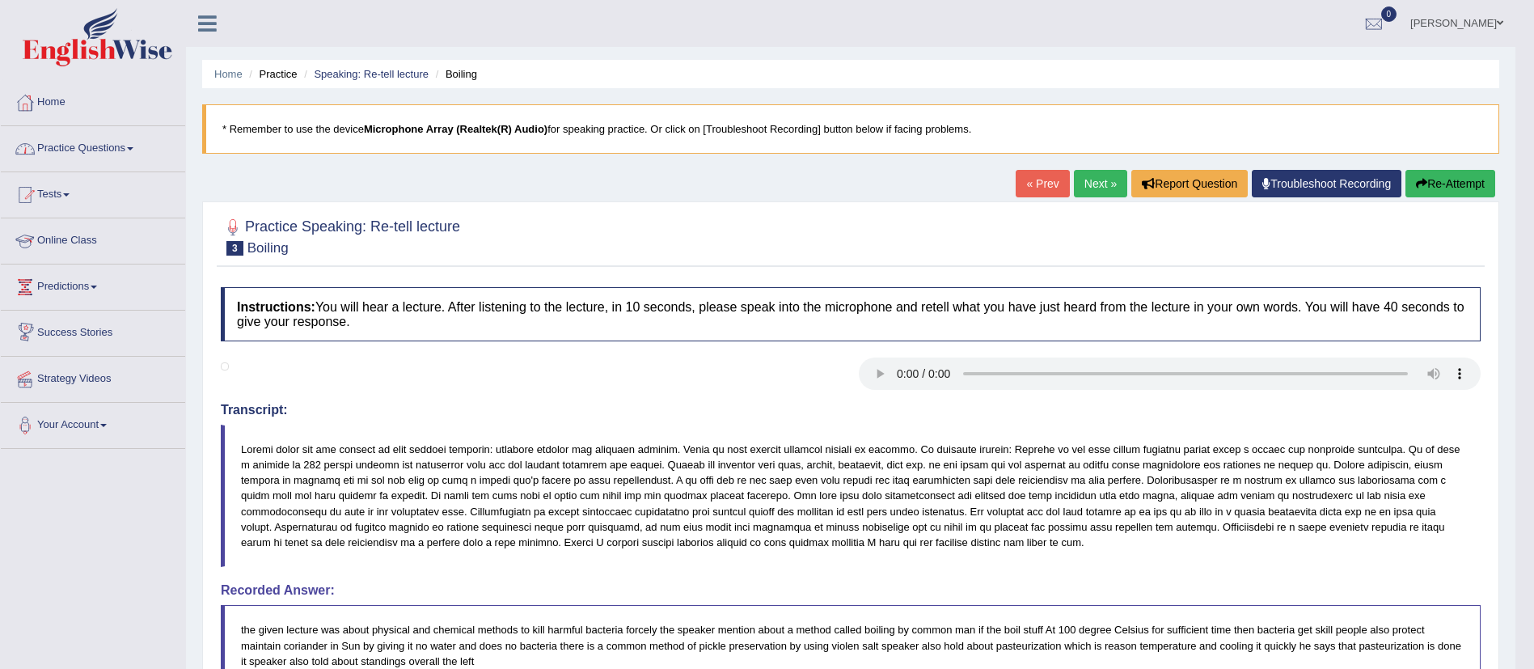
click at [116, 153] on link "Practice Questions" at bounding box center [93, 146] width 184 height 40
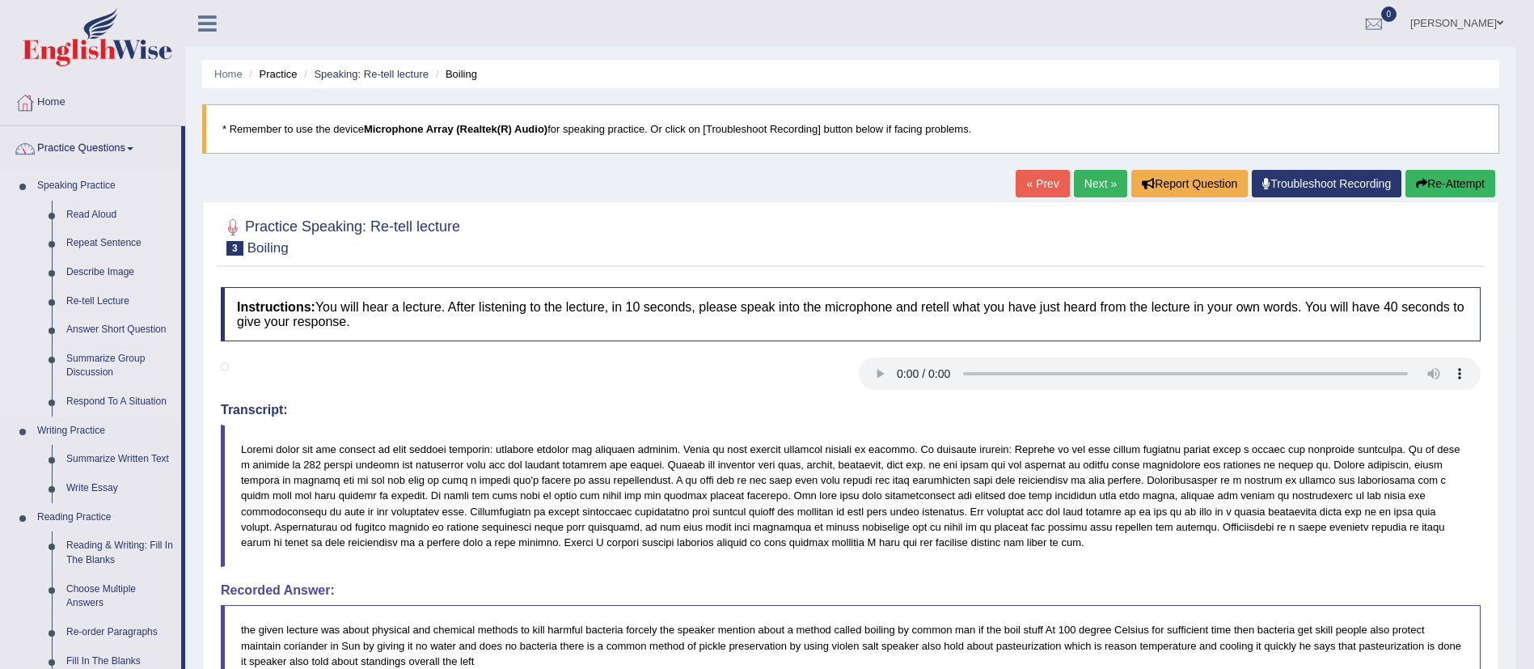
click at [99, 333] on link "Answer Short Question" at bounding box center [120, 329] width 122 height 29
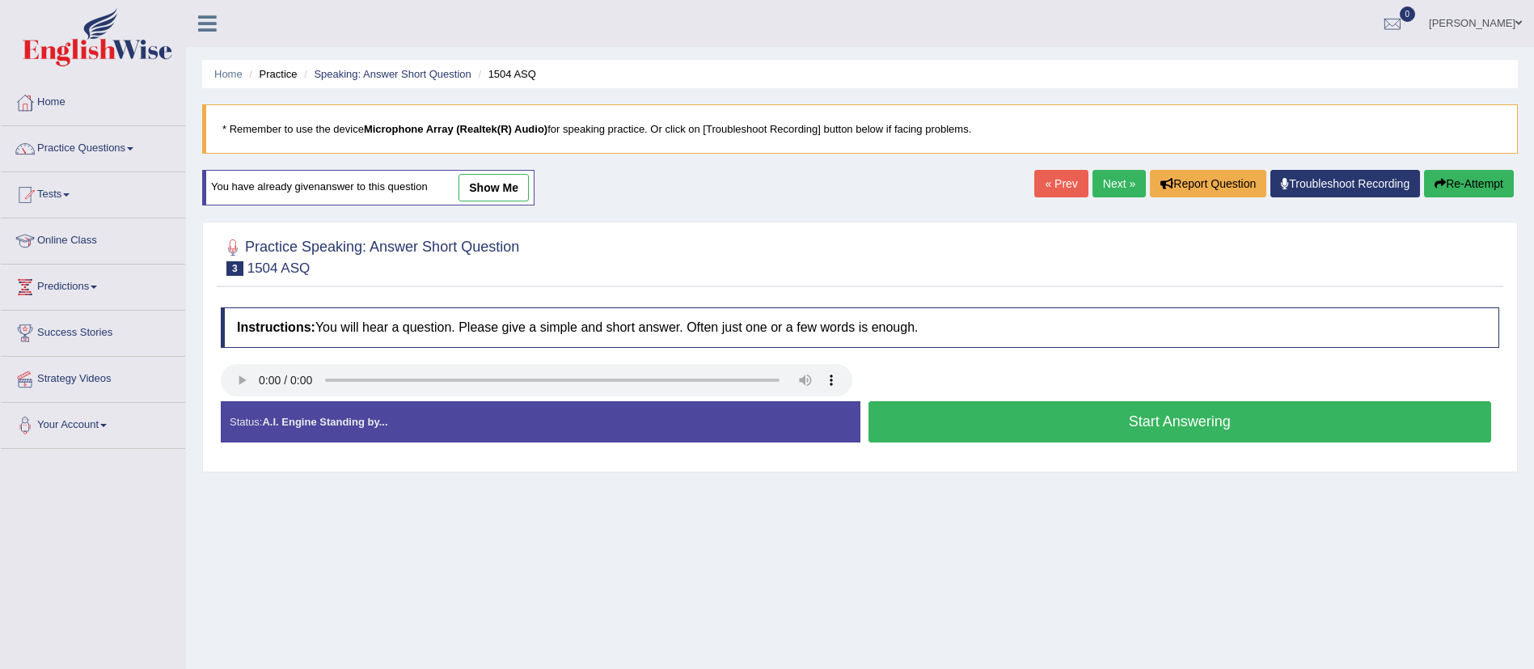
click at [1093, 175] on link "Next »" at bounding box center [1118, 183] width 53 height 27
drag, startPoint x: 1012, startPoint y: 449, endPoint x: 1016, endPoint y: 407, distance: 42.2
click at [1016, 407] on div "Status: A.I. Engine Standing by... Start Answering Stop Recording" at bounding box center [860, 429] width 1278 height 57
click at [1016, 407] on button "Start Answering" at bounding box center [1179, 421] width 623 height 41
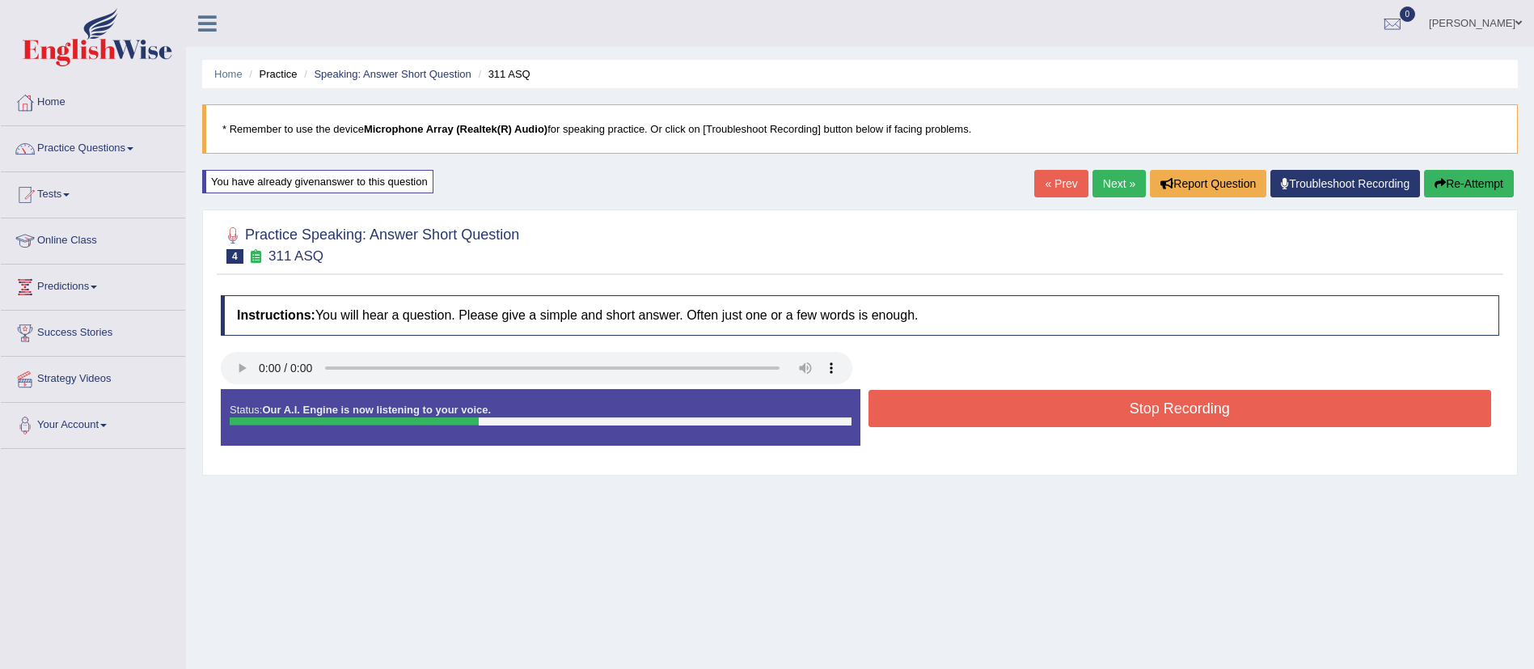
click at [1016, 407] on button "Stop Recording" at bounding box center [1179, 408] width 623 height 37
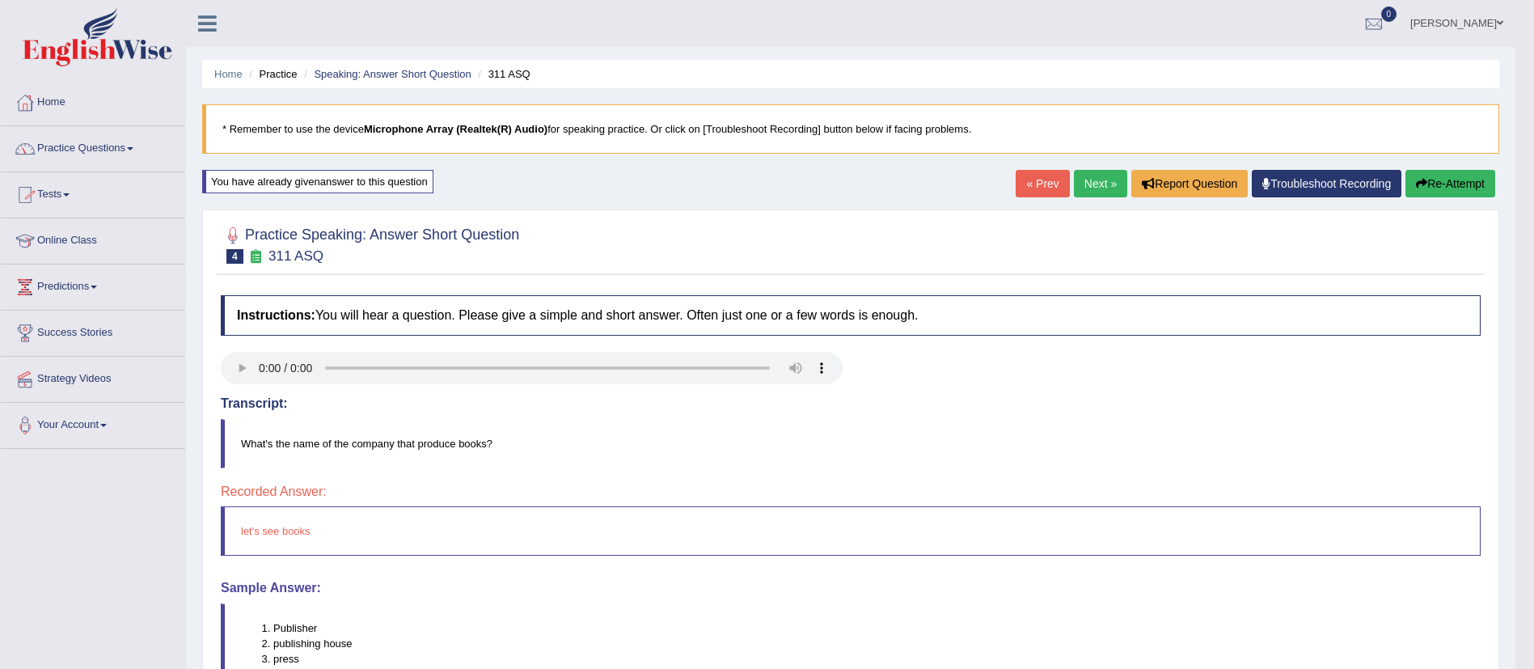
click at [121, 138] on link "Practice Questions" at bounding box center [93, 146] width 184 height 40
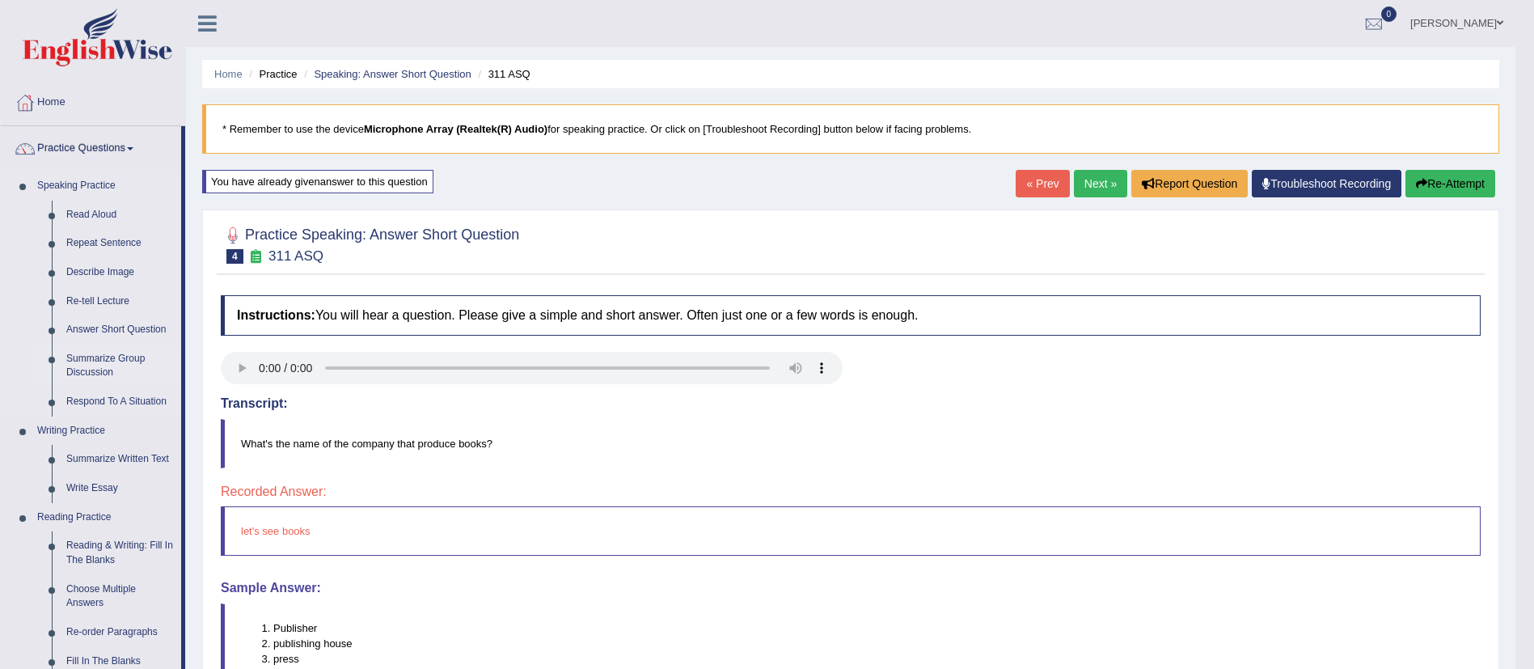
click at [108, 353] on link "Summarize Group Discussion" at bounding box center [120, 365] width 122 height 43
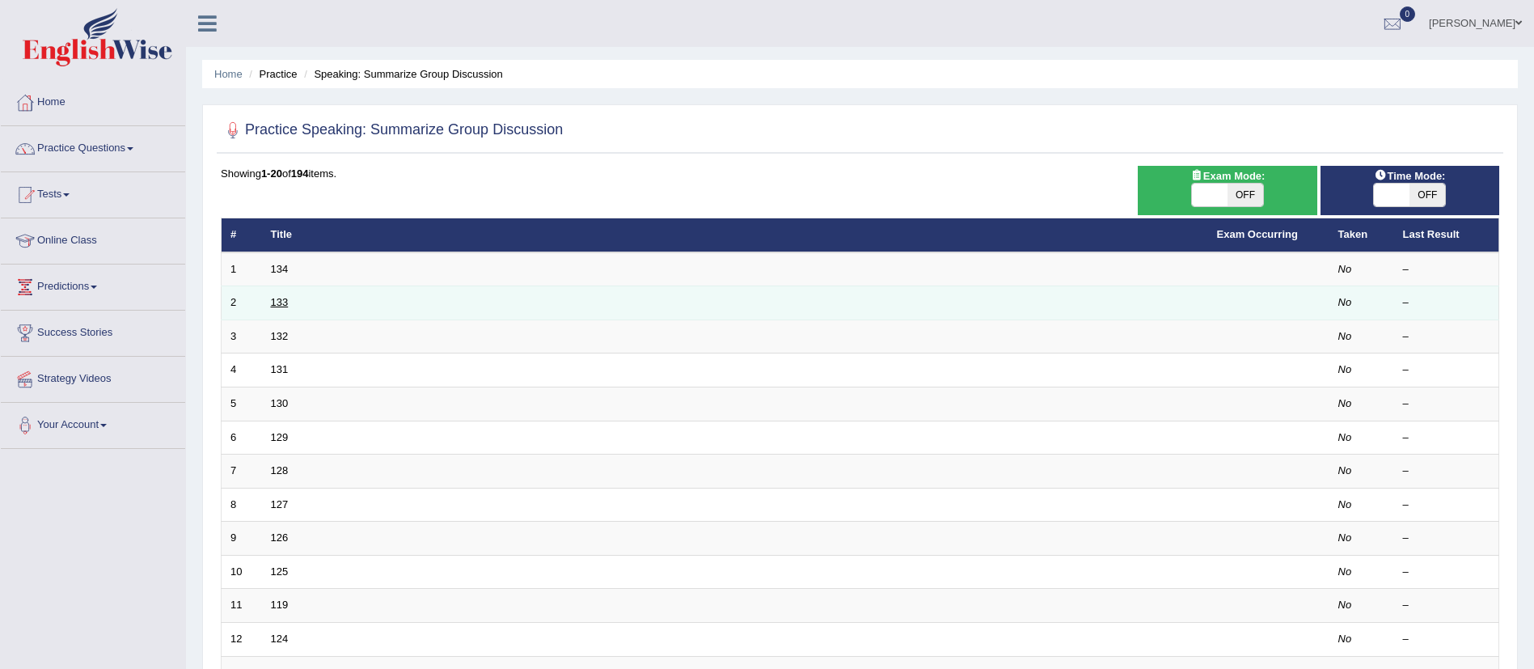
click at [277, 306] on link "133" at bounding box center [280, 302] width 18 height 12
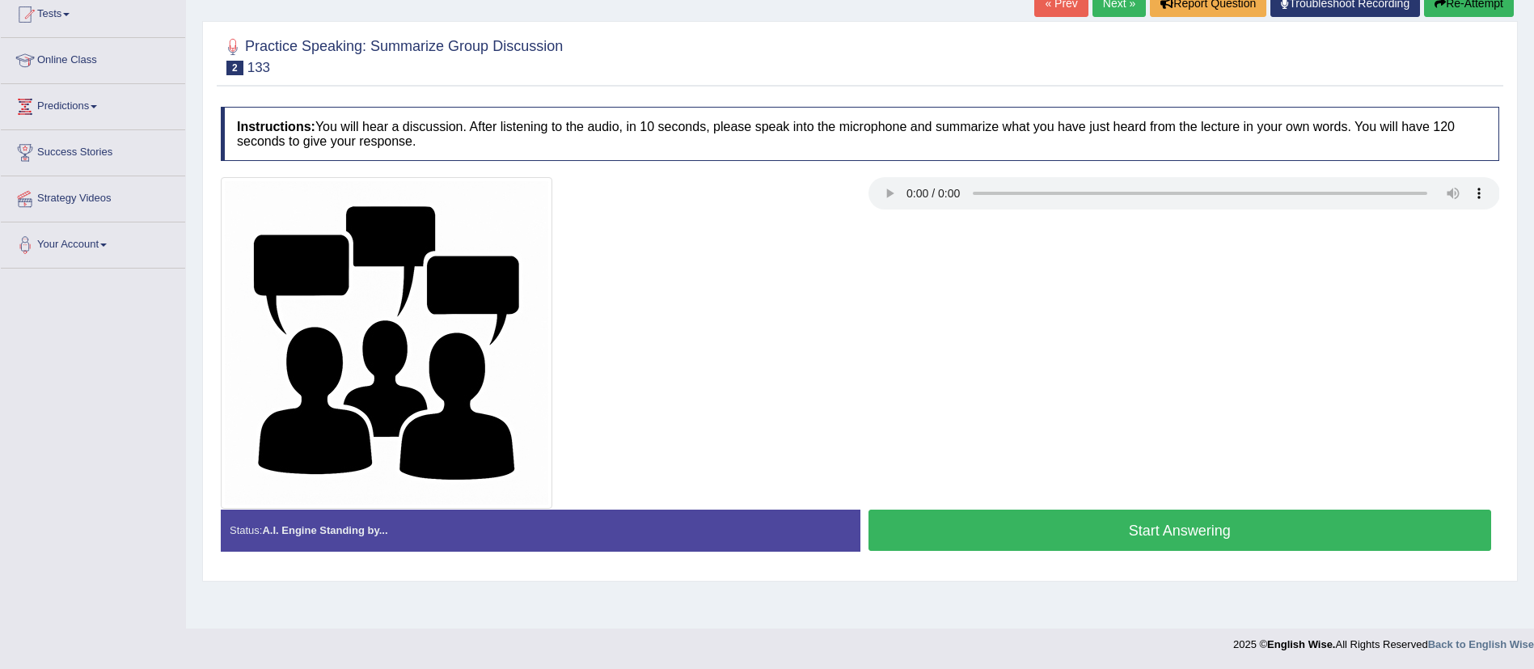
scroll to position [180, 0]
click at [1211, 534] on button "Start Answering" at bounding box center [1179, 529] width 623 height 41
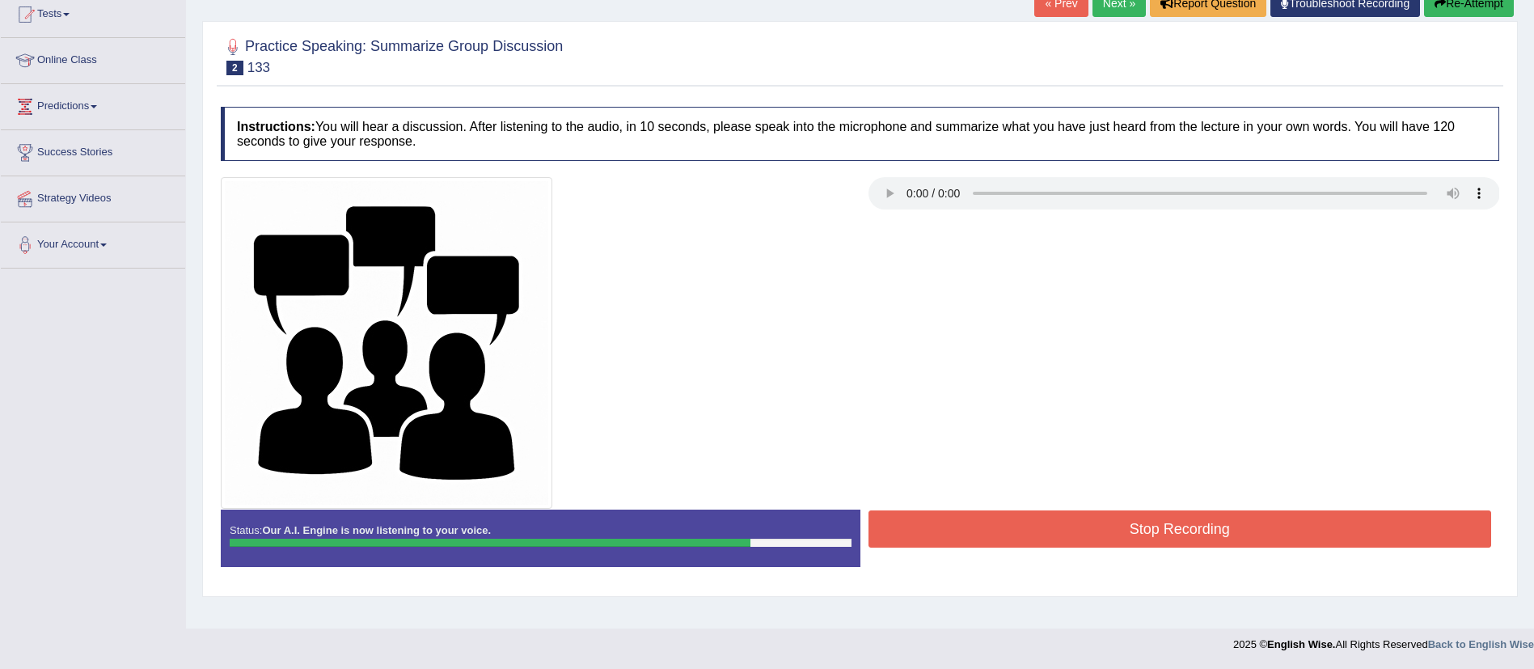
click at [1211, 534] on button "Stop Recording" at bounding box center [1179, 528] width 623 height 37
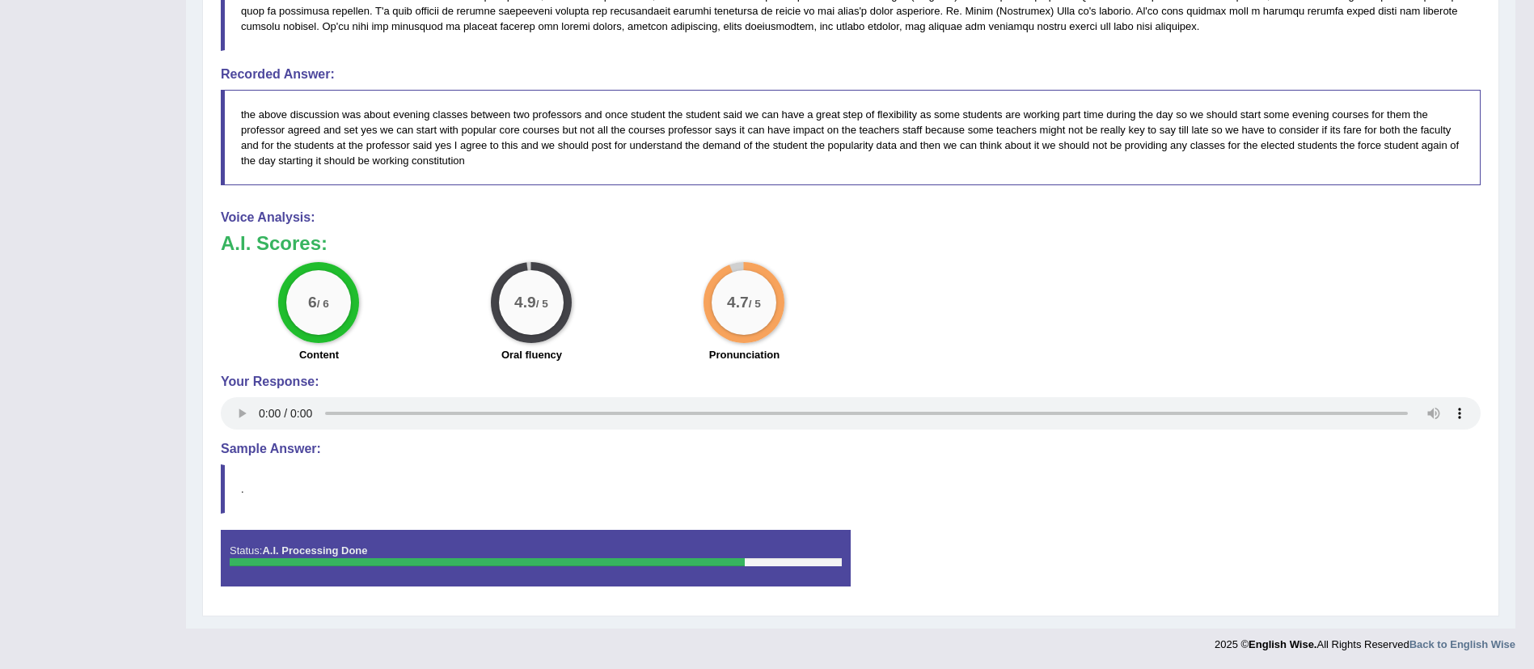
scroll to position [0, 0]
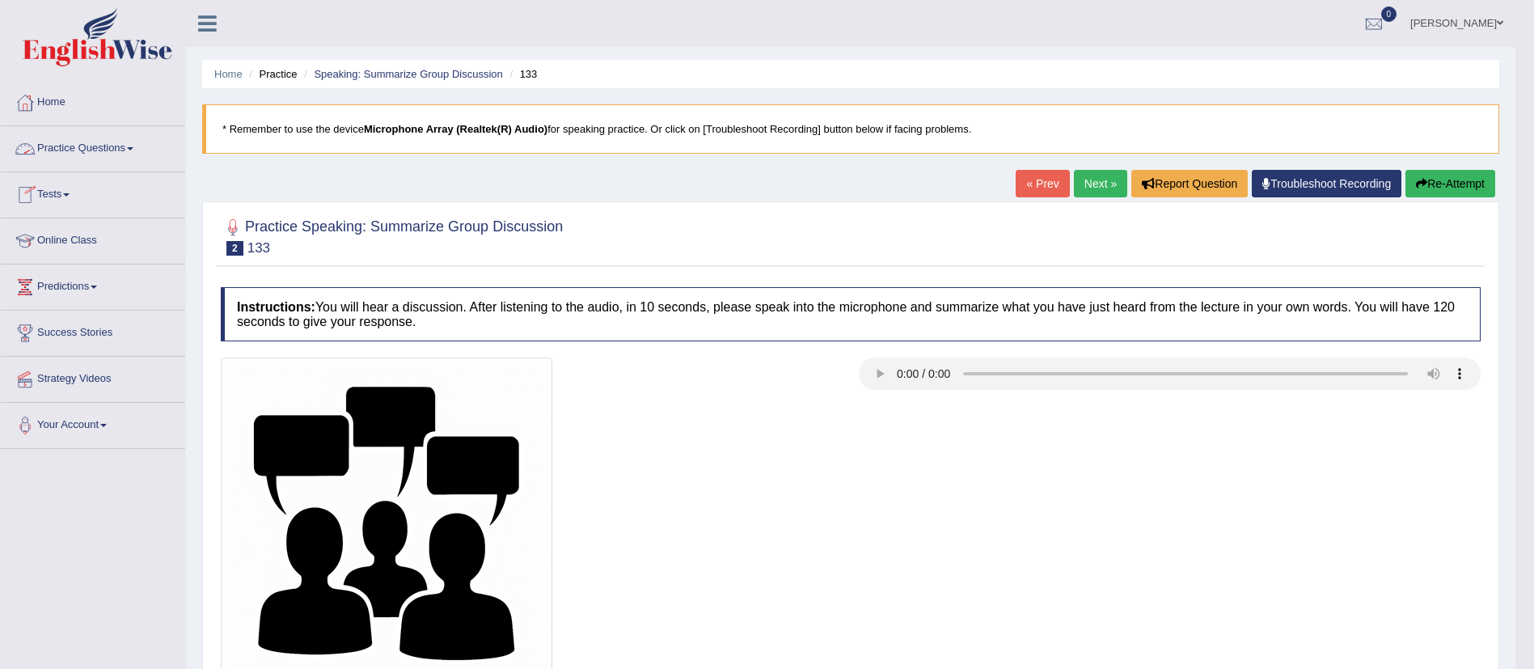
drag, startPoint x: 118, startPoint y: 164, endPoint x: 137, endPoint y: 138, distance: 31.9
click at [118, 163] on link "Practice Questions" at bounding box center [93, 146] width 184 height 40
click at [137, 138] on link "Practice Questions" at bounding box center [93, 146] width 184 height 40
click at [95, 144] on link "Practice Questions" at bounding box center [93, 146] width 184 height 40
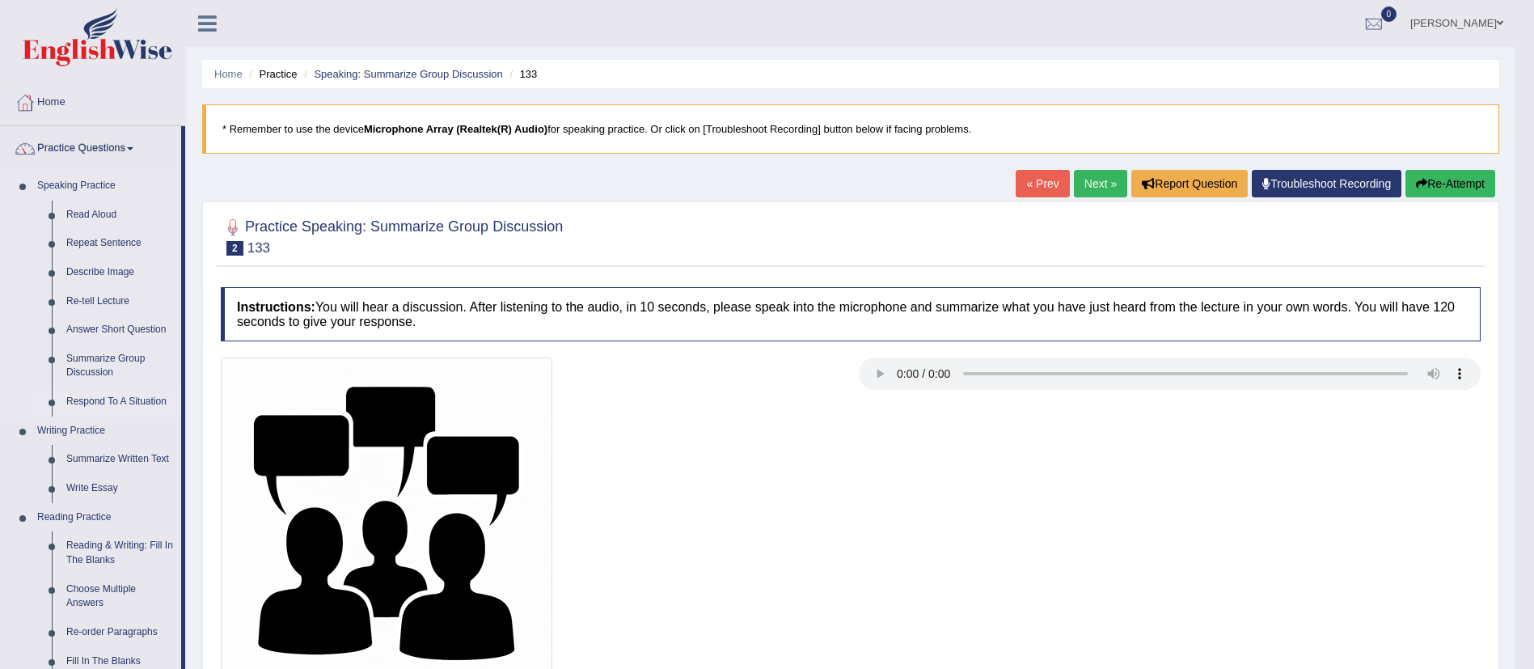
click at [129, 403] on link "Respond To A Situation" at bounding box center [120, 401] width 122 height 29
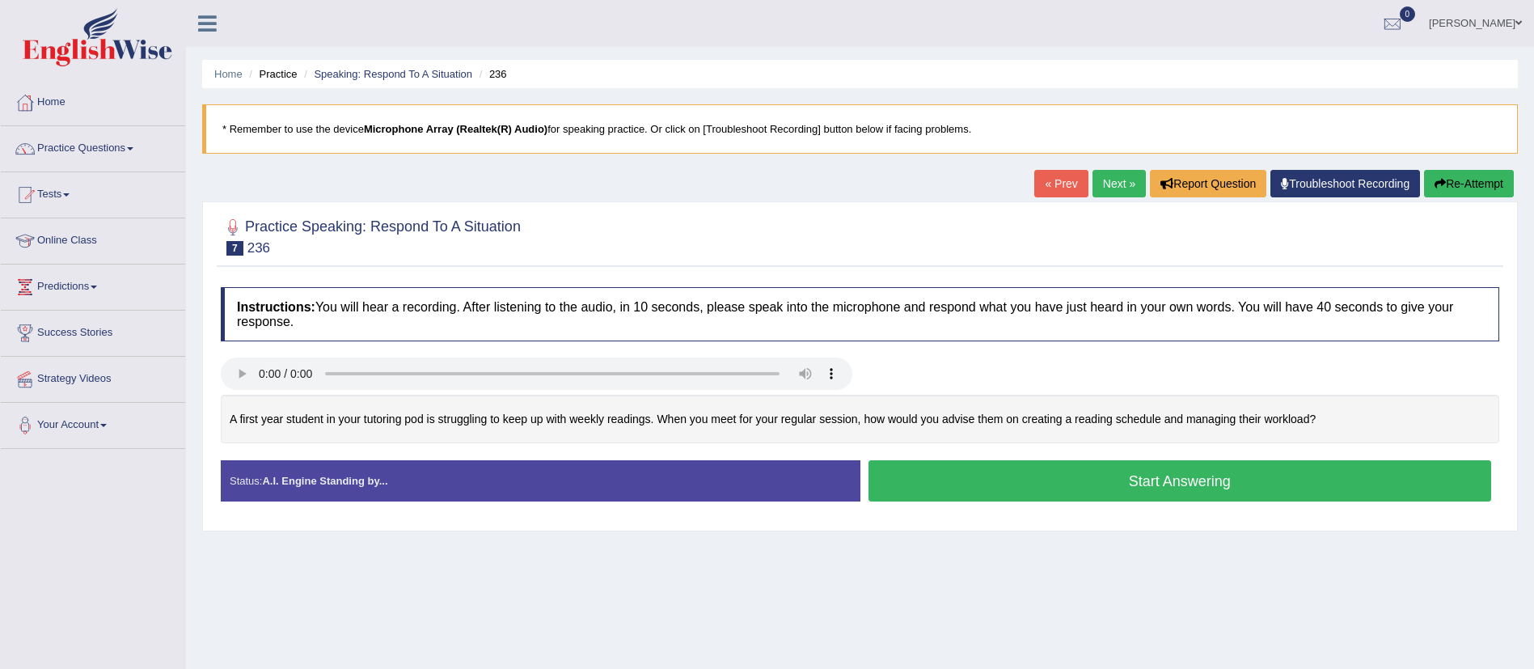
scroll to position [96, 0]
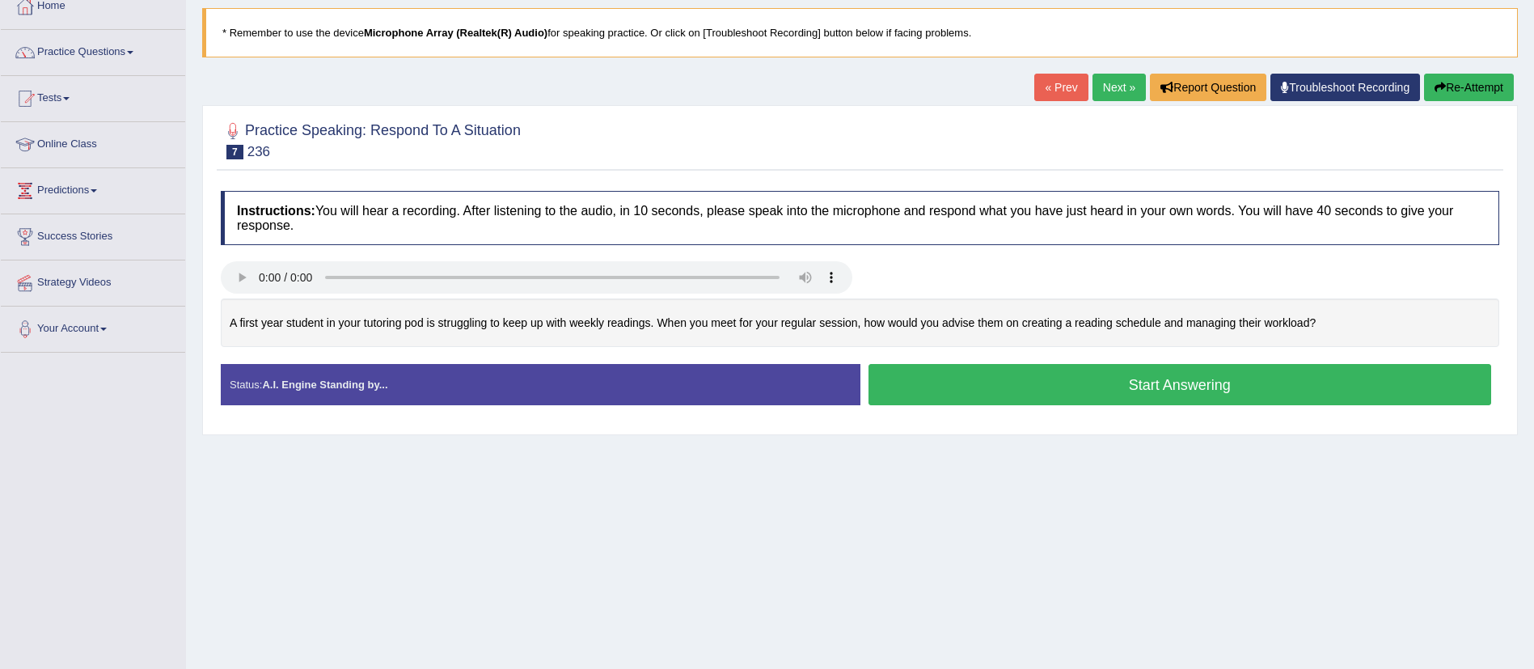
click at [1039, 365] on button "Start Answering" at bounding box center [1179, 384] width 623 height 41
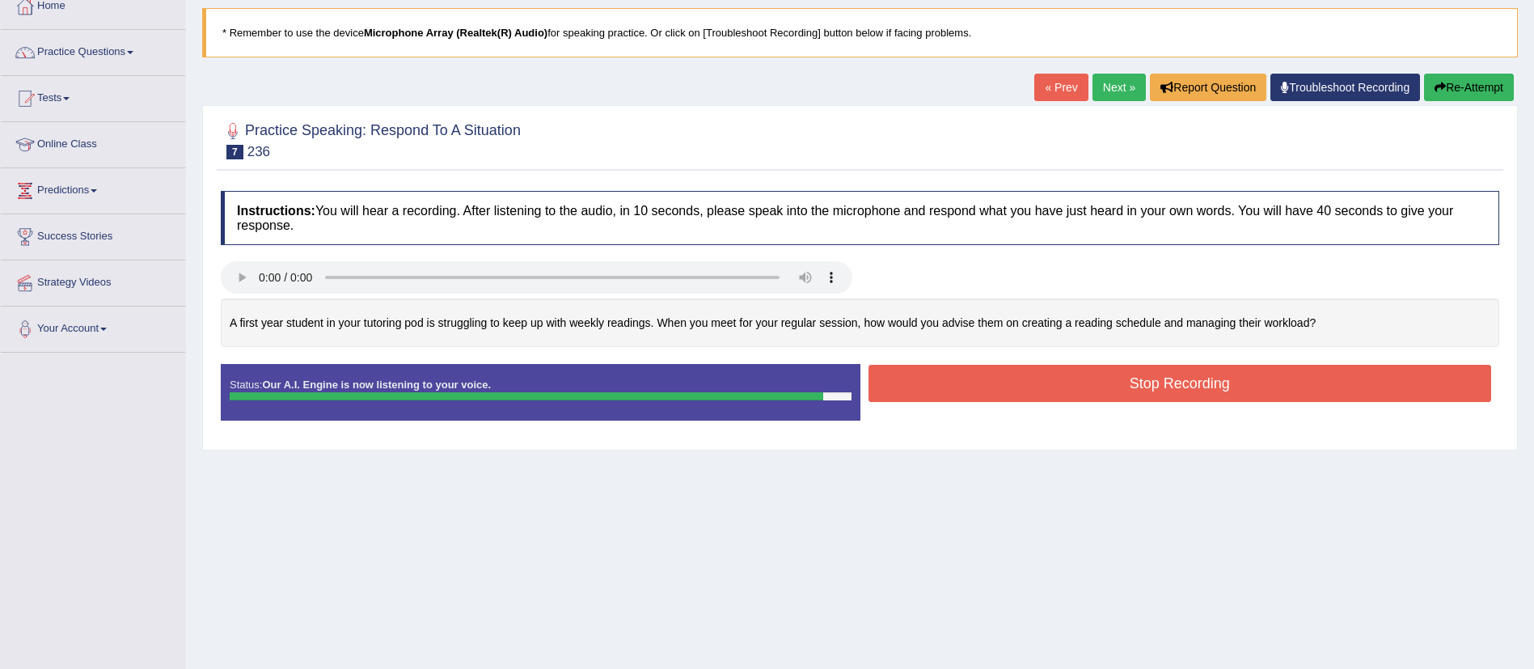
click at [1051, 391] on button "Stop Recording" at bounding box center [1179, 383] width 623 height 37
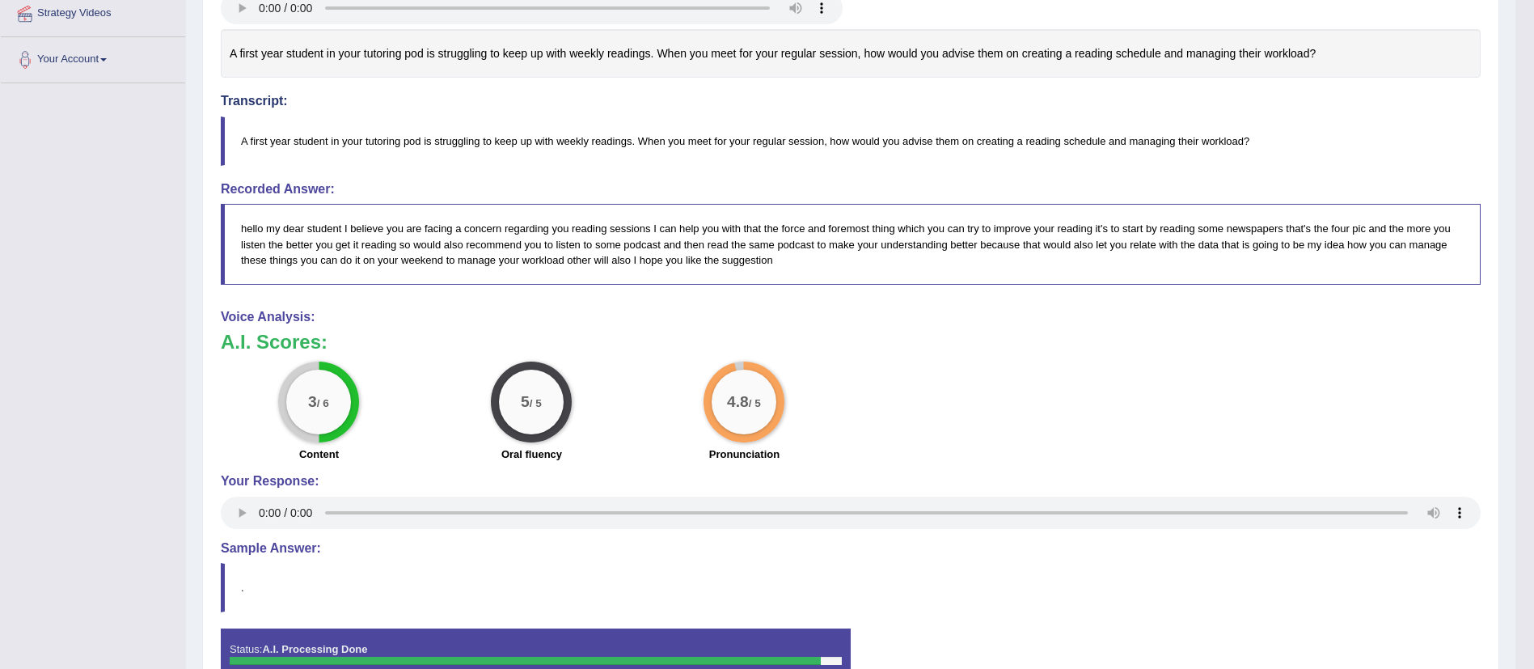
scroll to position [152, 0]
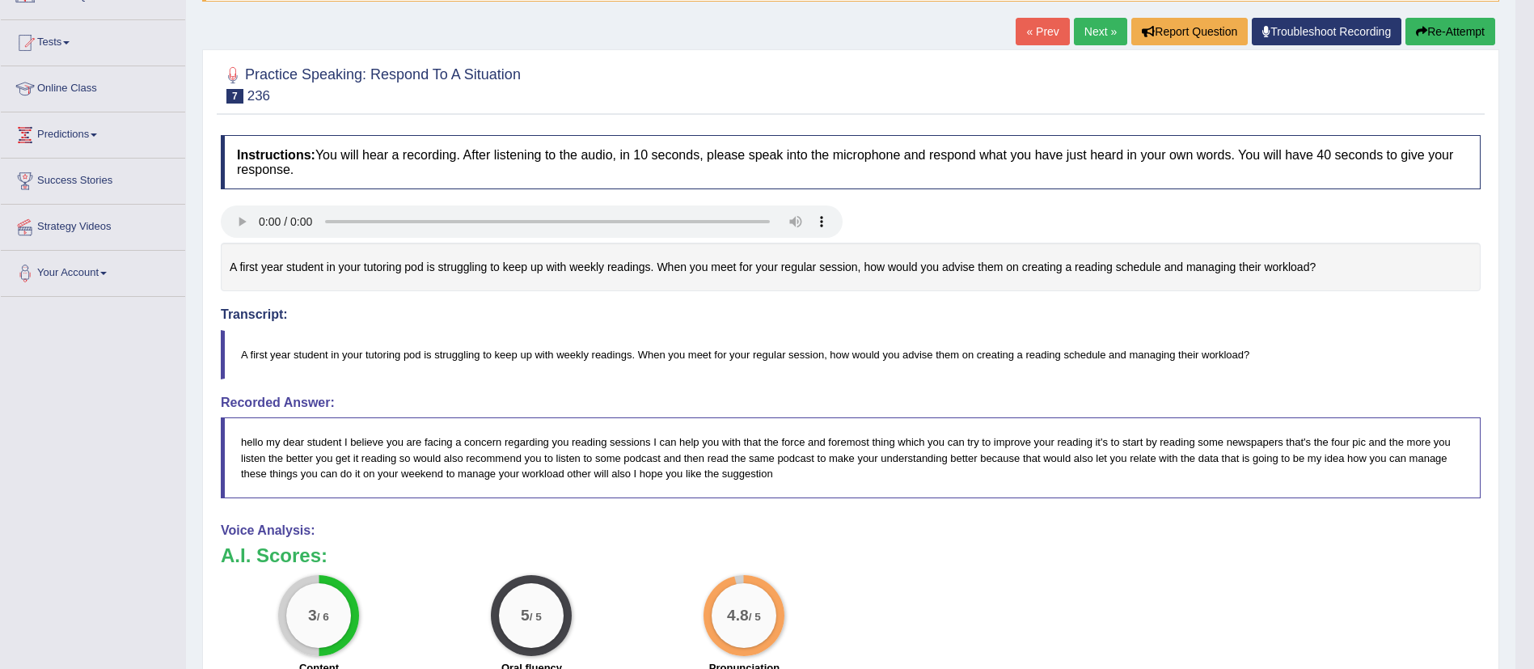
click at [1085, 28] on link "Next »" at bounding box center [1100, 31] width 53 height 27
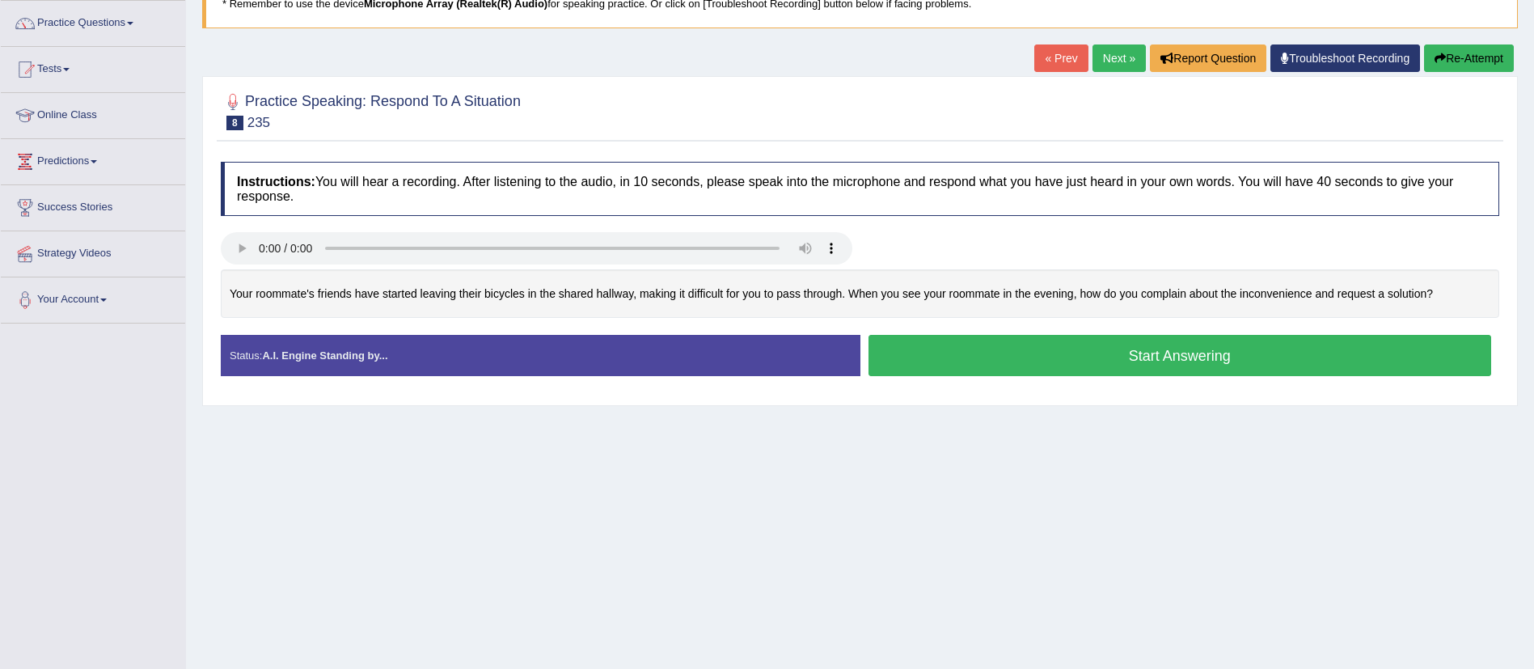
scroll to position [126, 0]
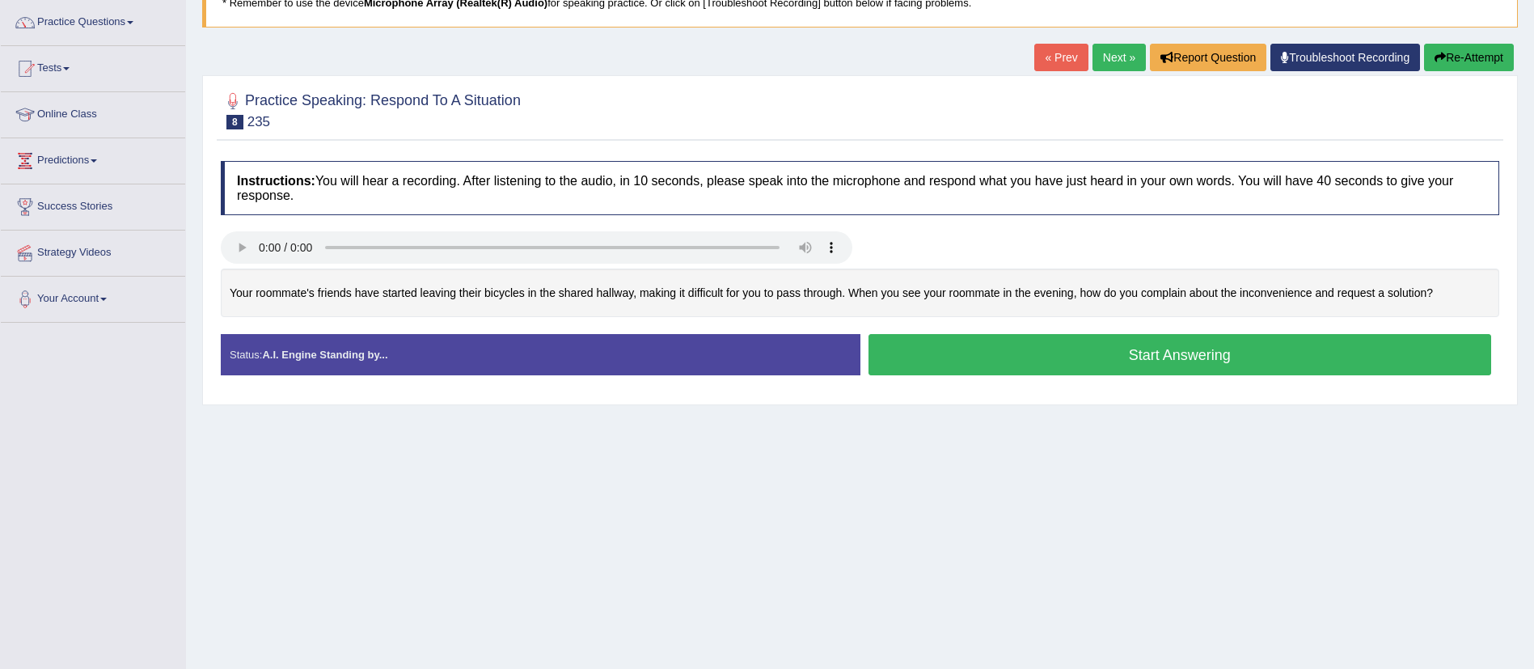
click at [1121, 373] on button "Start Answering" at bounding box center [1179, 354] width 623 height 41
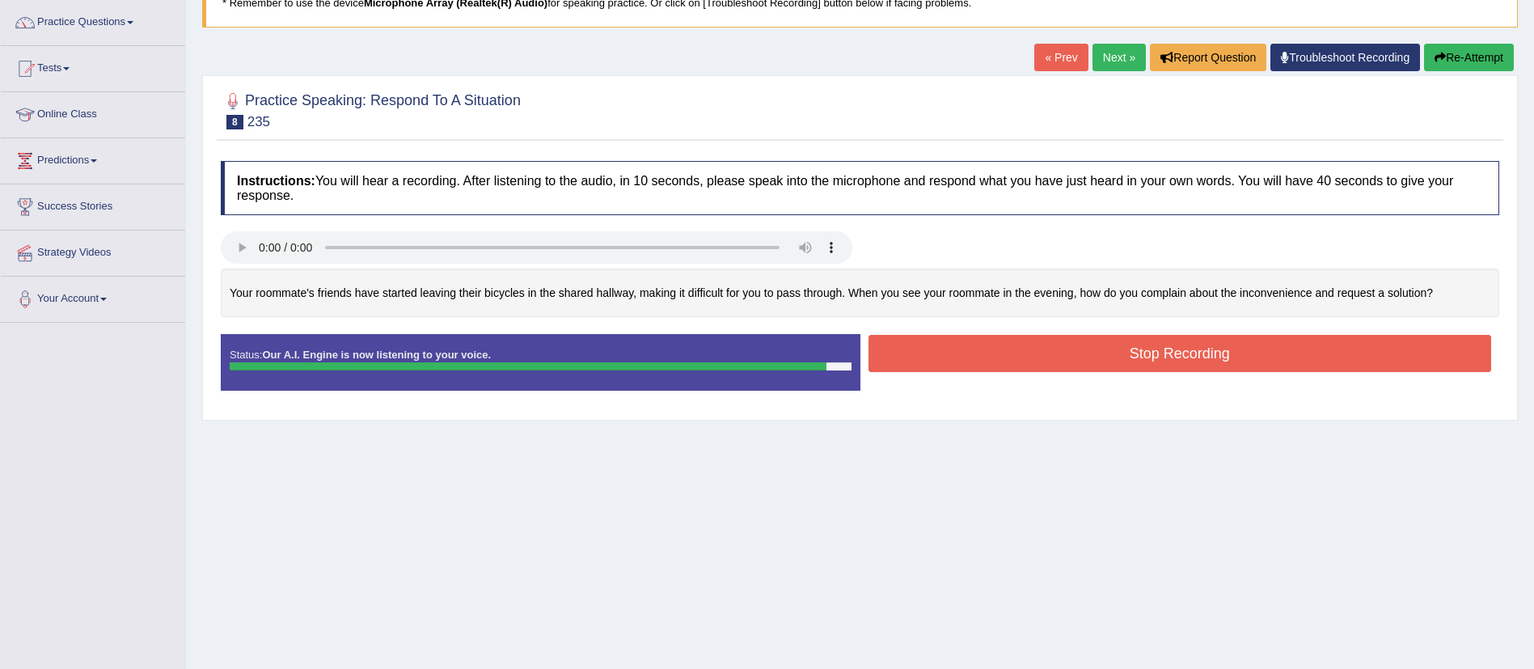
click at [1204, 361] on button "Stop Recording" at bounding box center [1179, 353] width 623 height 37
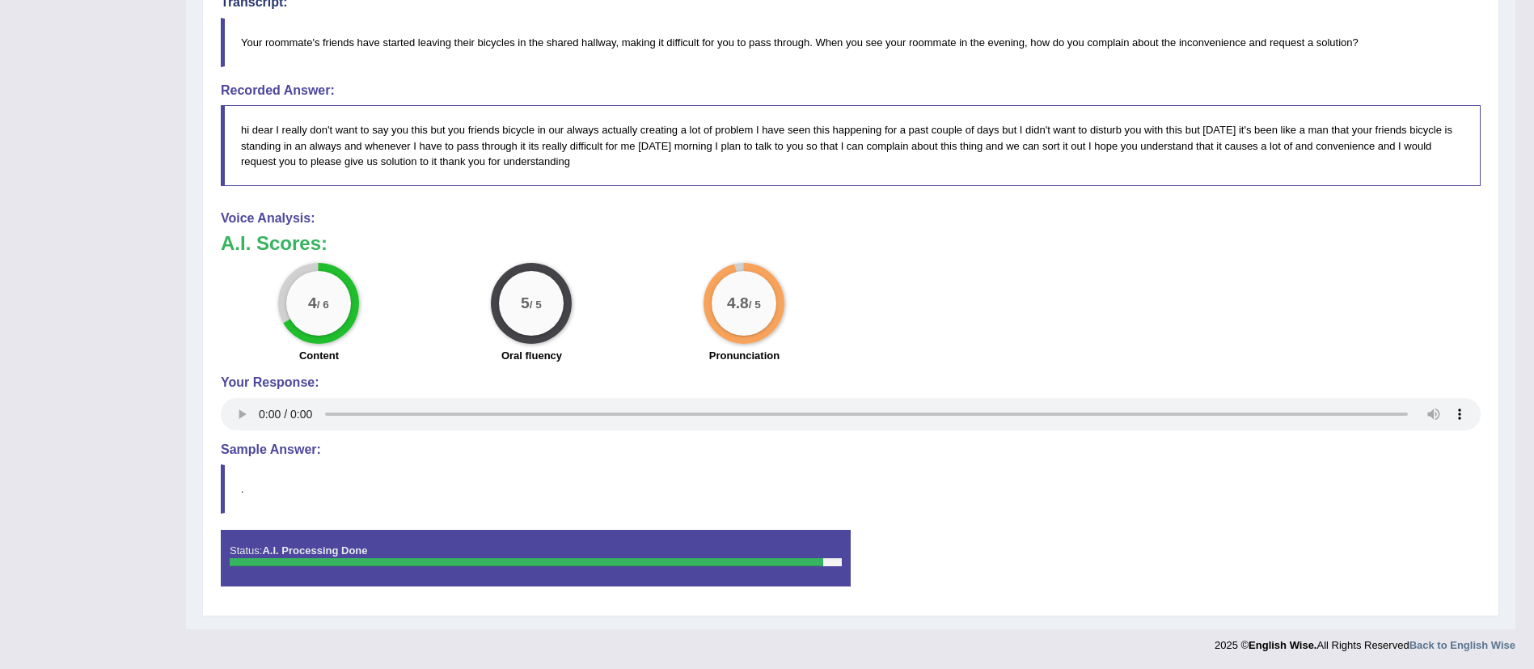
scroll to position [0, 0]
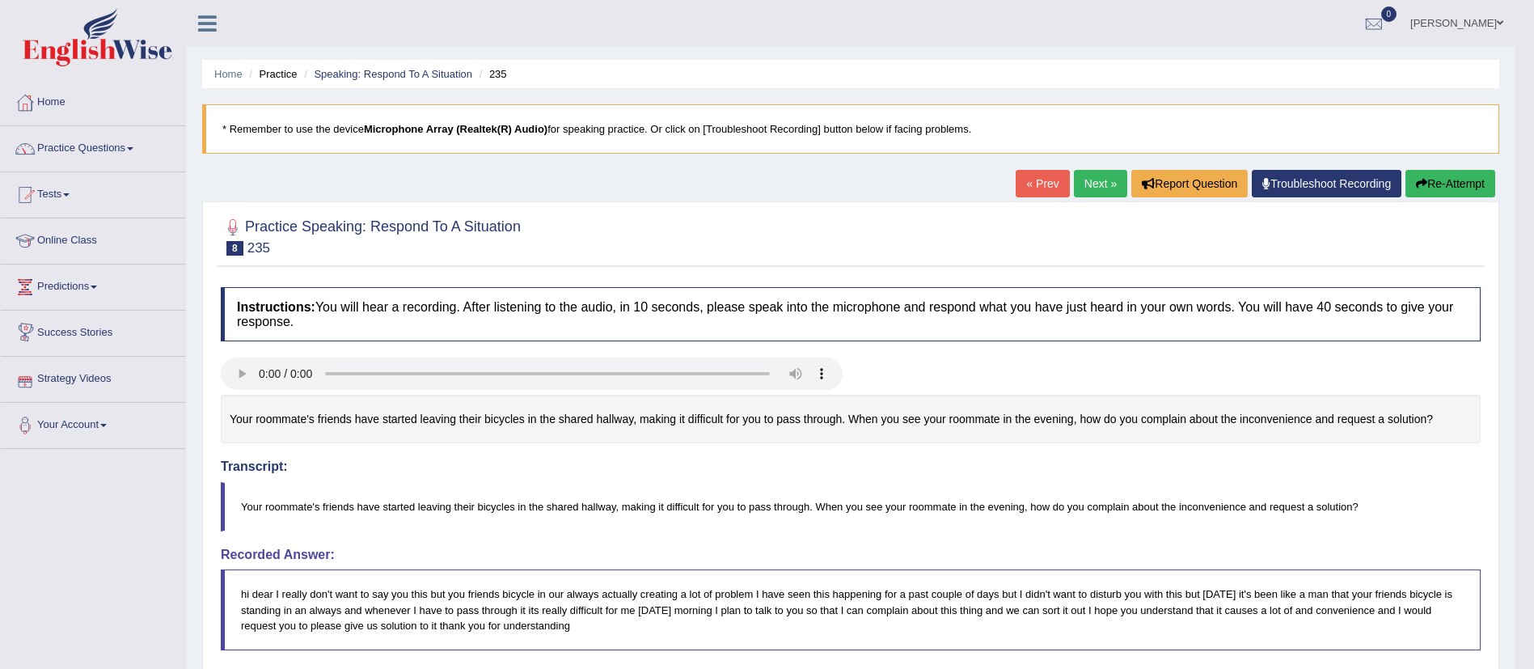
click at [76, 243] on link "Online Class" at bounding box center [93, 238] width 184 height 40
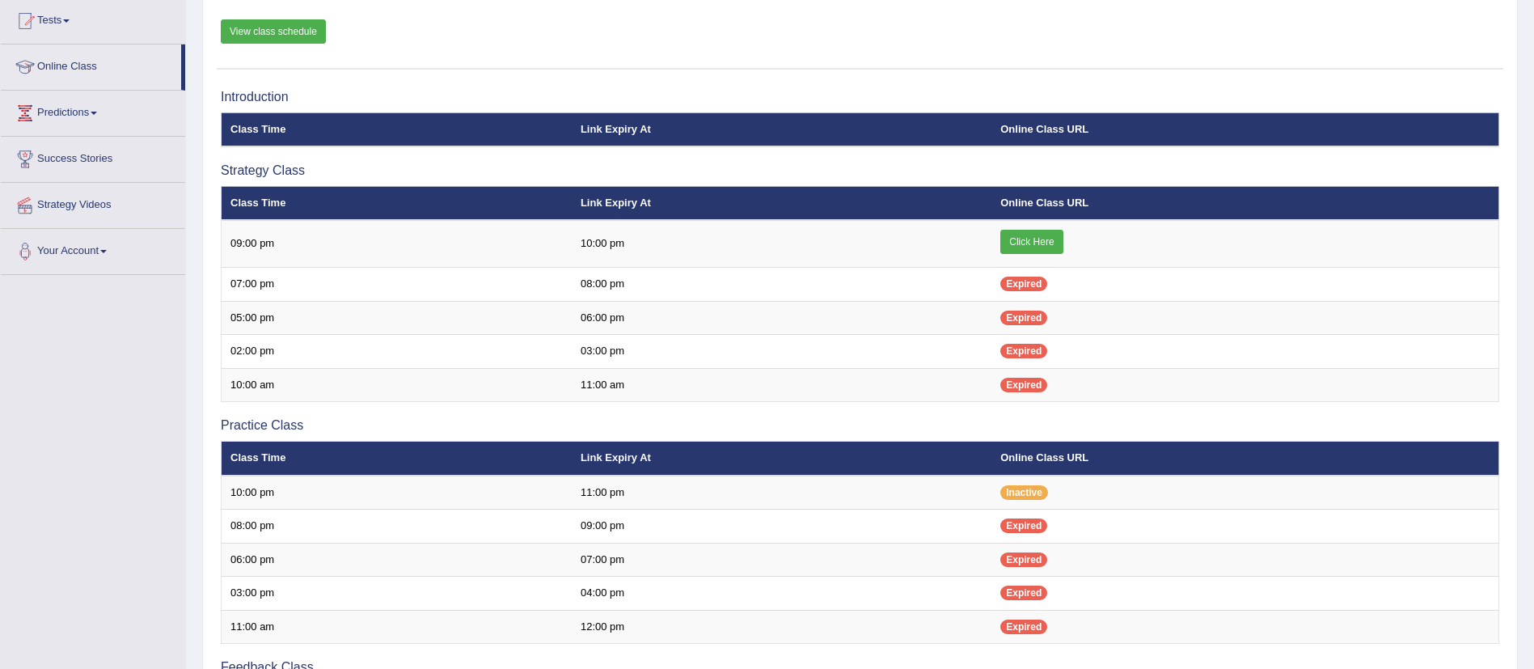
scroll to position [175, 0]
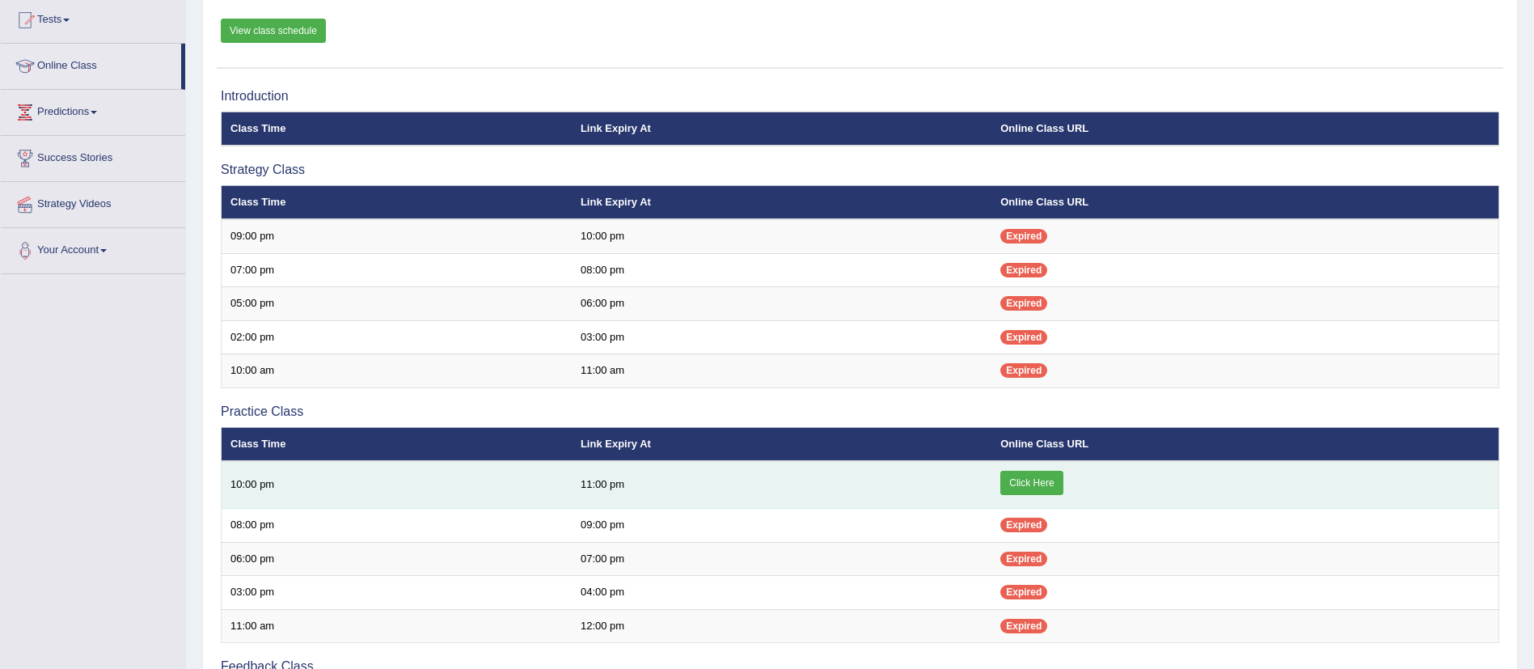
click at [1018, 475] on link "Click Here" at bounding box center [1031, 483] width 62 height 24
click at [1053, 473] on link "Click Here" at bounding box center [1031, 483] width 62 height 24
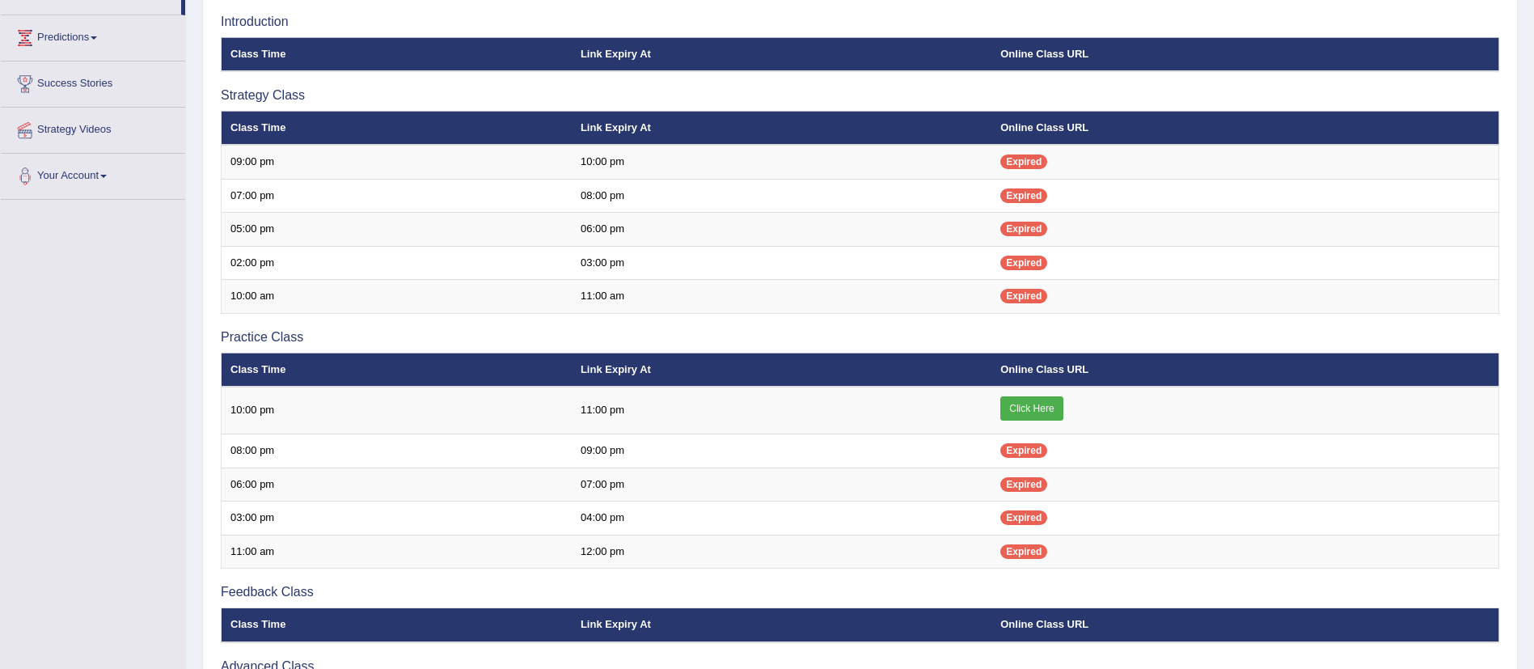
scroll to position [250, 0]
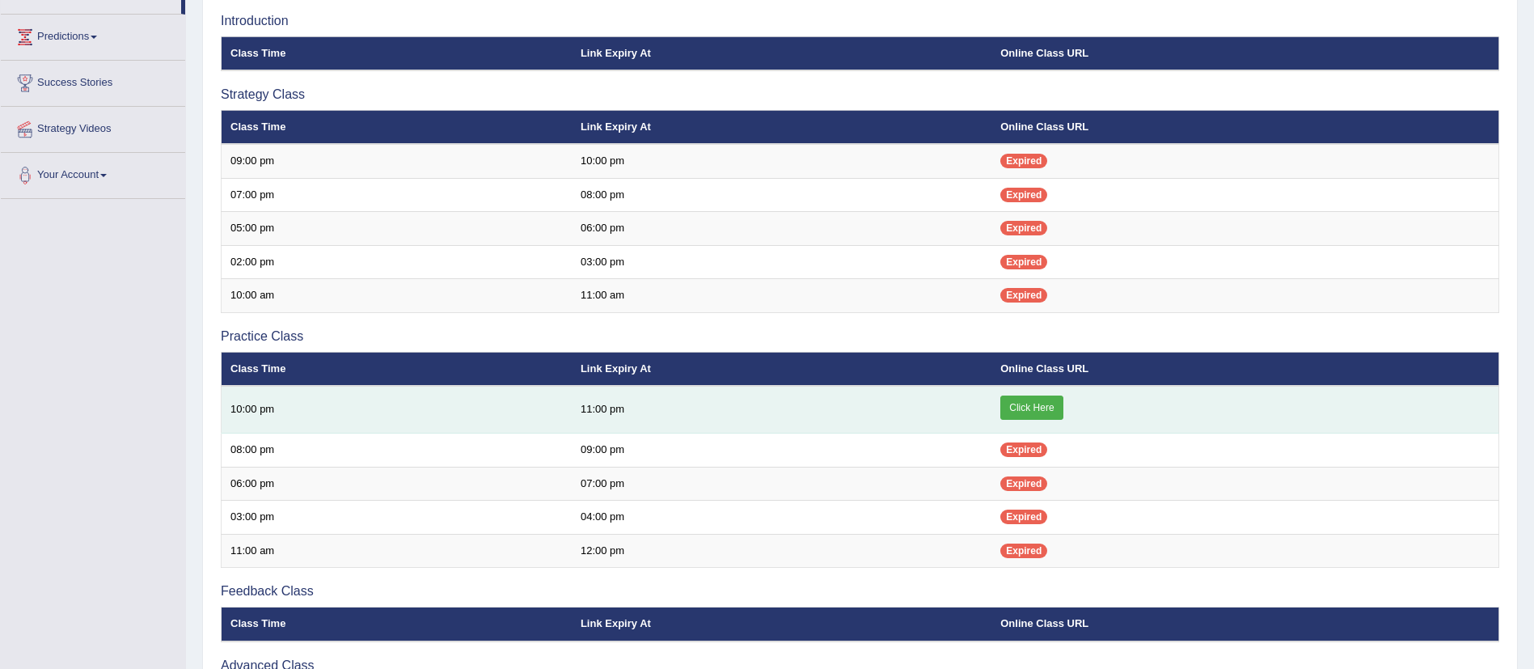
click at [1031, 404] on link "Click Here" at bounding box center [1031, 407] width 62 height 24
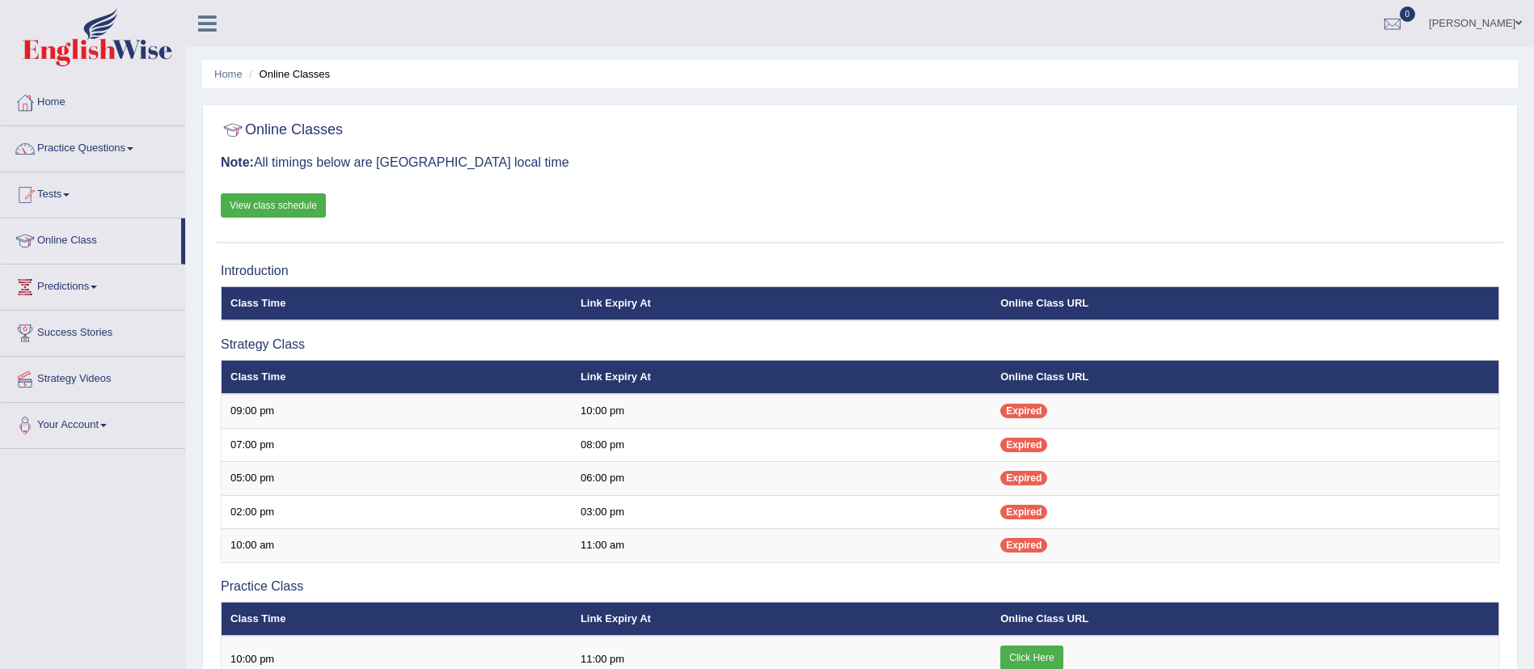
scroll to position [453, 0]
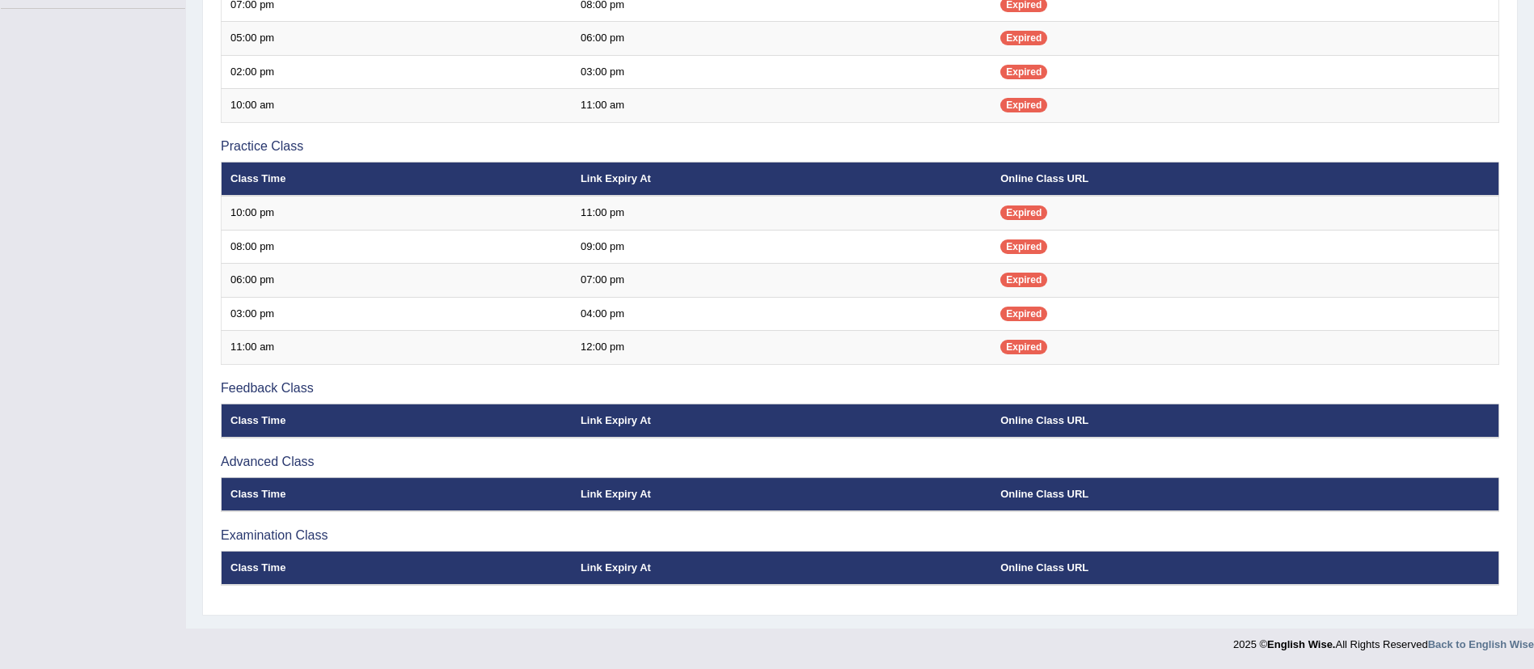
scroll to position [440, 0]
